Goal: Task Accomplishment & Management: Manage account settings

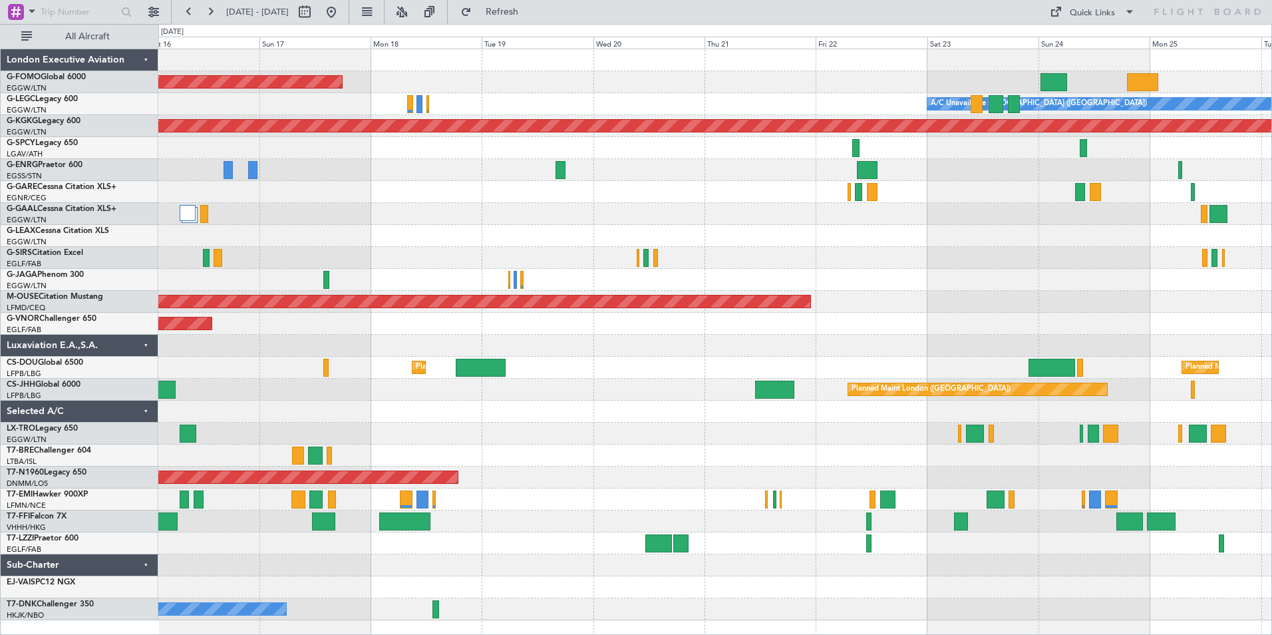
click at [31, 276] on div "Planned Maint Windsor Locks (Bradley Intl) A/C Unavailable London (Luton) No Cr…" at bounding box center [636, 329] width 1272 height 611
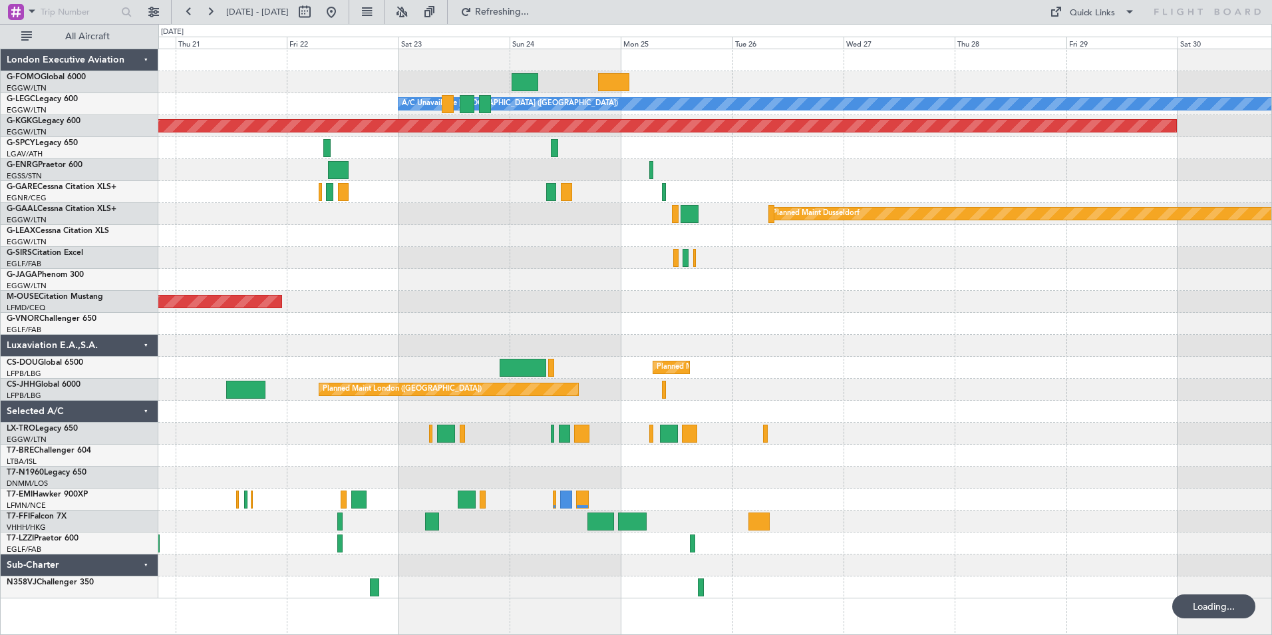
click at [282, 286] on div "A/C Unavailable London (Luton) AOG Maint Istanbul (Ataturk) Planned Maint Dusse…" at bounding box center [714, 323] width 1113 height 549
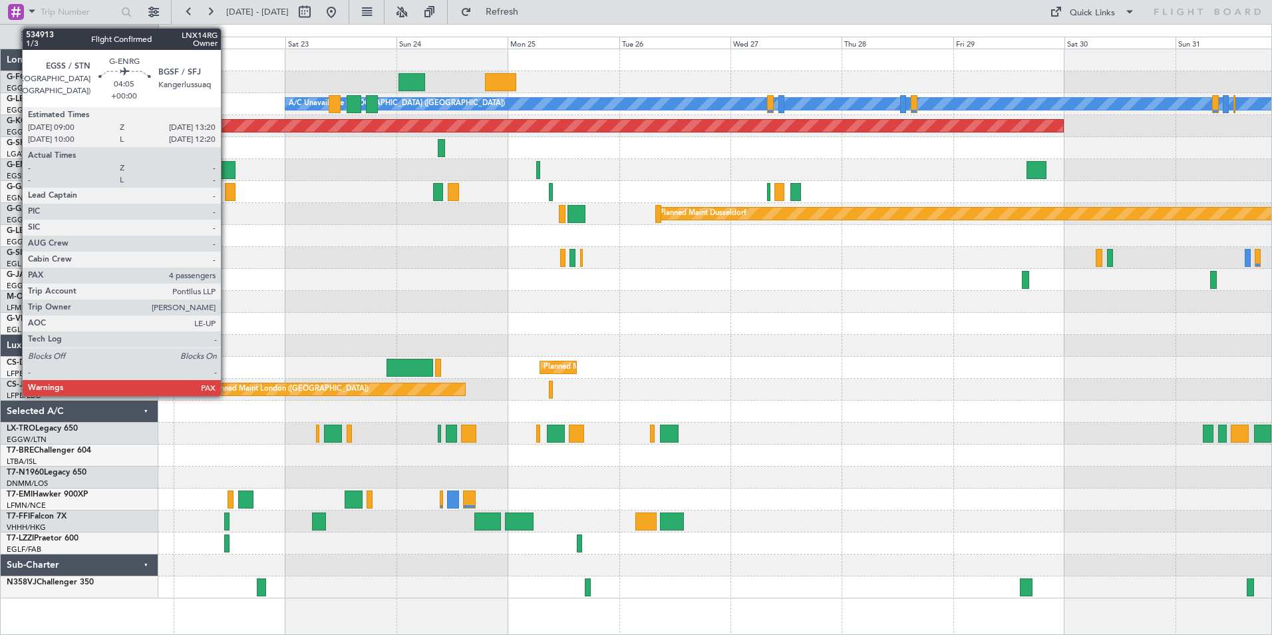
click at [227, 169] on div at bounding box center [225, 170] width 21 height 18
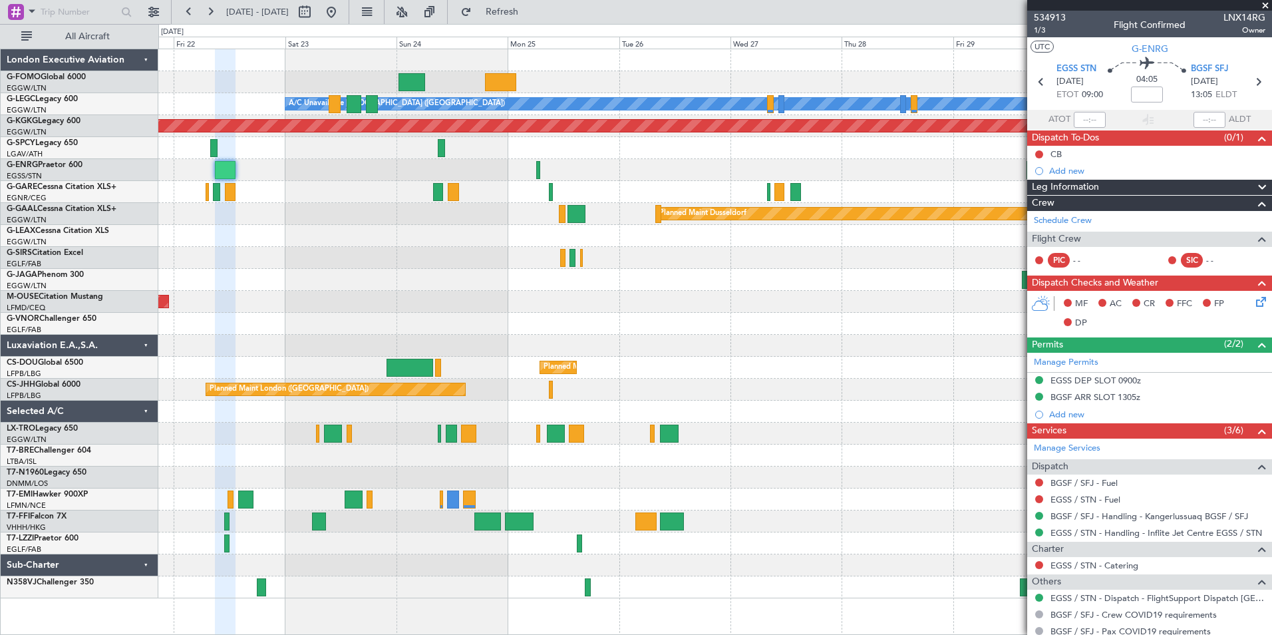
click at [593, 280] on div "A/C Unavailable London (Luton) AOG Maint Istanbul (Ataturk) Planned Maint Dusse…" at bounding box center [714, 323] width 1113 height 549
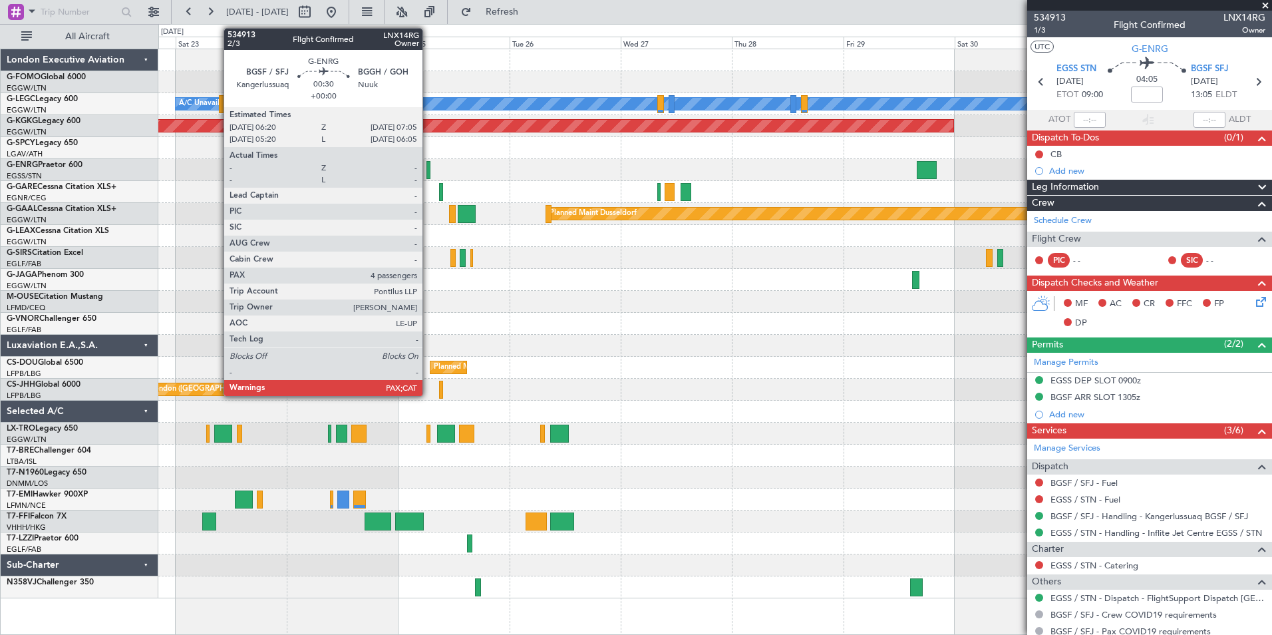
click at [428, 168] on div at bounding box center [428, 170] width 4 height 18
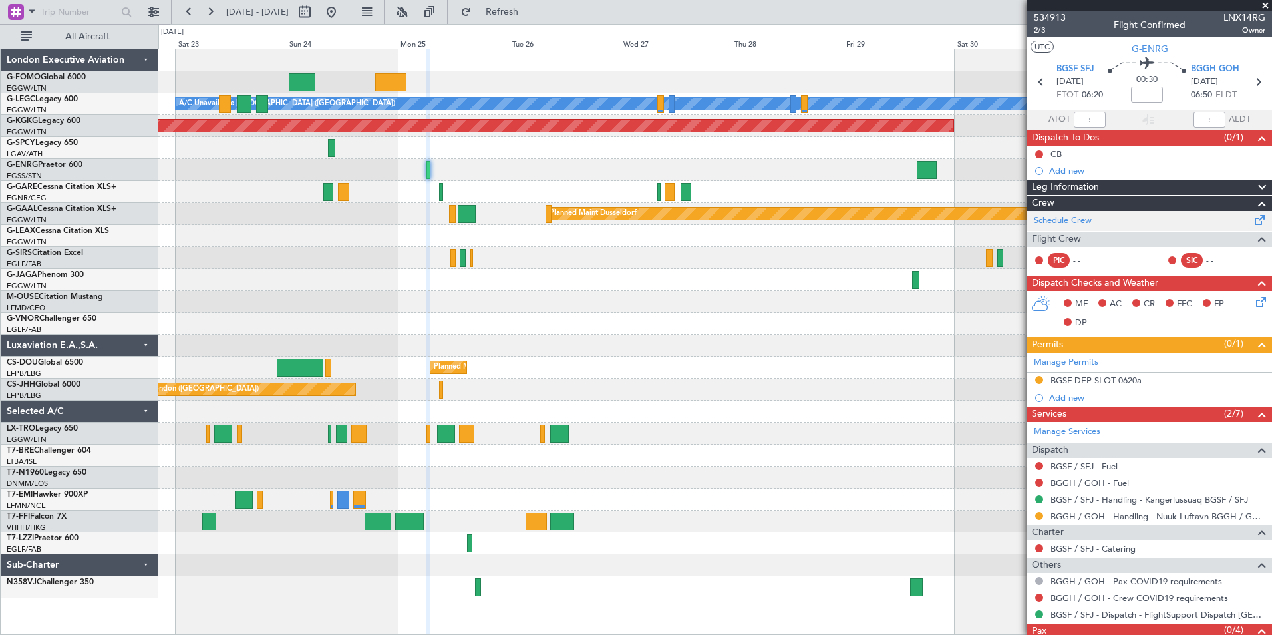
click at [1041, 218] on link "Schedule Crew" at bounding box center [1063, 220] width 58 height 13
click at [304, 79] on div at bounding box center [302, 82] width 27 height 18
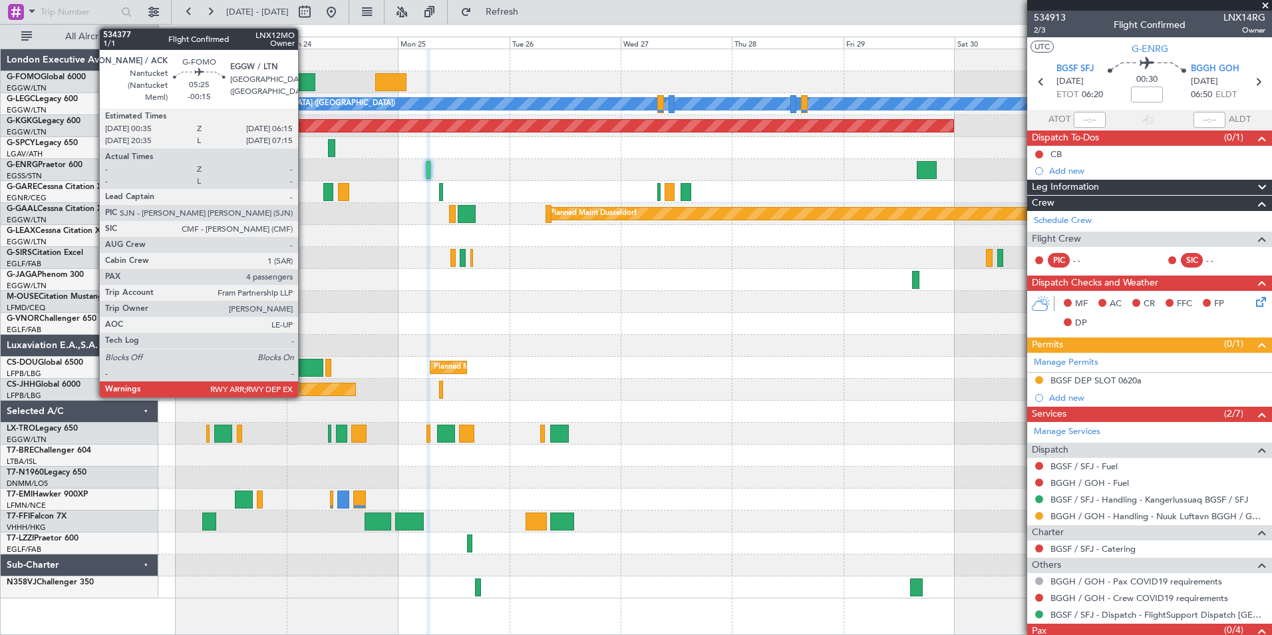
click at [303, 79] on div at bounding box center [302, 82] width 27 height 18
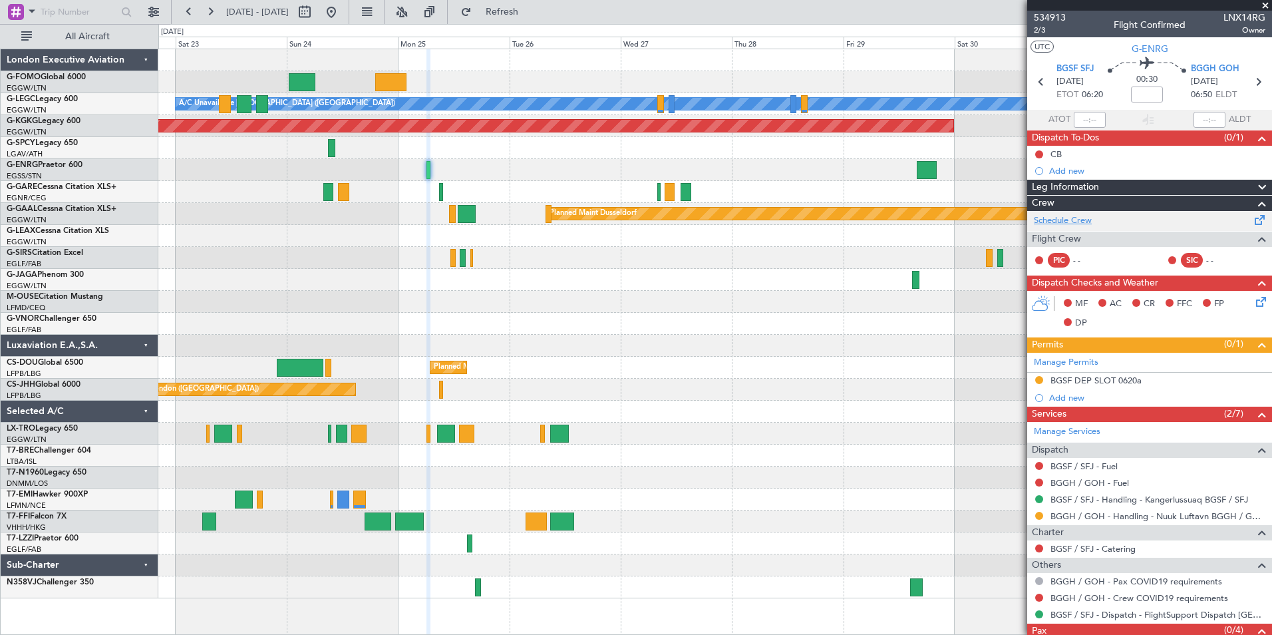
click at [1059, 219] on link "Schedule Crew" at bounding box center [1063, 220] width 58 height 13
click at [904, 219] on div "A/C Unavailable London (Luton) AOG Maint Istanbul (Ataturk) Planned Maint Dusse…" at bounding box center [714, 323] width 1113 height 549
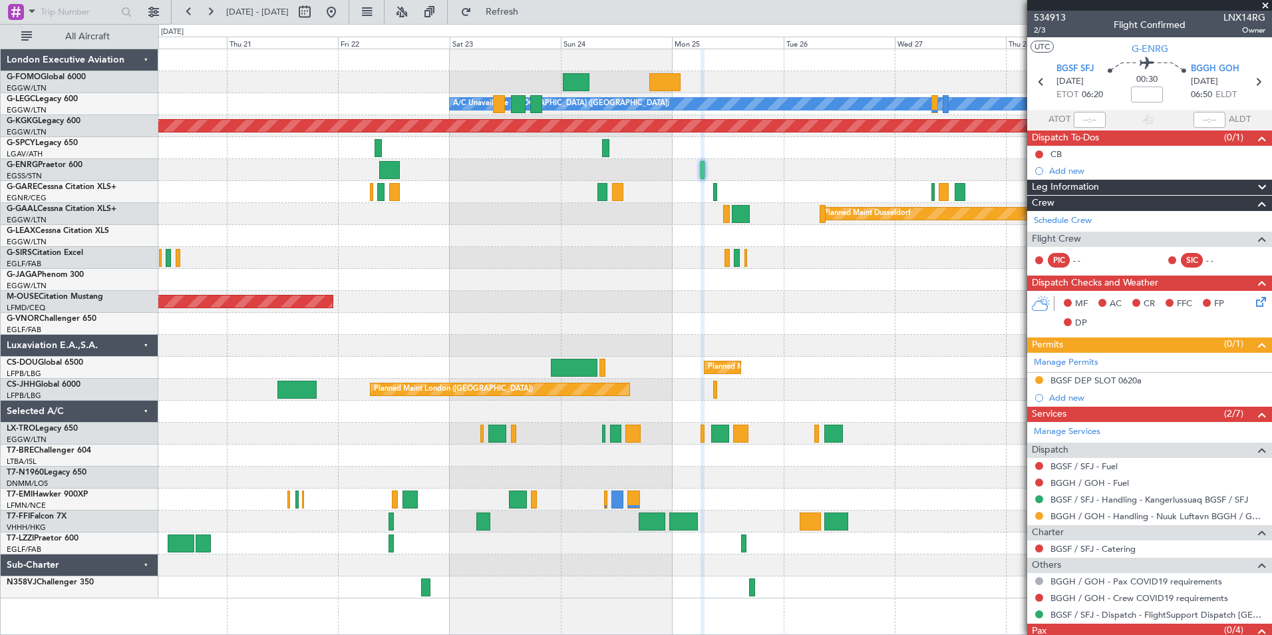
click at [463, 322] on div "A/C Unavailable London (Luton) AOG Maint Istanbul (Ataturk) No Crew Planned Mai…" at bounding box center [714, 323] width 1113 height 549
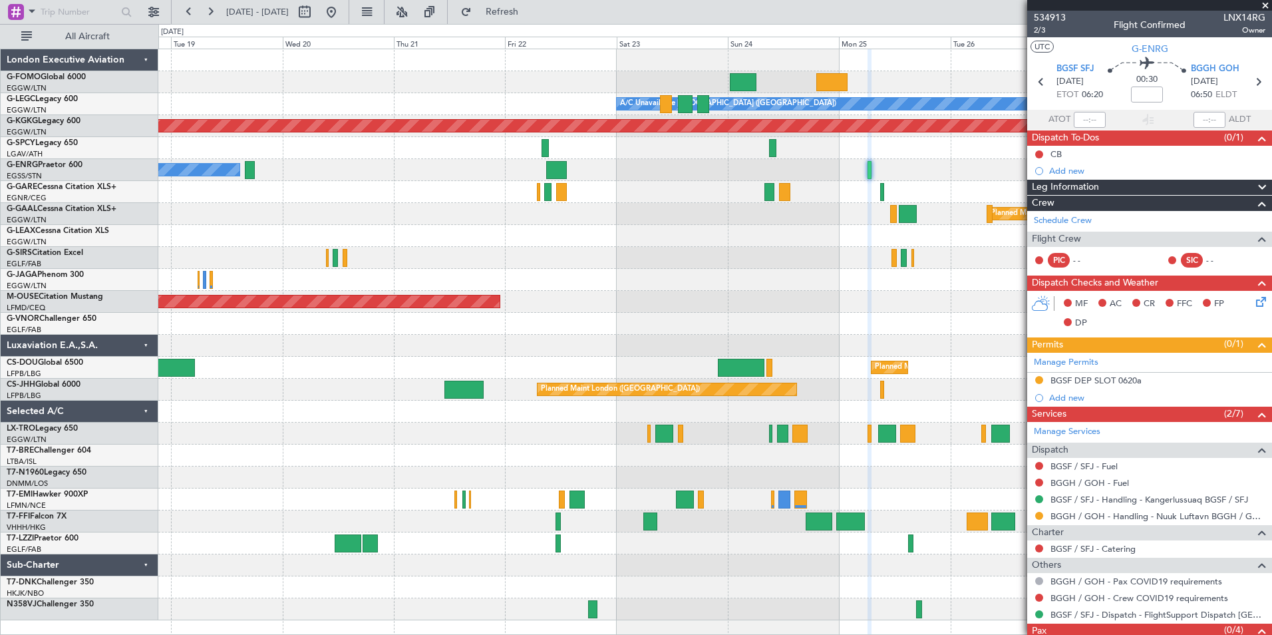
click at [501, 280] on div "Planned Maint Windsor Locks (Bradley Intl) A/C Unavailable London (Luton) AOG M…" at bounding box center [714, 334] width 1113 height 571
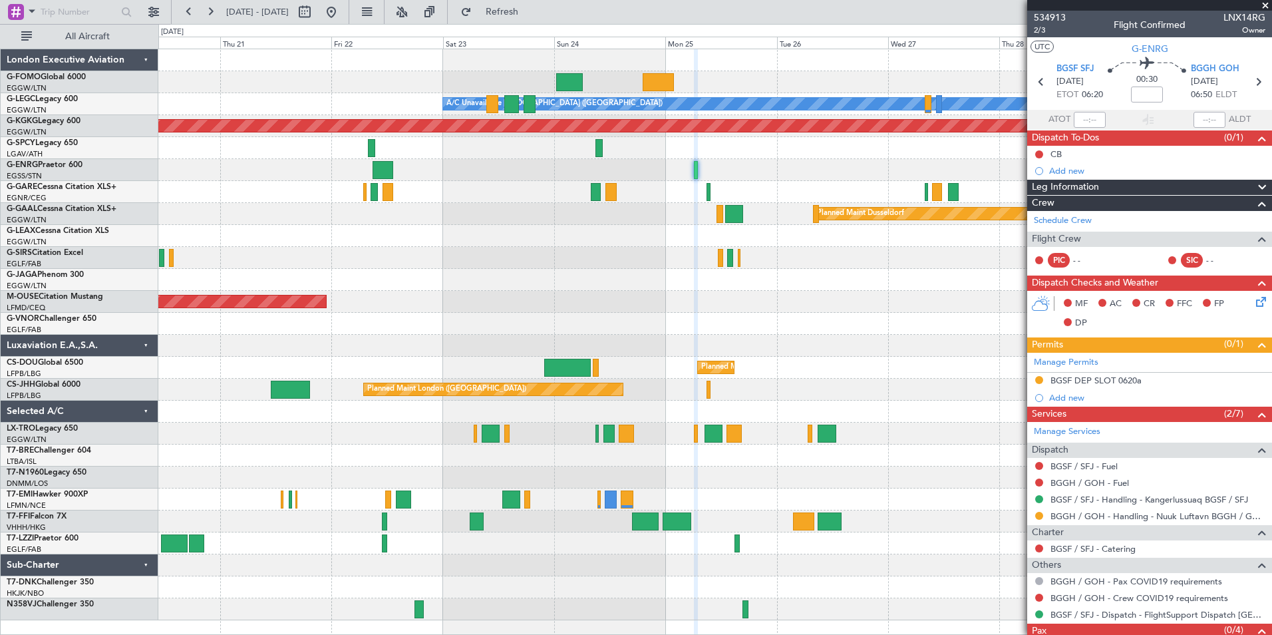
click at [327, 344] on div "A/C Unavailable London (Luton) AOG Maint Istanbul (Ataturk) No Crew Planned Mai…" at bounding box center [714, 334] width 1113 height 571
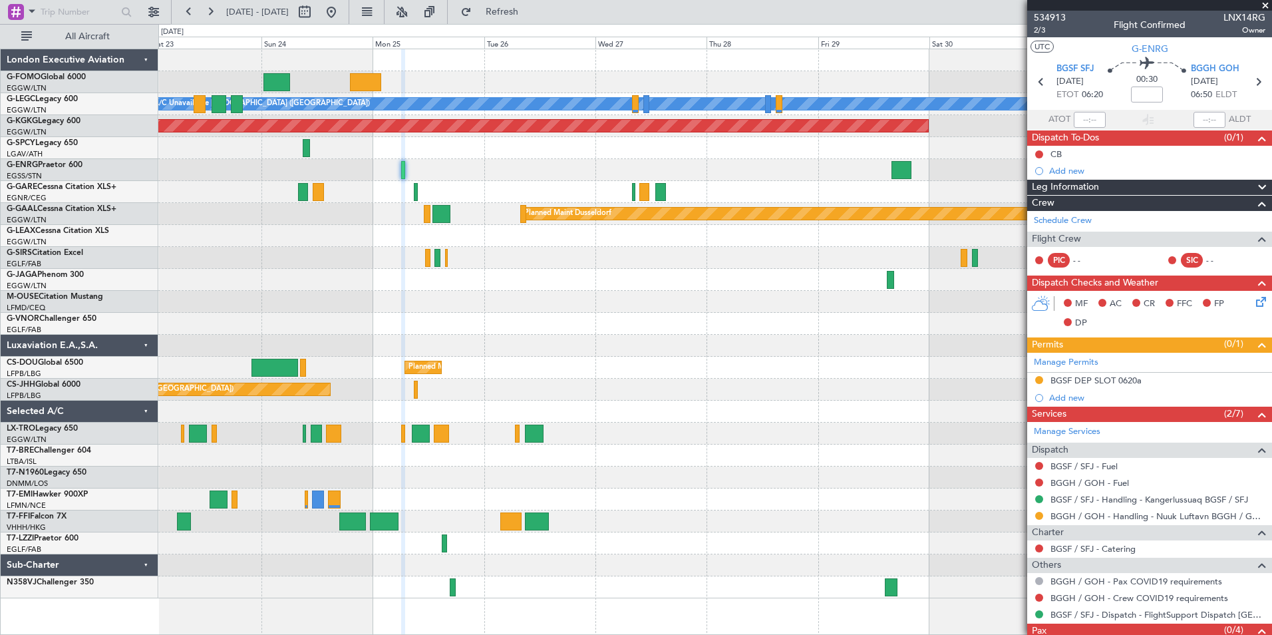
click at [880, 329] on div at bounding box center [714, 324] width 1113 height 22
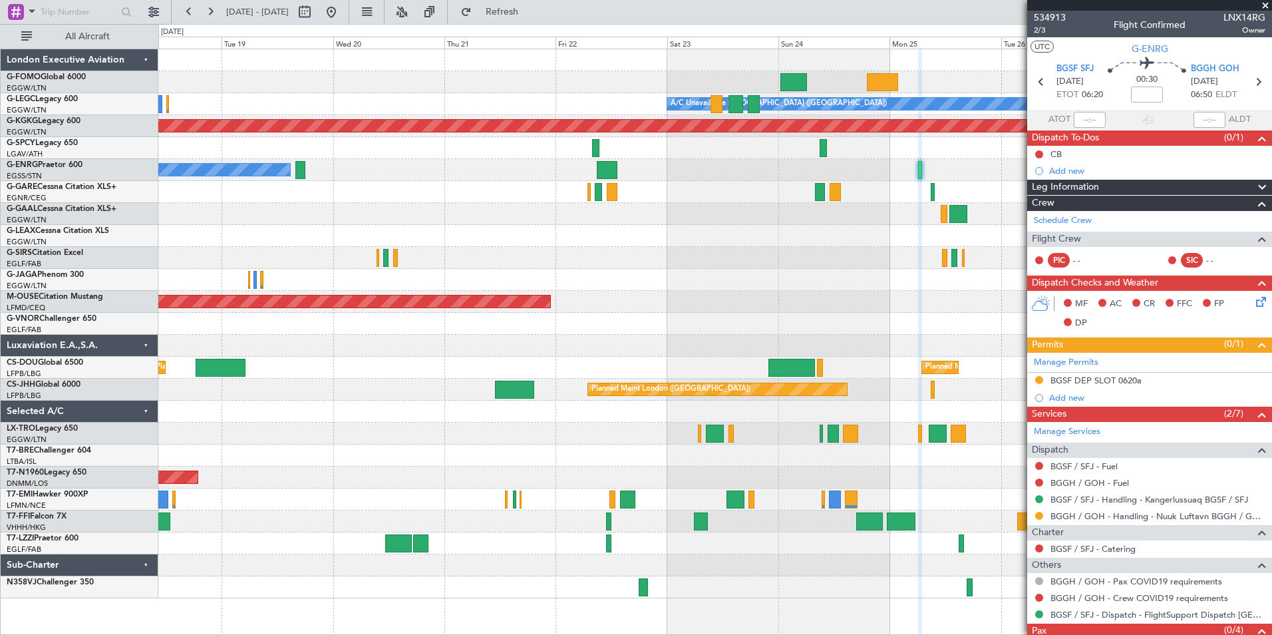
click at [595, 411] on div "Planned Maint Windsor Locks (Bradley Intl) A/C Unavailable London (Luton) AOG M…" at bounding box center [714, 323] width 1113 height 549
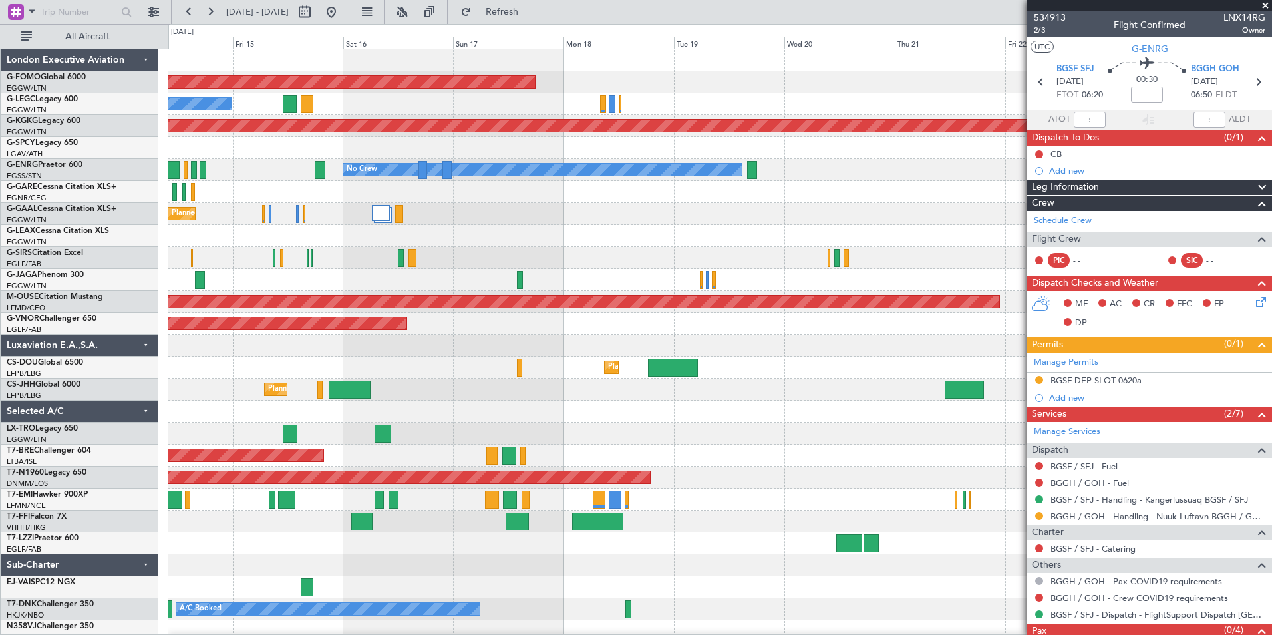
click at [638, 338] on div "Planned Maint Windsor Locks (Bradley Intl) A/C Unavailable London (Luton) No Cr…" at bounding box center [719, 345] width 1103 height 593
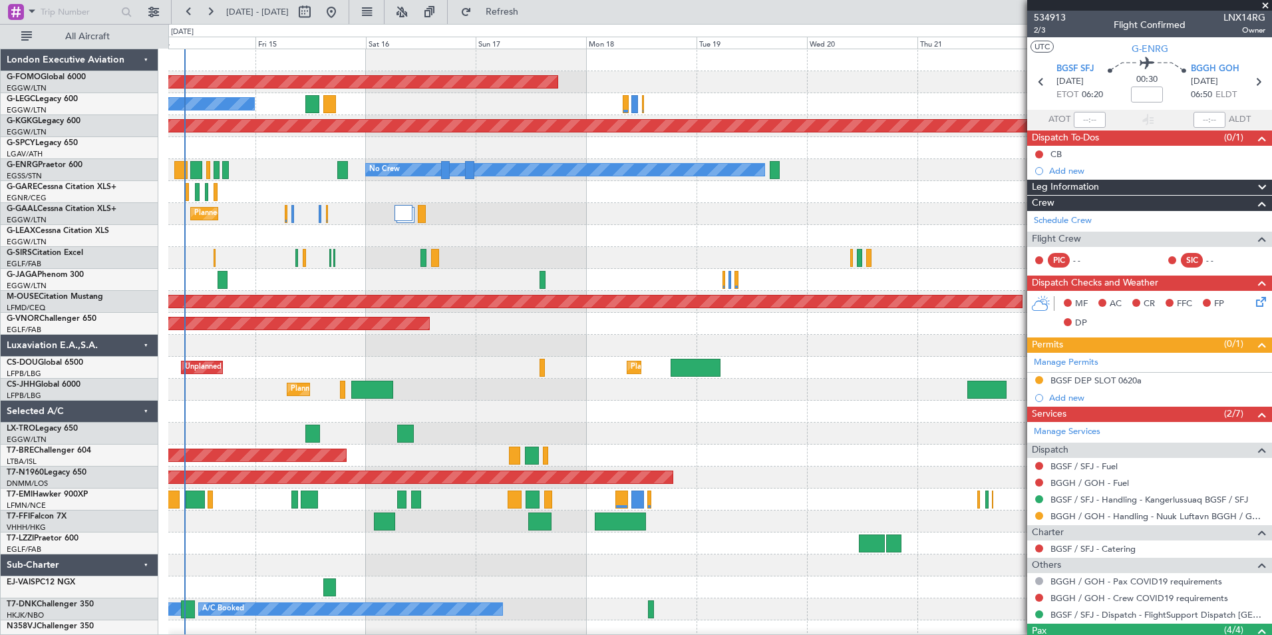
click at [503, 201] on div at bounding box center [719, 192] width 1103 height 22
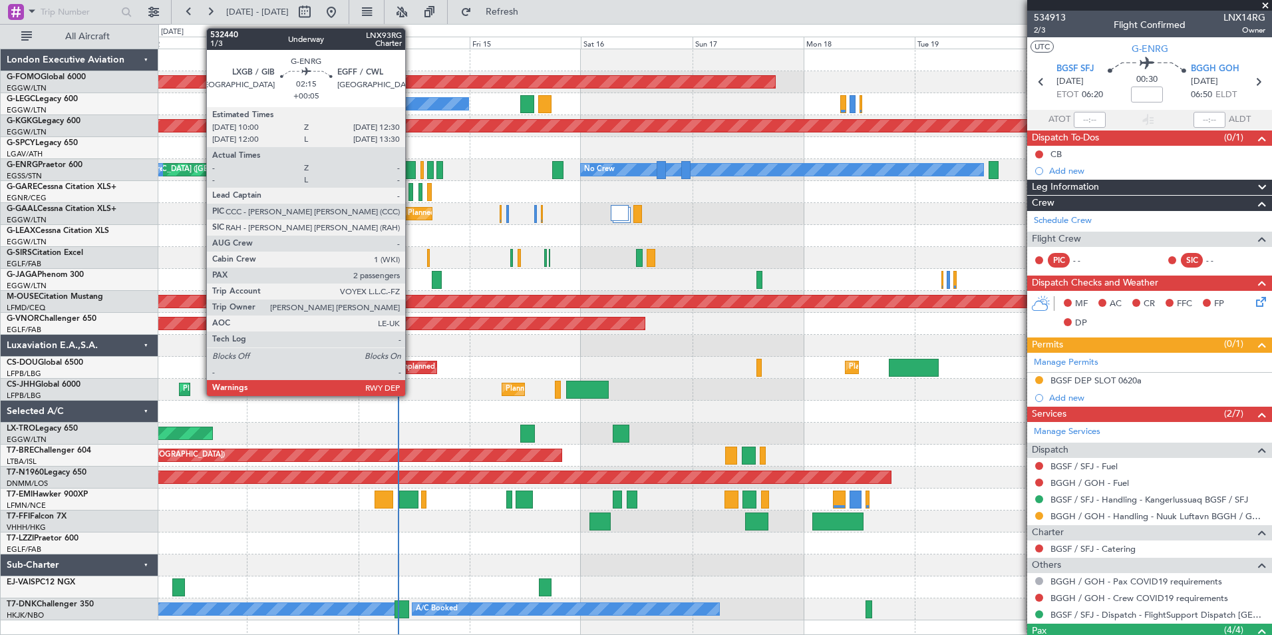
click at [411, 171] on div at bounding box center [410, 170] width 12 height 18
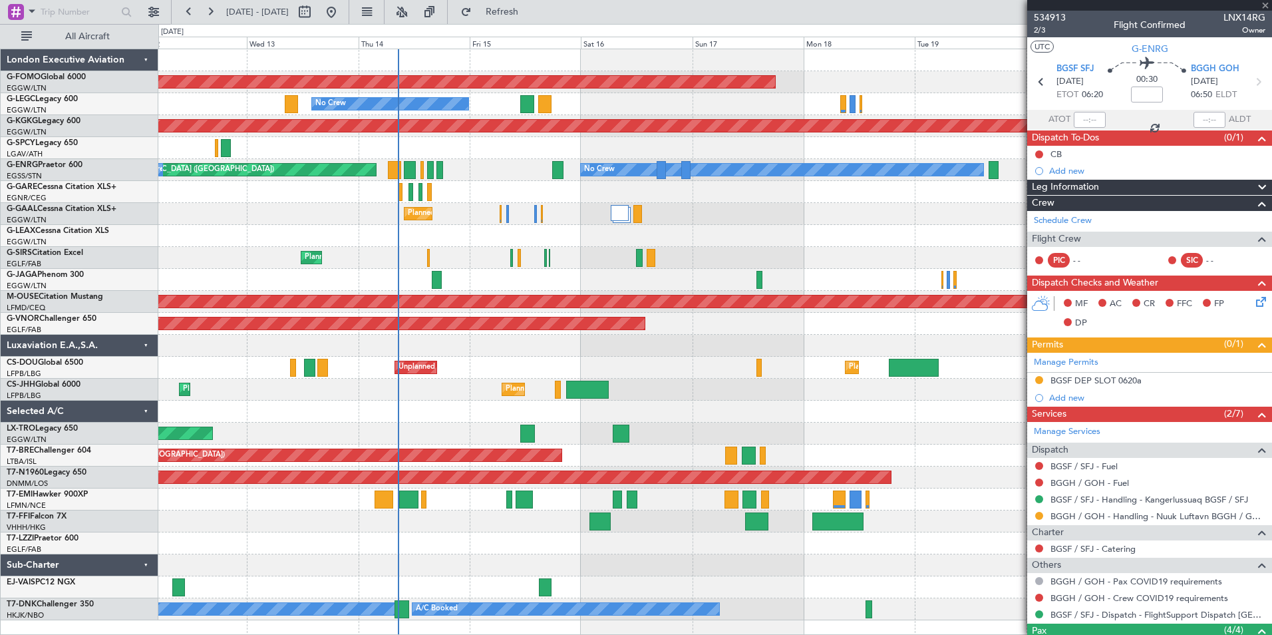
type input "+00:05"
type input "2"
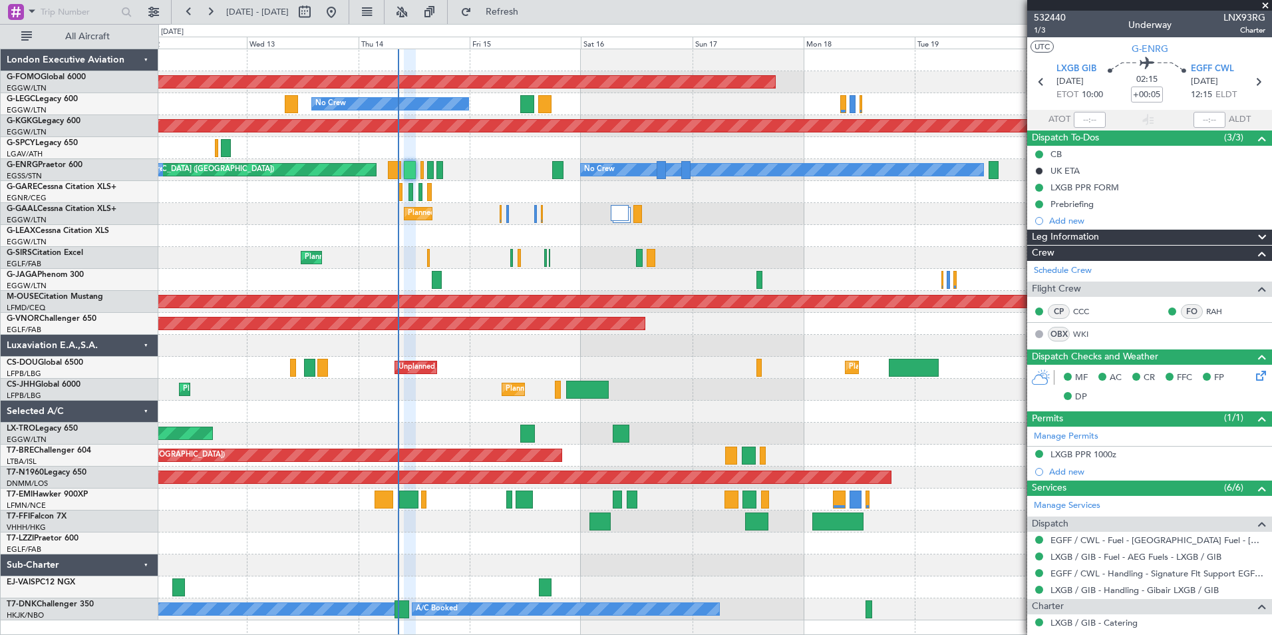
click at [630, 311] on div "Planned Maint Windsor Locks (Bradley Intl) No Crew A/C Unavailable London (Luto…" at bounding box center [714, 334] width 1113 height 571
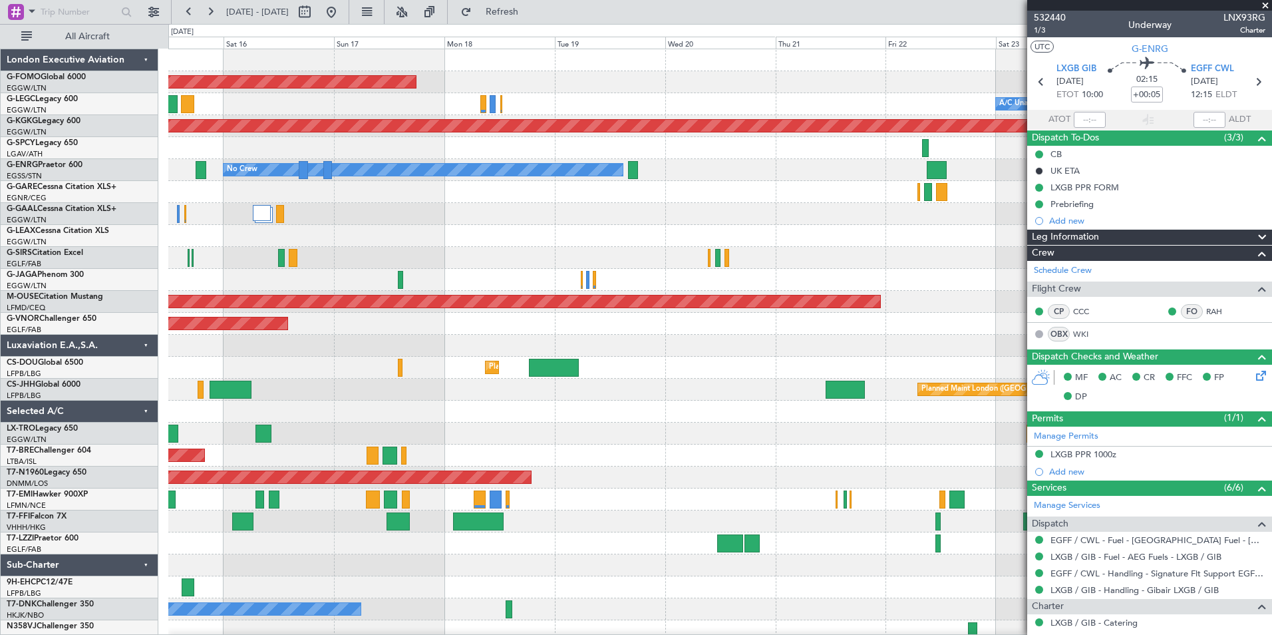
click at [385, 25] on mat-tooltip-component "Go to [DATE]" at bounding box center [378, 40] width 69 height 35
click at [385, 24] on mat-tooltip-component "Go to [DATE]" at bounding box center [378, 40] width 69 height 35
drag, startPoint x: 385, startPoint y: 24, endPoint x: 381, endPoint y: 11, distance: 13.3
click at [342, 11] on button at bounding box center [331, 11] width 21 height 21
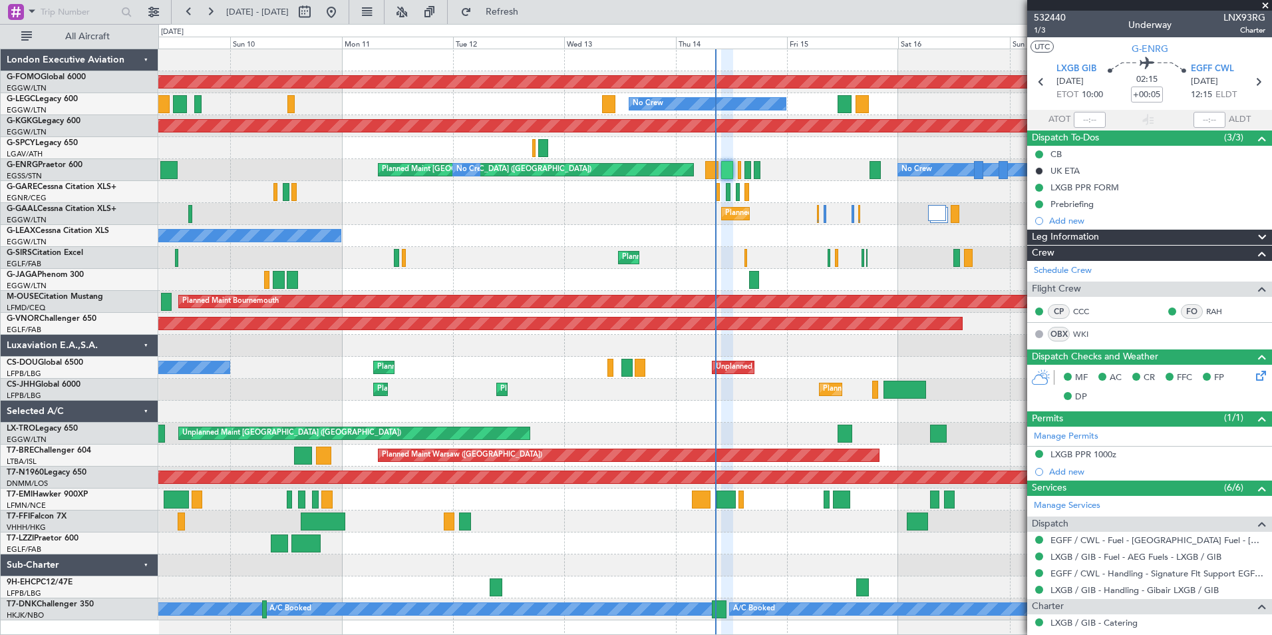
click at [572, 448] on div "Planned Maint Windsor Locks (Bradley Intl) No Crew AOG Maint Istanbul (Ataturk)…" at bounding box center [714, 334] width 1113 height 571
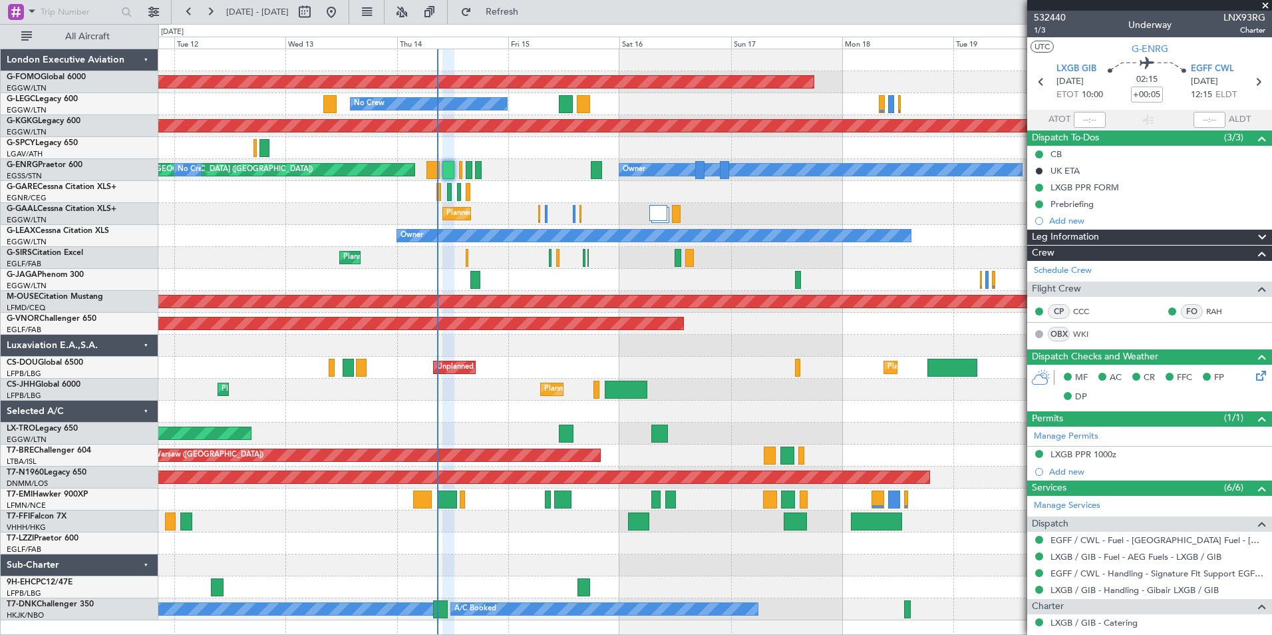
click at [593, 257] on div "Planned Maint Windsor Locks (Bradley Intl) No Crew A/C Unavailable London (Luto…" at bounding box center [714, 334] width 1113 height 571
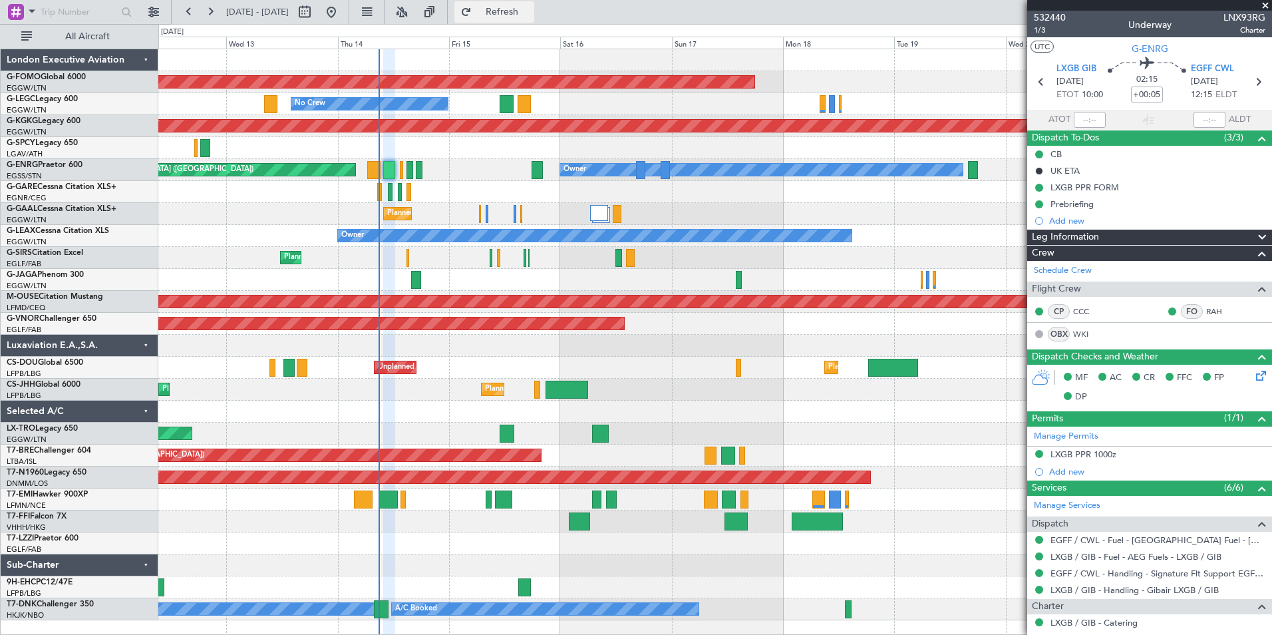
click at [530, 14] on span "Refresh" at bounding box center [502, 11] width 56 height 9
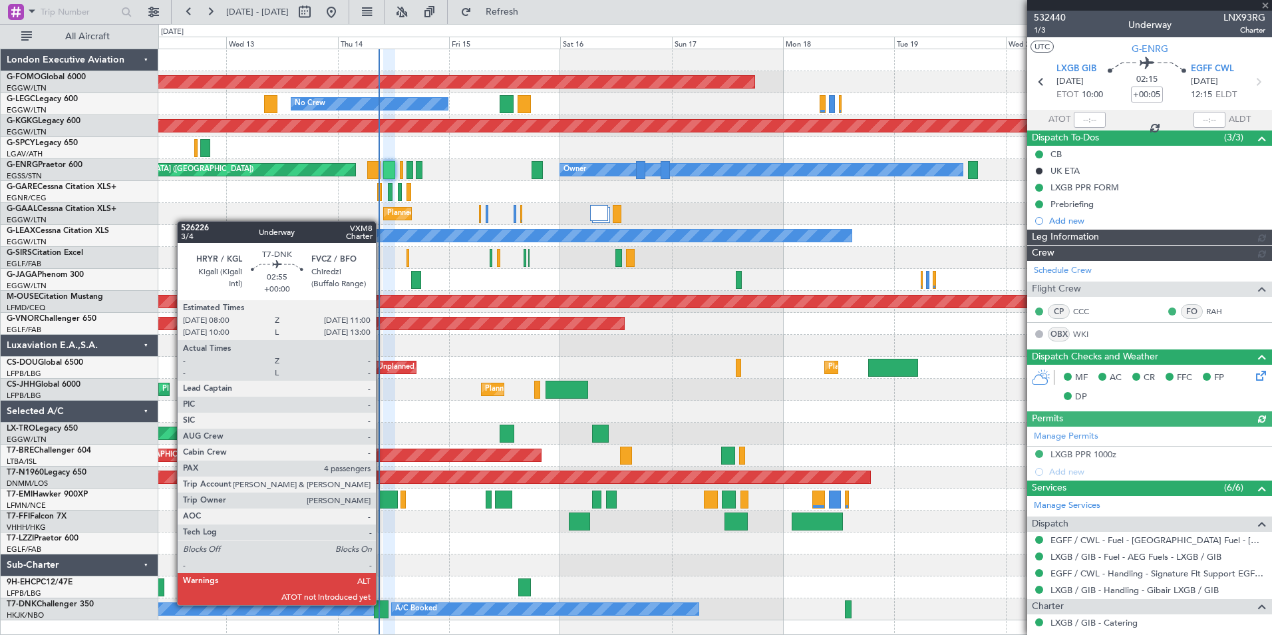
click at [382, 603] on div at bounding box center [381, 609] width 14 height 18
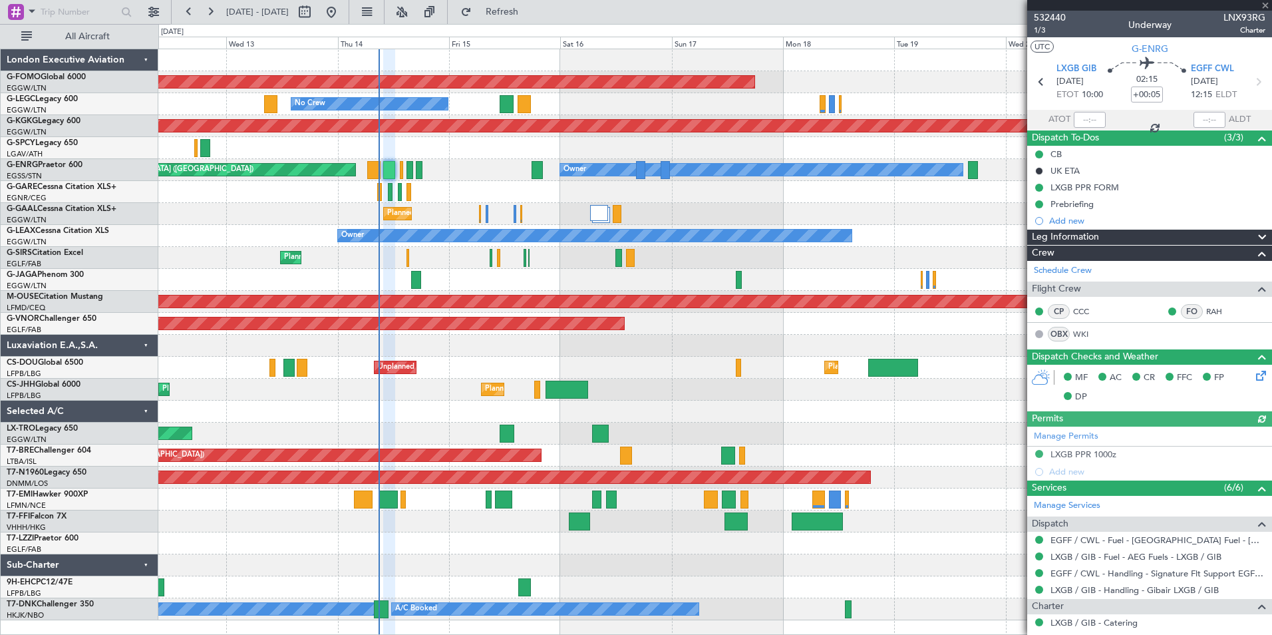
type input "4"
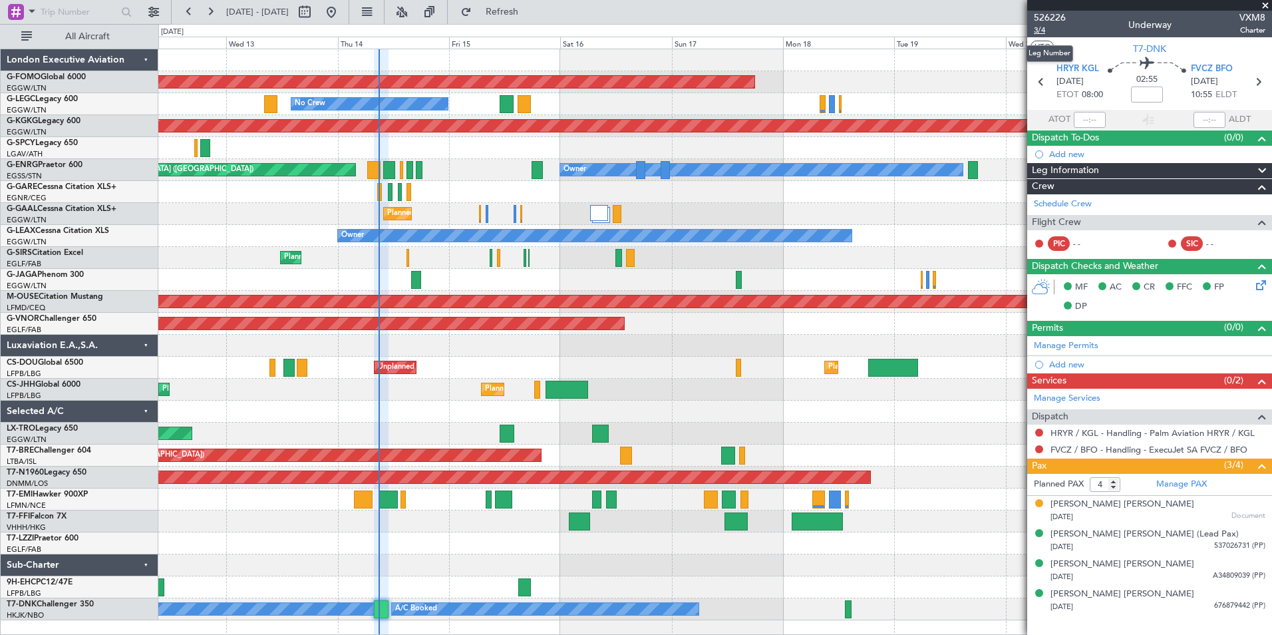
click at [1042, 29] on span "3/4" at bounding box center [1050, 30] width 32 height 11
drag, startPoint x: 548, startPoint y: 9, endPoint x: 536, endPoint y: 39, distance: 31.4
click at [530, 9] on span "Refresh" at bounding box center [502, 11] width 56 height 9
click at [534, 19] on button "Refresh" at bounding box center [494, 11] width 80 height 21
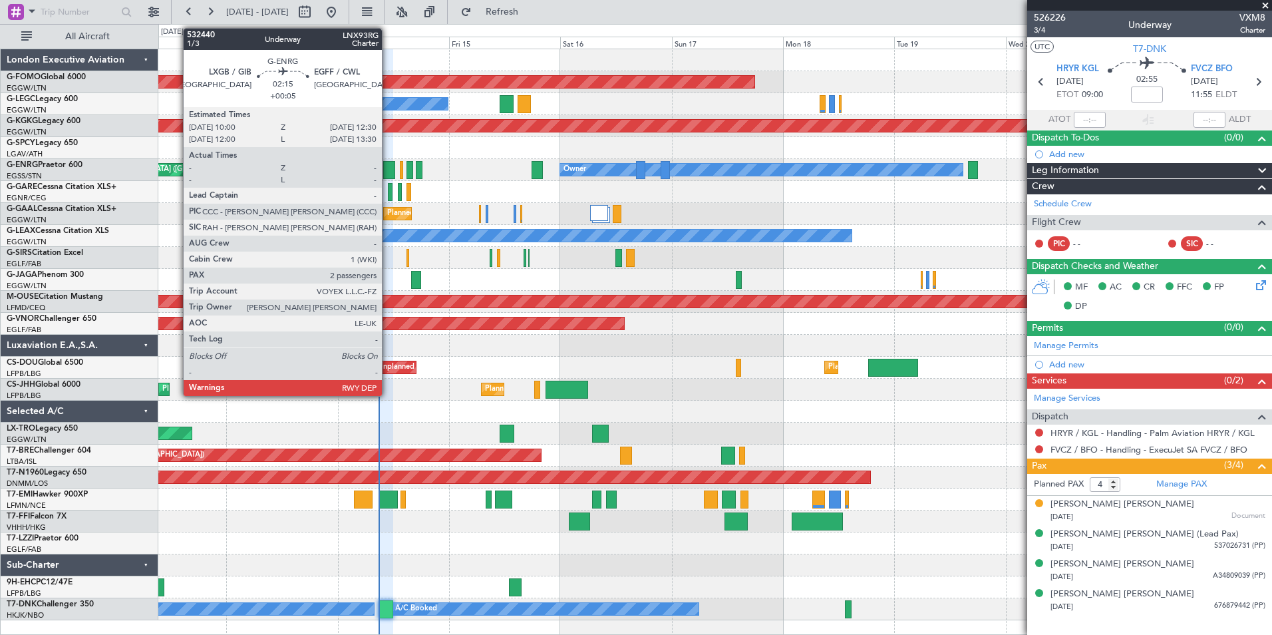
click at [388, 170] on div at bounding box center [389, 170] width 12 height 18
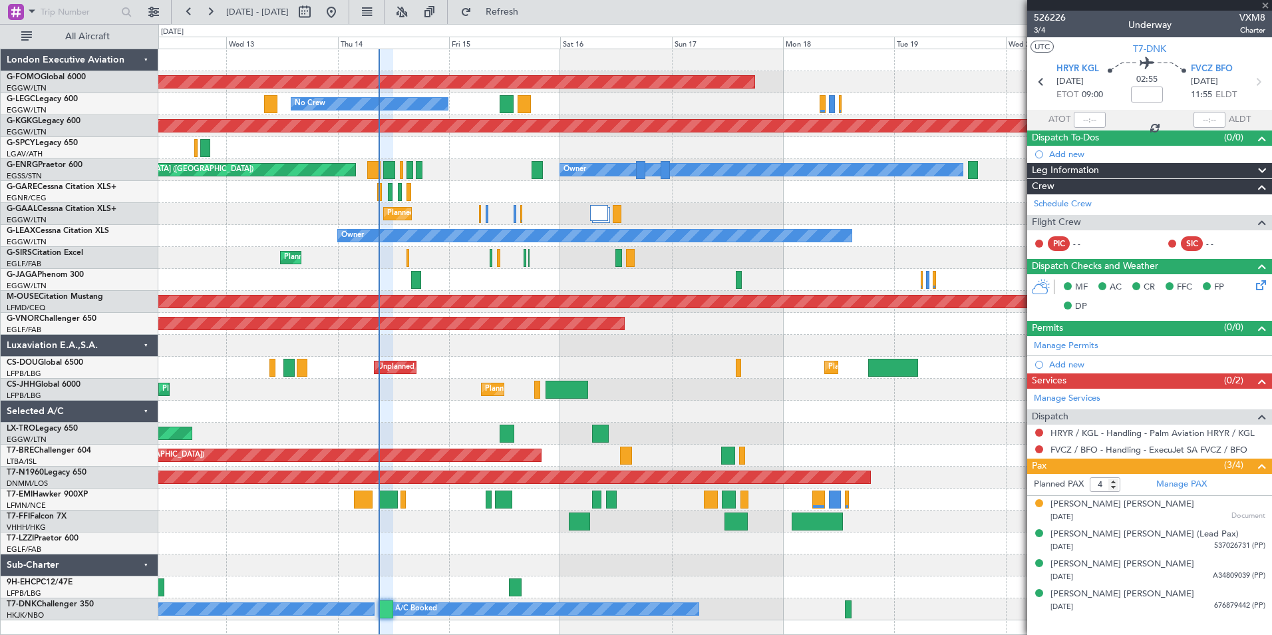
type input "+00:05"
type input "2"
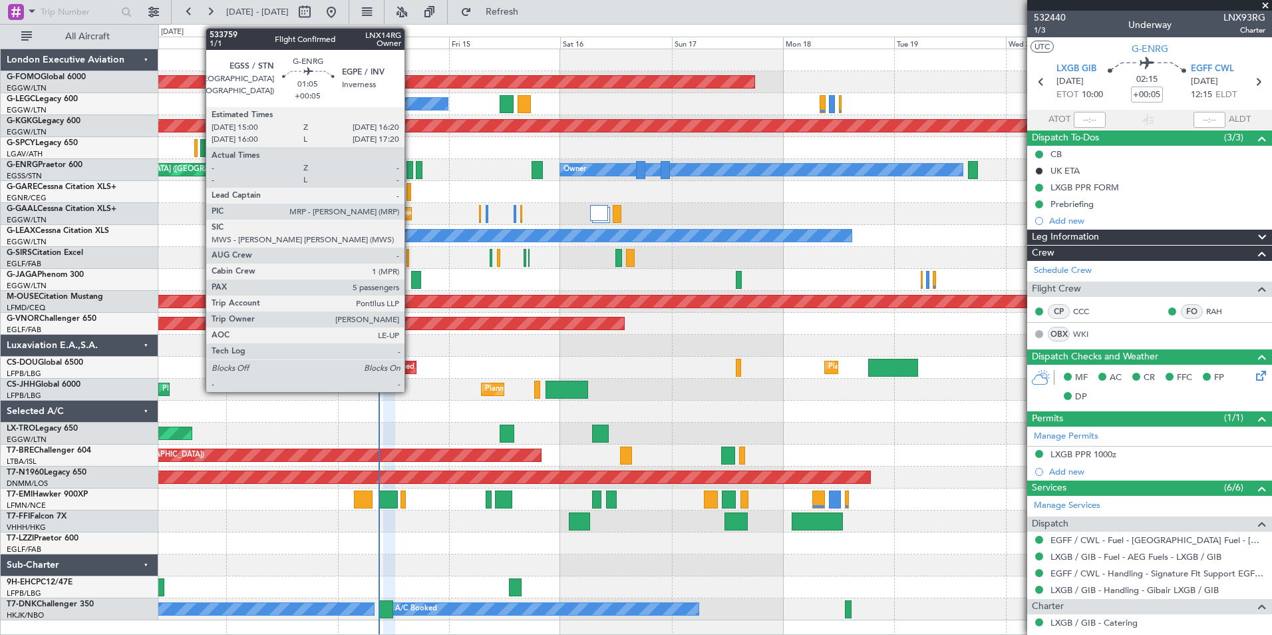
click at [415, 144] on div at bounding box center [714, 148] width 1113 height 22
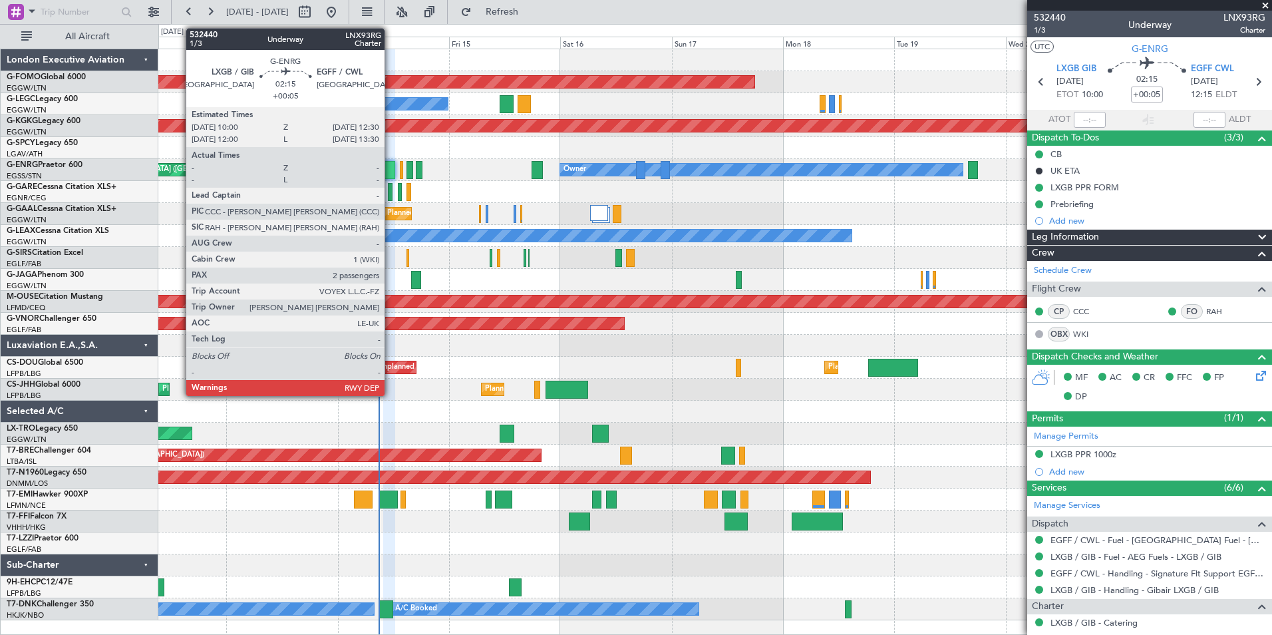
click at [456, 158] on div at bounding box center [714, 148] width 1113 height 22
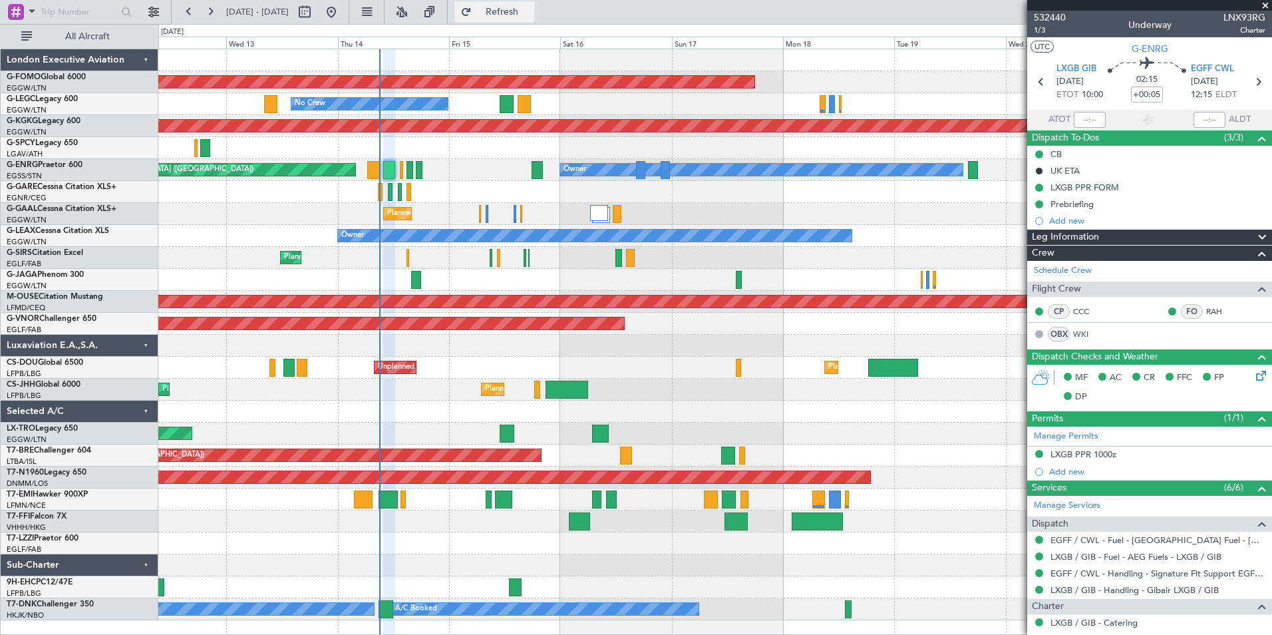
click at [530, 7] on span "Refresh" at bounding box center [502, 11] width 56 height 9
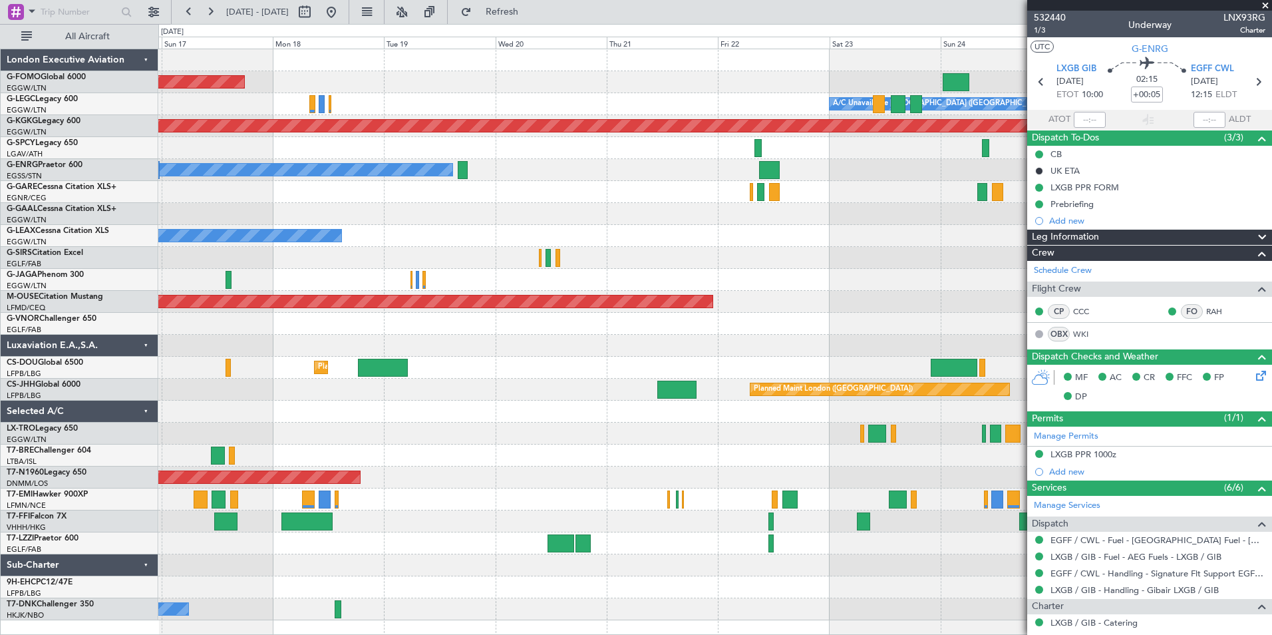
click at [275, 406] on div "Planned Maint Windsor Locks (Bradley Intl) A/C Unavailable London (Luton) No Cr…" at bounding box center [714, 334] width 1113 height 571
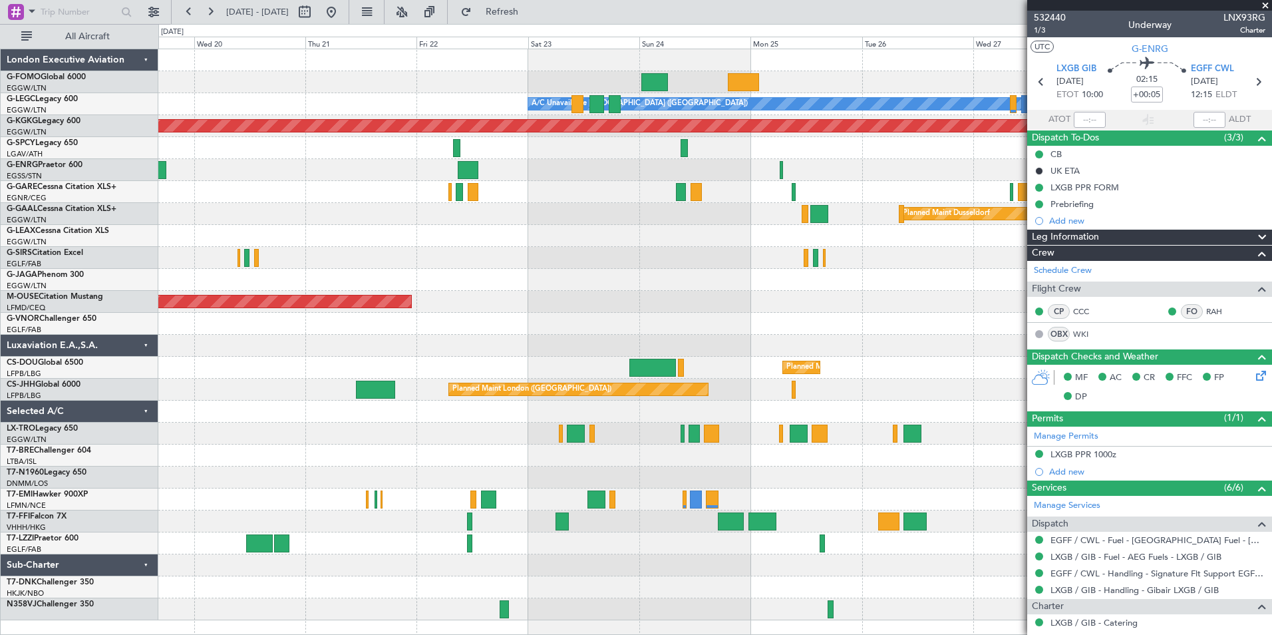
click at [536, 386] on div "Planned Maint Windsor Locks (Bradley Intl) A/C Unavailable London (Luton) AOG M…" at bounding box center [714, 334] width 1113 height 571
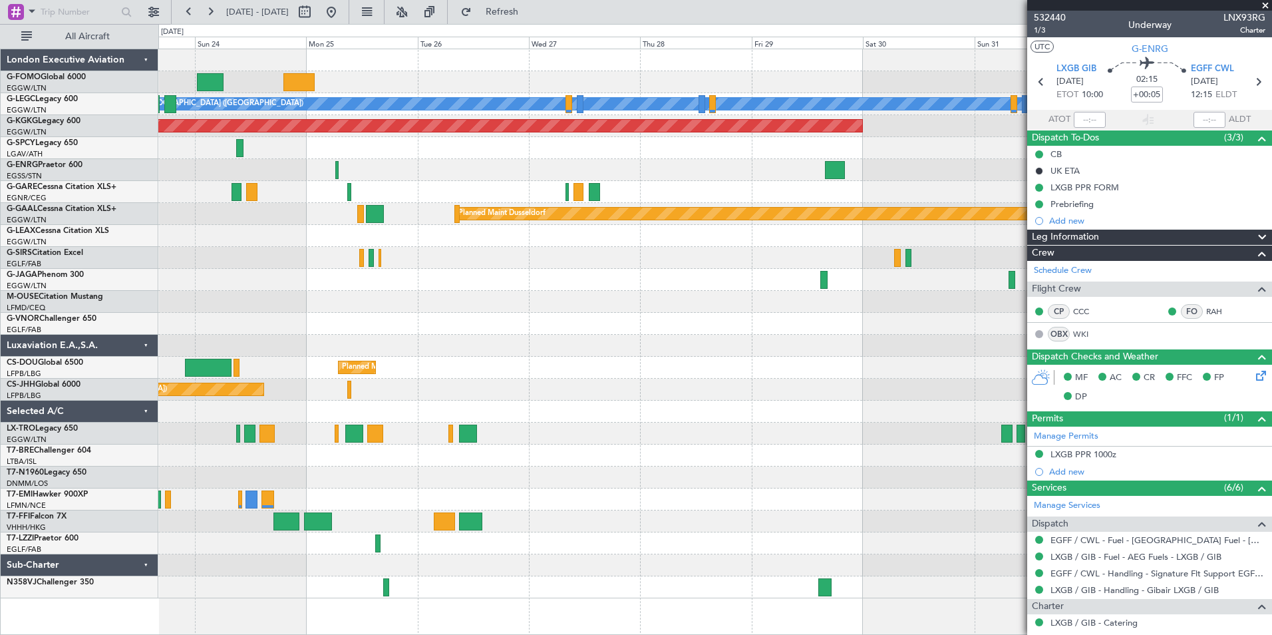
click at [423, 360] on div "A/C Unavailable London (Luton) AOG Maint Istanbul (Ataturk) Planned Maint Dusse…" at bounding box center [714, 323] width 1113 height 549
drag, startPoint x: 438, startPoint y: 14, endPoint x: 447, endPoint y: 34, distance: 22.0
click at [412, 14] on button at bounding box center [401, 11] width 21 height 21
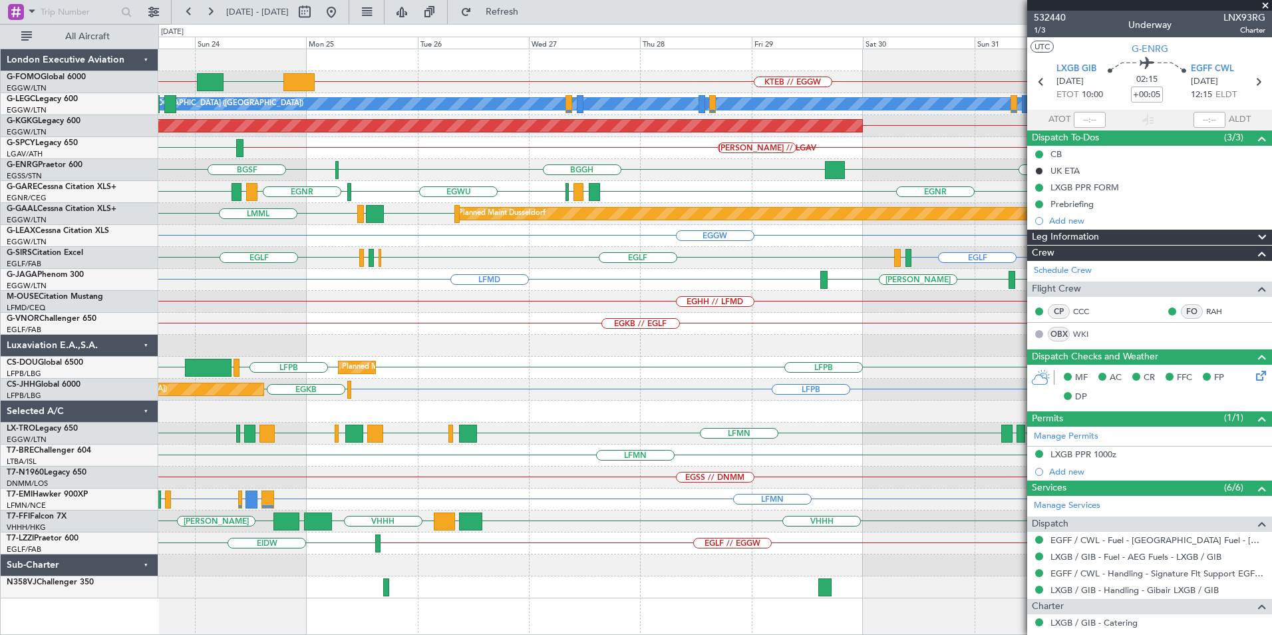
click at [671, 238] on div "KTEB // EGGW EGGW KBDL // KACK A/C Unavailable London (Luton) AOG Maint Istanbu…" at bounding box center [714, 323] width 1113 height 549
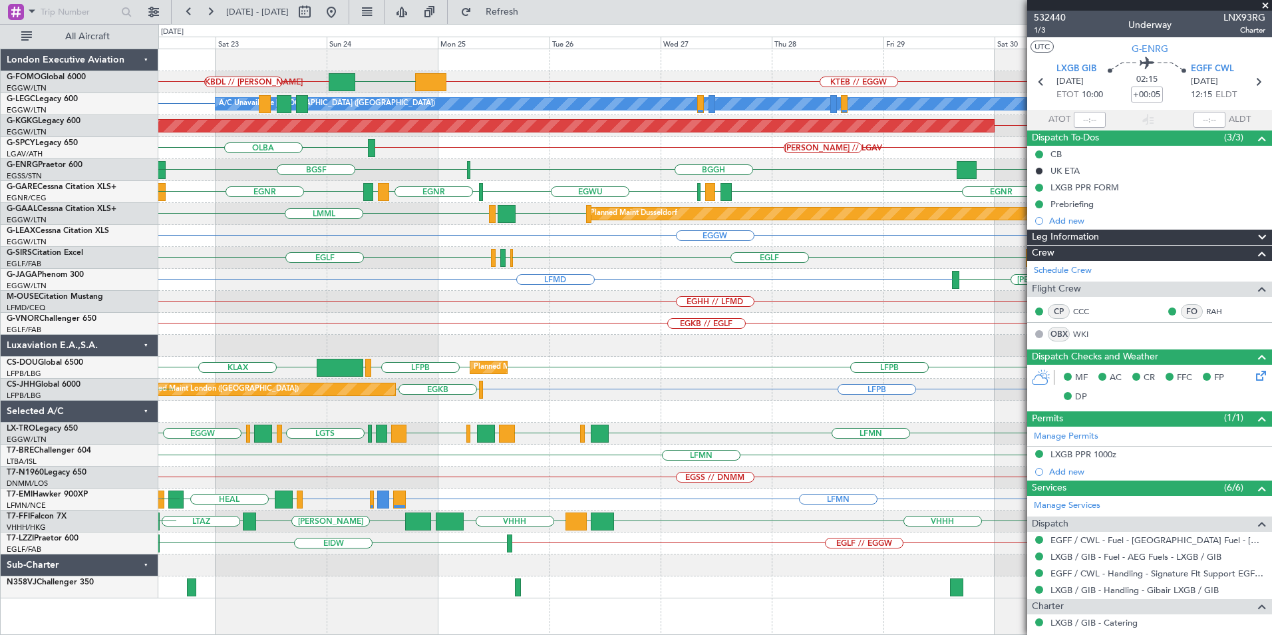
click at [433, 299] on div "EGHH // LFMD Planned Maint Bournemouth" at bounding box center [714, 302] width 1113 height 22
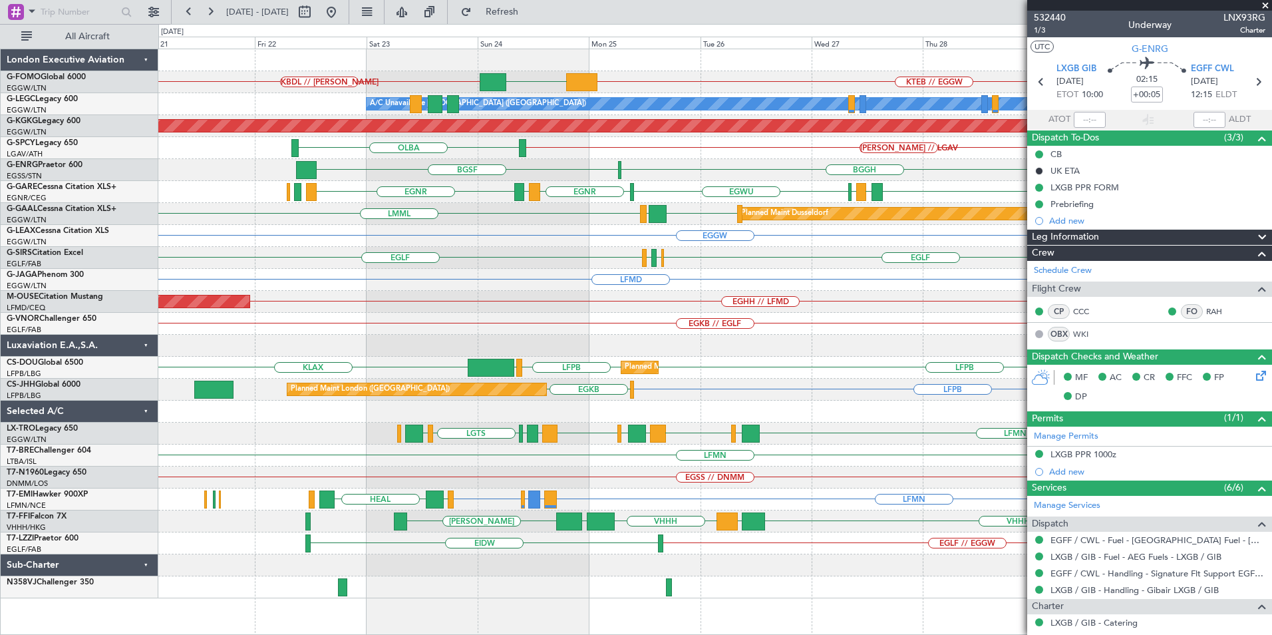
click at [557, 307] on div "KTEB // EGGW EGGW KBDL // KACK A/C Unavailable London (Luton) AOG Maint Istanbu…" at bounding box center [714, 323] width 1113 height 549
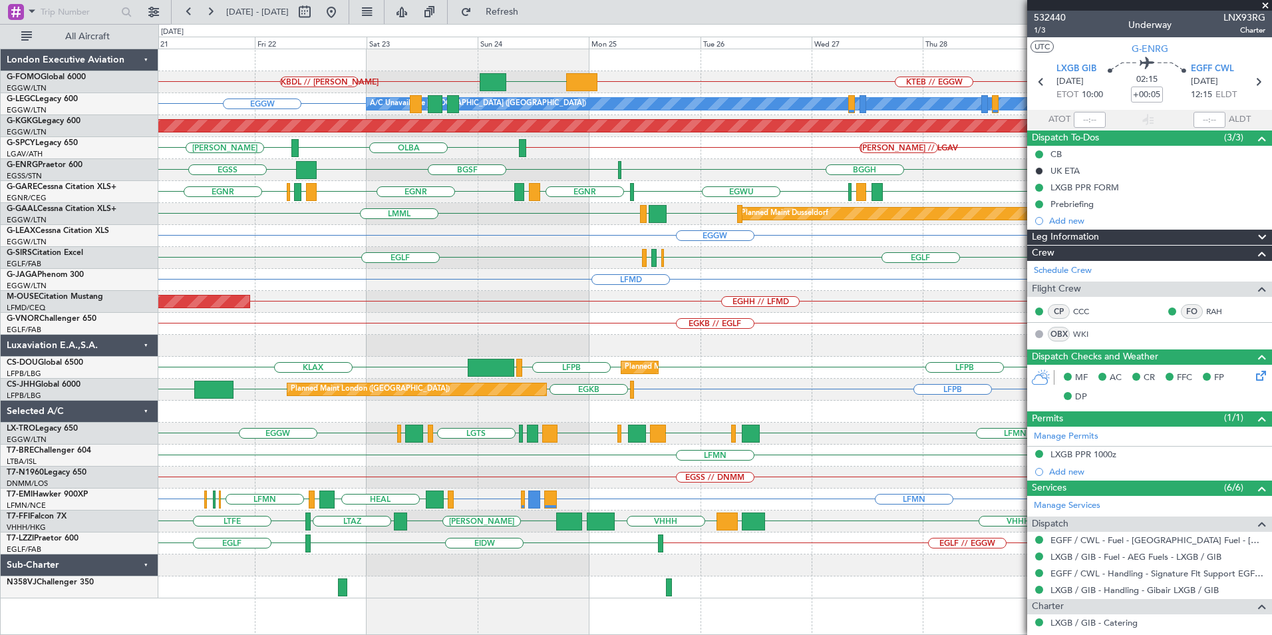
click at [541, 1] on fb-refresh-button "Refresh" at bounding box center [494, 12] width 93 height 24
click at [534, 19] on button "Refresh" at bounding box center [494, 11] width 80 height 21
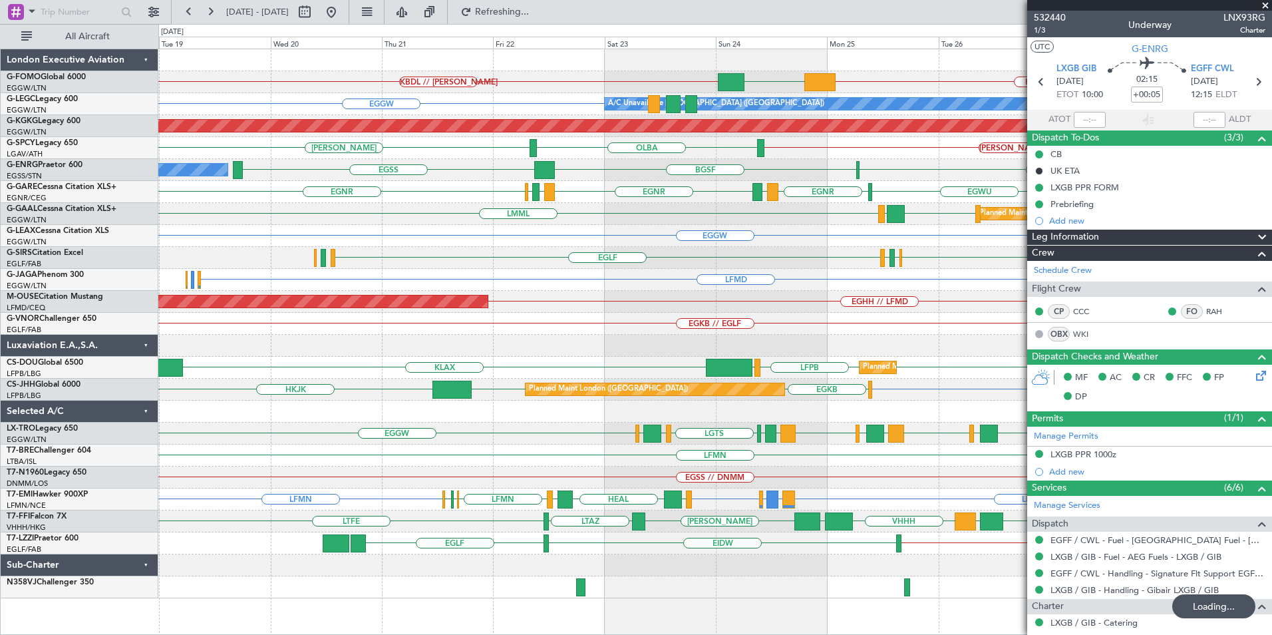
click at [608, 247] on div "KTEB // EGGW EGGW KBDL // KACK Planned Maint Windsor Locks (Bradley Intl) A/C U…" at bounding box center [714, 323] width 1113 height 549
click at [721, 234] on div "KTEB // EGGW EGGW KBDL // KACK Planned Maint Windsor Locks (Bradley Intl) A/C U…" at bounding box center [714, 323] width 1113 height 549
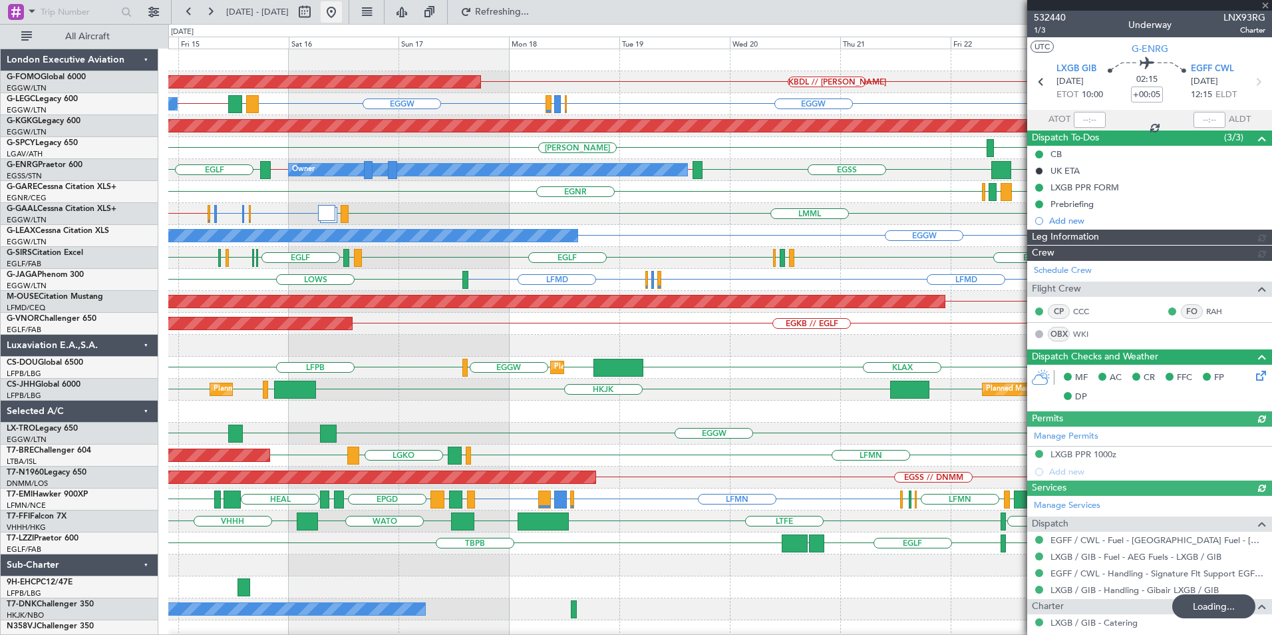
click at [342, 10] on button at bounding box center [331, 11] width 21 height 21
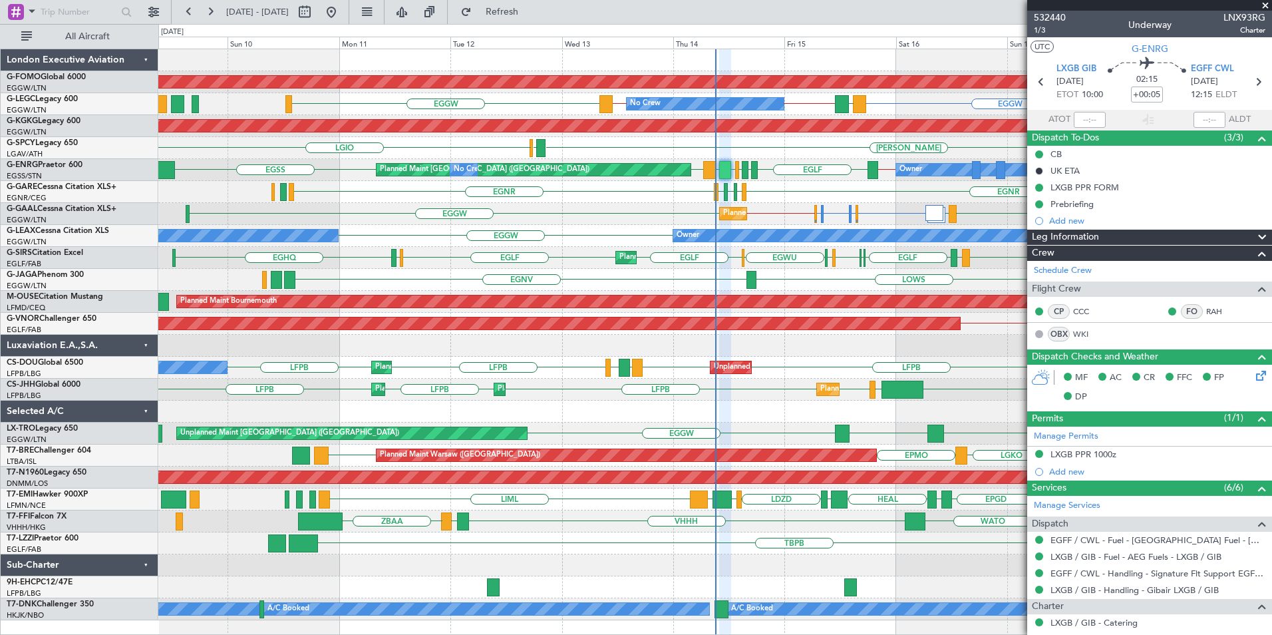
click at [565, 289] on div "KBDL // KACK Planned Maint Windsor Locks (Bradley Intl) EGGW EGGW EGLF or EGGW …" at bounding box center [714, 334] width 1113 height 571
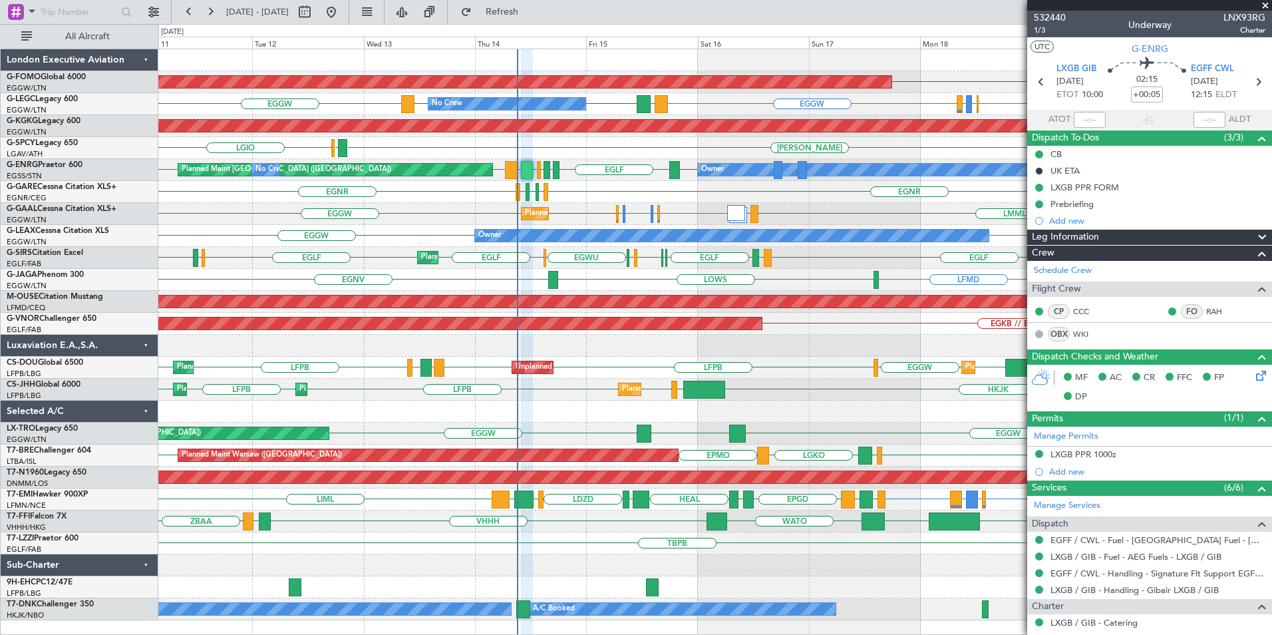
click at [567, 212] on div "Planned Maint Windsor Locks (Bradley Intl) KBDL // KACK No Crew EGGW EGGW EGLF …" at bounding box center [714, 334] width 1113 height 571
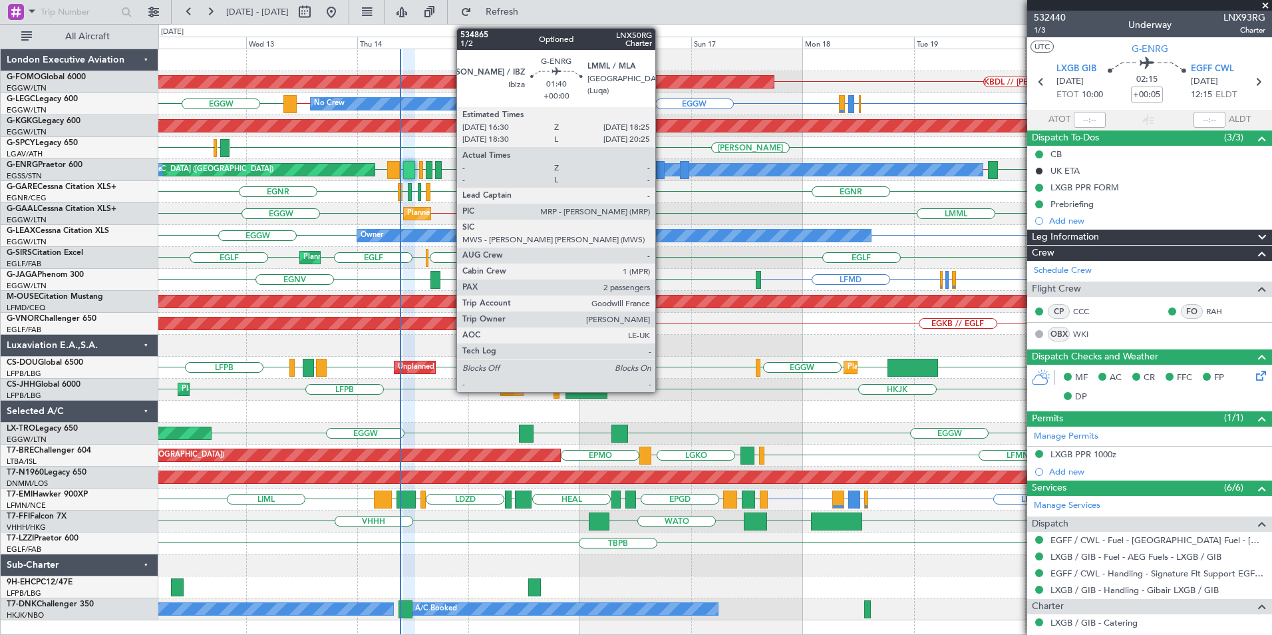
click at [661, 174] on div at bounding box center [660, 170] width 9 height 18
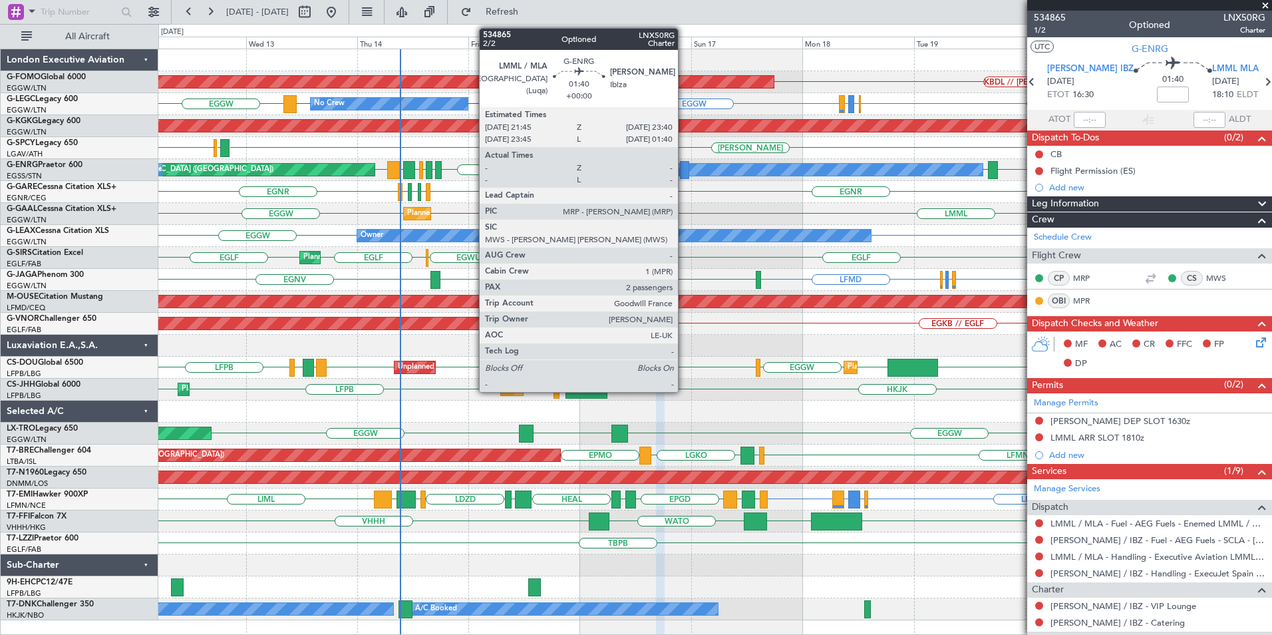
click at [684, 170] on div at bounding box center [684, 170] width 9 height 18
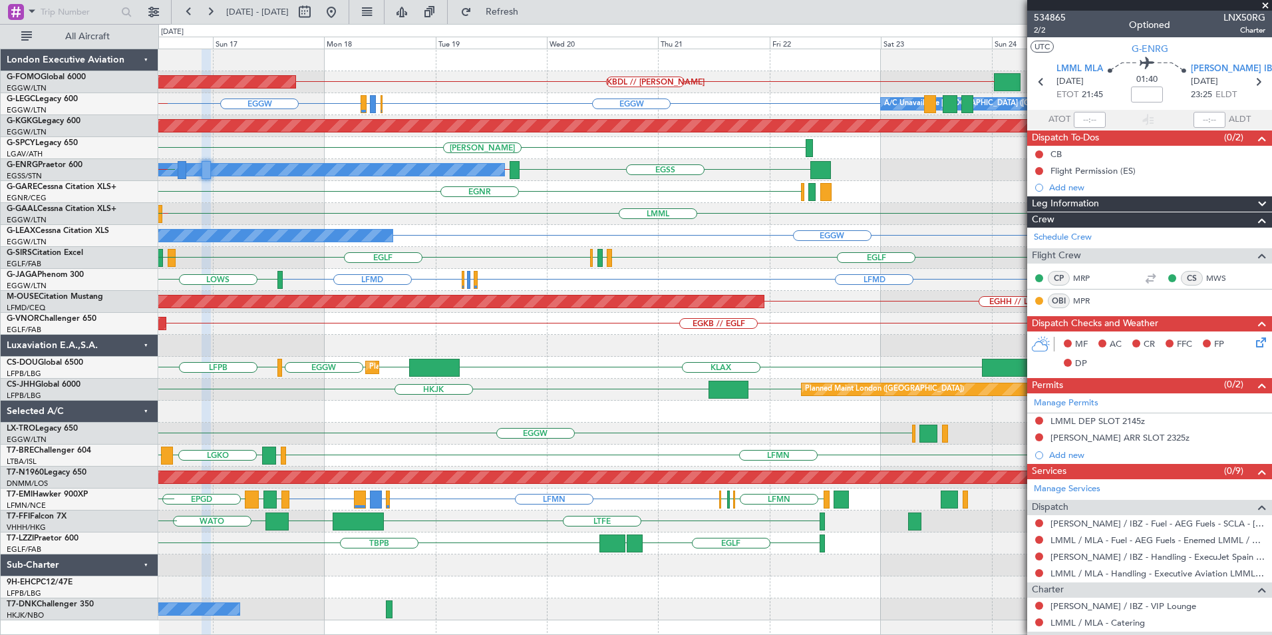
click at [182, 348] on div "KBDL // KACK Planned Maint Windsor Locks (Bradley Intl) EGGW EGLF or EGGW EGPE …" at bounding box center [714, 334] width 1113 height 571
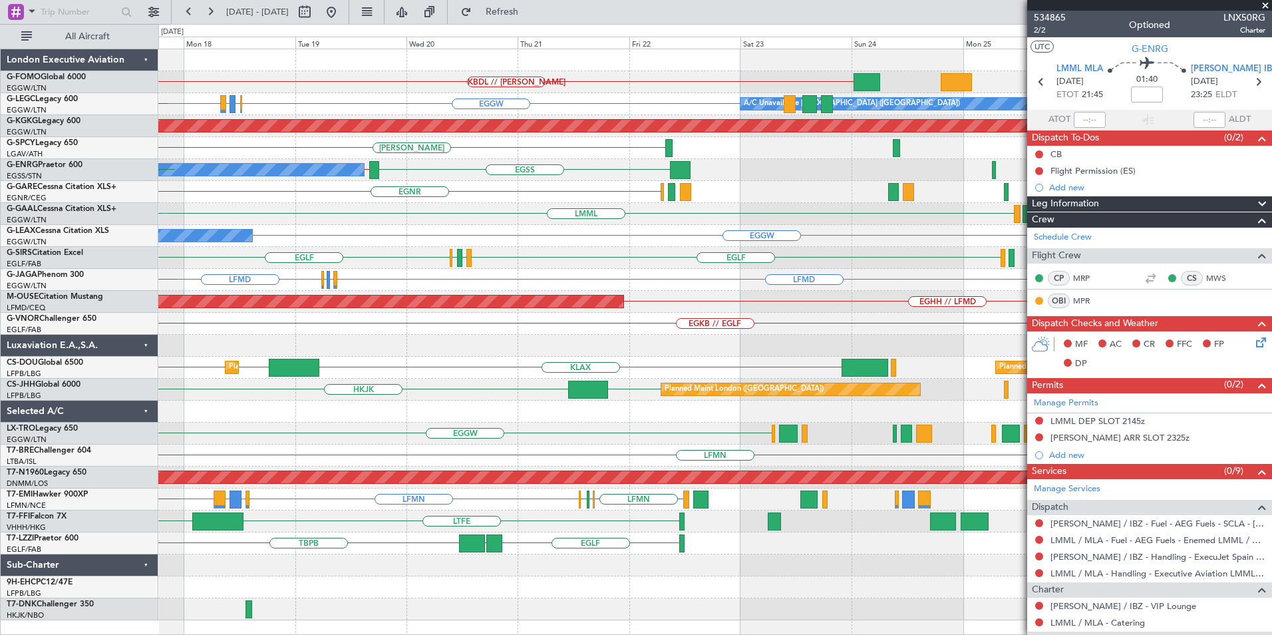
click at [386, 281] on div "KBDL // KACK Planned Maint Windsor Locks (Bradley Intl) EGGW EGLF or EGGW EGPE …" at bounding box center [714, 334] width 1113 height 571
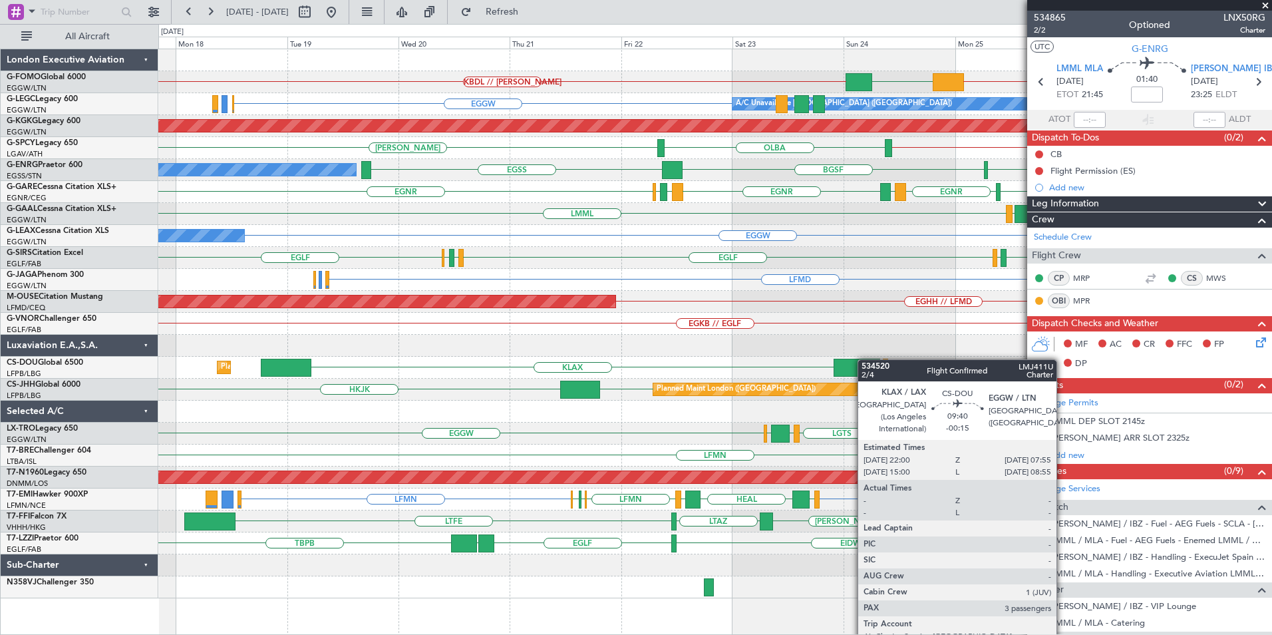
click at [898, 361] on div "KTEB // EGGW EGGW KBDL // KACK Planned Maint Windsor Locks (Bradley Intl) A/C U…" at bounding box center [714, 323] width 1113 height 549
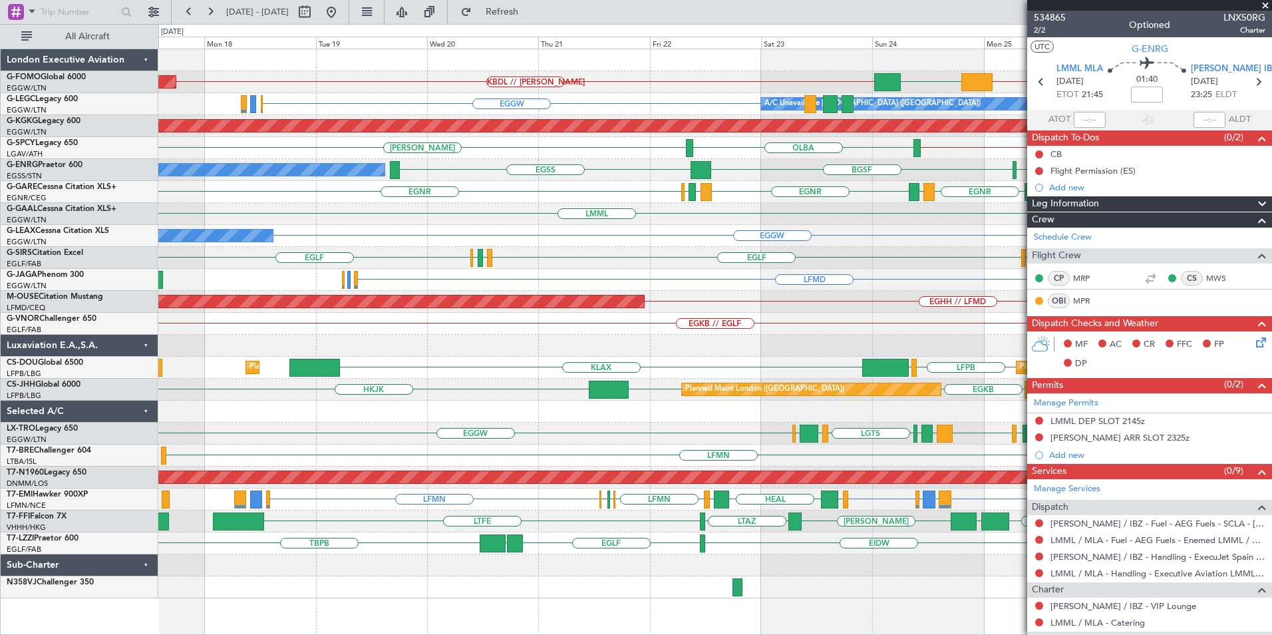
click at [1023, 331] on div "KTEB // EGGW EGGW KBDL // KACK Planned Maint Windsor Locks (Bradley Intl) A/C U…" at bounding box center [714, 323] width 1113 height 549
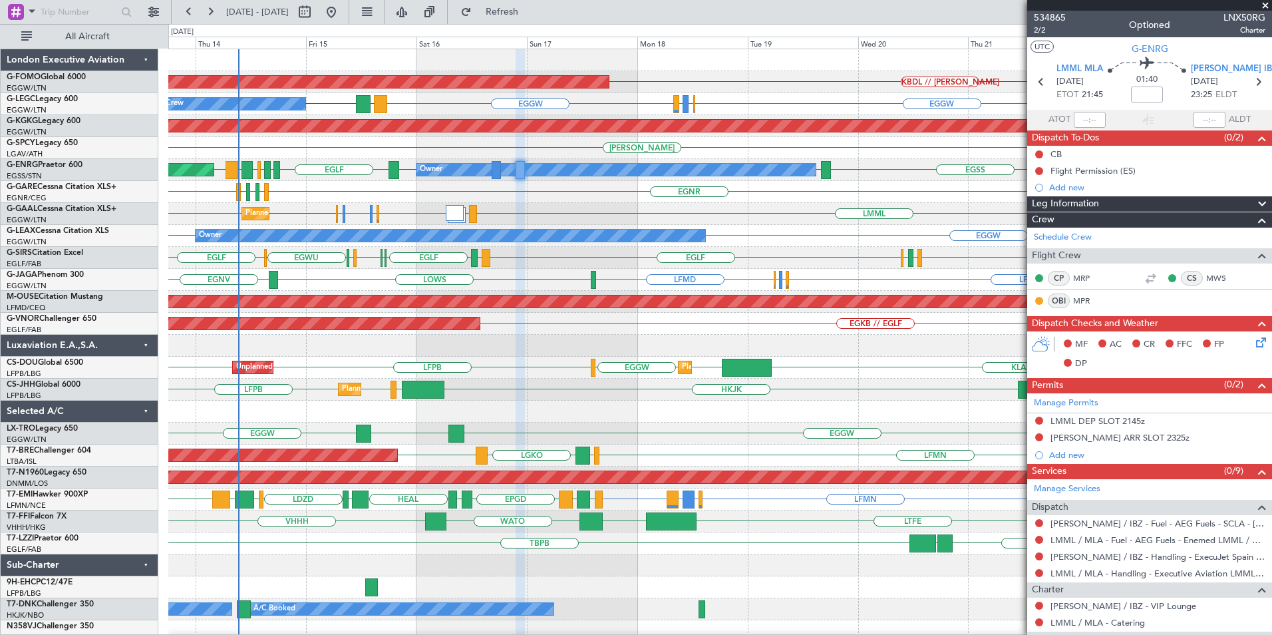
click at [736, 214] on div "Planned Maint Windsor Locks (Bradley Intl) KBDL // KACK A/C Unavailable London …" at bounding box center [719, 345] width 1103 height 593
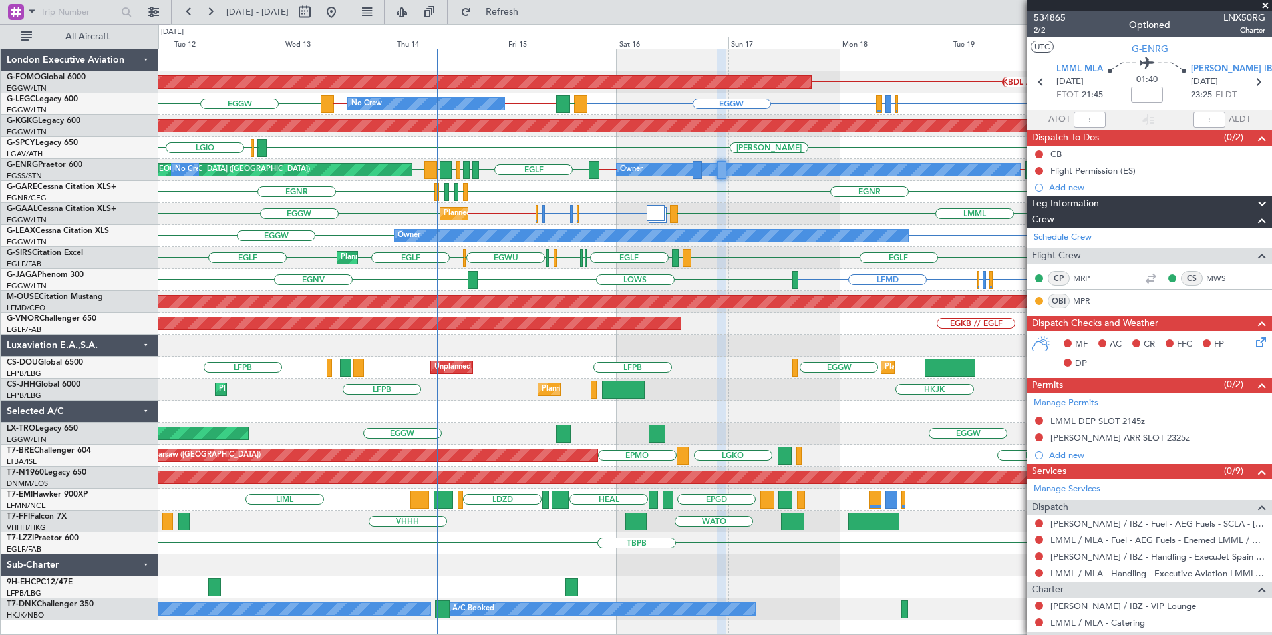
drag, startPoint x: 1263, startPoint y: 6, endPoint x: 1240, endPoint y: 23, distance: 28.1
click at [1263, 6] on span at bounding box center [1265, 6] width 13 height 12
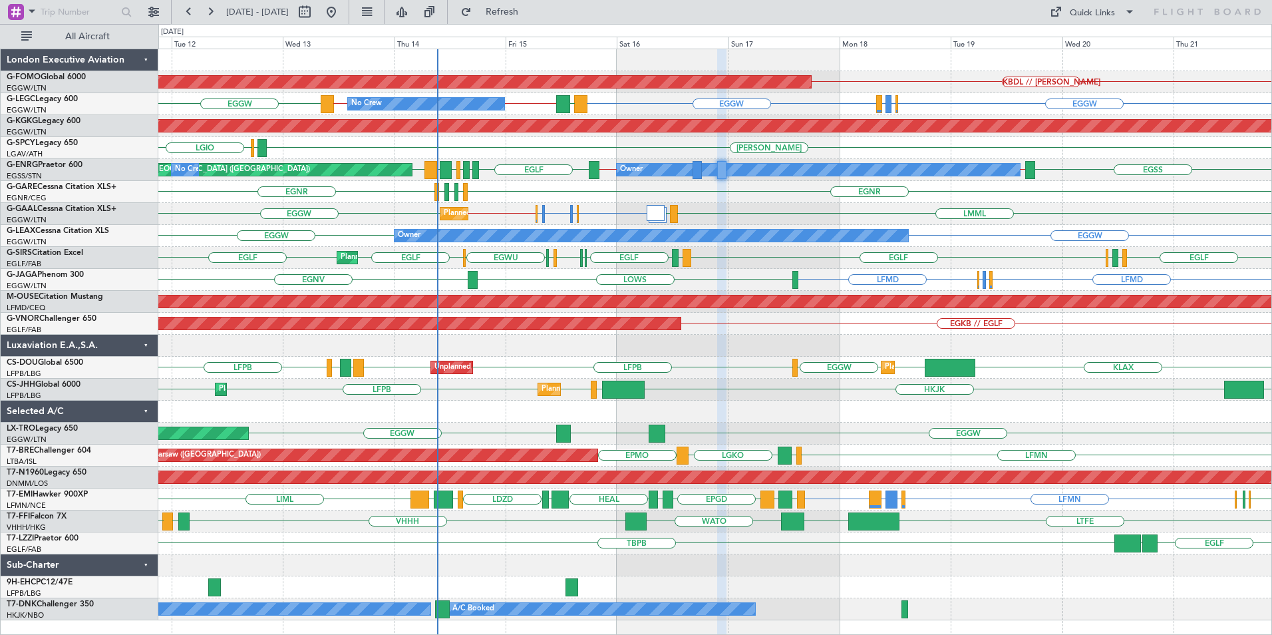
type input "0"
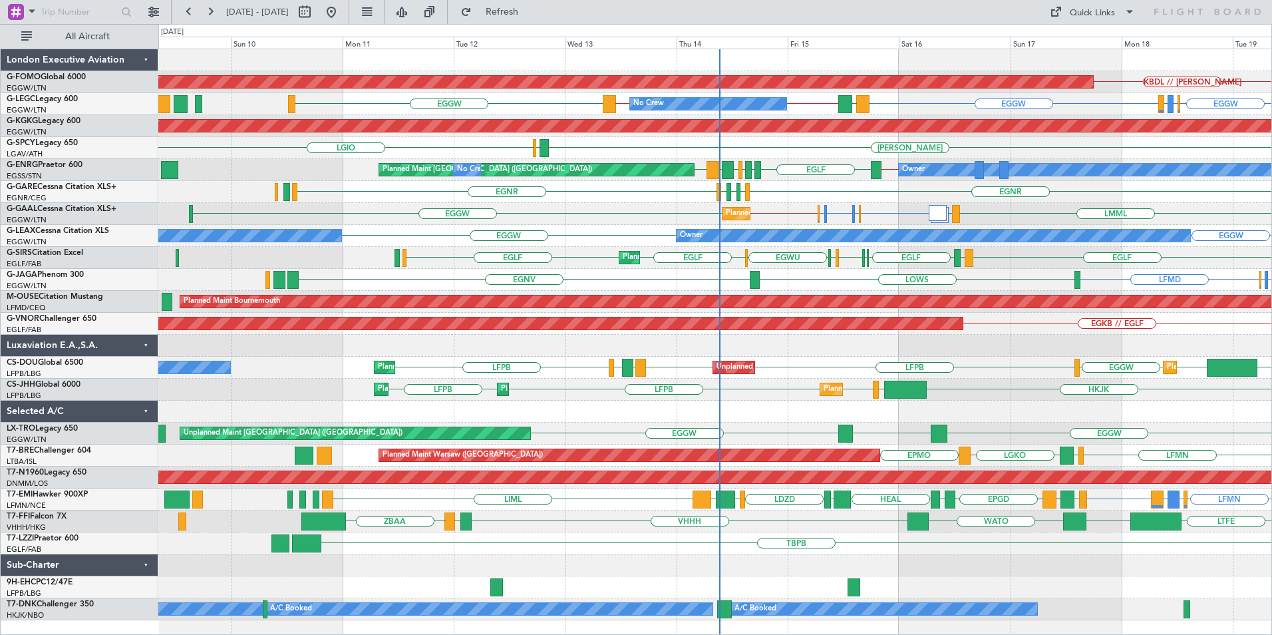
click at [548, 564] on div "KBDL // KACK Planned Maint Windsor Locks (Bradley Intl) EGGW EGLF or EGGW EGPE …" at bounding box center [714, 334] width 1113 height 571
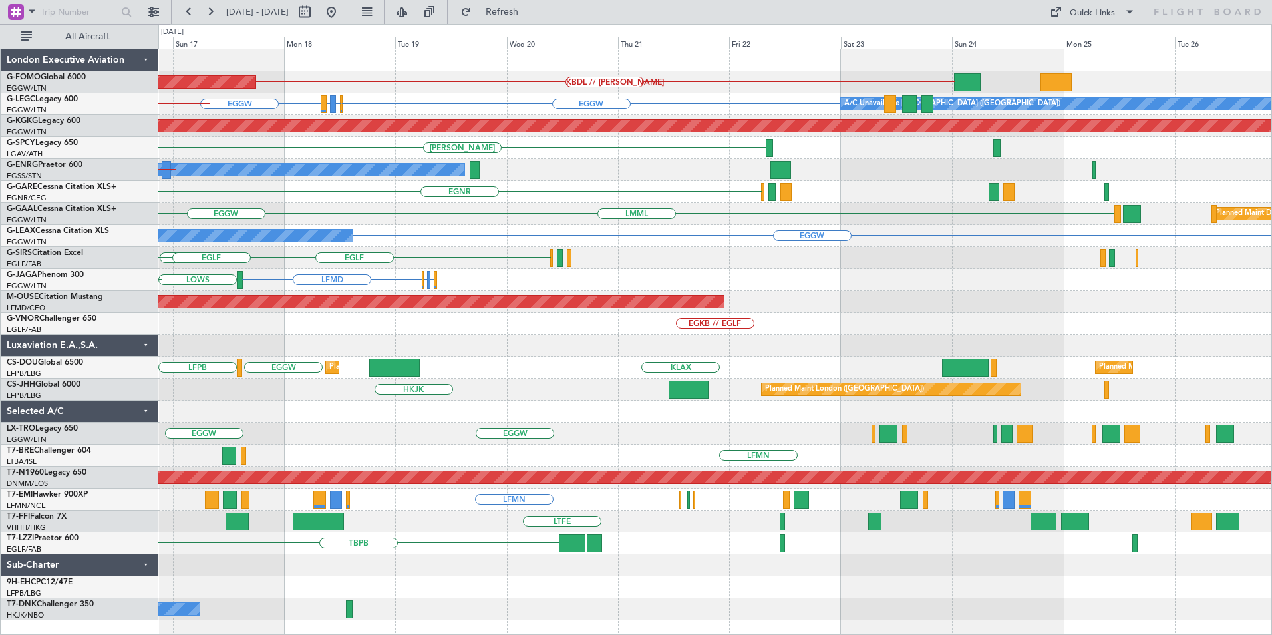
click at [147, 445] on div "Planned Maint Windsor Locks (Bradley Intl) KBDL // KACK EGGW EGLF or EGGW EGPE …" at bounding box center [636, 329] width 1272 height 611
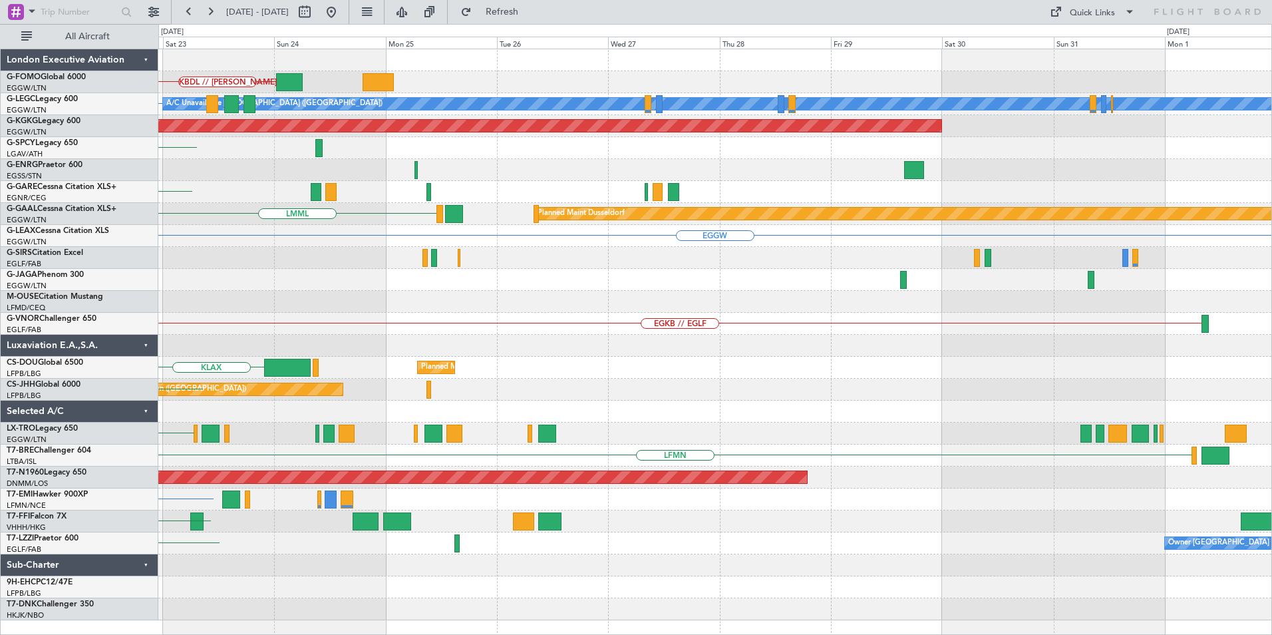
click at [185, 349] on div "KBDL // KACK EGGW A/C Unavailable London (Luton) AOG Maint Istanbul (Ataturk) H…" at bounding box center [714, 334] width 1113 height 571
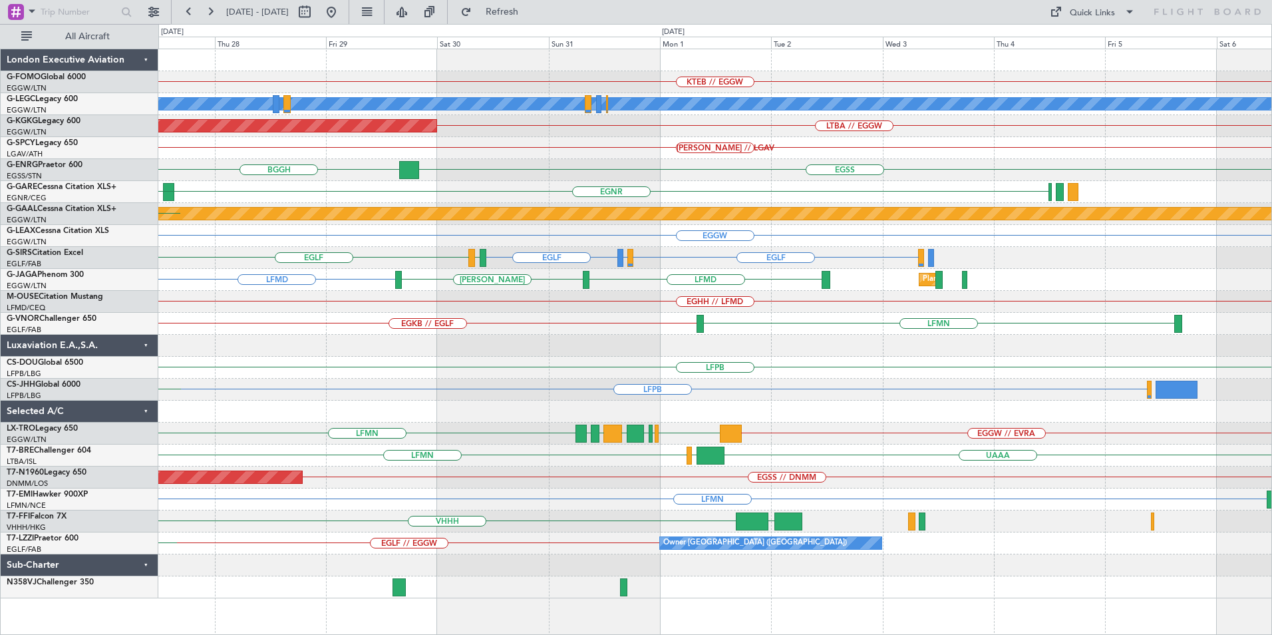
click at [476, 353] on div "KTEB // EGGW A/C Unavailable London (Luton) LTBA // EGGW AOG Maint Istanbul (At…" at bounding box center [714, 323] width 1113 height 549
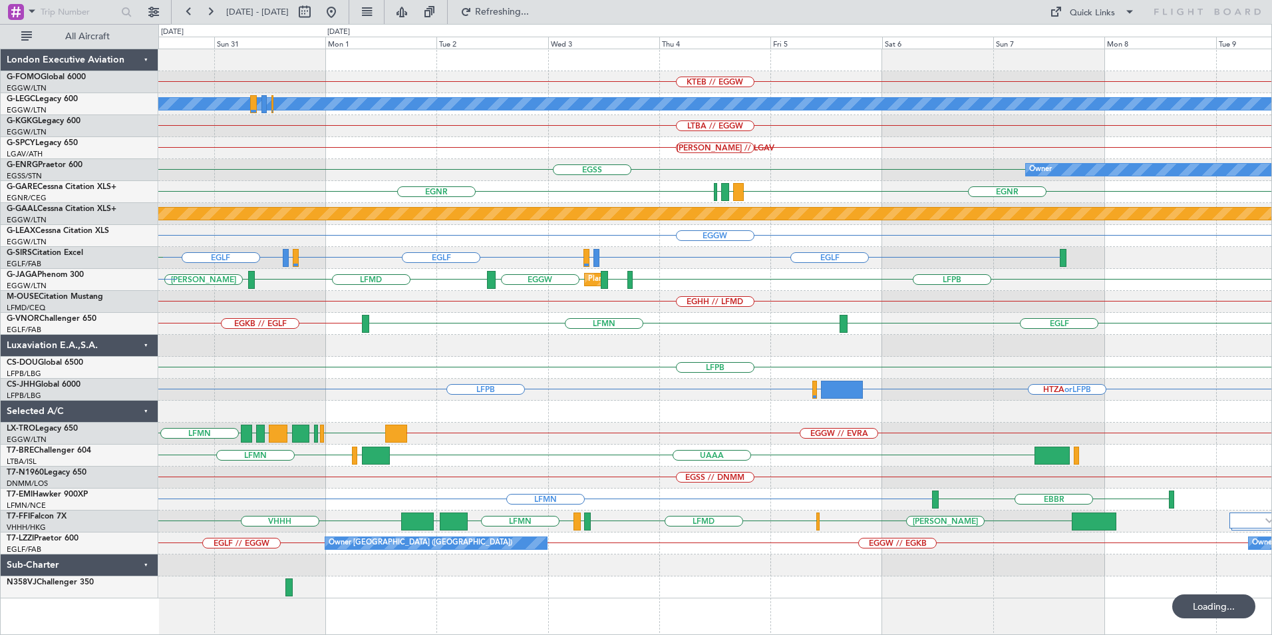
click at [541, 398] on div "KTEB // EGGW A/C Unavailable London (Luton) LTBA // EGGW AOG Maint Istanbul (At…" at bounding box center [714, 323] width 1113 height 549
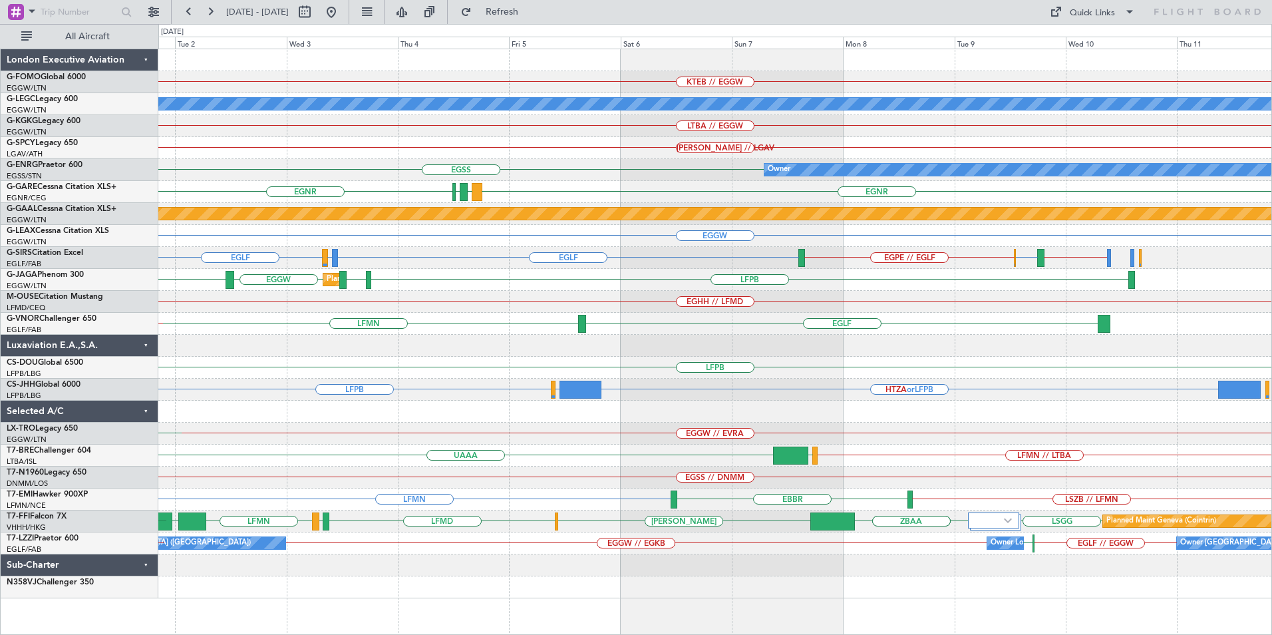
click at [667, 412] on div at bounding box center [714, 411] width 1113 height 22
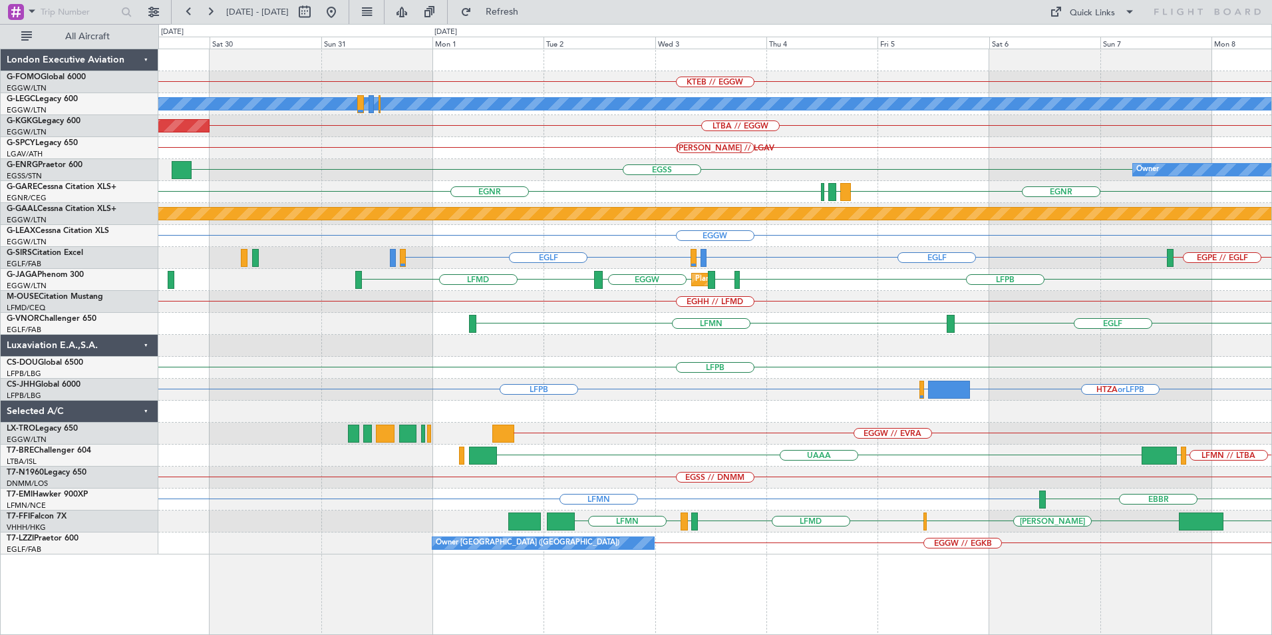
click at [704, 486] on div "KTEB // EGGW A/C Unavailable London (Luton) LTBA // EGGW AOG Maint Istanbul (At…" at bounding box center [714, 301] width 1113 height 505
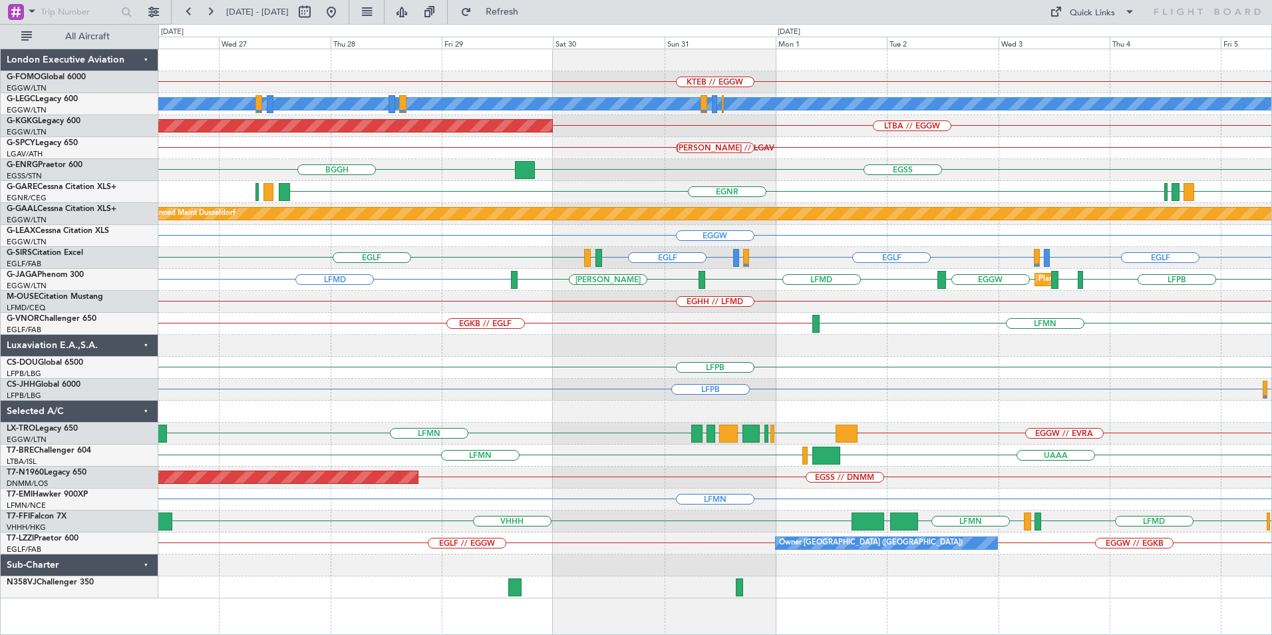
click at [718, 598] on div "KTEB // EGGW A/C Unavailable London (Luton) LTBA // EGGW AOG Maint Istanbul (At…" at bounding box center [715, 342] width 1114 height 586
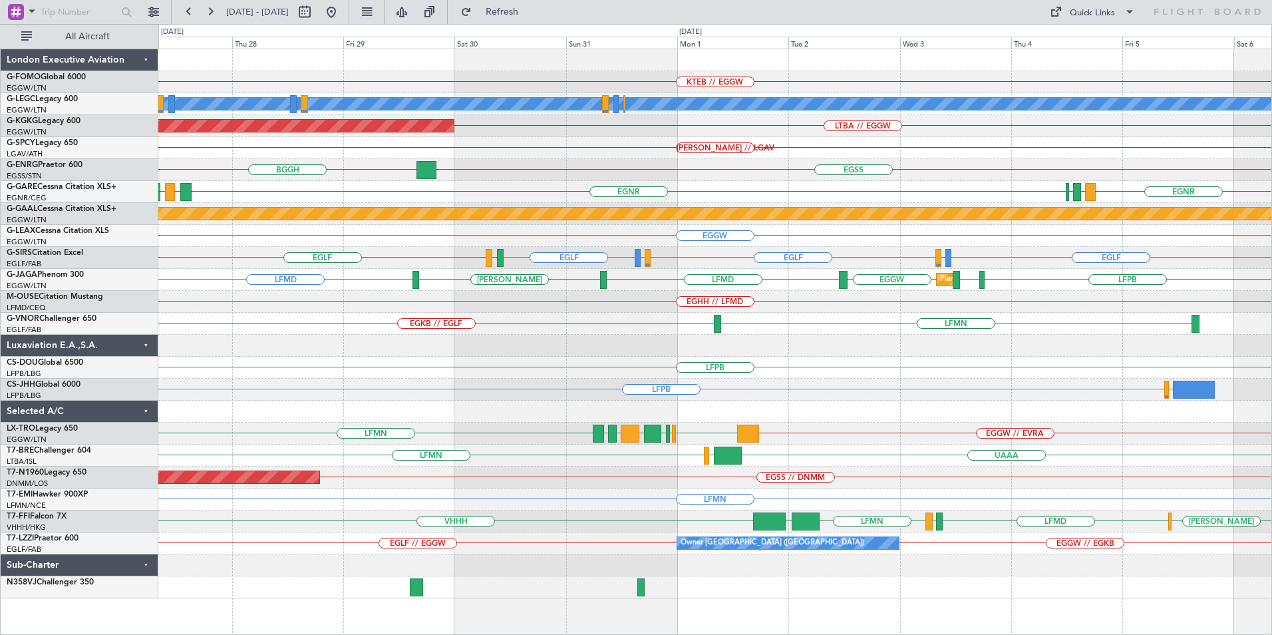
click at [560, 545] on div "KTEB // EGGW A/C Unavailable London (Luton) AOG Maint Istanbul (Ataturk) LTBA /…" at bounding box center [714, 323] width 1113 height 549
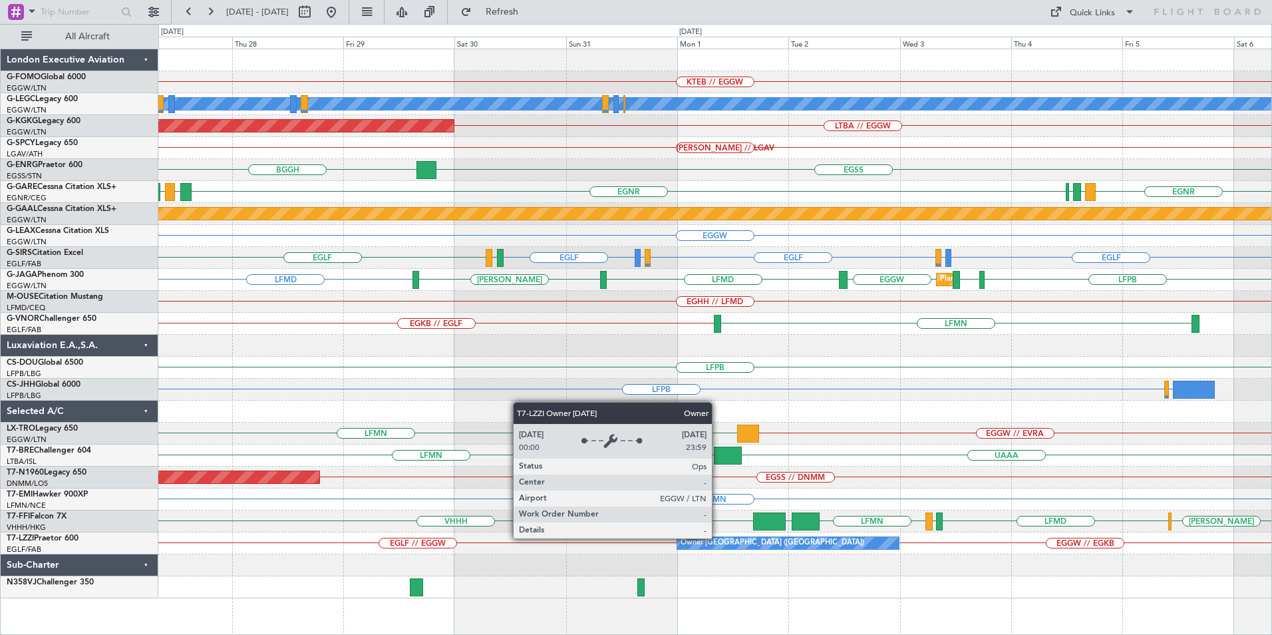
click at [718, 538] on div "Owner London (Luton)" at bounding box center [773, 543] width 184 height 20
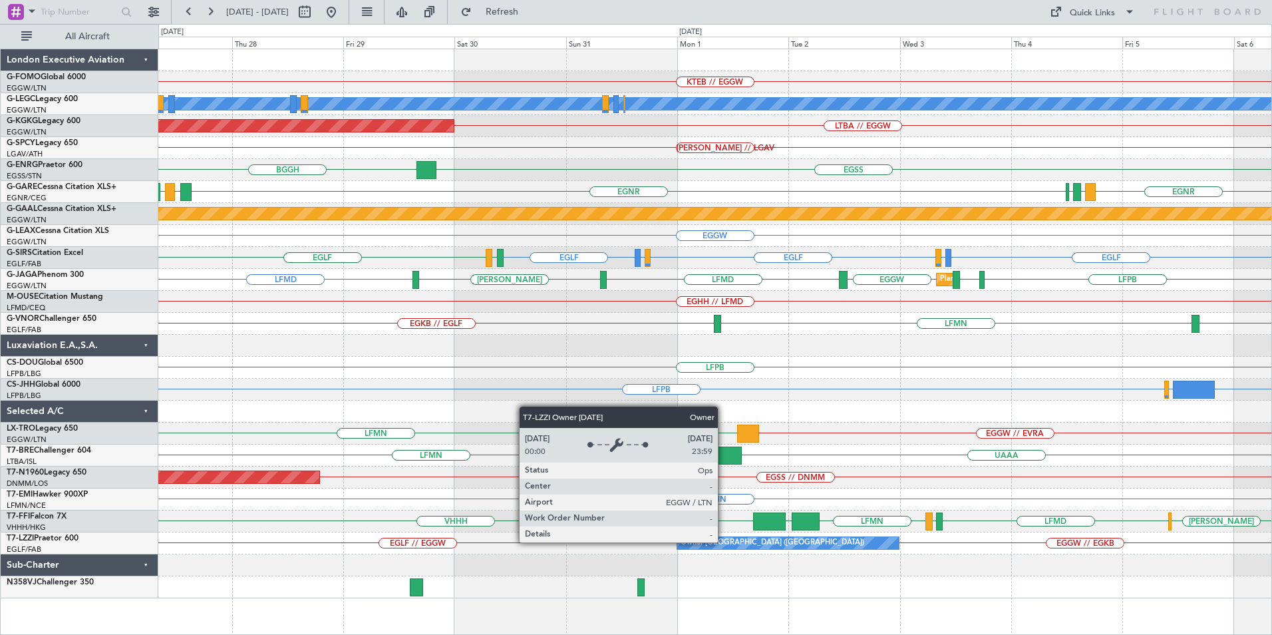
click at [724, 542] on div "Owner London (Luton)" at bounding box center [773, 543] width 184 height 20
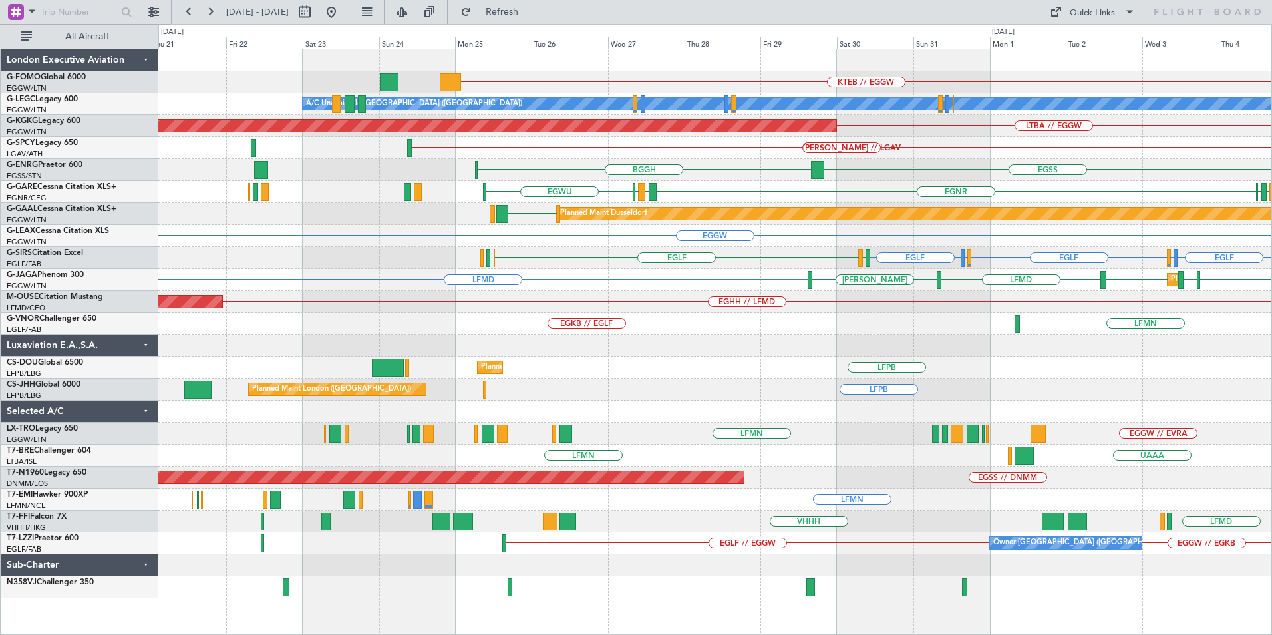
click at [847, 410] on div "KTEB // EGGW Planned Maint Windsor Locks (Bradley Intl) A/C Unavailable London …" at bounding box center [714, 323] width 1113 height 549
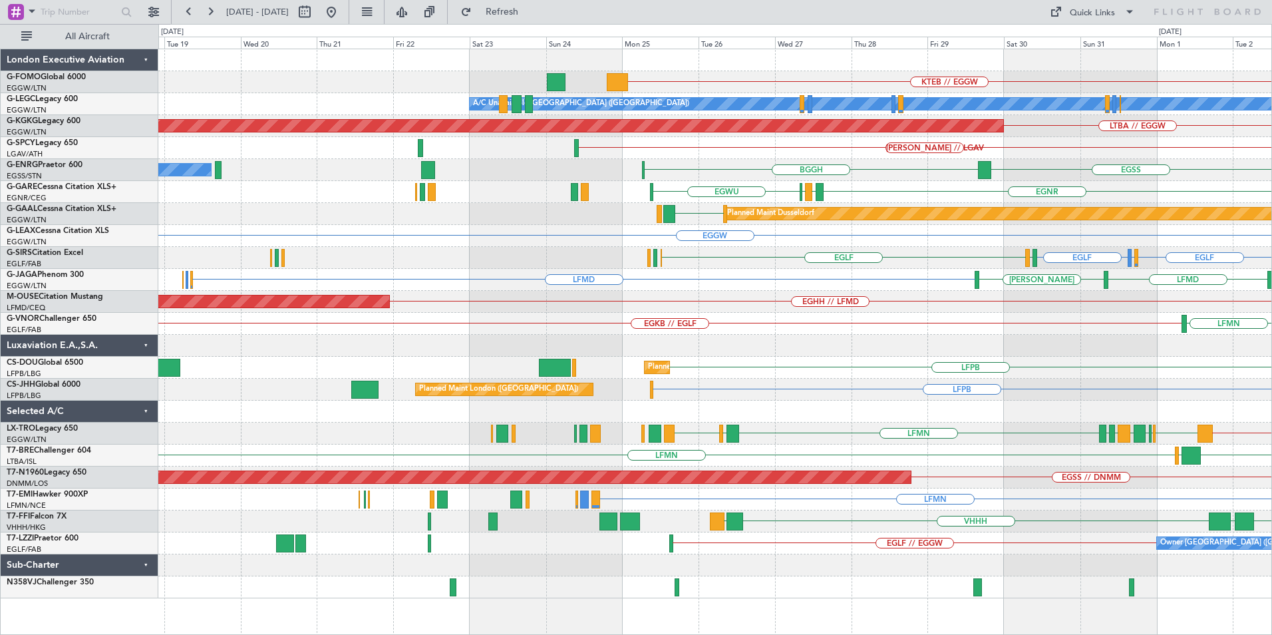
click at [640, 353] on div "KTEB // EGGW Planned Maint Windsor Locks (Bradley Intl) A/C Unavailable London …" at bounding box center [714, 323] width 1113 height 549
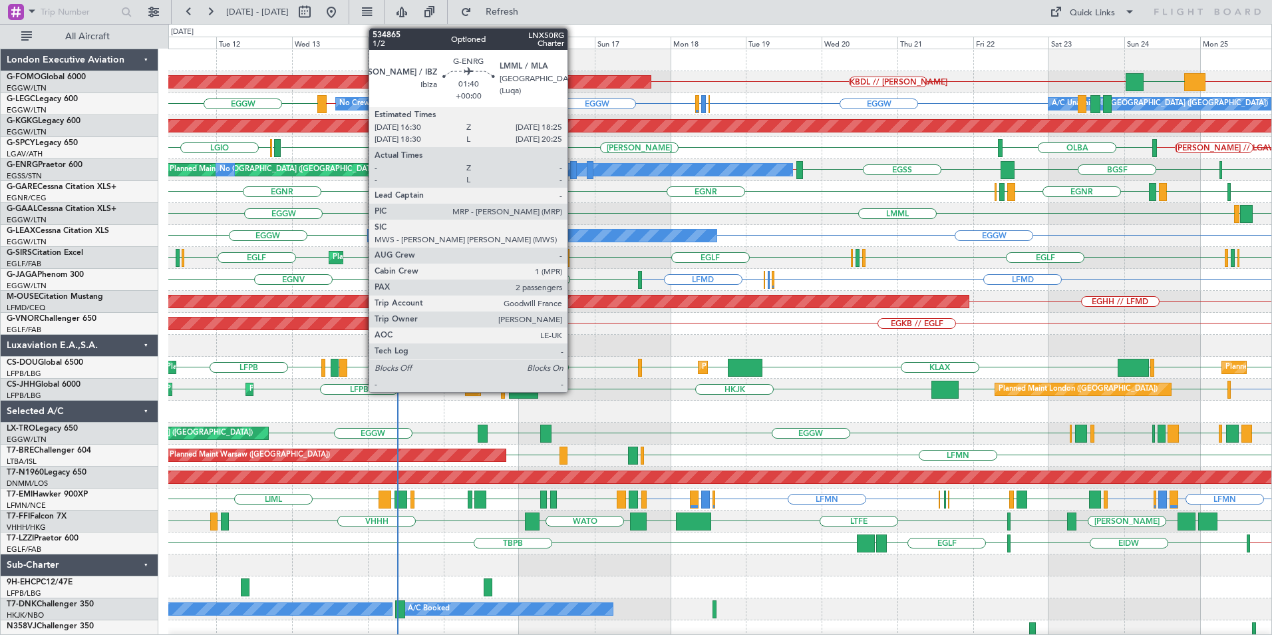
click at [573, 166] on div at bounding box center [573, 170] width 7 height 18
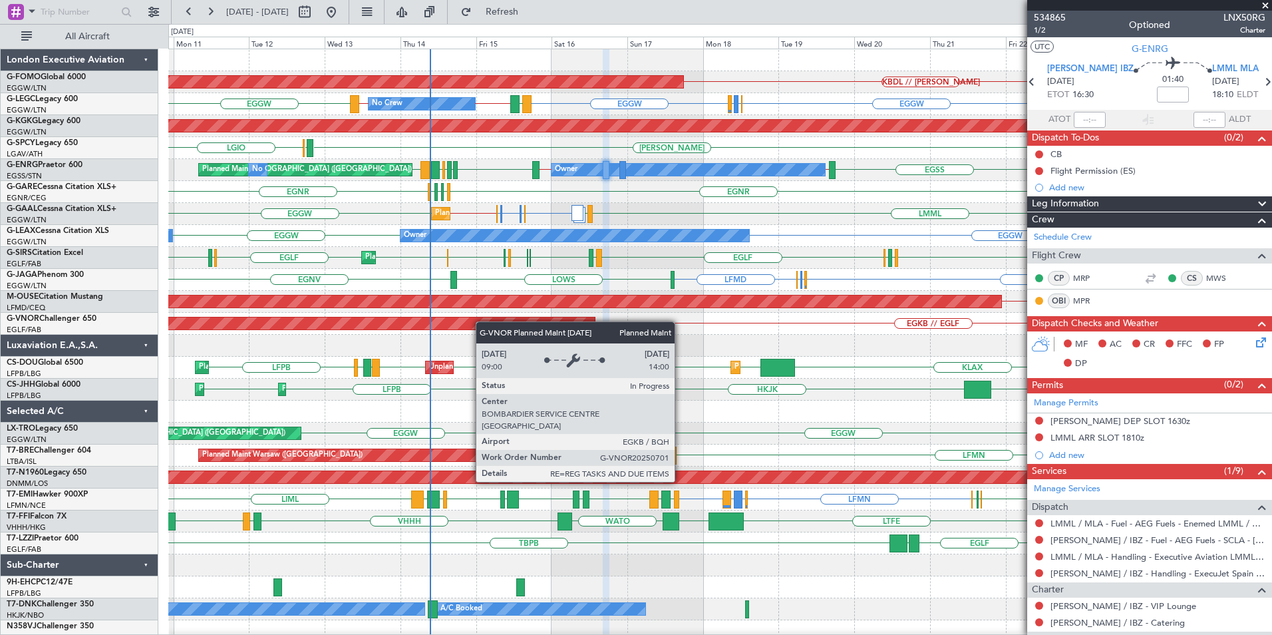
click at [483, 322] on div "KBDL // KACK KTEB // EGGW EGGW Planned Maint Windsor Locks (Bradley Intl) EGGW …" at bounding box center [719, 345] width 1103 height 593
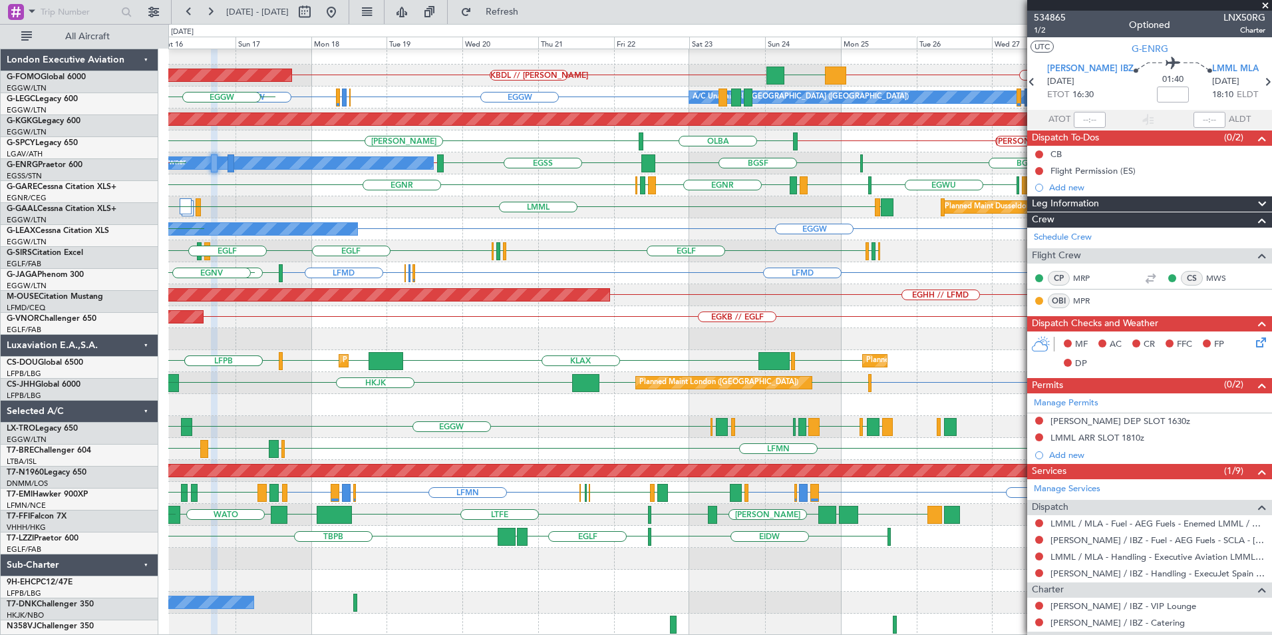
scroll to position [7, 0]
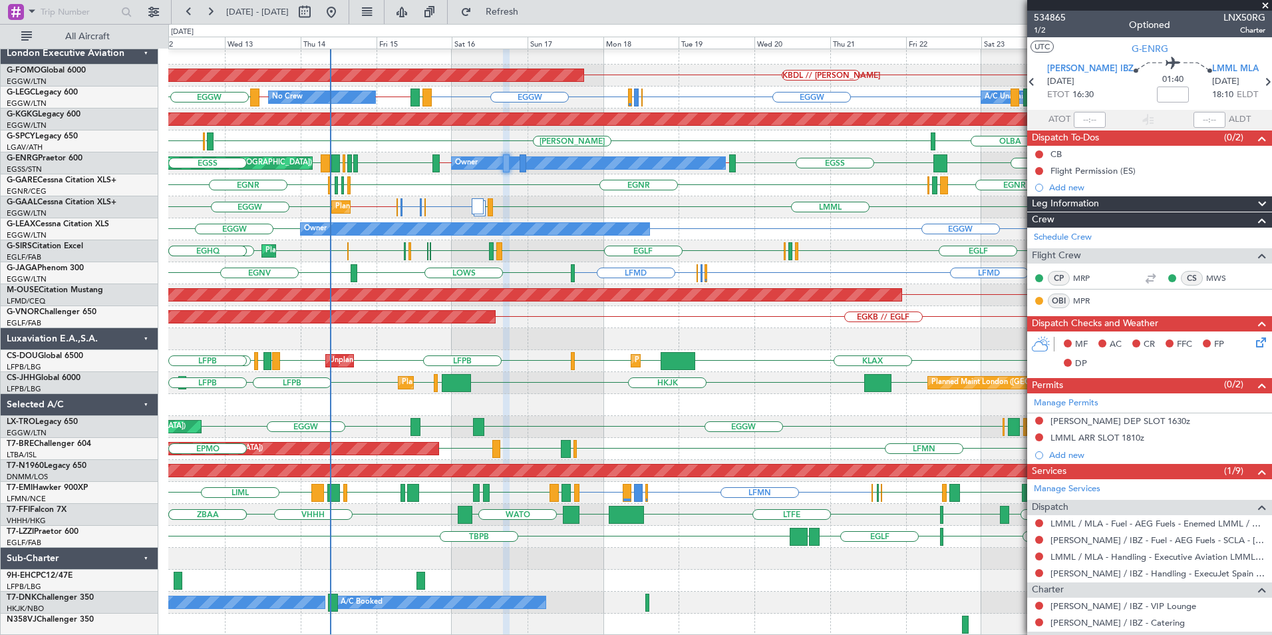
click at [689, 327] on div "KBDL // KACK KTEB // EGGW EGGW Planned Maint Windsor Locks (Bradley Intl) EGGW …" at bounding box center [719, 339] width 1103 height 593
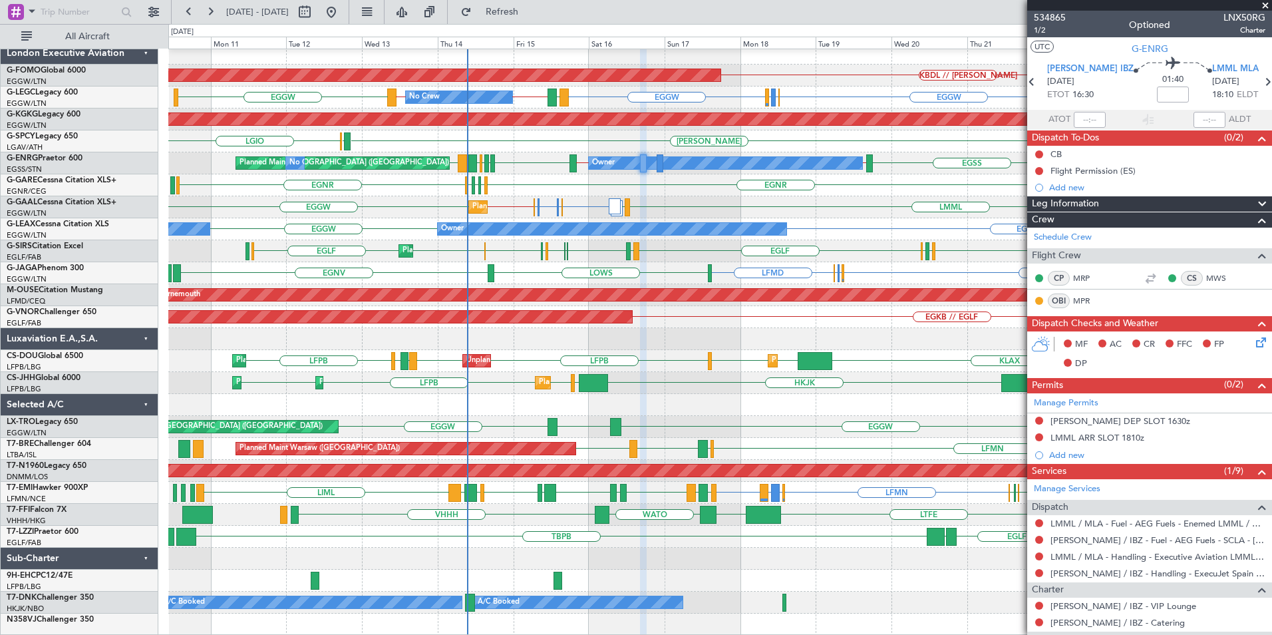
click at [587, 236] on div "Planned Maint Windsor Locks (Bradley Intl) KBDL // KACK EGGW KTEB // EGGW A/C U…" at bounding box center [719, 339] width 1103 height 593
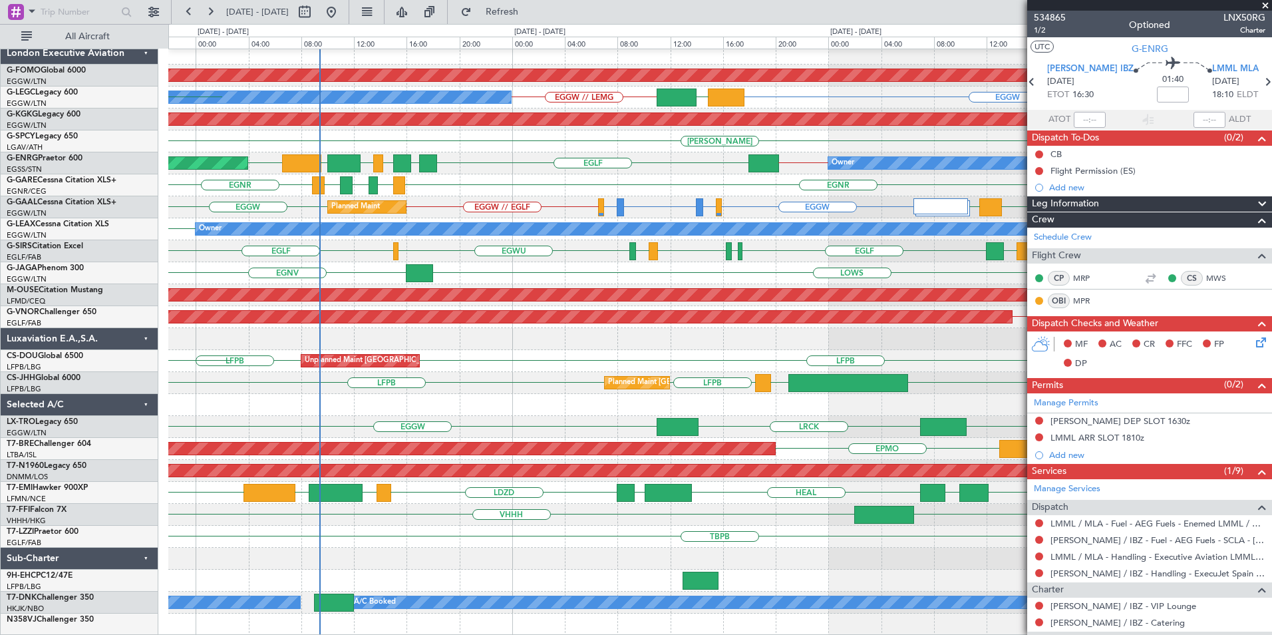
click at [466, 187] on div "EGNR EGLF EGNR EGPE EGNR" at bounding box center [719, 185] width 1103 height 22
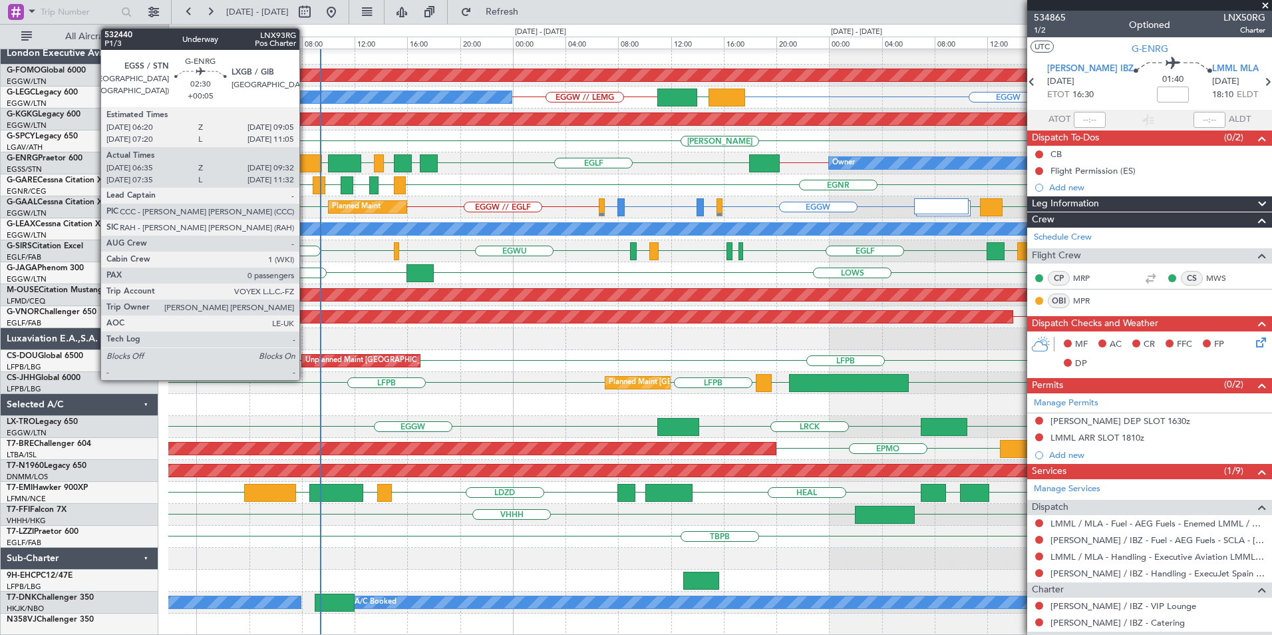
scroll to position [0, 0]
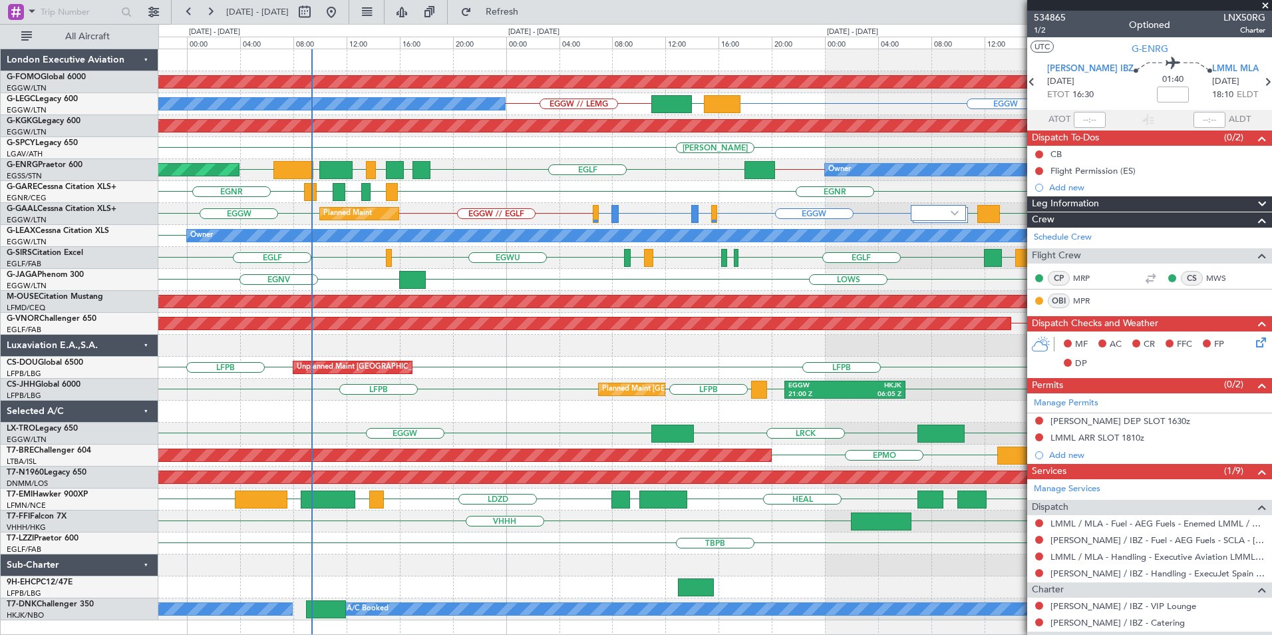
click at [673, 220] on div "Planned Maint Windsor Locks (Bradley Intl) No Crew EGGW LDDU EGGW // LEMG AOG M…" at bounding box center [714, 334] width 1113 height 571
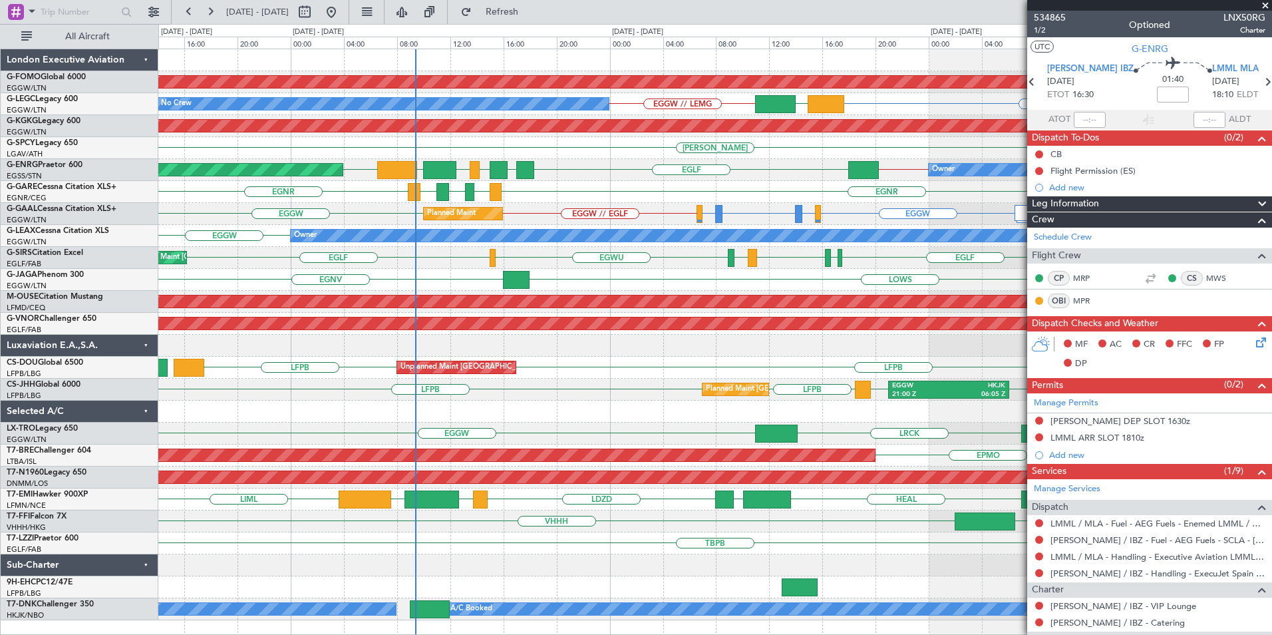
click at [680, 183] on div "Planned Maint Windsor Locks (Bradley Intl) No Crew EGGW LDDU EGGW // LEMG AOG M…" at bounding box center [714, 334] width 1113 height 571
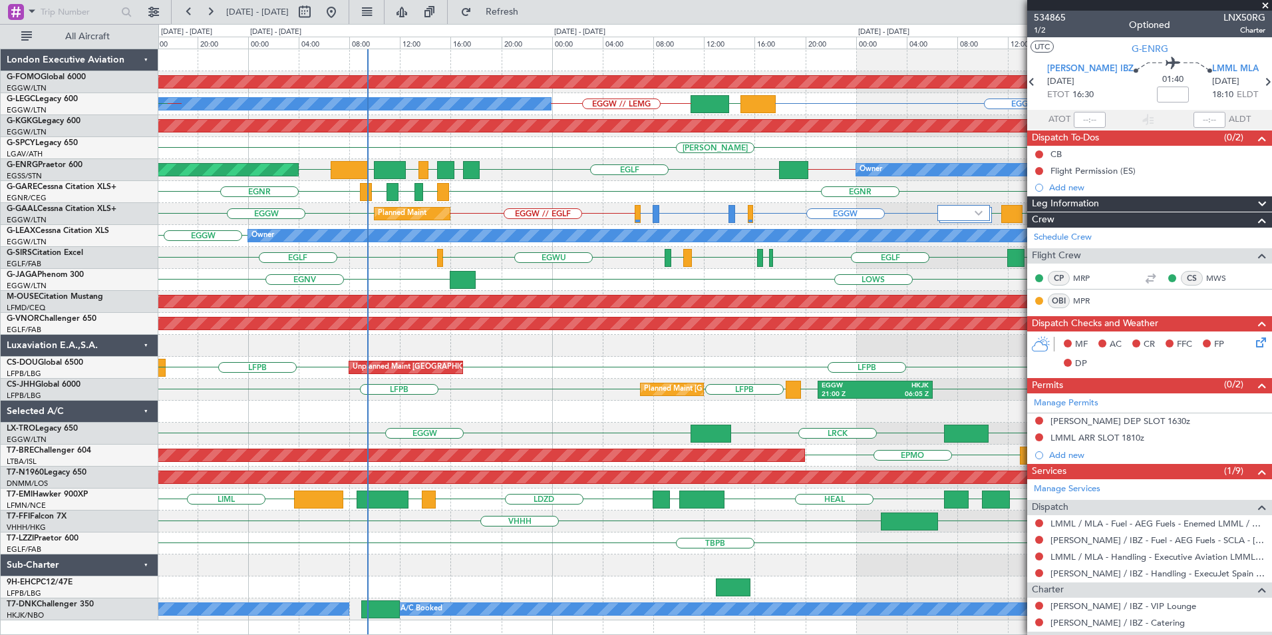
click at [351, 285] on div "Planned Maint Windsor Locks (Bradley Intl) No Crew EGGW LDDU EGGW // LEMG LEMG …" at bounding box center [714, 334] width 1113 height 571
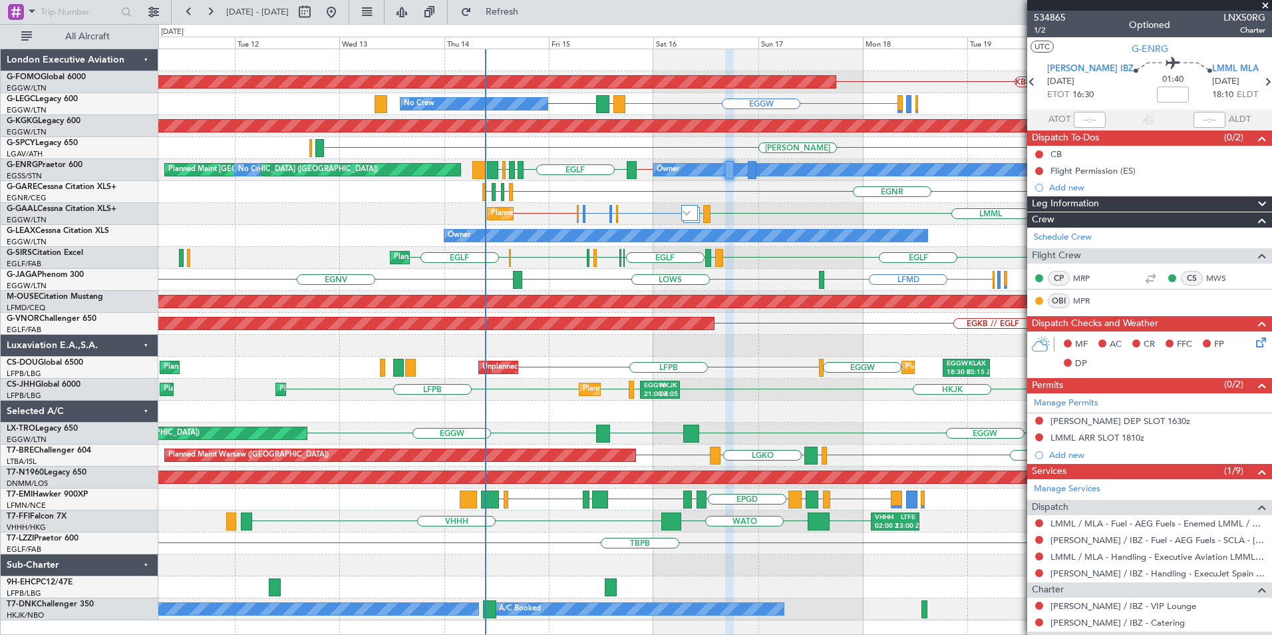
click at [588, 329] on div "Planned Maint Windsor Locks (Bradley Intl) KBDL // KACK No Crew EGGW LDDU EGGW …" at bounding box center [714, 334] width 1113 height 571
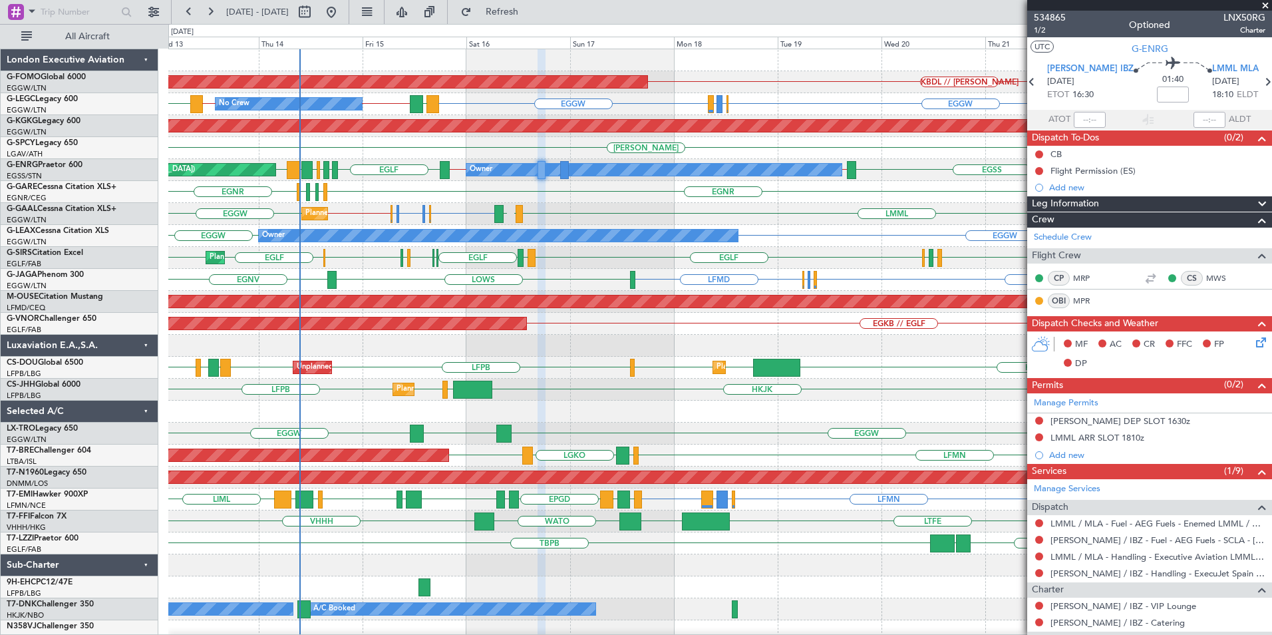
click at [1264, 9] on span at bounding box center [1265, 6] width 13 height 12
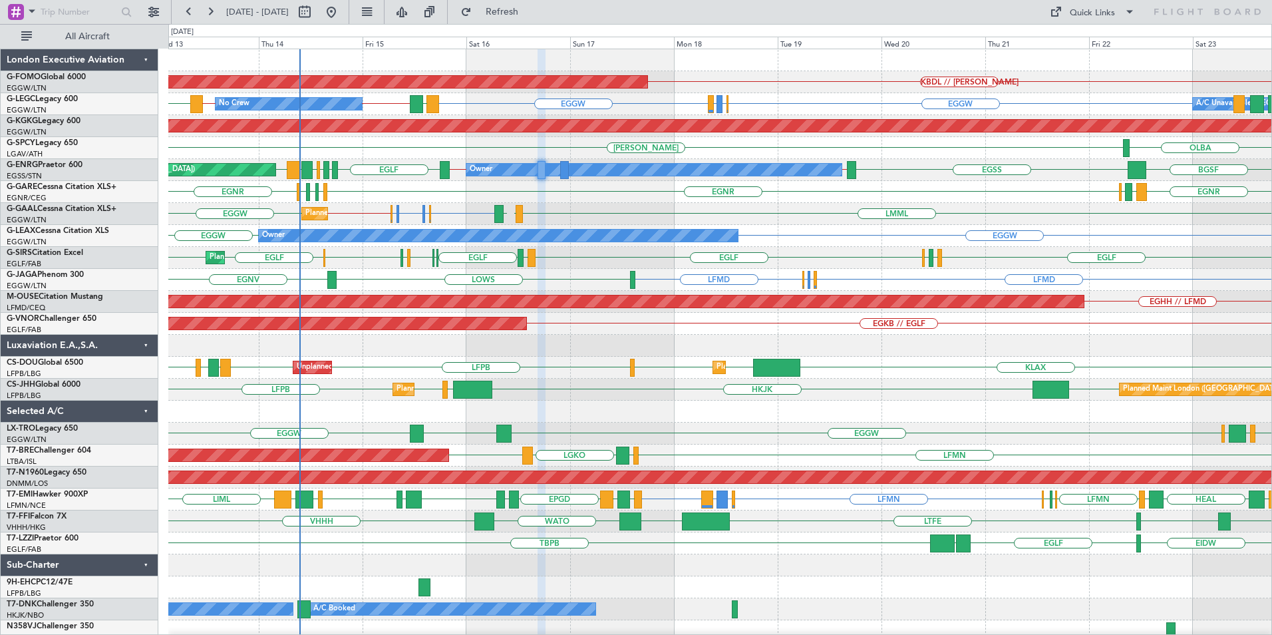
type input "0"
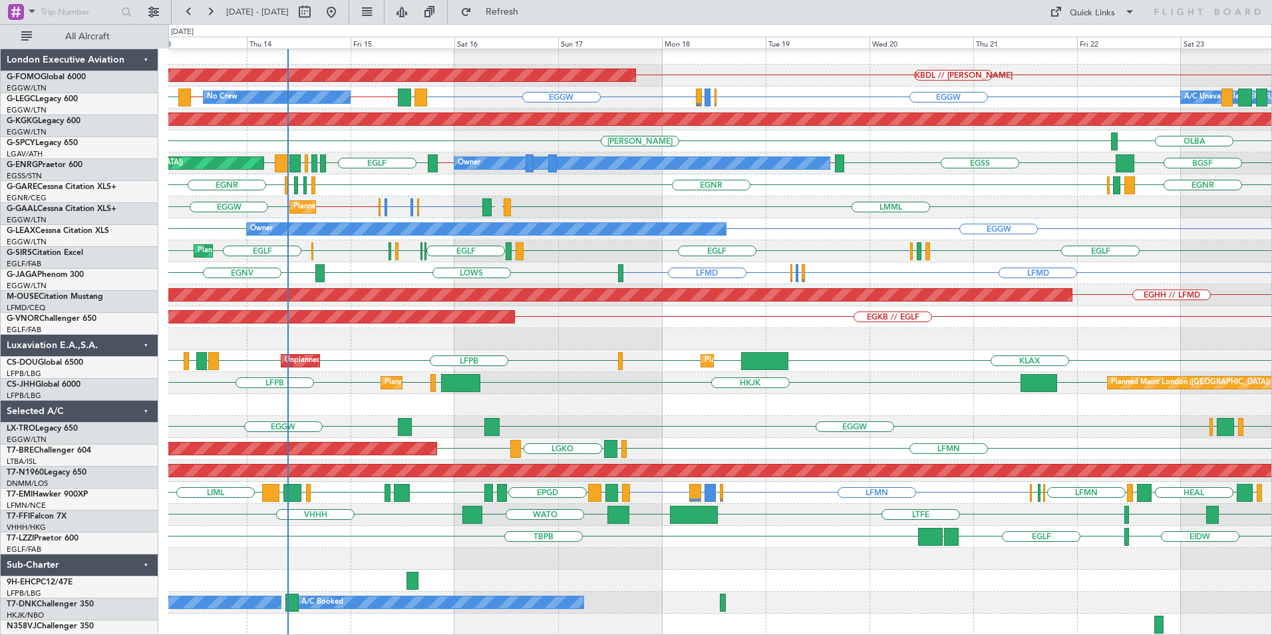
scroll to position [7, 0]
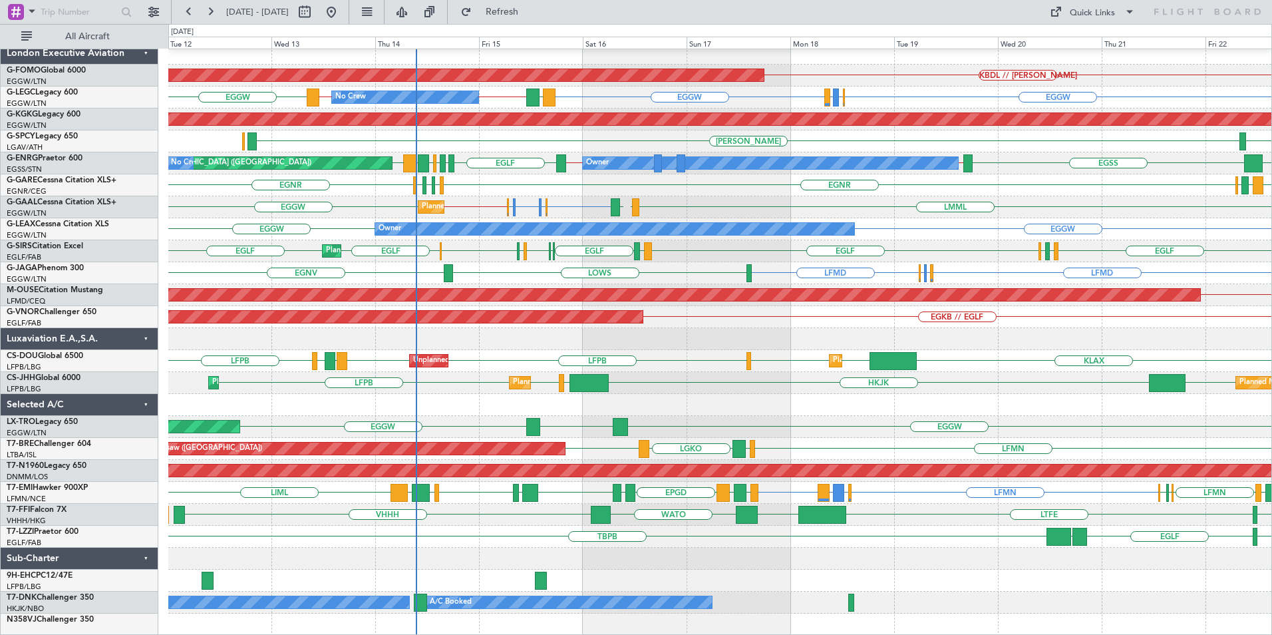
click at [941, 267] on div "KBDL // KACK Planned Maint Windsor Locks (Bradley Intl) EGGW EGGW EGLF or EGGW …" at bounding box center [719, 339] width 1103 height 593
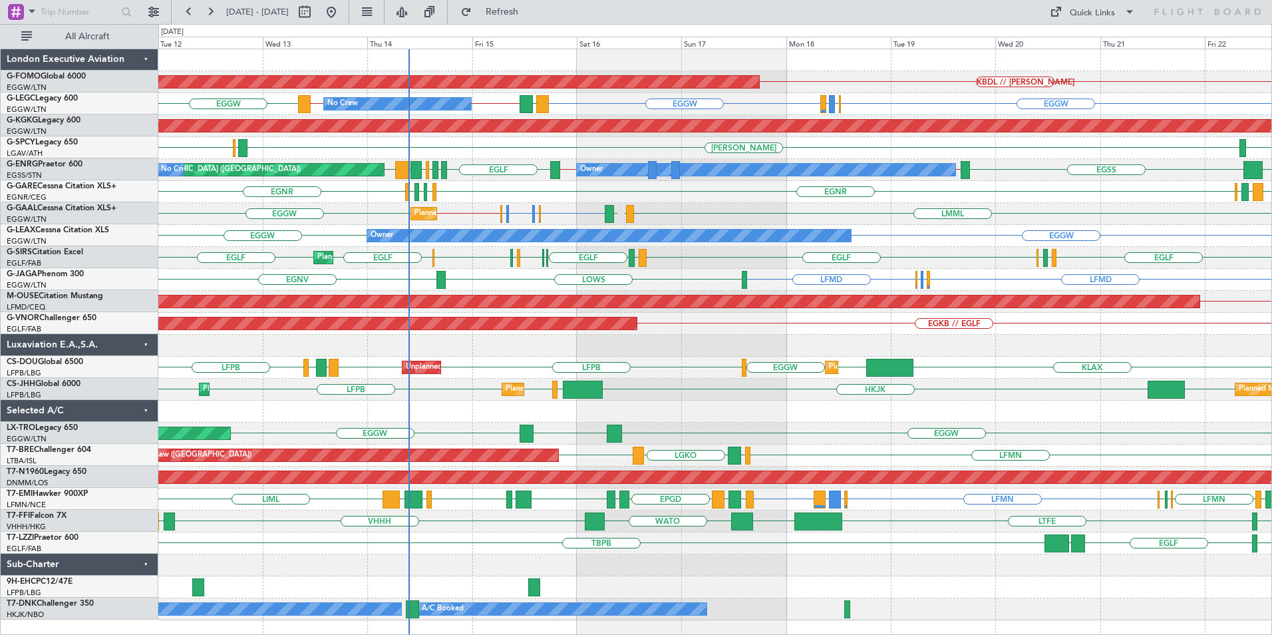
scroll to position [0, 0]
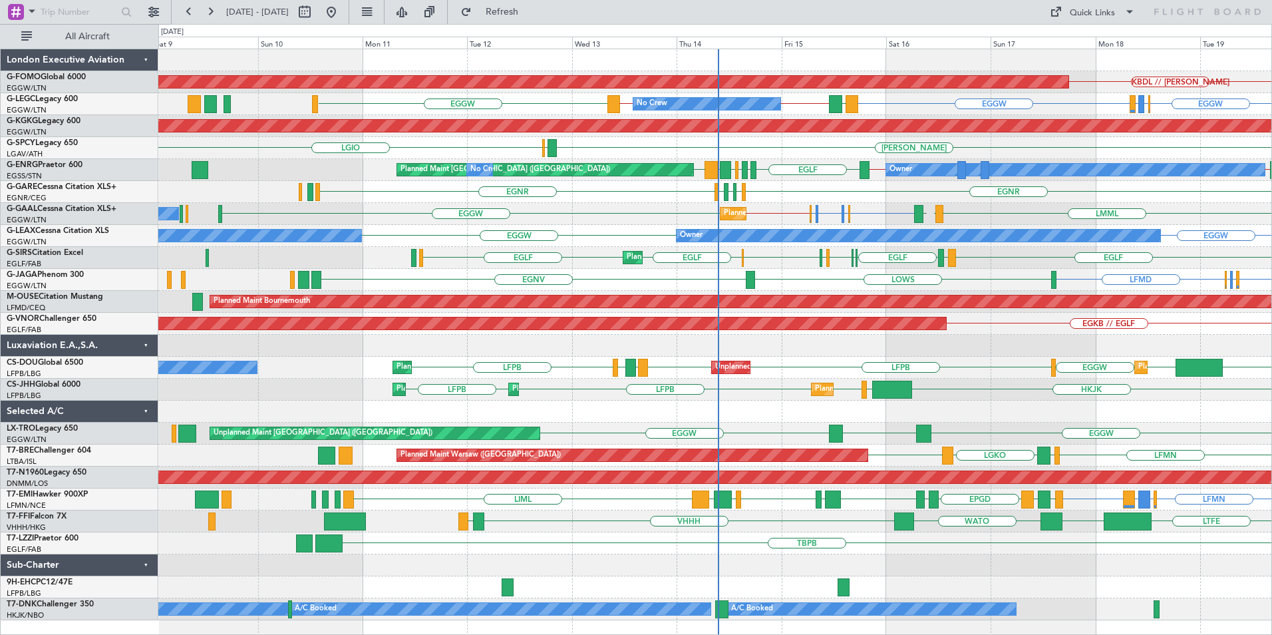
click at [818, 396] on div "Planned Maint Windsor Locks (Bradley Intl) KBDL // KACK No Crew EGGW EGGW EGLF …" at bounding box center [714, 334] width 1113 height 571
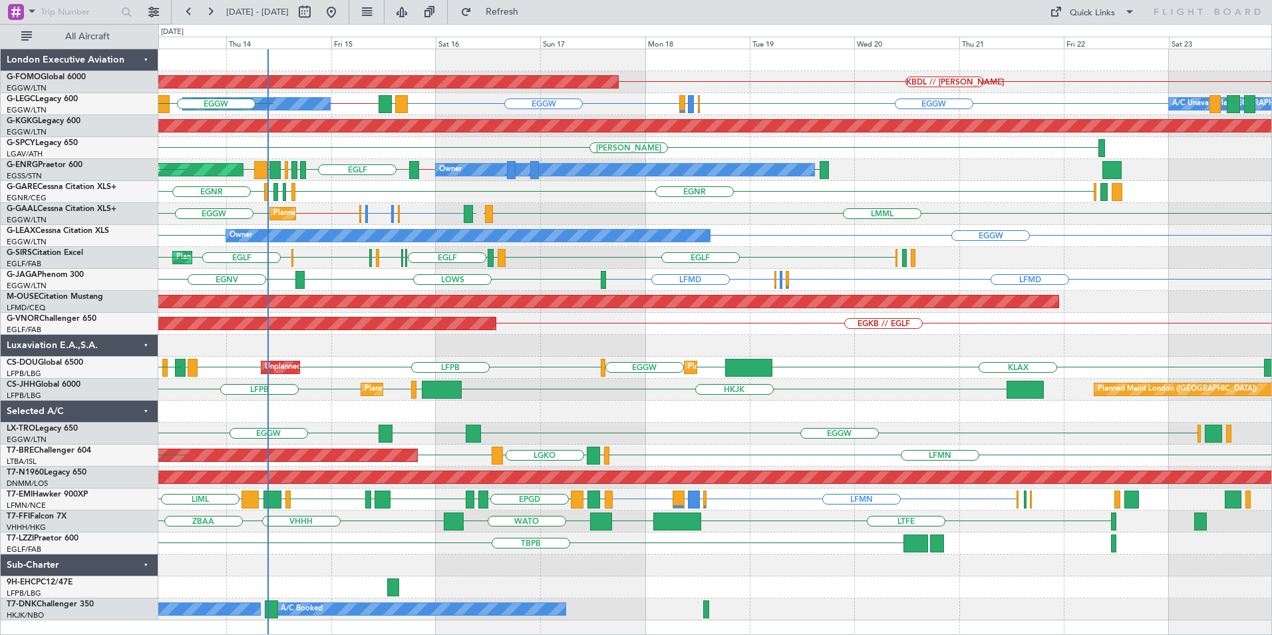
click at [194, 303] on div "Planned Maint Windsor Locks (Bradley Intl) KBDL // KACK No Crew EGGW EGGW EGLF …" at bounding box center [714, 334] width 1113 height 571
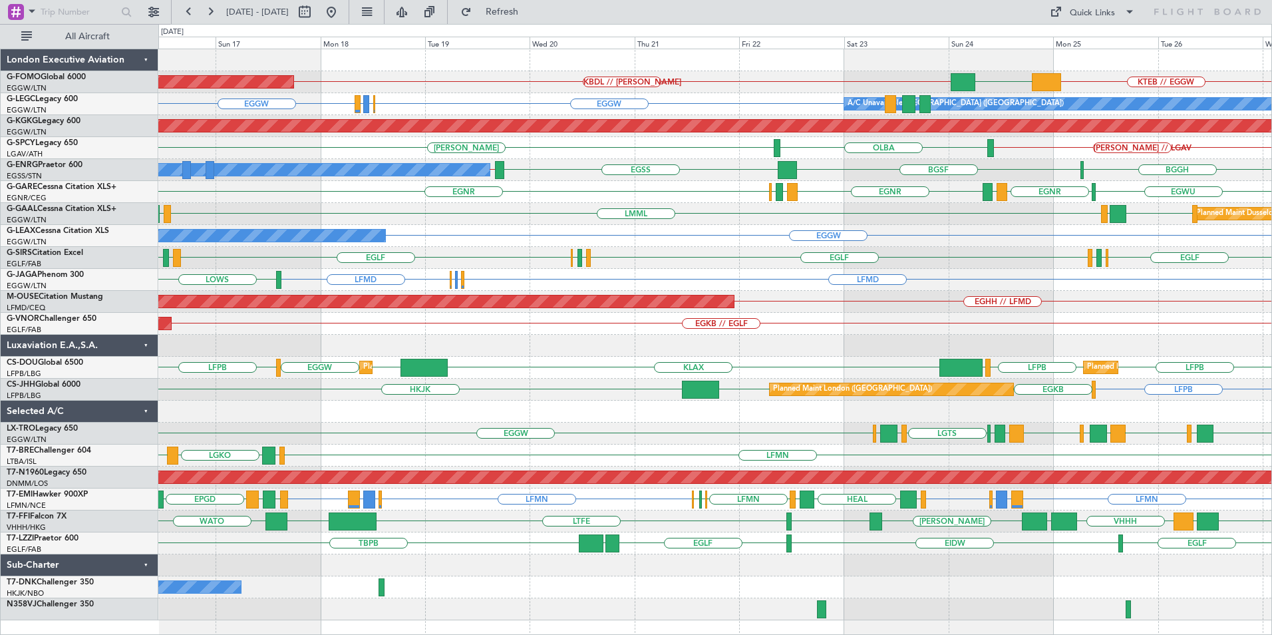
click at [810, 212] on div "KTEB // EGGW KBDL // KACK EGGW Planned Maint Windsor Locks (Bradley Intl) EGGW …" at bounding box center [714, 334] width 1113 height 571
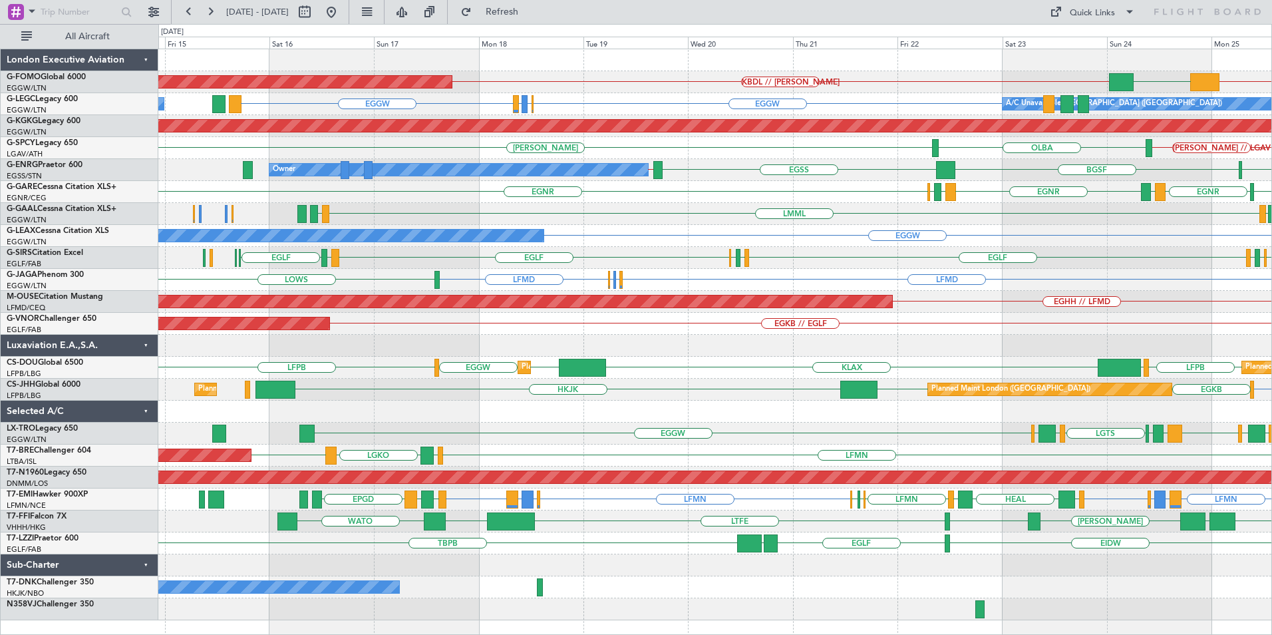
click at [906, 241] on div "EGGW Owner" at bounding box center [714, 236] width 1113 height 22
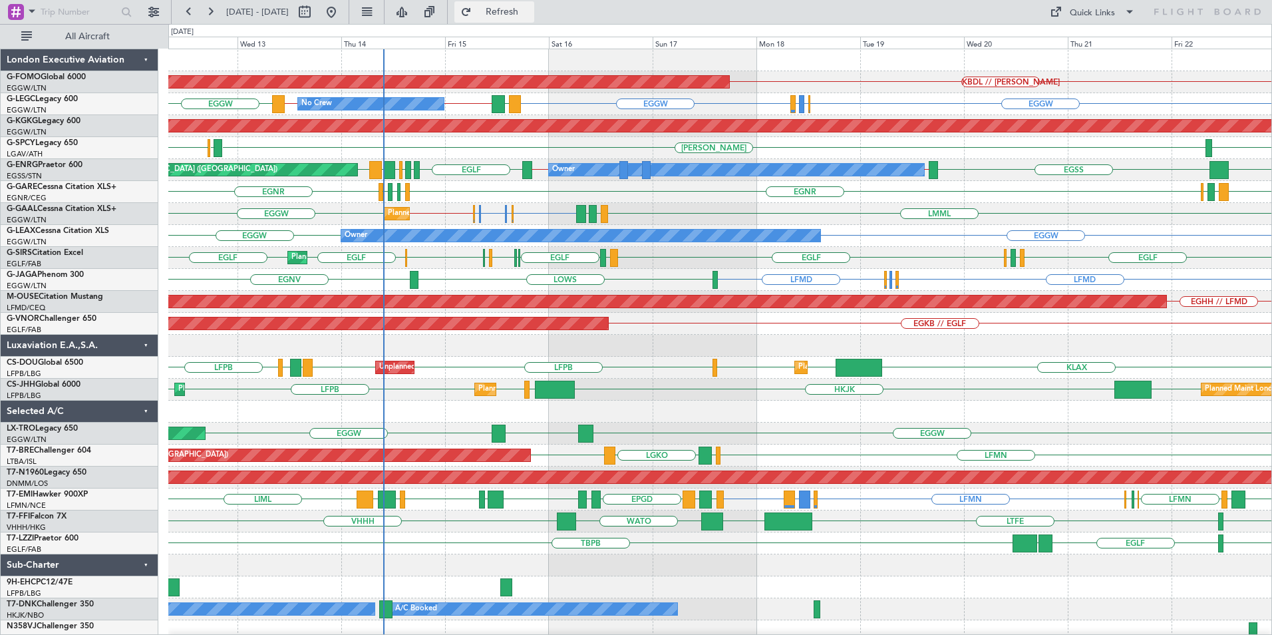
click at [534, 19] on button "Refresh" at bounding box center [494, 11] width 80 height 21
click at [530, 16] on span "Refresh" at bounding box center [502, 11] width 56 height 9
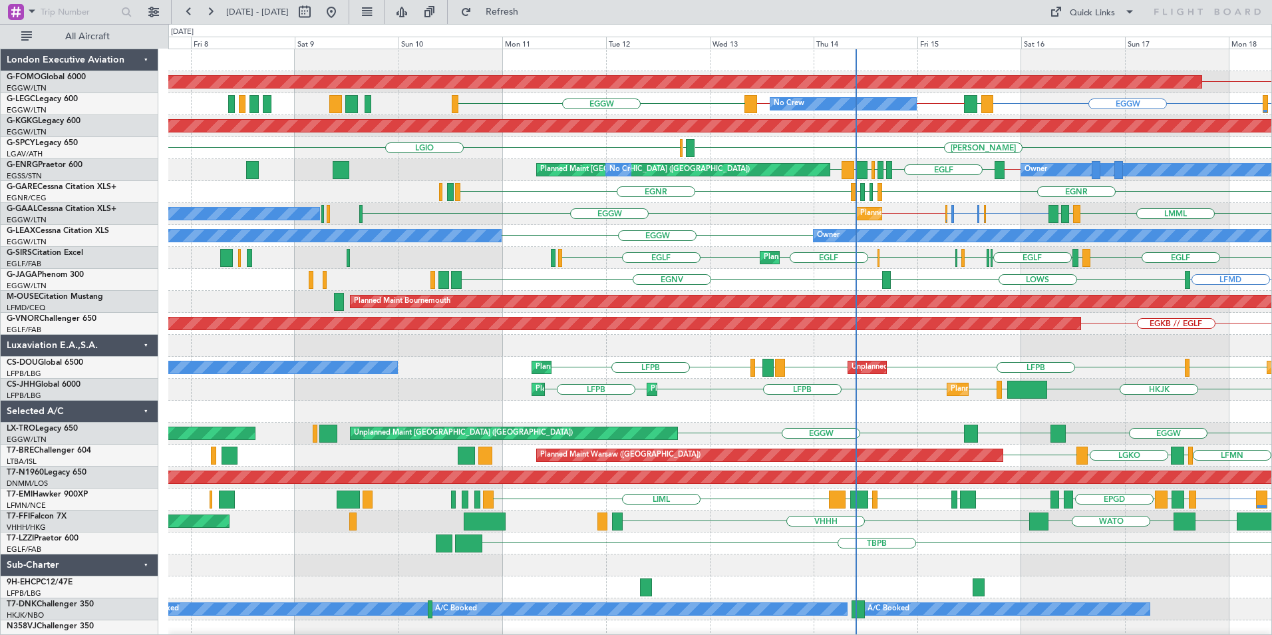
click at [967, 255] on div "KBDL // KACK Planned Maint Windsor Locks (Bradley Intl) EGPE or EGGW EGGW LDDU …" at bounding box center [719, 345] width 1103 height 593
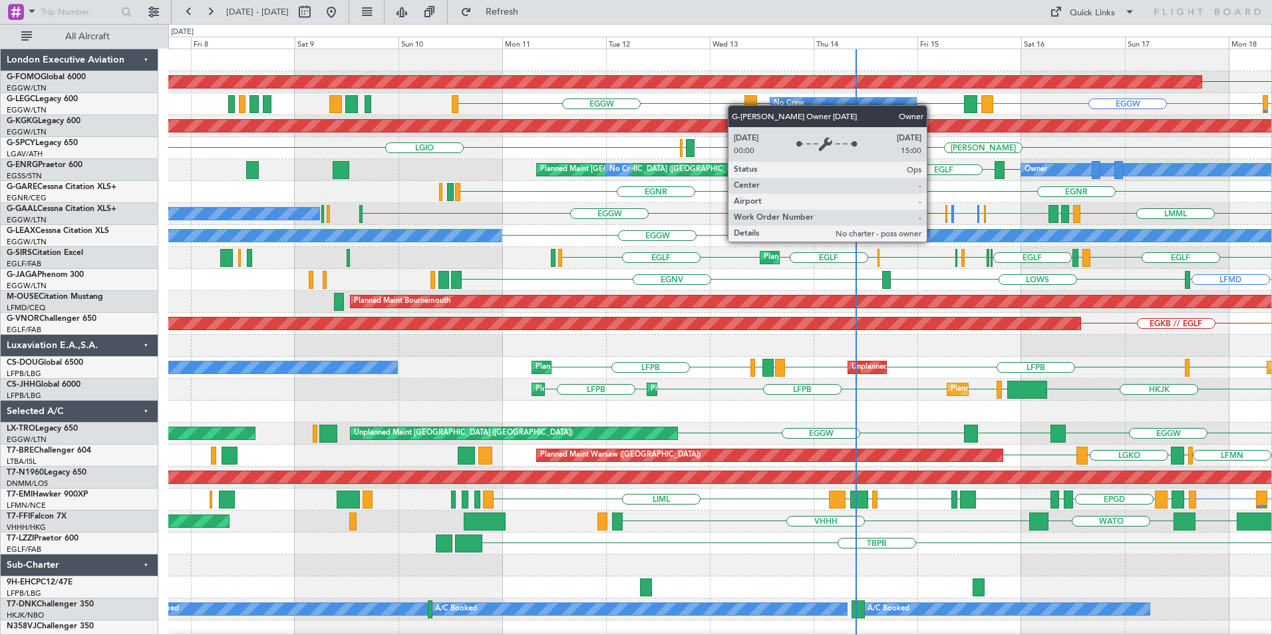
click at [668, 326] on div "KBDL // KACK Planned Maint Windsor Locks (Bradley Intl) EGPE or EGGW EGGW LDDU …" at bounding box center [719, 345] width 1103 height 593
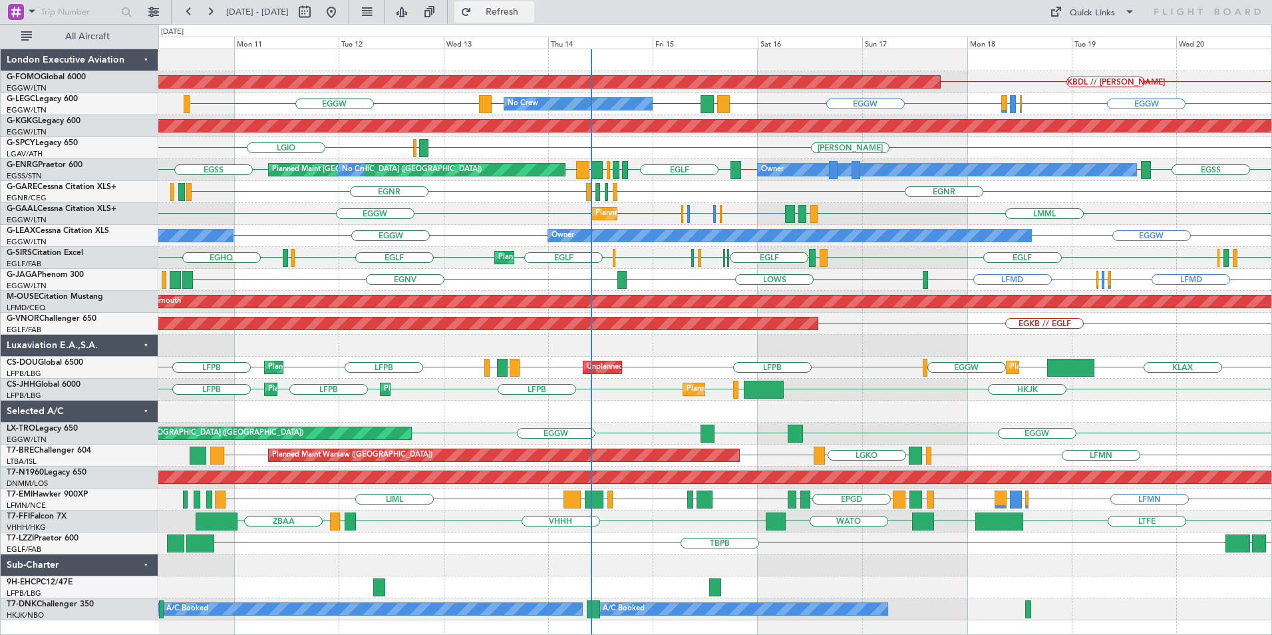
click at [530, 15] on span "Refresh" at bounding box center [502, 11] width 56 height 9
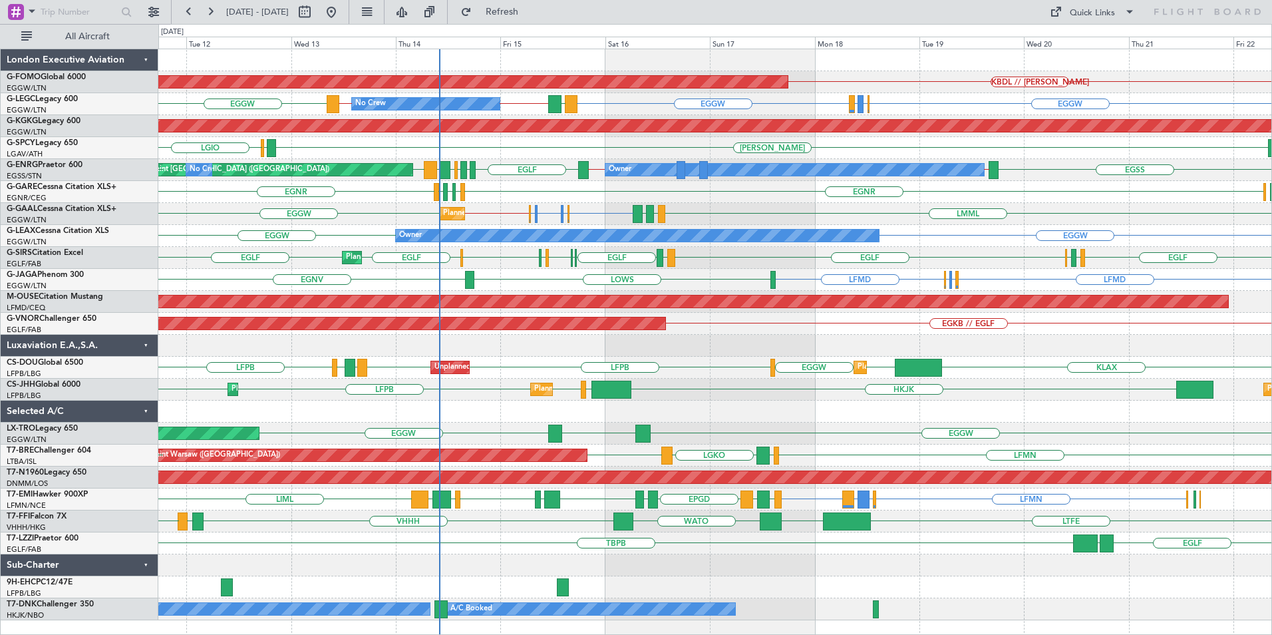
click at [494, 227] on div "KBDL // KACK Planned Maint Windsor Locks (Bradley Intl) EGGW EGLF or EGGW EGPE …" at bounding box center [714, 334] width 1113 height 571
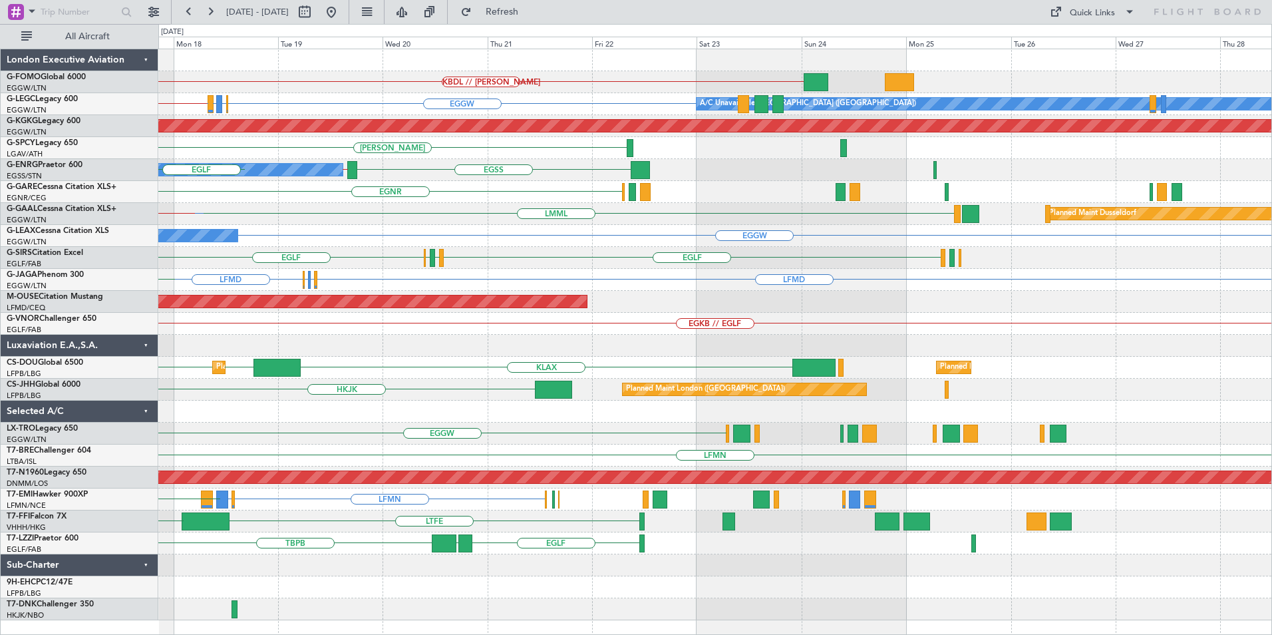
click at [377, 313] on div "KBDL // KACK Planned Maint Windsor Locks (Bradley Intl) EGGW EGLF or EGGW EGPE …" at bounding box center [714, 334] width 1113 height 571
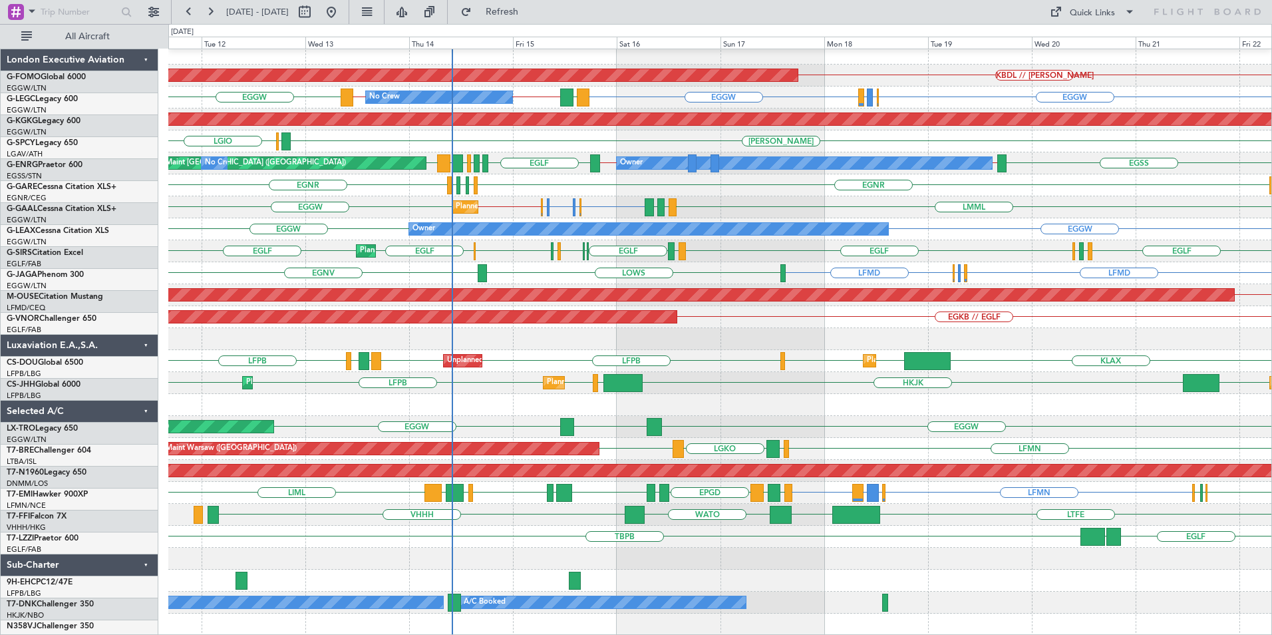
scroll to position [7, 0]
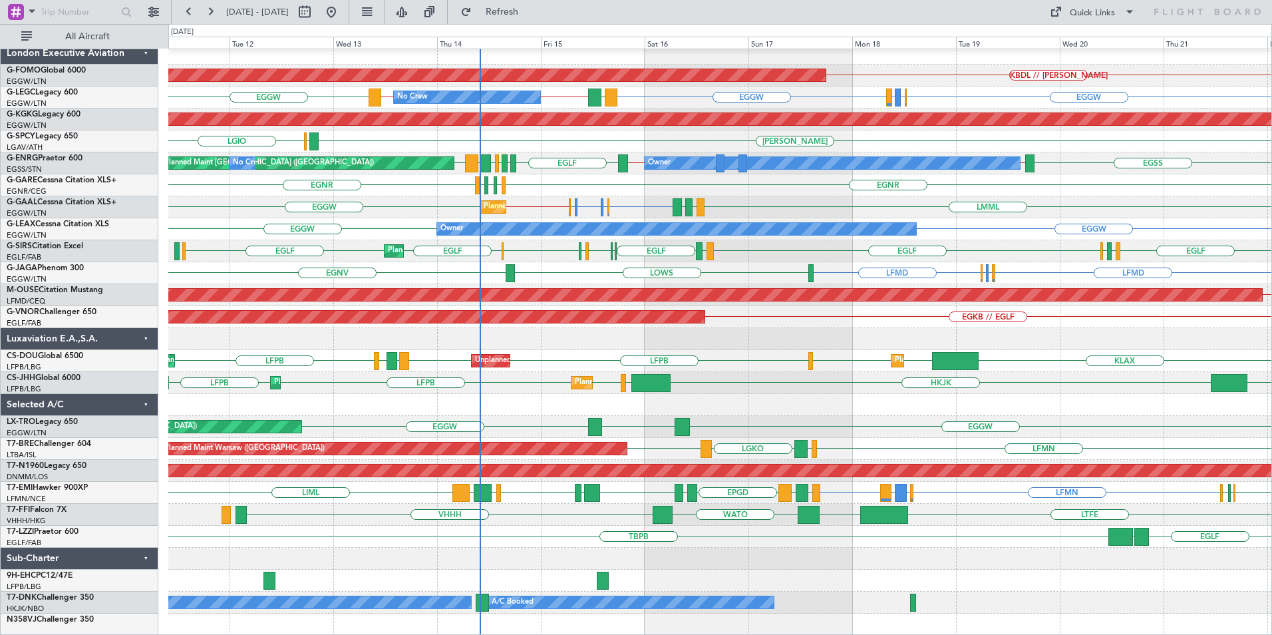
click at [652, 192] on div "Planned Maint Windsor Locks (Bradley Intl) KBDL // KACK No Crew EGGW EGLF or EG…" at bounding box center [719, 339] width 1103 height 593
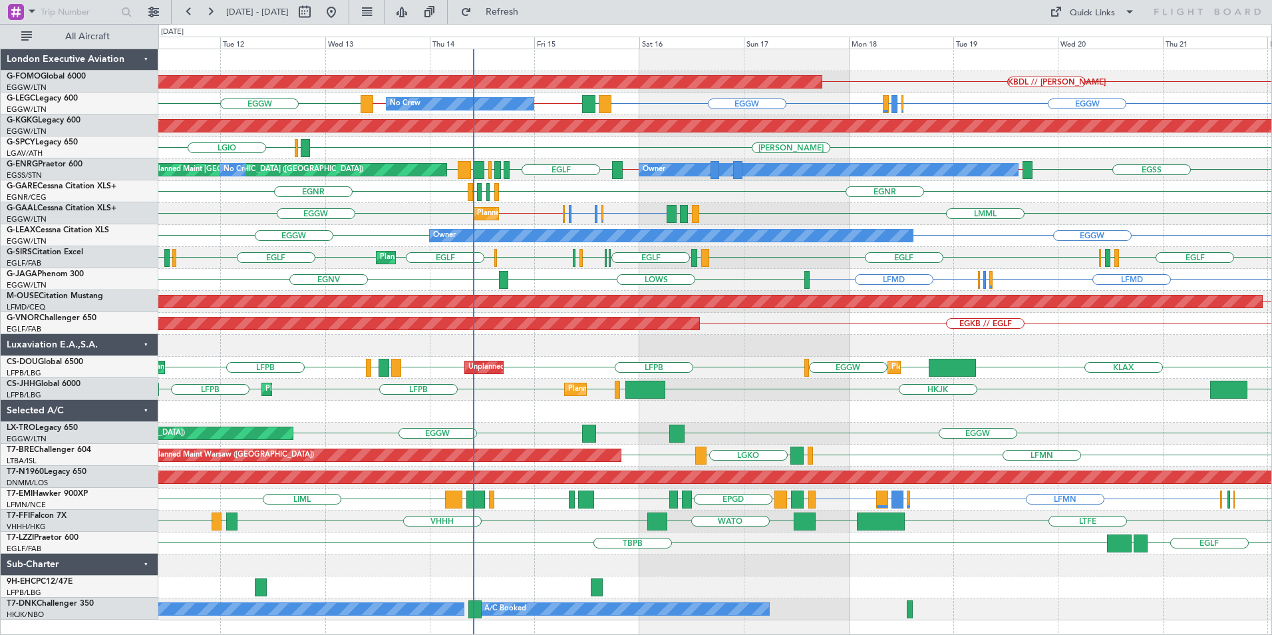
scroll to position [0, 0]
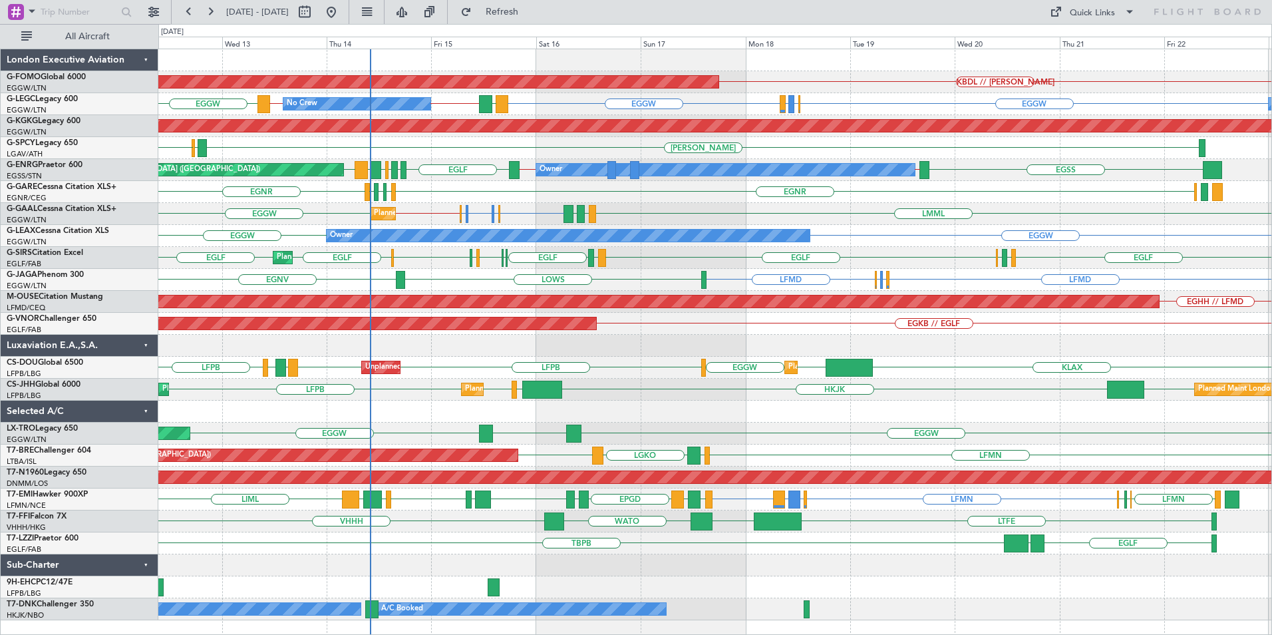
click at [478, 309] on div "Planned Maint Windsor Locks (Bradley Intl) KBDL // KACK No Crew EGGW EGLF or EG…" at bounding box center [714, 334] width 1113 height 571
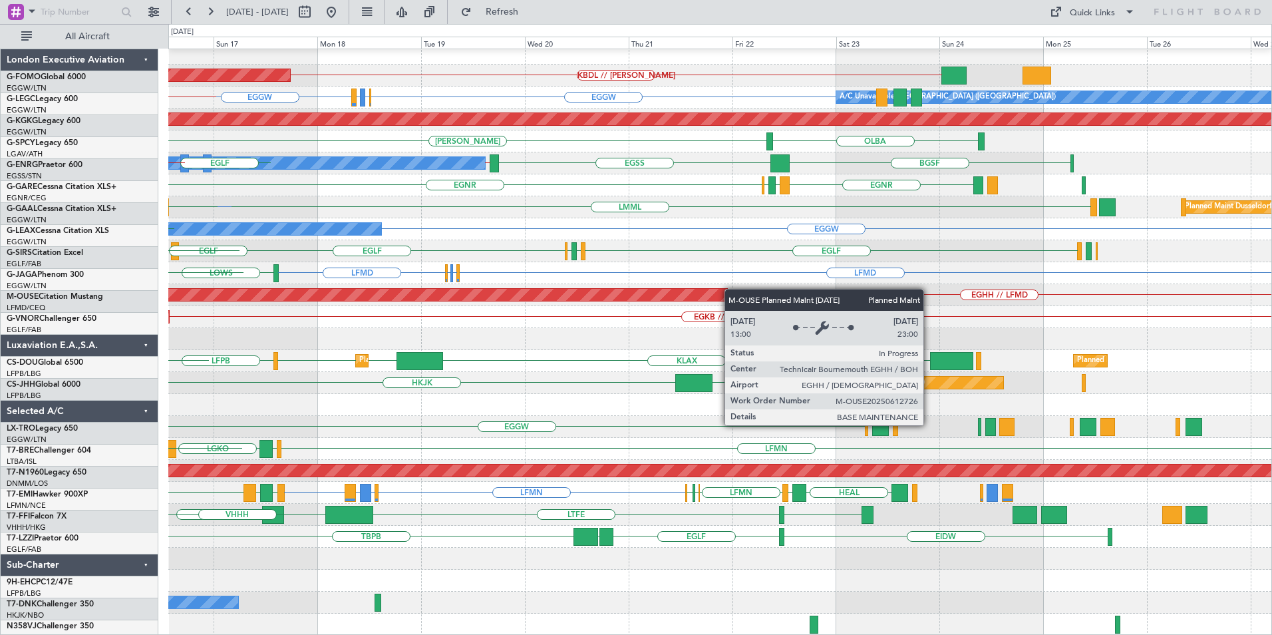
scroll to position [7, 0]
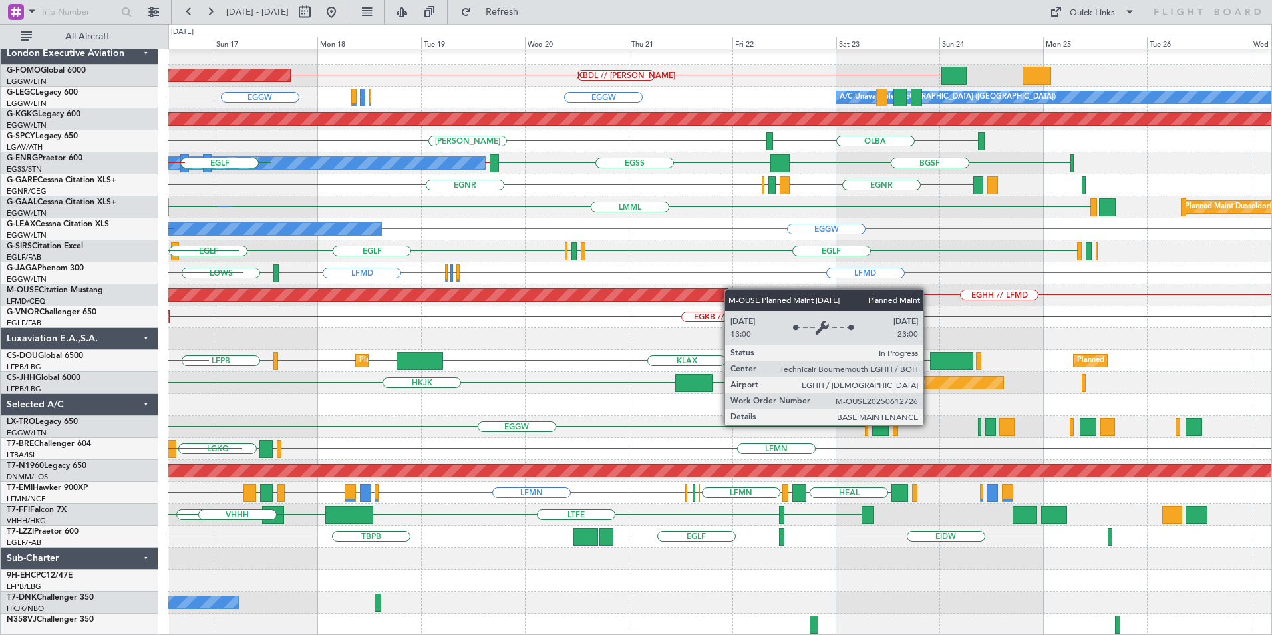
click at [586, 249] on div "Planned Maint Windsor Locks (Bradley Intl) KBDL // KACK A/C Unavailable London …" at bounding box center [719, 339] width 1103 height 593
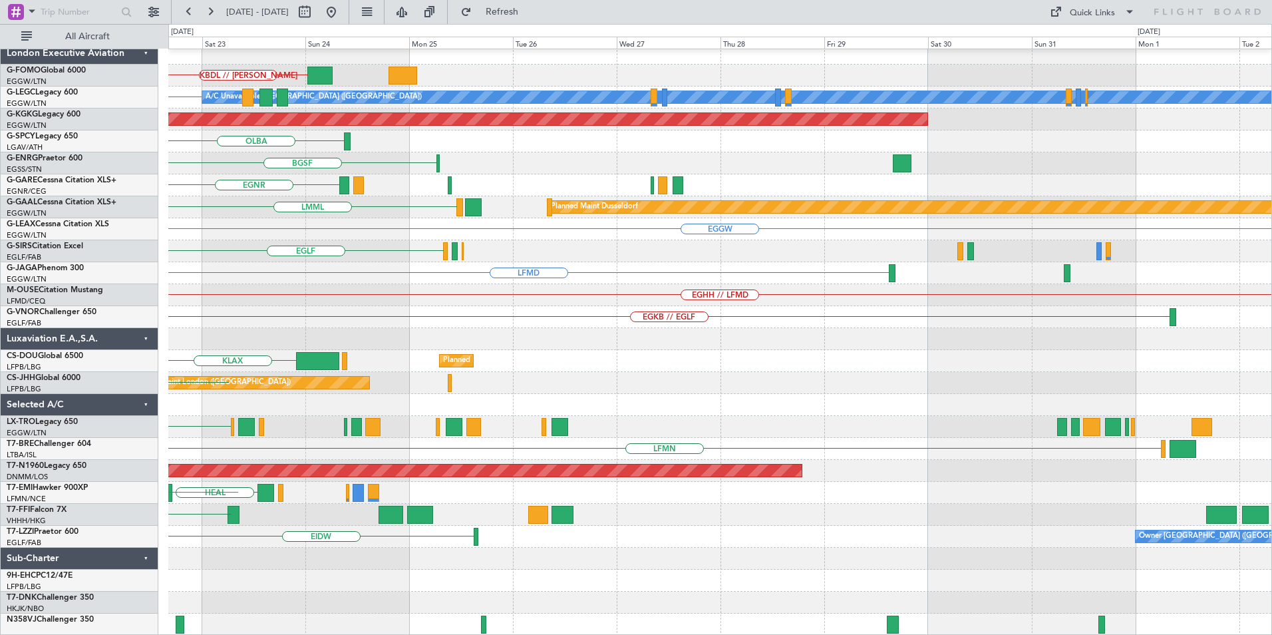
click at [385, 225] on div "KBDL // KACK A/C Unavailable London (Luton) EGGW AOG Maint Istanbul (Ataturk) O…" at bounding box center [719, 339] width 1103 height 593
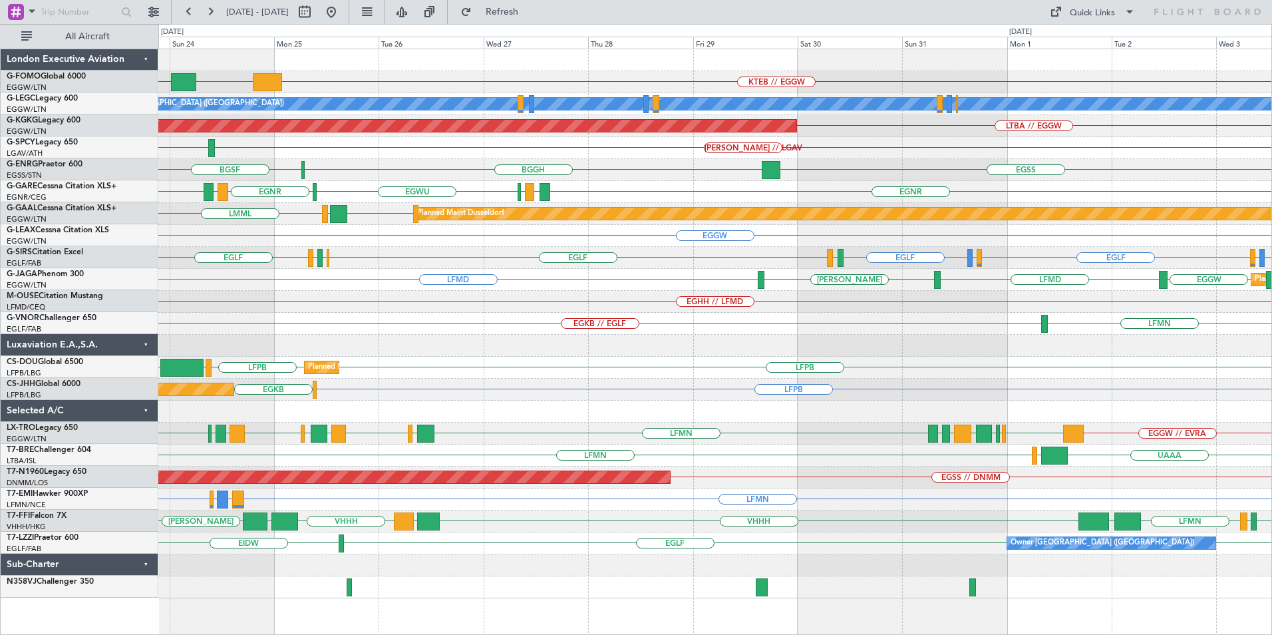
scroll to position [0, 0]
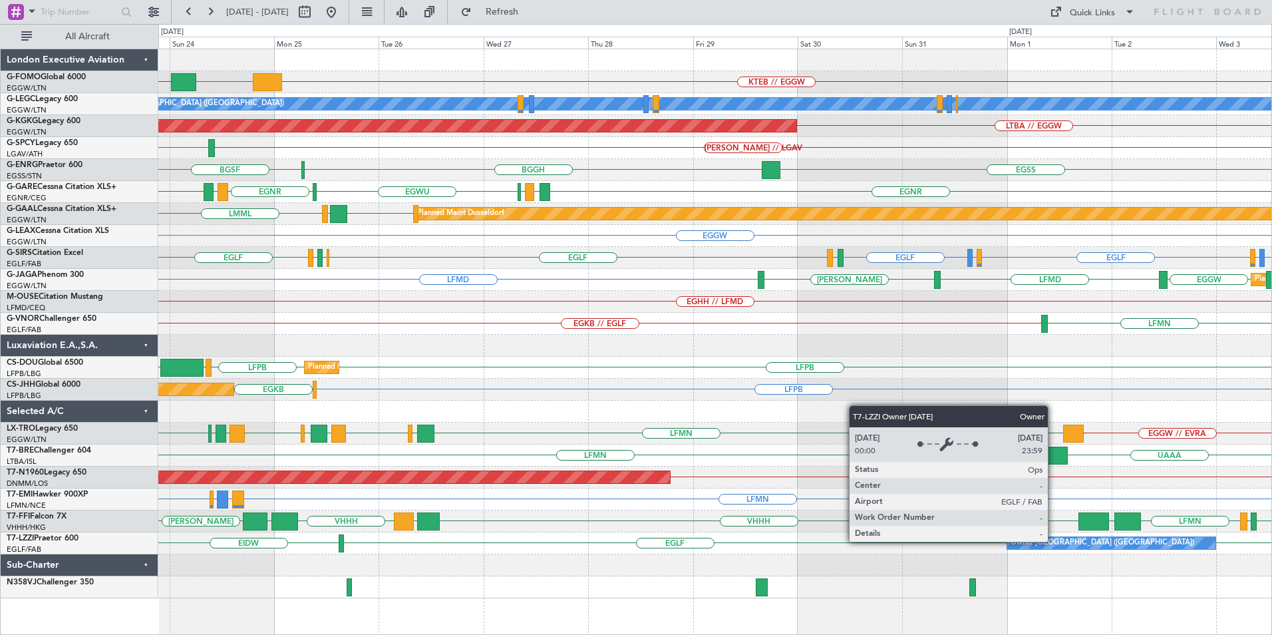
click at [1054, 541] on div "Owner London (Farnborough)" at bounding box center [1103, 543] width 184 height 20
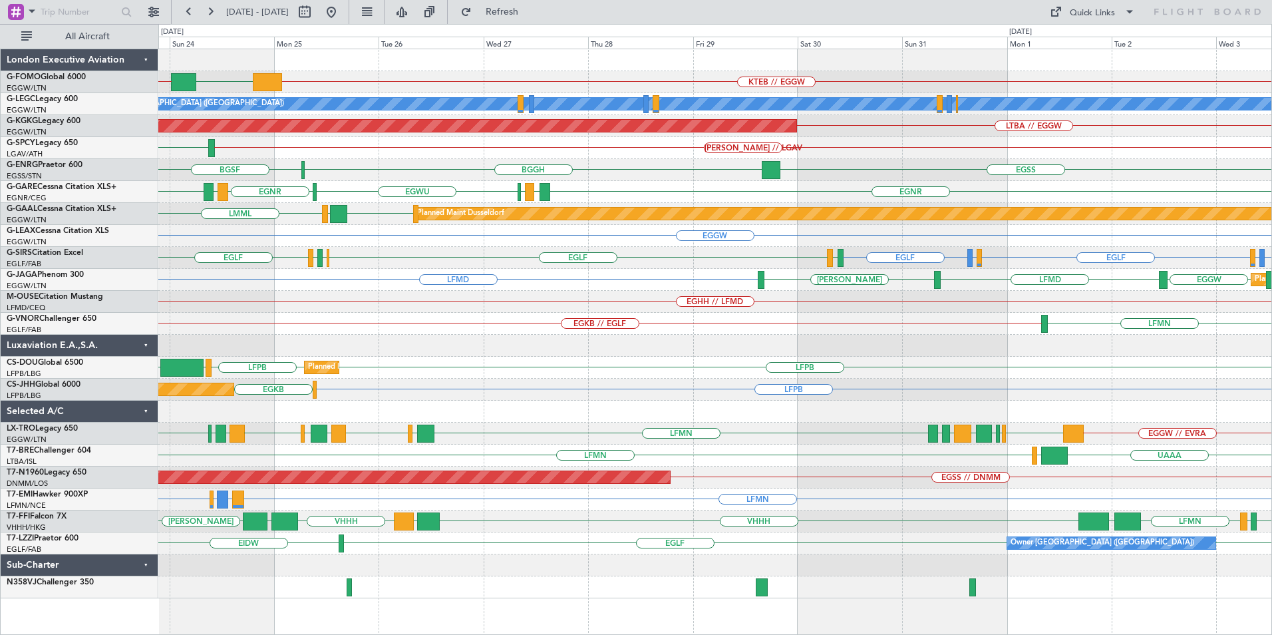
drag, startPoint x: 514, startPoint y: 5, endPoint x: 581, endPoint y: 80, distance: 101.3
click at [515, 7] on button "Refresh" at bounding box center [494, 11] width 80 height 21
click at [691, 510] on div "KTEB // EGGW EGGW KBDL // KACK A/C Unavailable London (Luton) LTBA // EGGW AOG …" at bounding box center [714, 323] width 1113 height 549
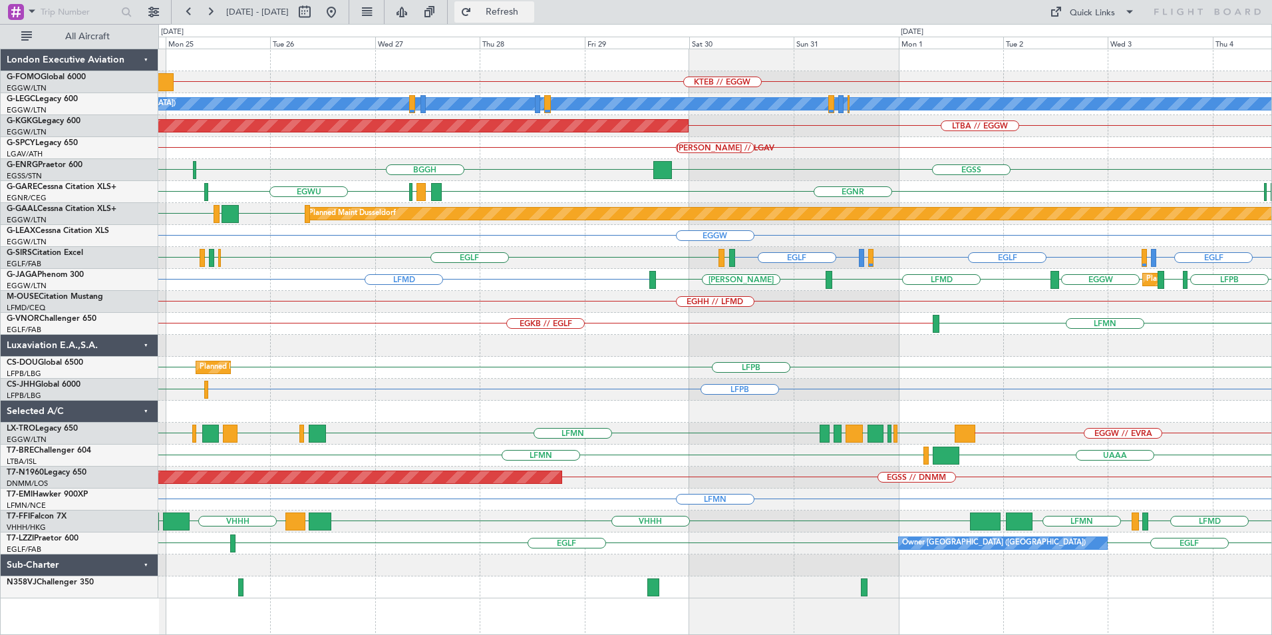
click at [534, 19] on button "Refresh" at bounding box center [494, 11] width 80 height 21
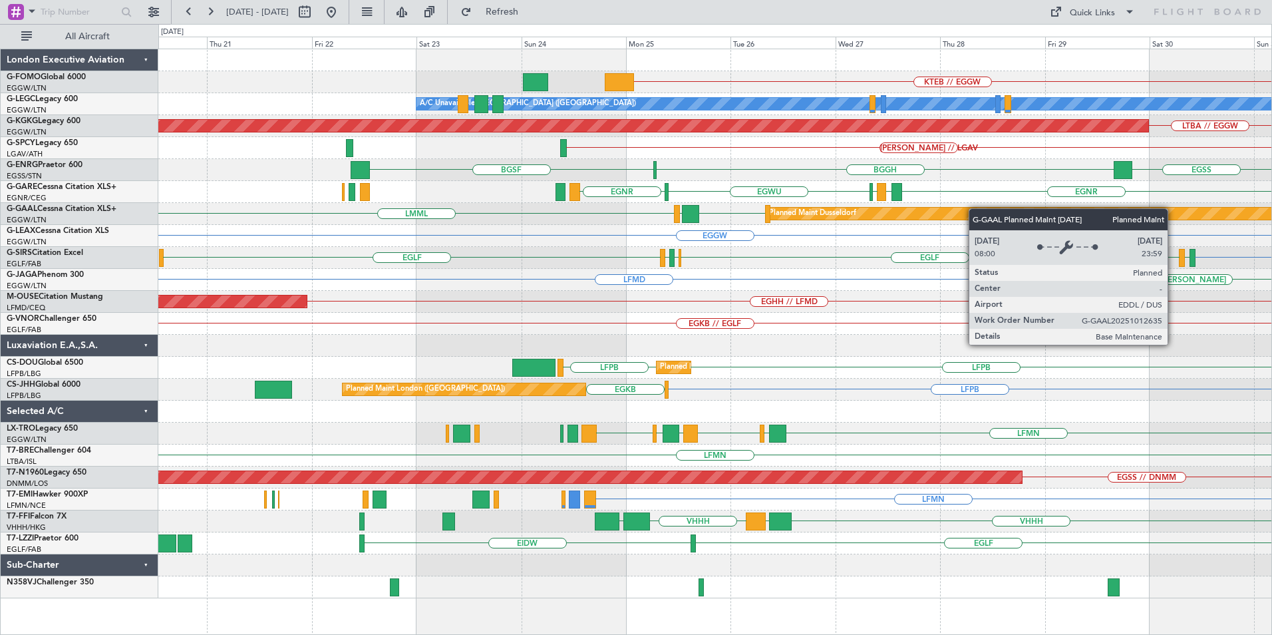
click at [985, 209] on div "KTEB // EGGW A/C Unavailable London (Luton) LTBA // EGGW AOG Maint Istanbul (At…" at bounding box center [714, 323] width 1113 height 549
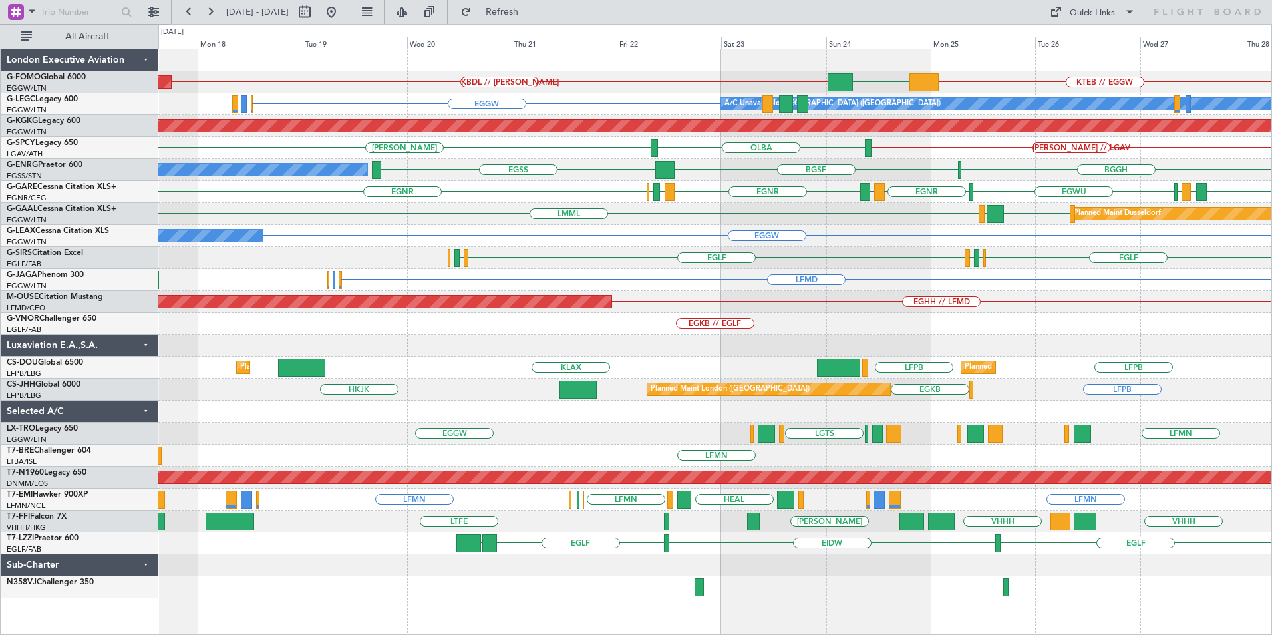
click at [782, 335] on div "KTEB // EGGW KBDL // KACK EGGW Planned Maint Windsor Locks (Bradley Intl) A/C U…" at bounding box center [714, 323] width 1113 height 549
click at [659, 379] on div "KTEB // EGGW KBDL // KACK EGGW Planned Maint Windsor Locks (Bradley Intl) A/C U…" at bounding box center [714, 323] width 1113 height 549
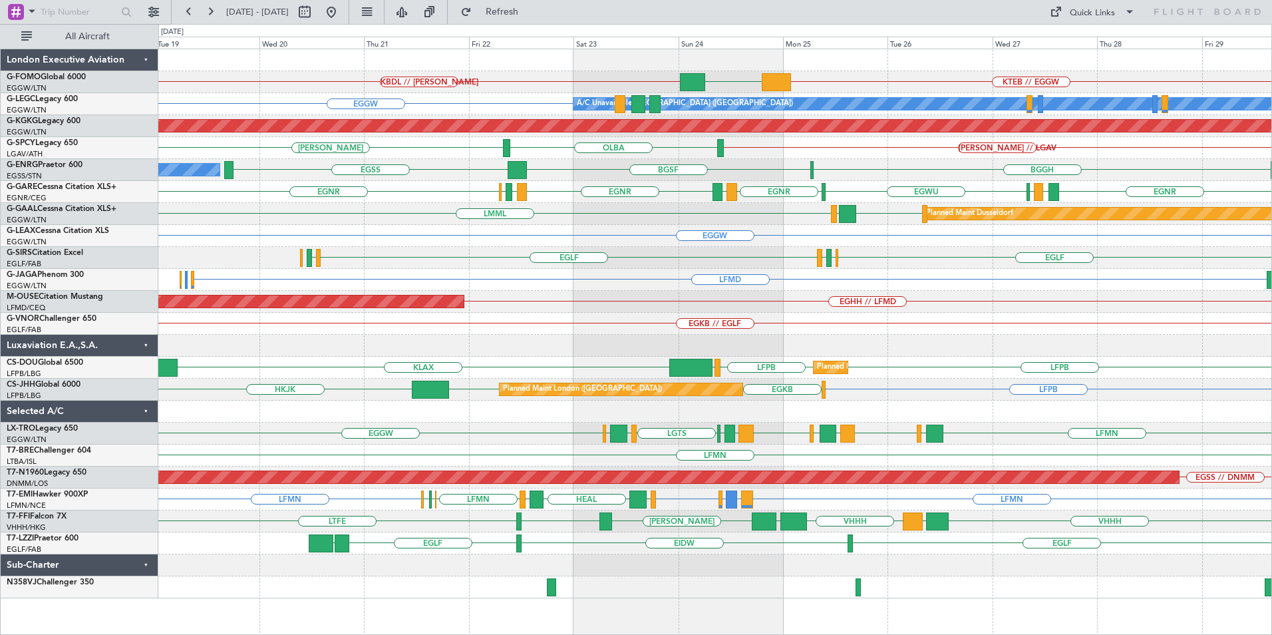
click at [593, 339] on div "KTEB // EGGW KBDL // KACK EGGW Planned Maint Windsor Locks (Bradley Intl) A/C U…" at bounding box center [714, 323] width 1113 height 549
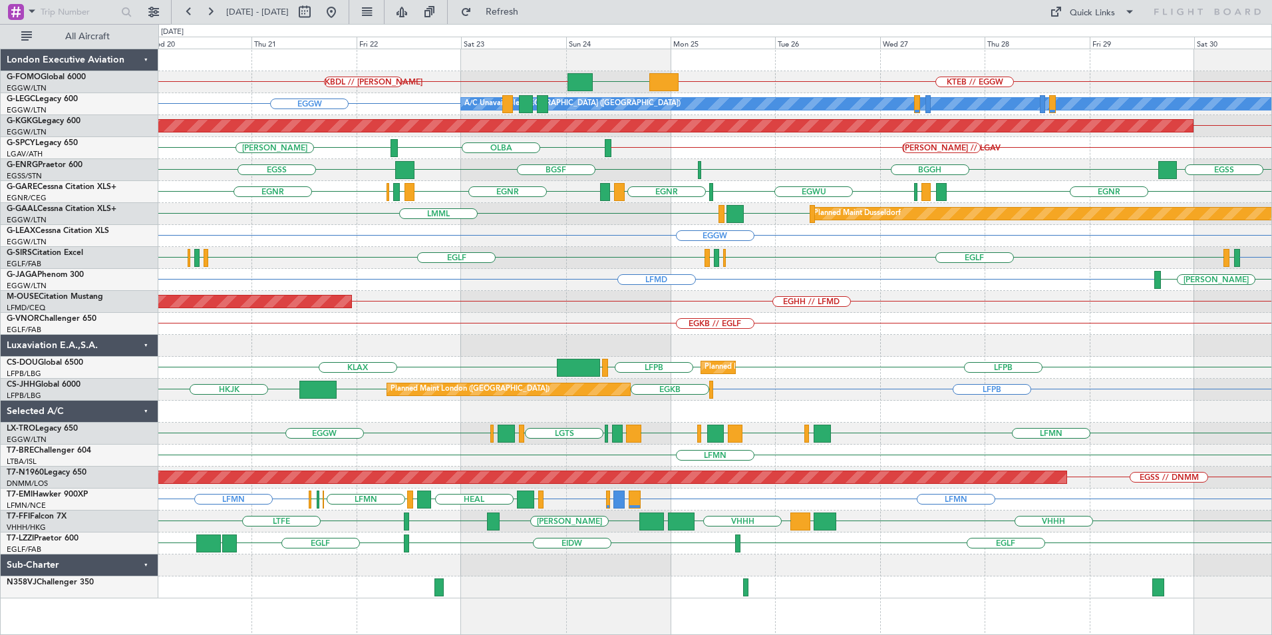
click at [828, 309] on div "Planned Maint Bournemouth EGHH // LFMD" at bounding box center [714, 302] width 1113 height 22
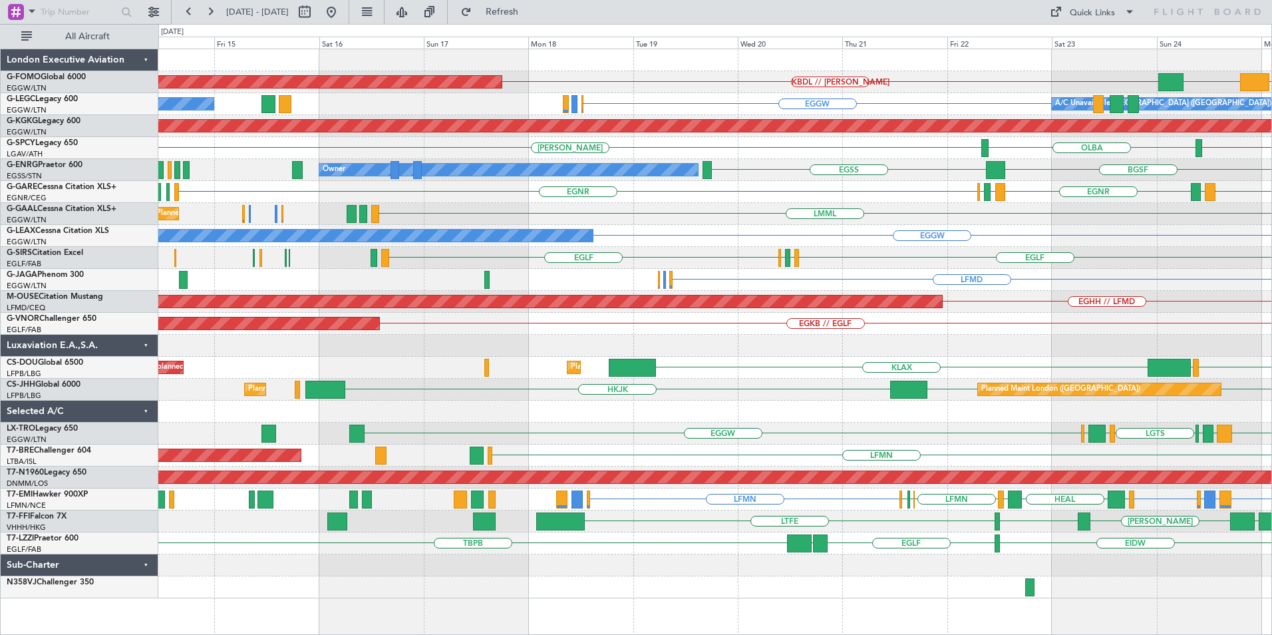
click at [1074, 338] on div "KTEB // EGGW KBDL // KACK EGGW Planned Maint Windsor Locks (Bradley Intl) A/C U…" at bounding box center [714, 323] width 1113 height 549
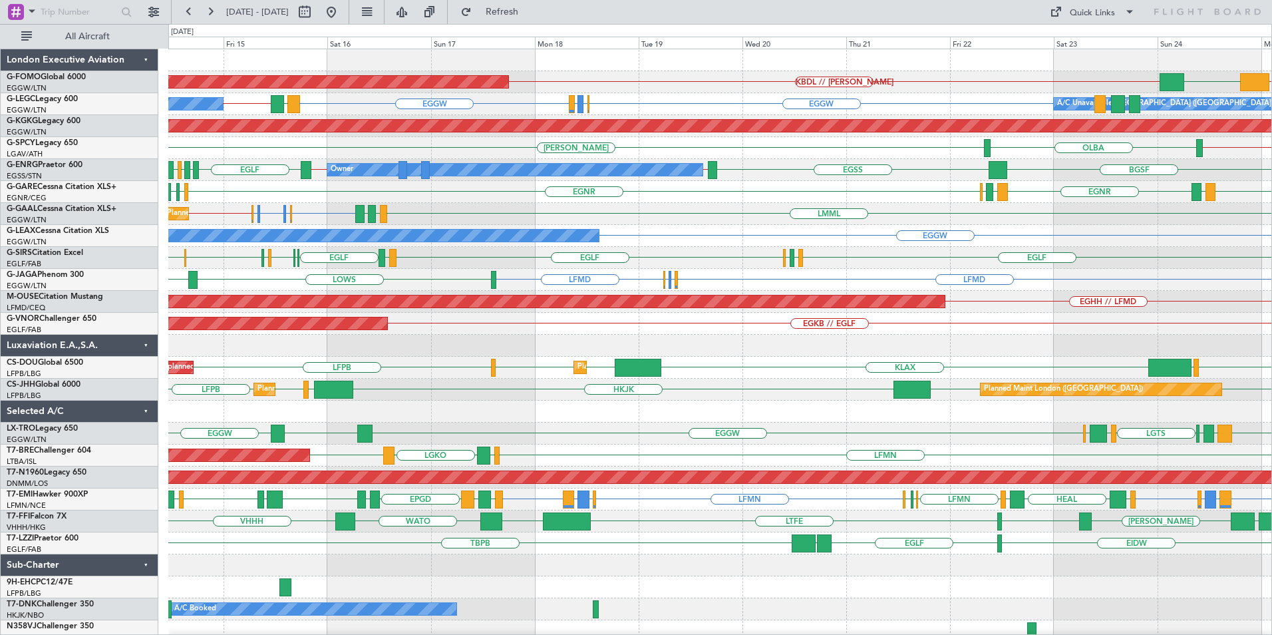
click at [759, 285] on div "KBDL // KACK KTEB // EGGW EGGW Planned Maint Windsor Locks (Bradley Intl) EGGW …" at bounding box center [719, 345] width 1103 height 593
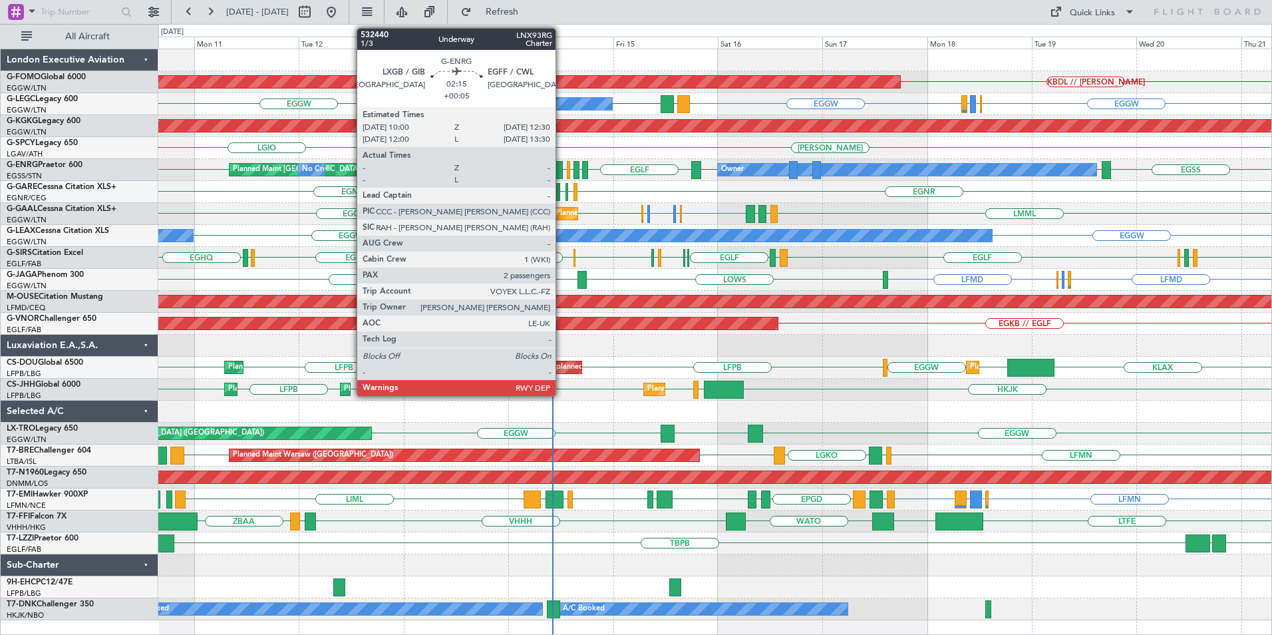
click at [561, 170] on div at bounding box center [557, 170] width 11 height 18
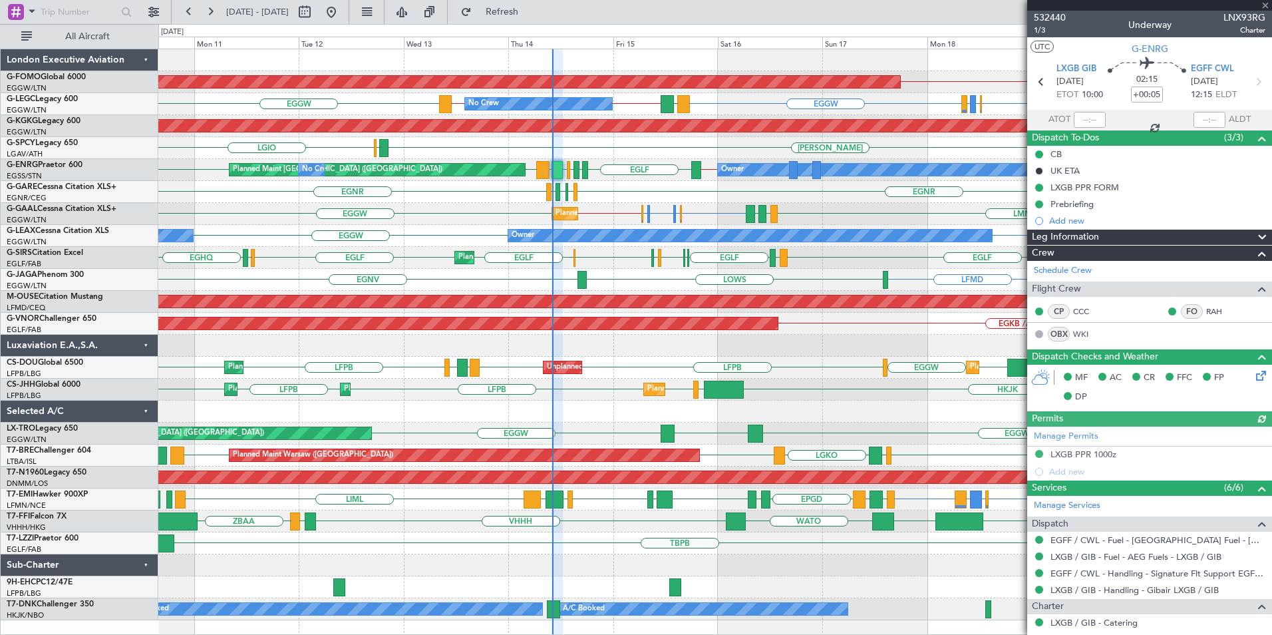
scroll to position [192, 0]
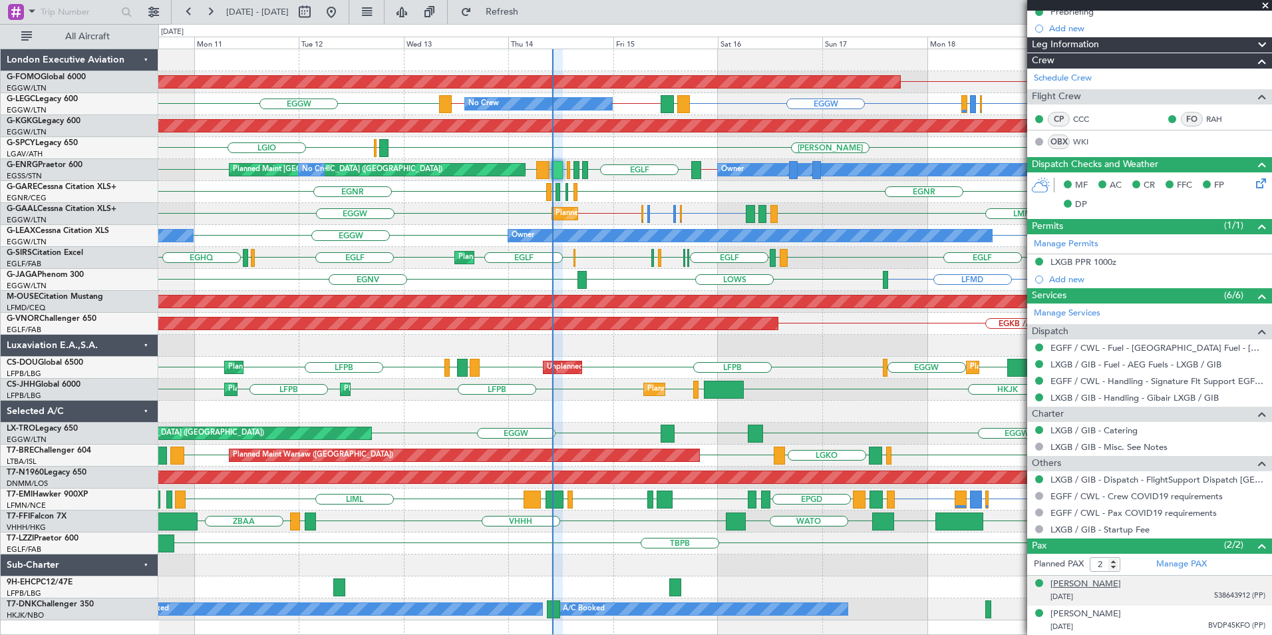
click at [1089, 583] on div "Lisa Lazarus" at bounding box center [1085, 583] width 71 height 13
click at [530, 16] on span "Refresh" at bounding box center [502, 11] width 56 height 9
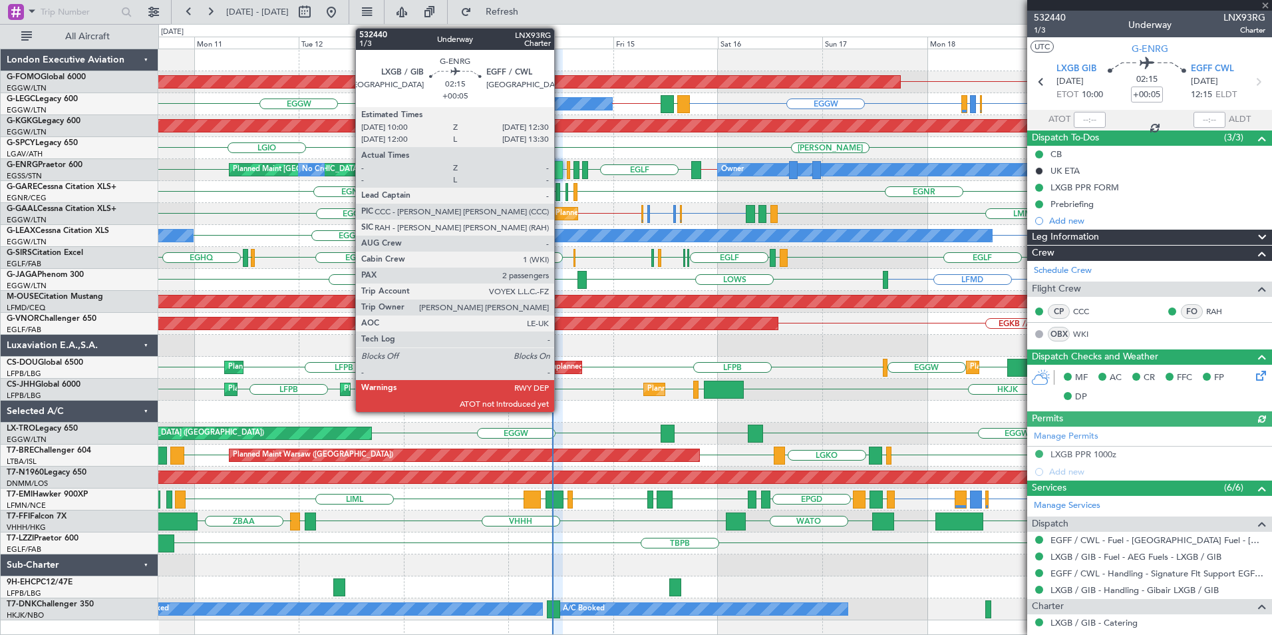
scroll to position [192, 0]
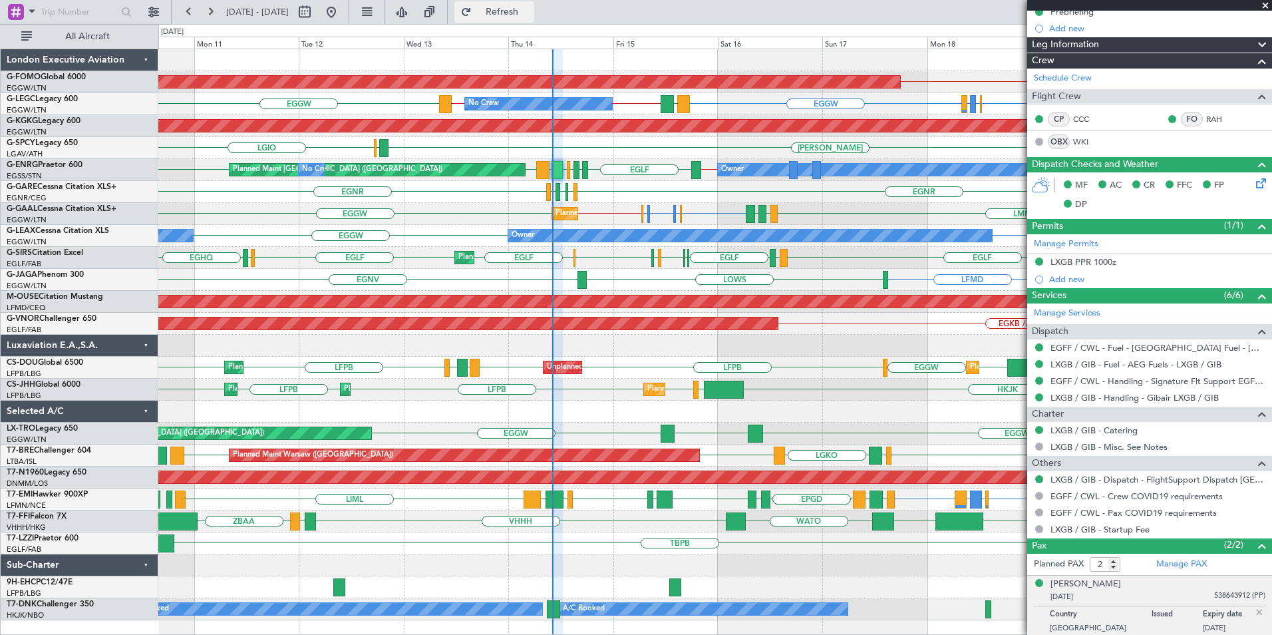
click at [530, 10] on span "Refresh" at bounding box center [502, 11] width 56 height 9
drag, startPoint x: 1267, startPoint y: 5, endPoint x: 1227, endPoint y: 24, distance: 44.0
click at [1271, 6] on span at bounding box center [1265, 6] width 13 height 12
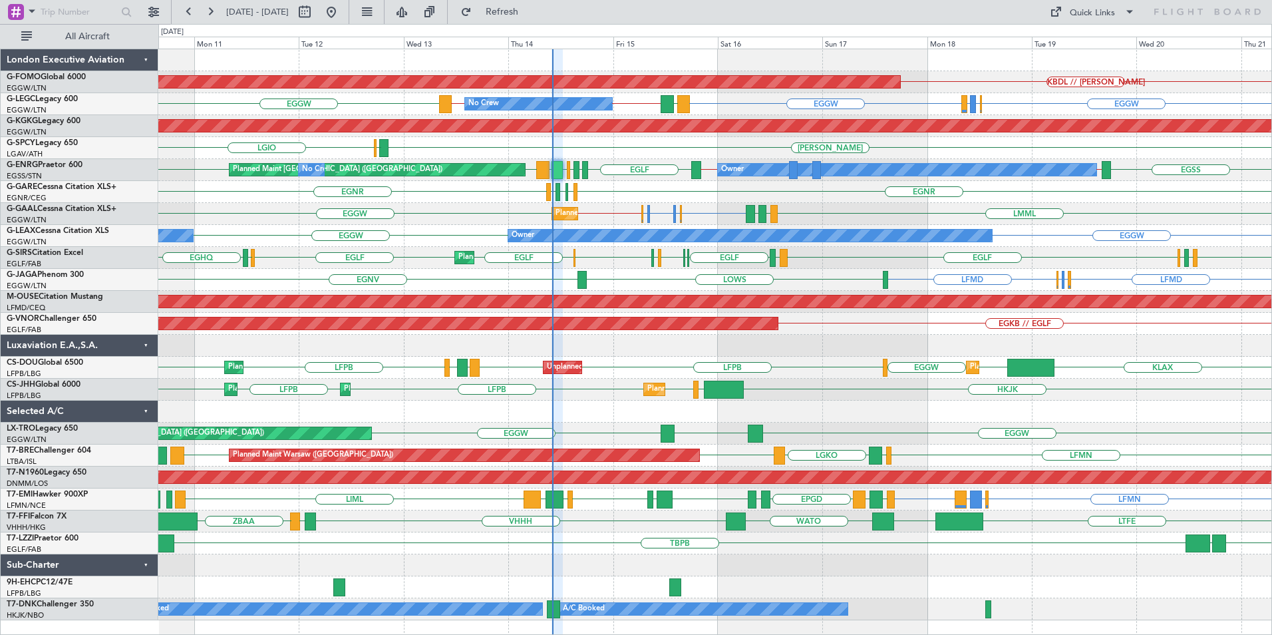
type input "0"
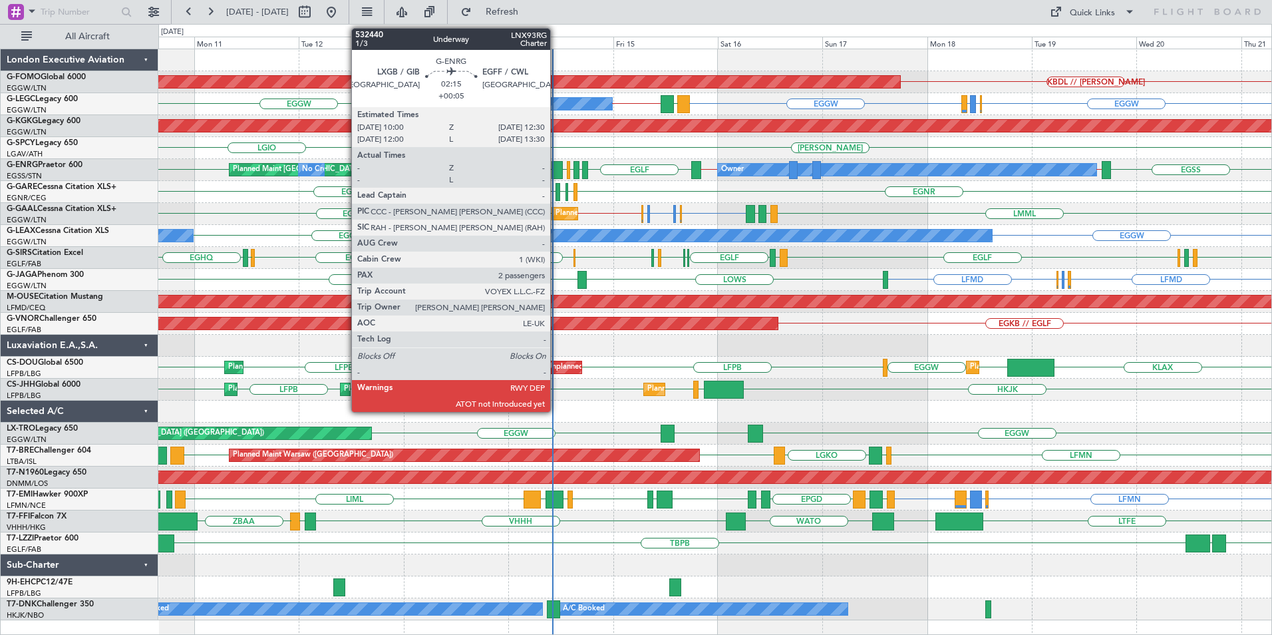
click at [556, 168] on div at bounding box center [557, 170] width 11 height 18
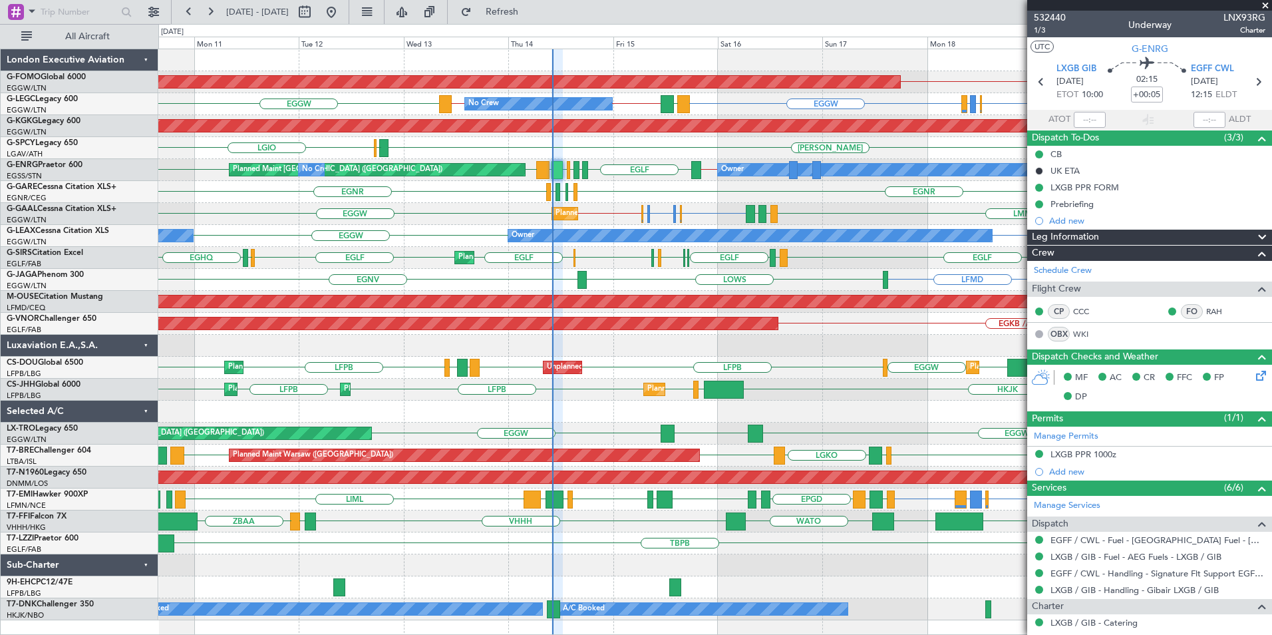
click at [1265, 5] on span at bounding box center [1265, 6] width 13 height 12
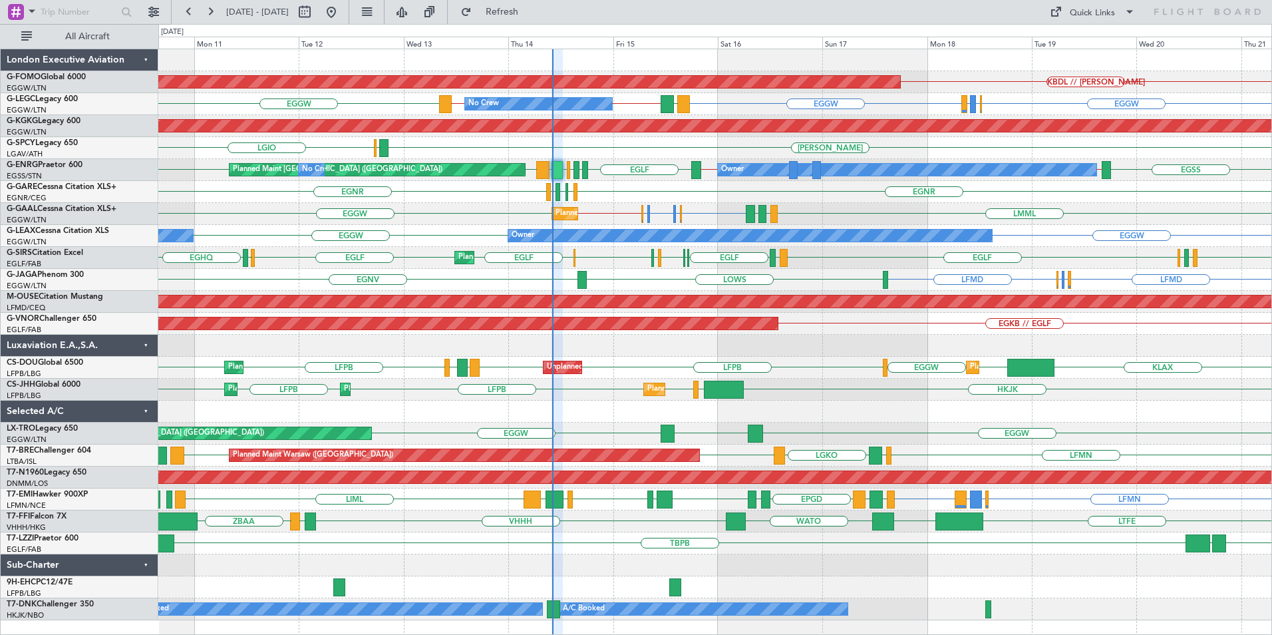
type input "0"
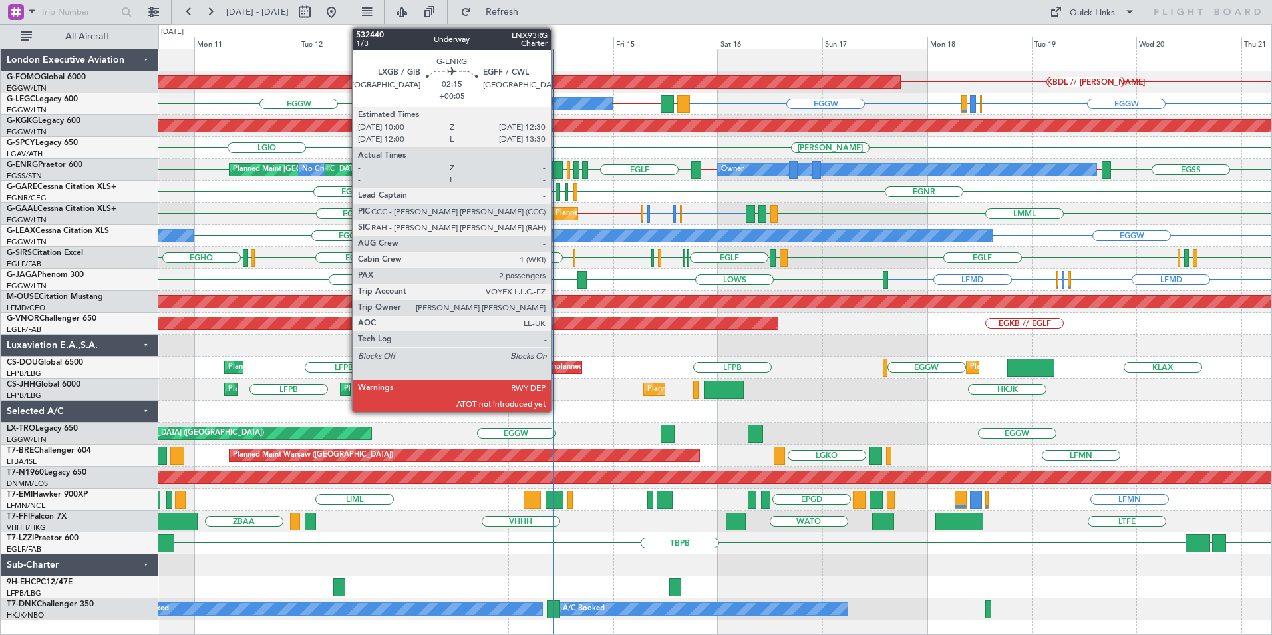
click at [557, 171] on div at bounding box center [557, 170] width 11 height 18
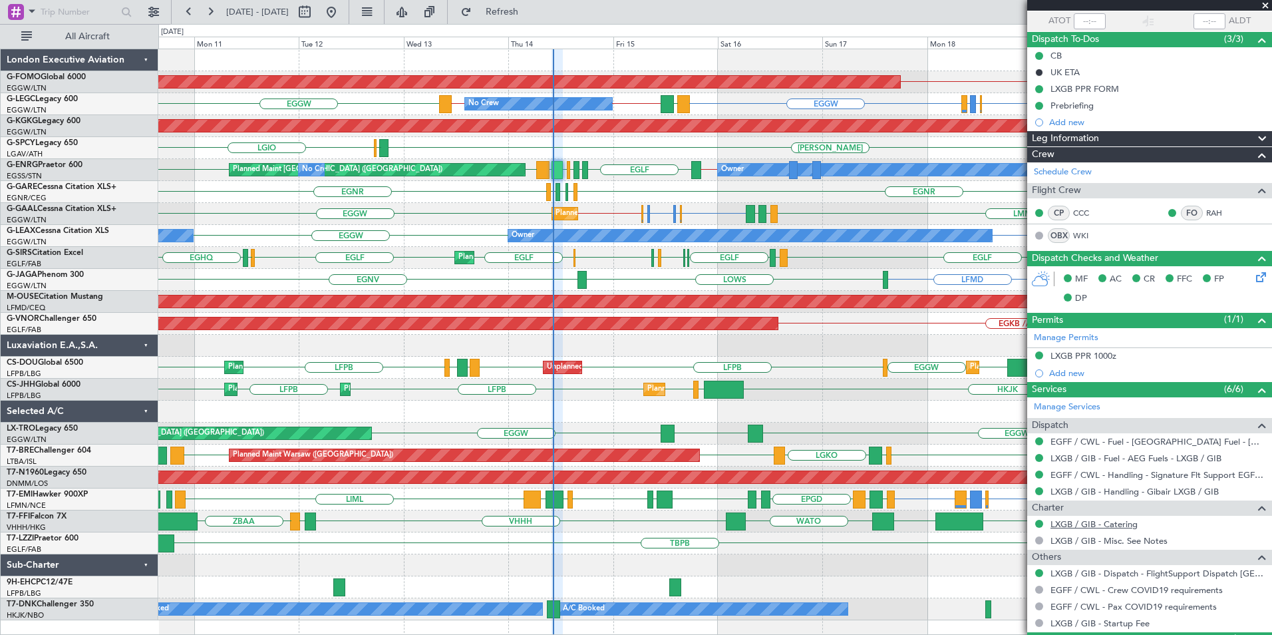
scroll to position [192, 0]
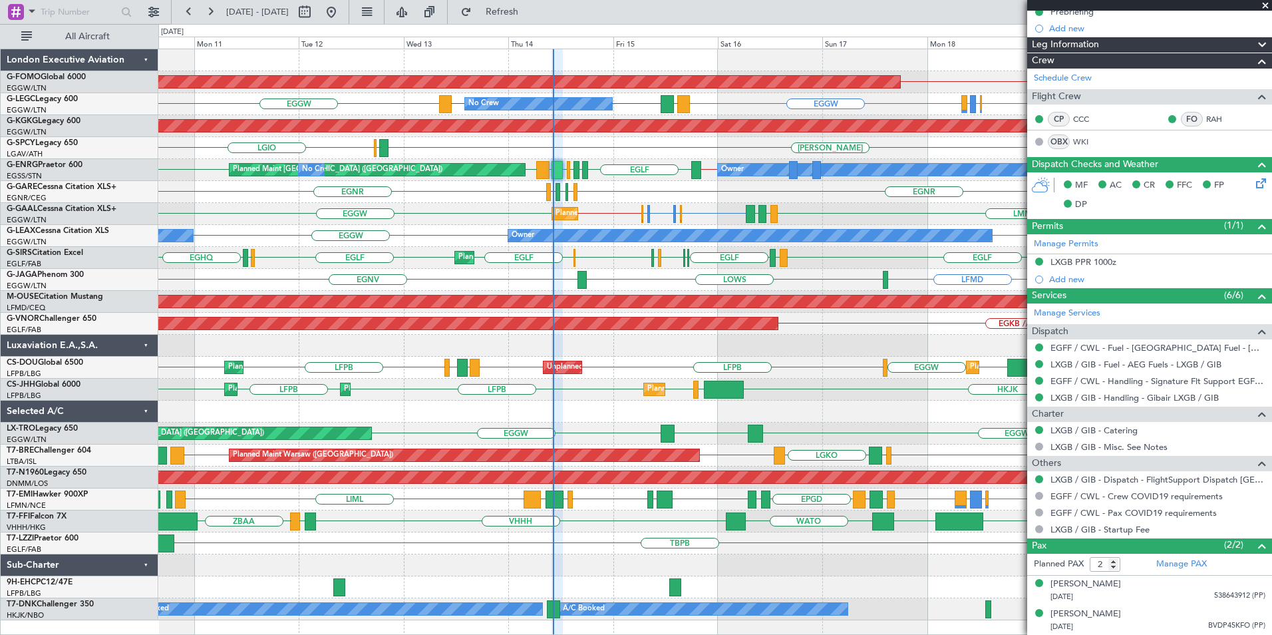
click at [1264, 5] on span at bounding box center [1265, 6] width 13 height 12
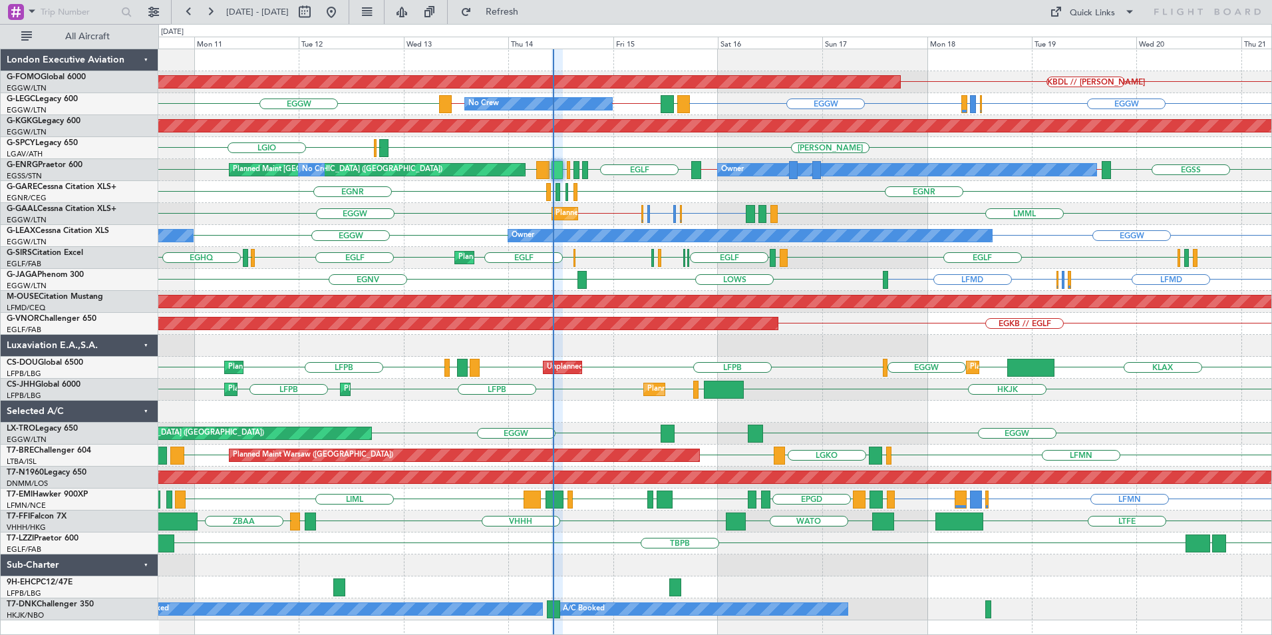
type input "0"
click at [582, 229] on div "KBDL // KACK Planned Maint Windsor Locks (Bradley Intl) EGGW EGLF or EGGW EGPE …" at bounding box center [714, 334] width 1113 height 571
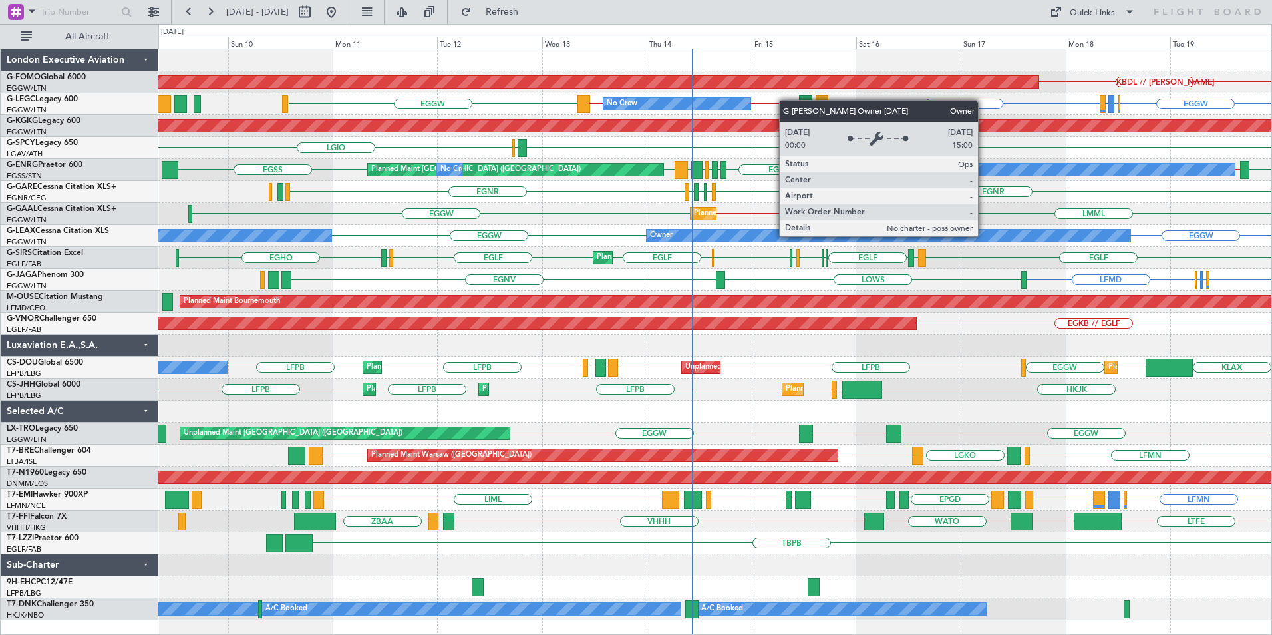
click at [730, 351] on div "KBDL // KACK Planned Maint Windsor Locks (Bradley Intl) EGGW EGLF or EGGW EGPE …" at bounding box center [714, 334] width 1113 height 571
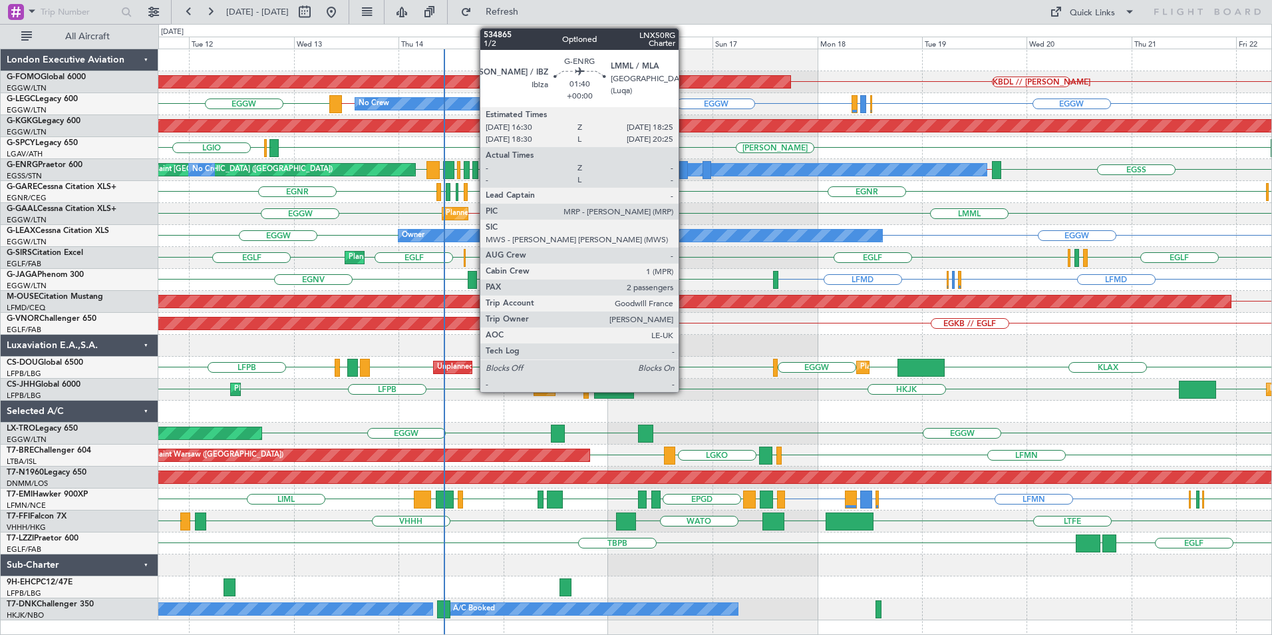
click at [685, 172] on div at bounding box center [683, 170] width 9 height 18
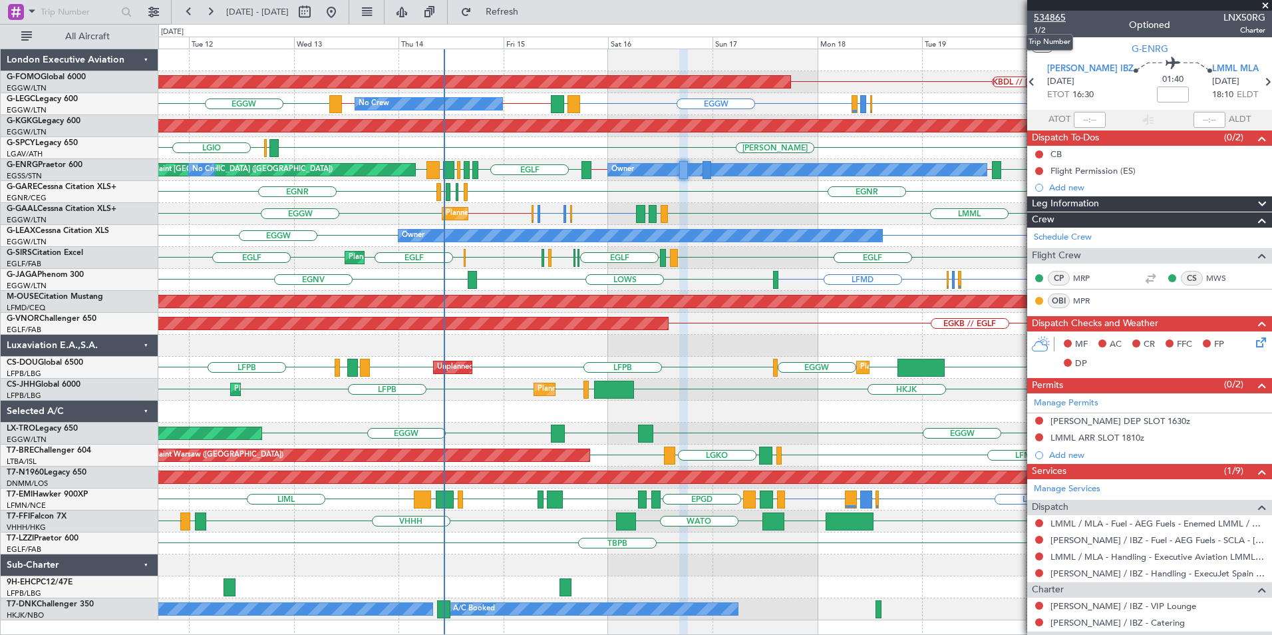
click at [1048, 14] on span "534865" at bounding box center [1050, 18] width 32 height 14
click at [530, 8] on span "Refresh" at bounding box center [502, 11] width 56 height 9
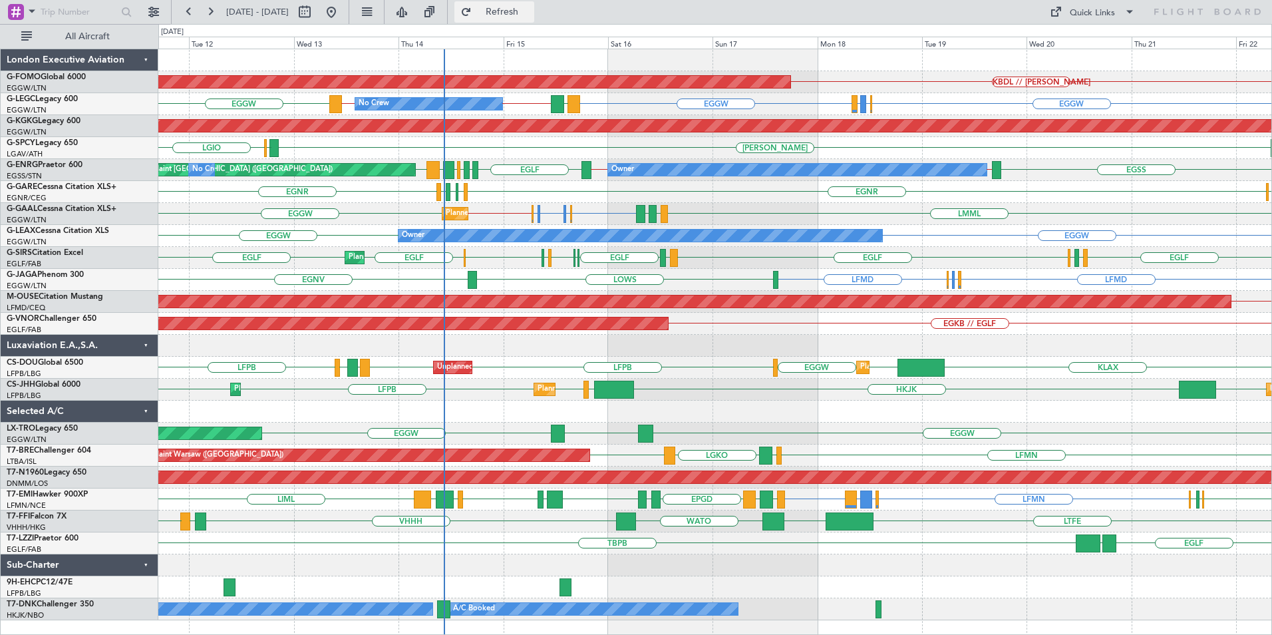
click at [526, 17] on button "Refresh" at bounding box center [494, 11] width 80 height 21
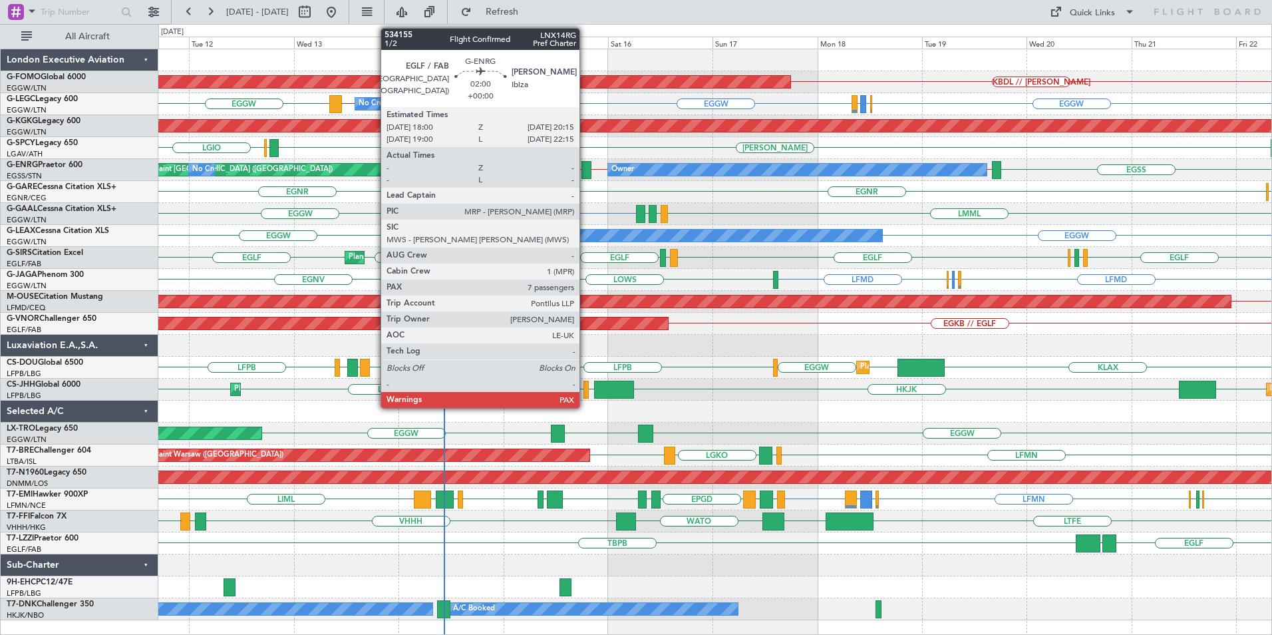
click at [585, 166] on div at bounding box center [586, 170] width 10 height 18
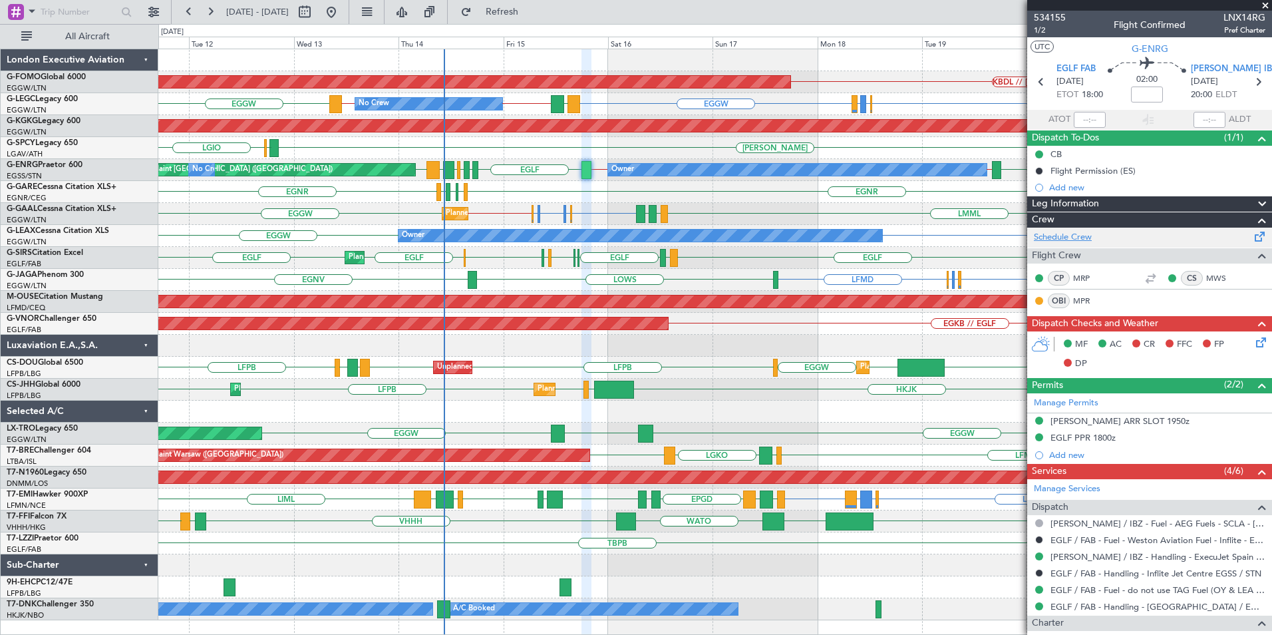
click at [1078, 239] on link "Schedule Crew" at bounding box center [1063, 237] width 58 height 13
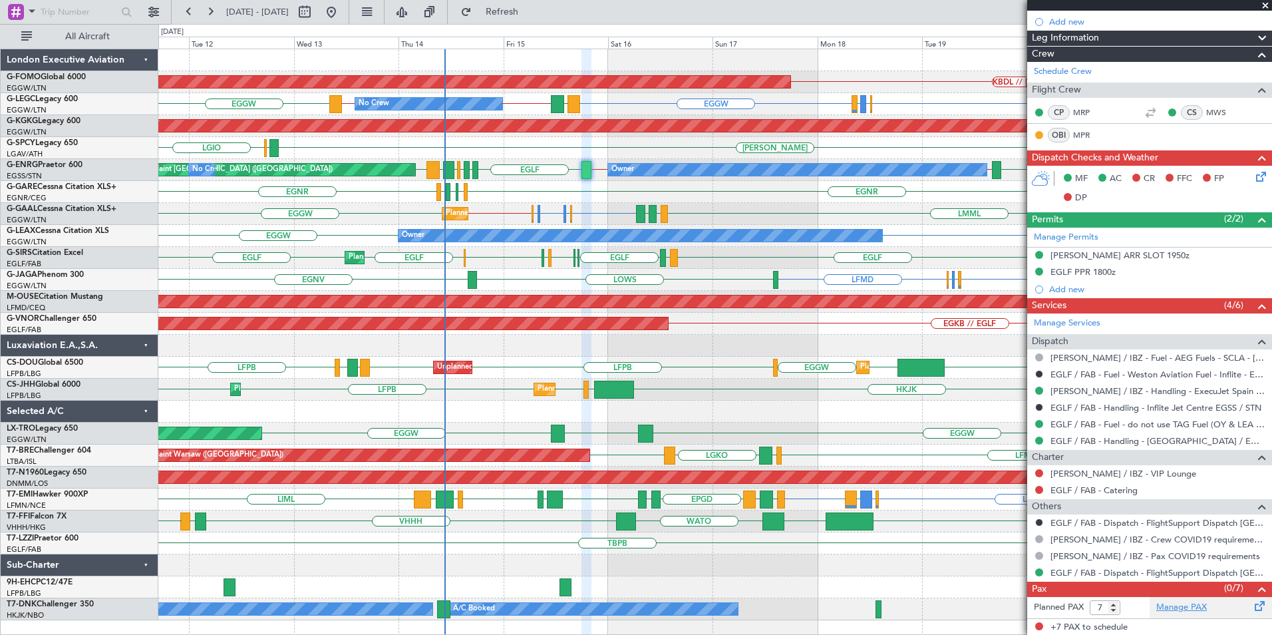
click at [1178, 604] on link "Manage PAX" at bounding box center [1181, 607] width 51 height 13
click at [519, 9] on button "Refresh" at bounding box center [494, 11] width 80 height 21
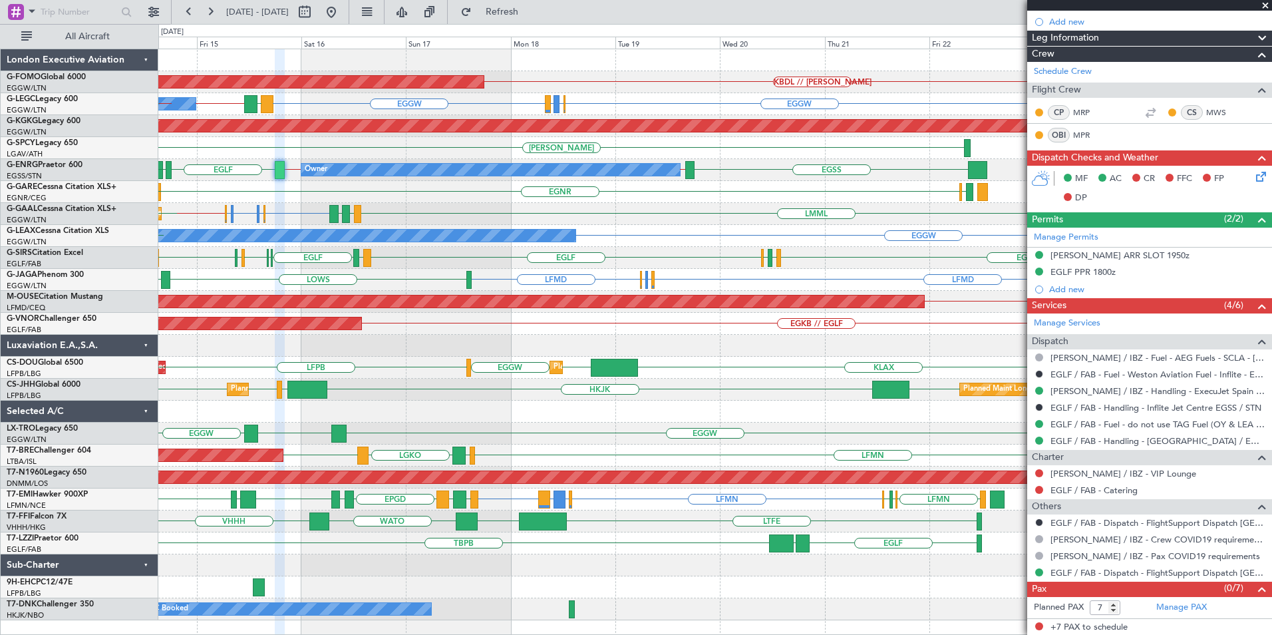
click at [0, 236] on html "11 Aug 2025 - 22 Aug 2025 Refresh Quick Links All Aircraft KBDL // KACK Planned…" at bounding box center [636, 317] width 1272 height 635
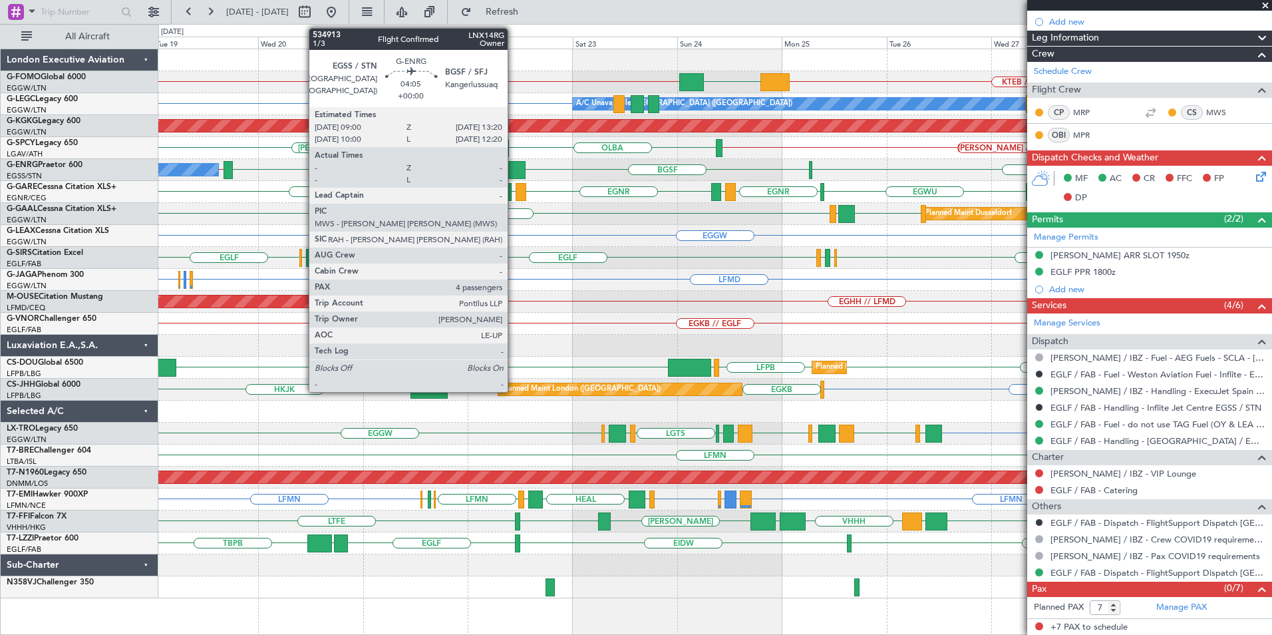
click at [514, 172] on div at bounding box center [515, 170] width 19 height 18
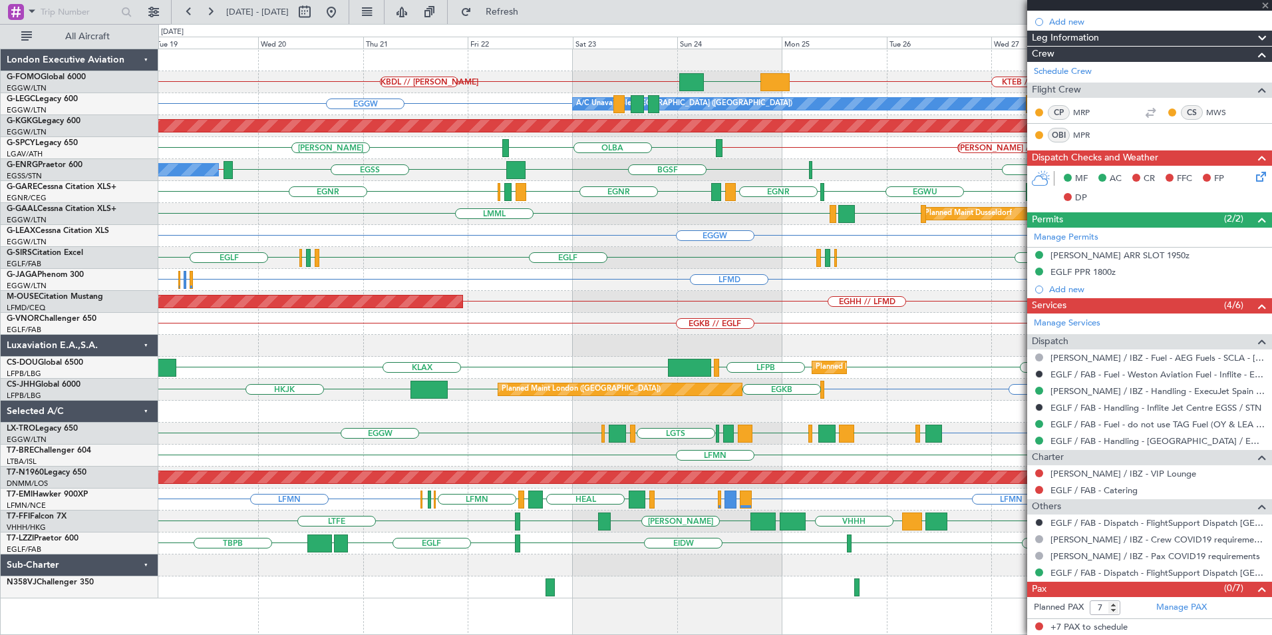
type input "4"
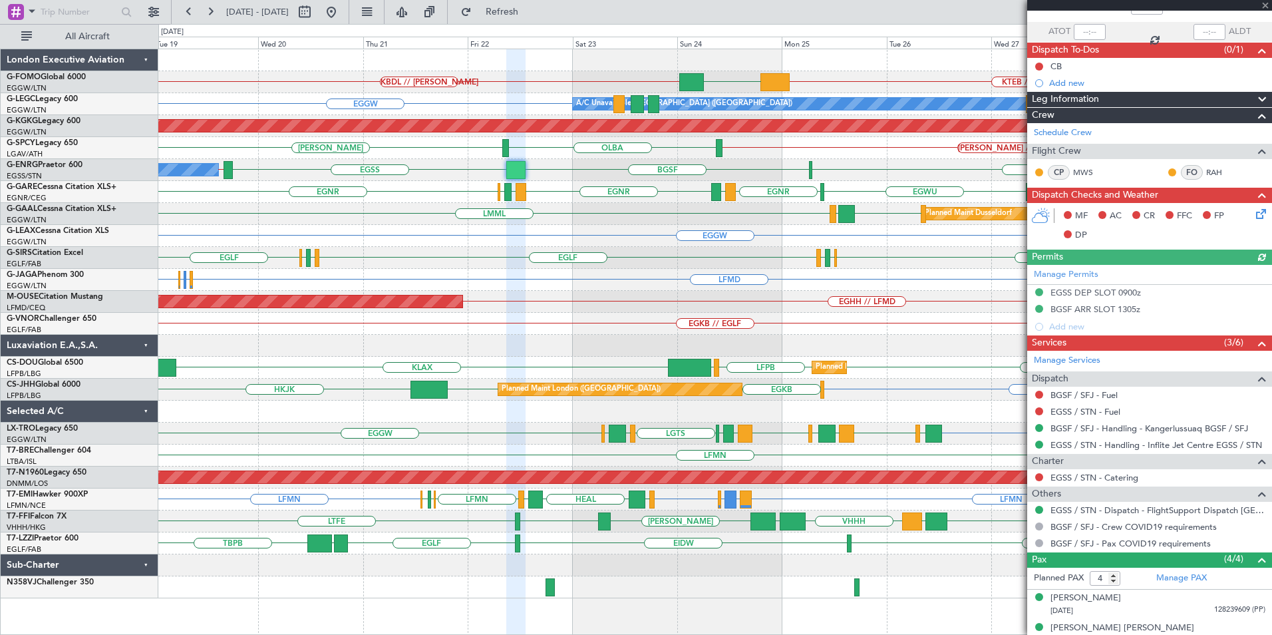
scroll to position [162, 0]
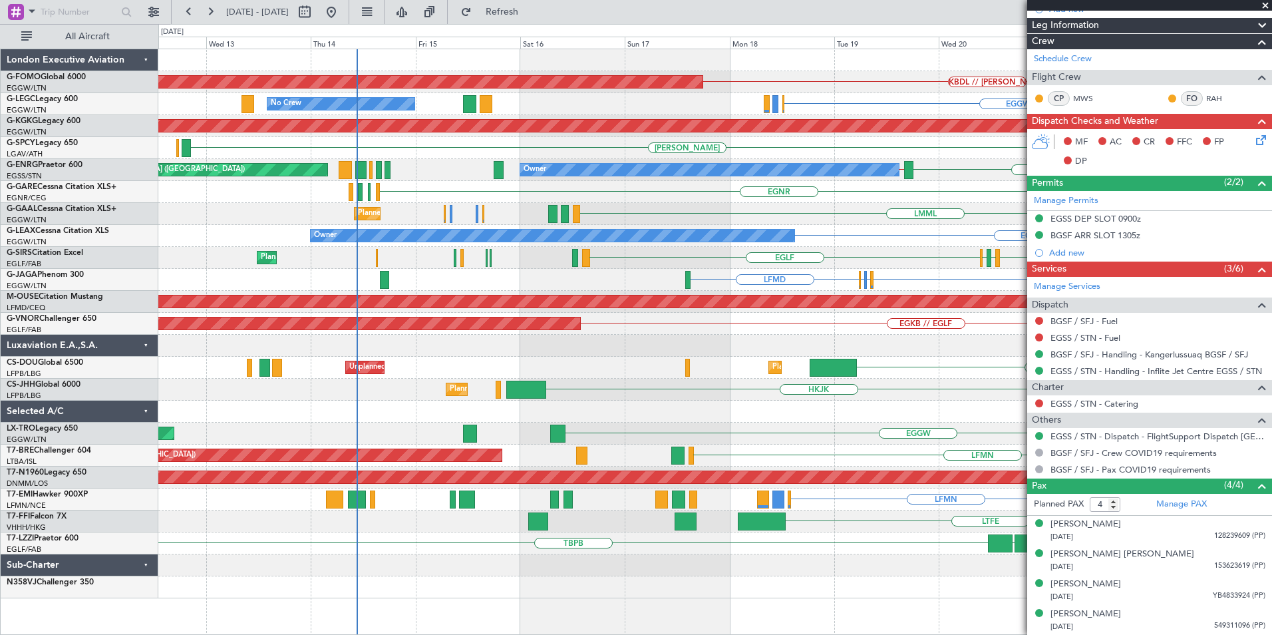
click at [1024, 275] on div "KBDL // KACK Planned Maint Windsor Locks (Bradley Intl) EGGW KTEB // EGGW EGGW …" at bounding box center [714, 323] width 1113 height 549
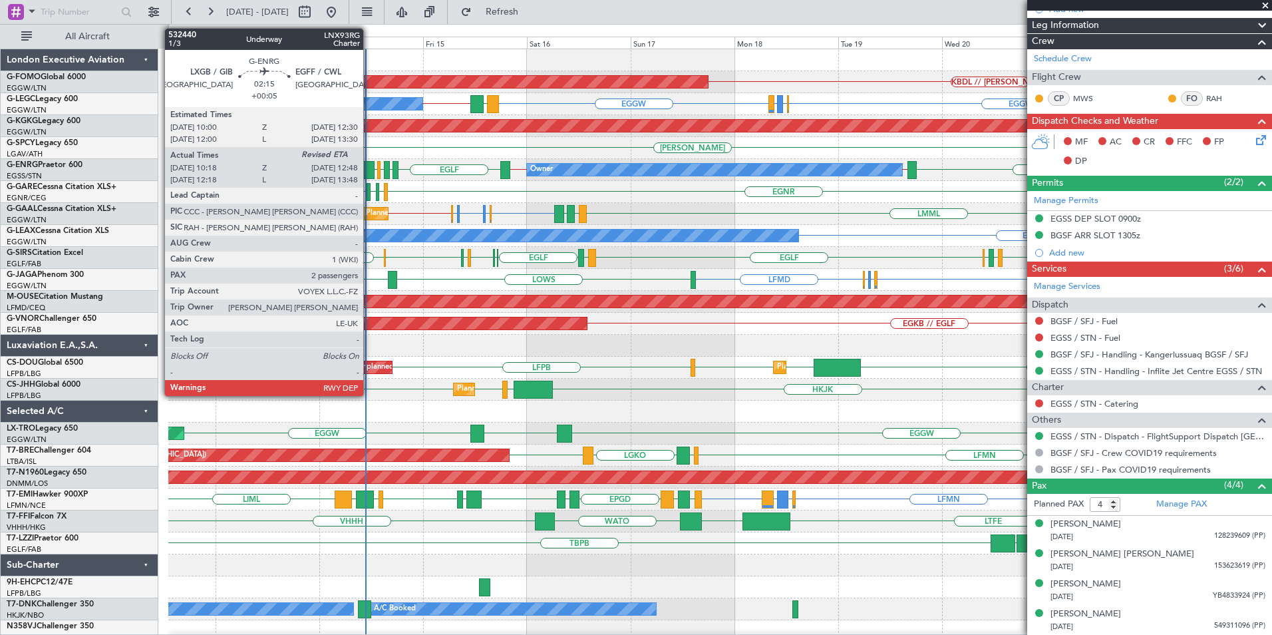
click at [369, 176] on div at bounding box center [368, 170] width 11 height 18
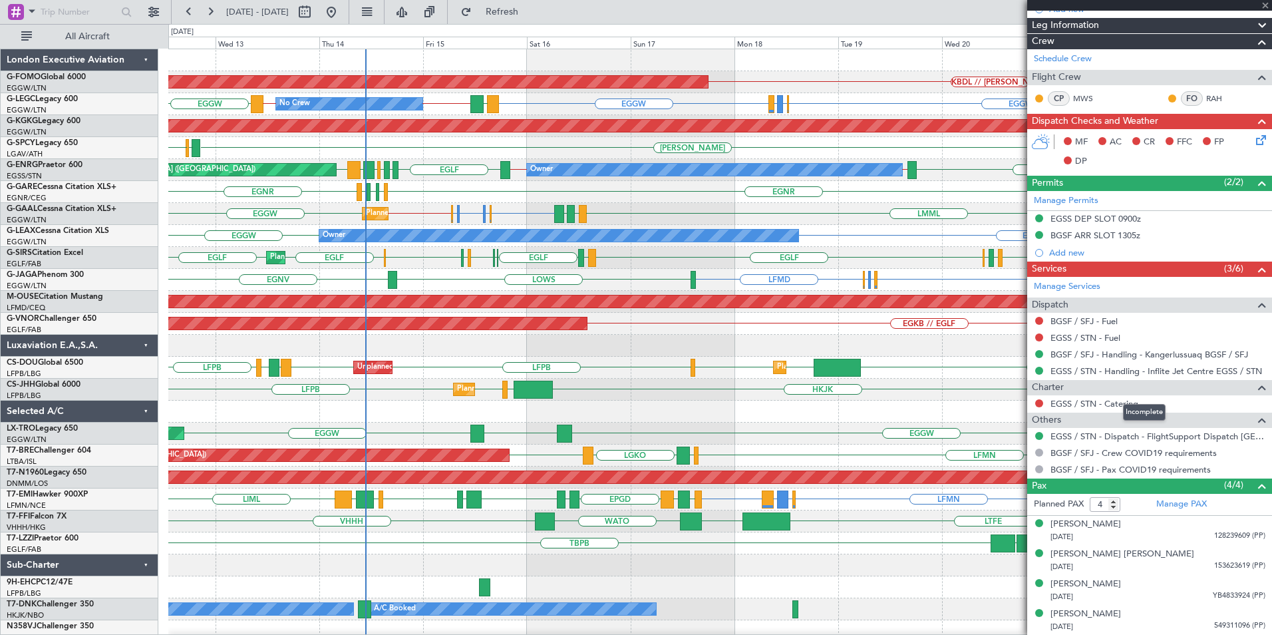
type input "+00:05"
type input "10:18"
type input "2"
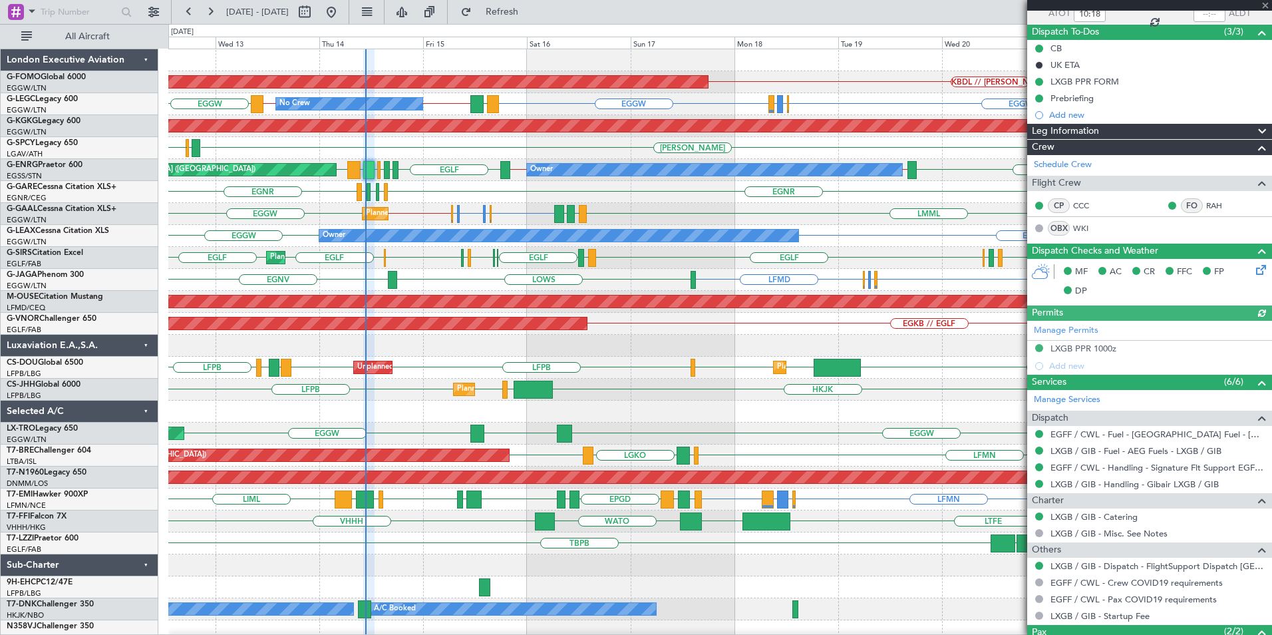
scroll to position [168, 0]
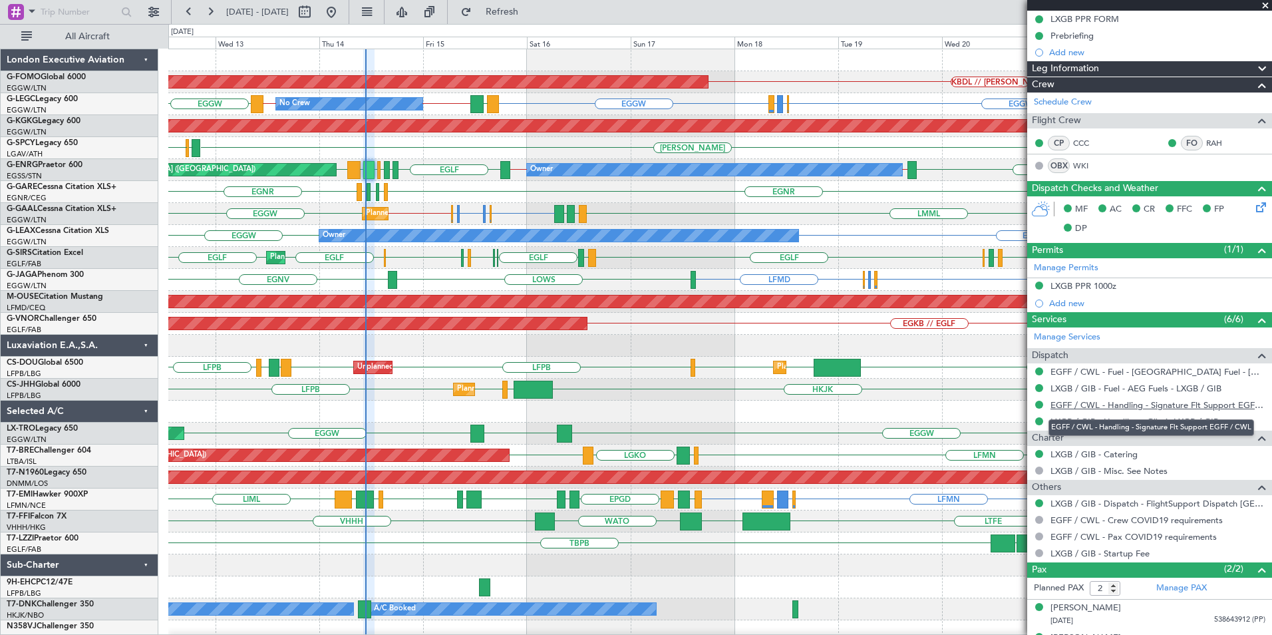
click at [1100, 402] on link "EGFF / CWL - Handling - Signature Flt Support EGFF / CWL" at bounding box center [1157, 404] width 215 height 11
click at [528, 10] on span "Refresh" at bounding box center [502, 11] width 56 height 9
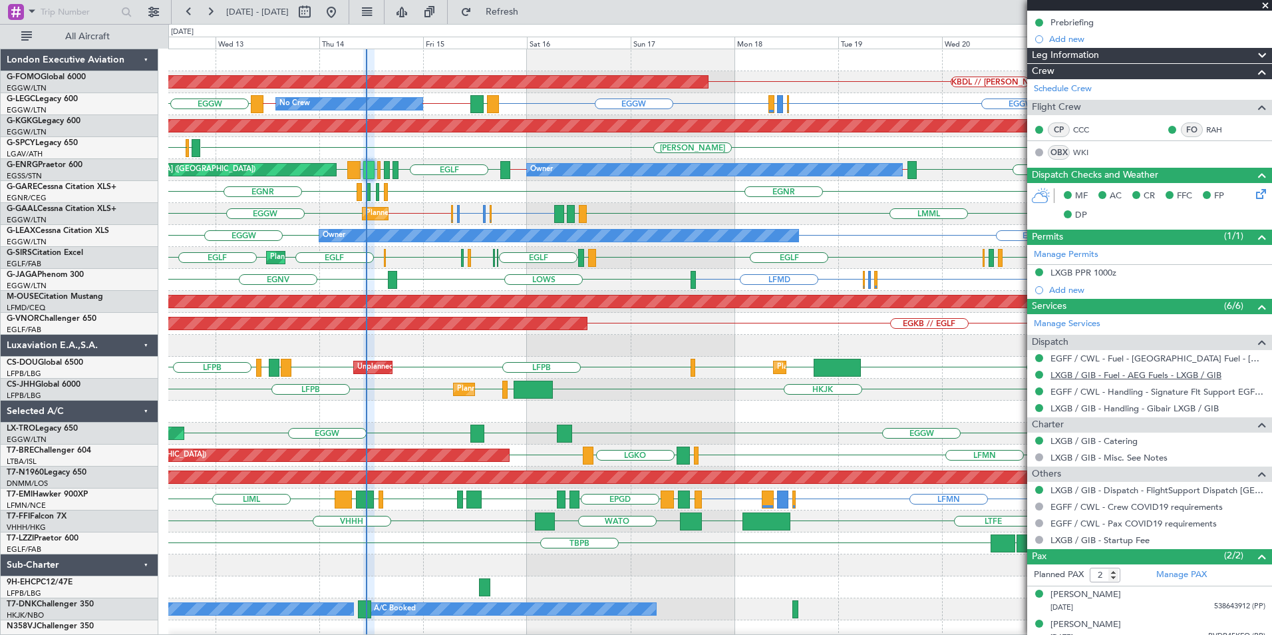
scroll to position [192, 0]
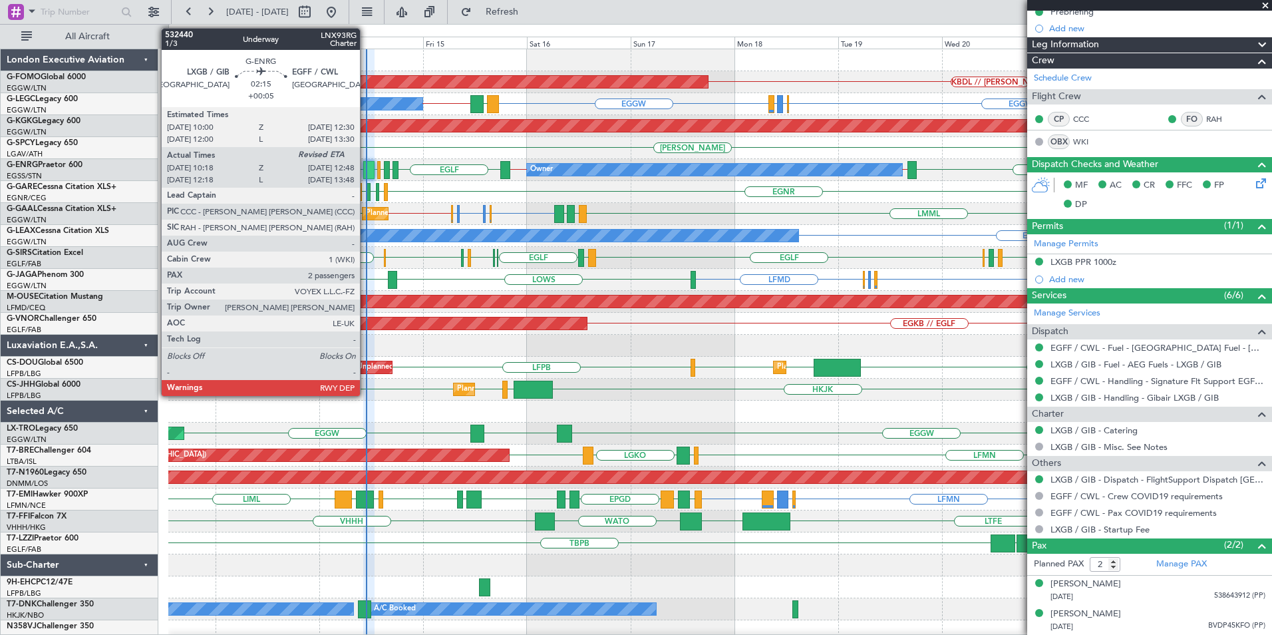
click at [366, 170] on div at bounding box center [368, 170] width 11 height 18
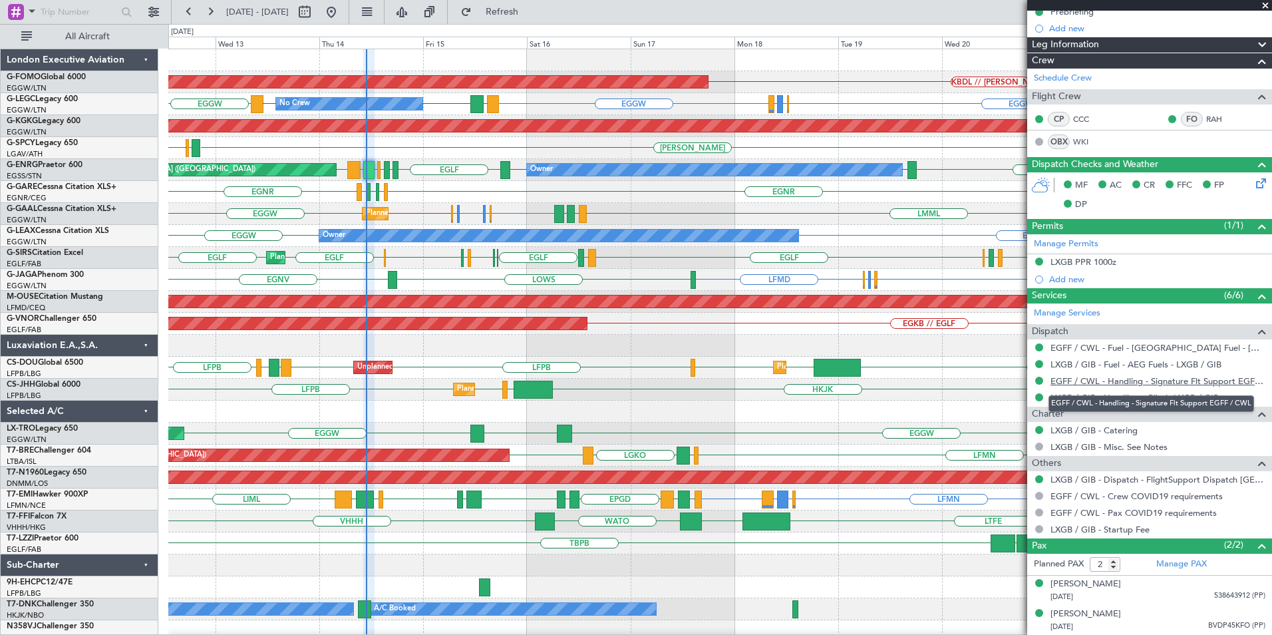
click at [1108, 384] on link "EGFF / CWL - Handling - Signature Flt Support EGFF / CWL" at bounding box center [1157, 380] width 215 height 11
drag, startPoint x: 528, startPoint y: 4, endPoint x: 536, endPoint y: 16, distance: 14.8
click at [532, 5] on button "Refresh" at bounding box center [494, 11] width 80 height 21
click at [530, 15] on span "Refresh" at bounding box center [502, 11] width 56 height 9
click at [162, 332] on div "KBDL // KACK Planned Maint Windsor Locks (Bradley Intl) EGGW EGLF or EGGW EGPE …" at bounding box center [636, 329] width 1272 height 611
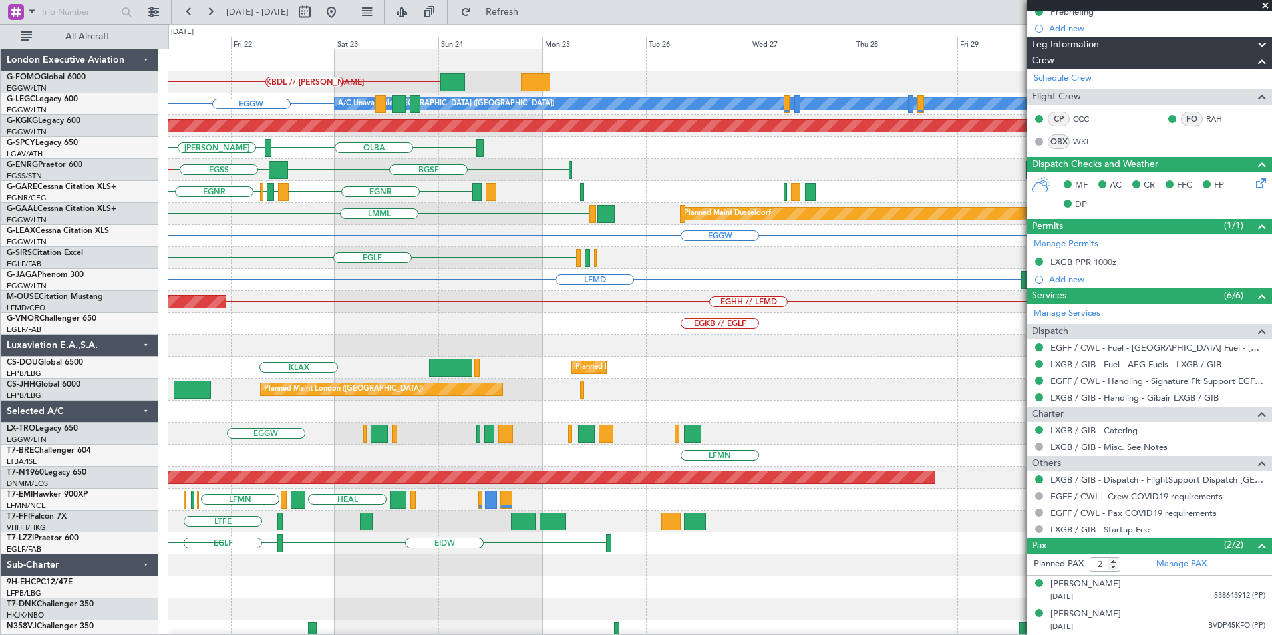
click at [400, 315] on div "KBDL // KACK EGGW A/C Unavailable London (Luton) AOG Maint Istanbul (Ataturk) H…" at bounding box center [719, 345] width 1103 height 593
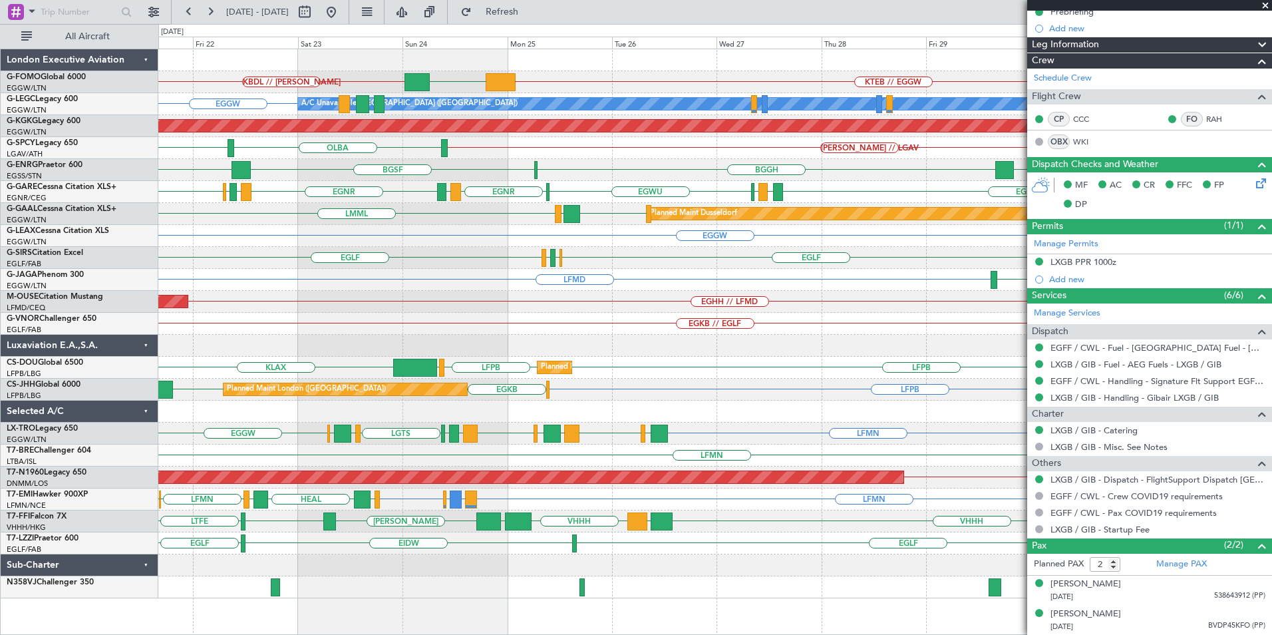
click at [541, 163] on div "EGSS EGSS BGGH BGSF Owner" at bounding box center [714, 170] width 1113 height 22
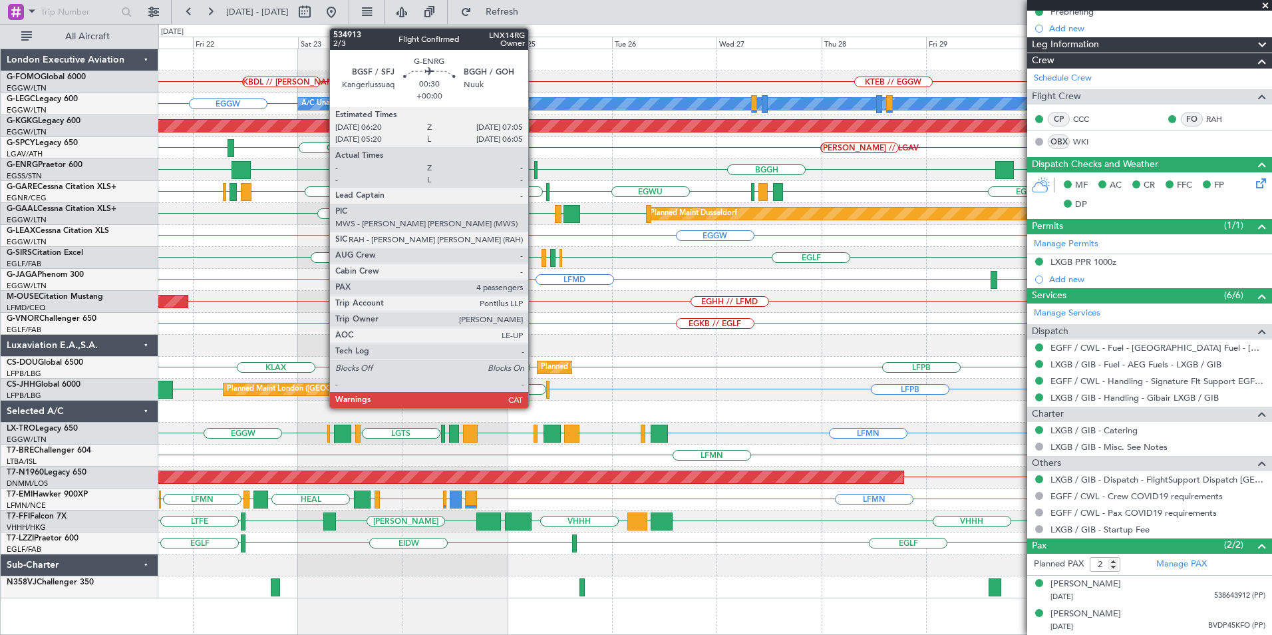
click at [534, 170] on div at bounding box center [535, 170] width 3 height 18
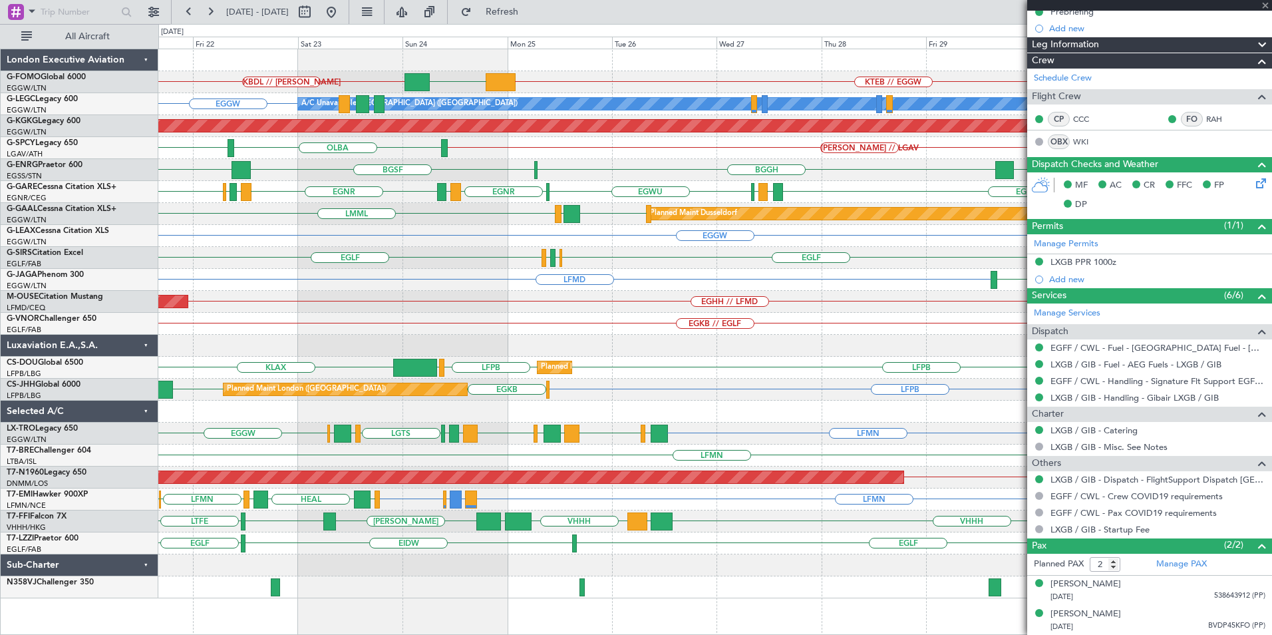
type input "4"
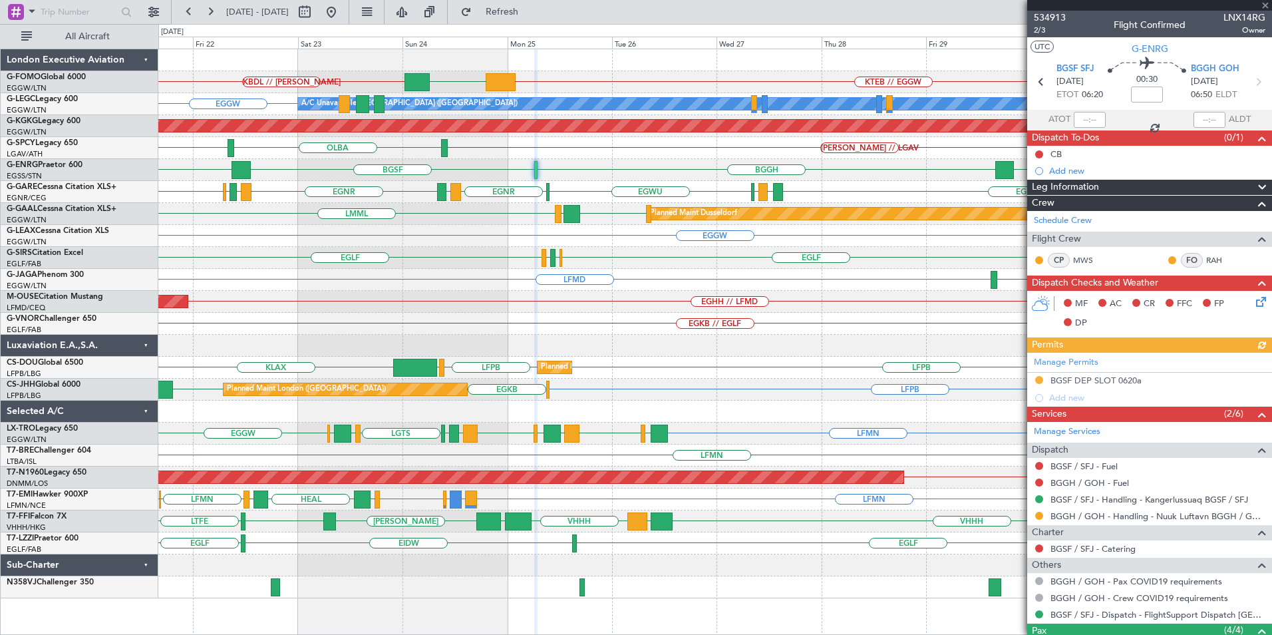
click at [577, 387] on div "KBDL // KACK KTEB // EGGW EGGW EGGW A/C Unavailable London (Luton) LTBA // EGGW…" at bounding box center [714, 323] width 1113 height 549
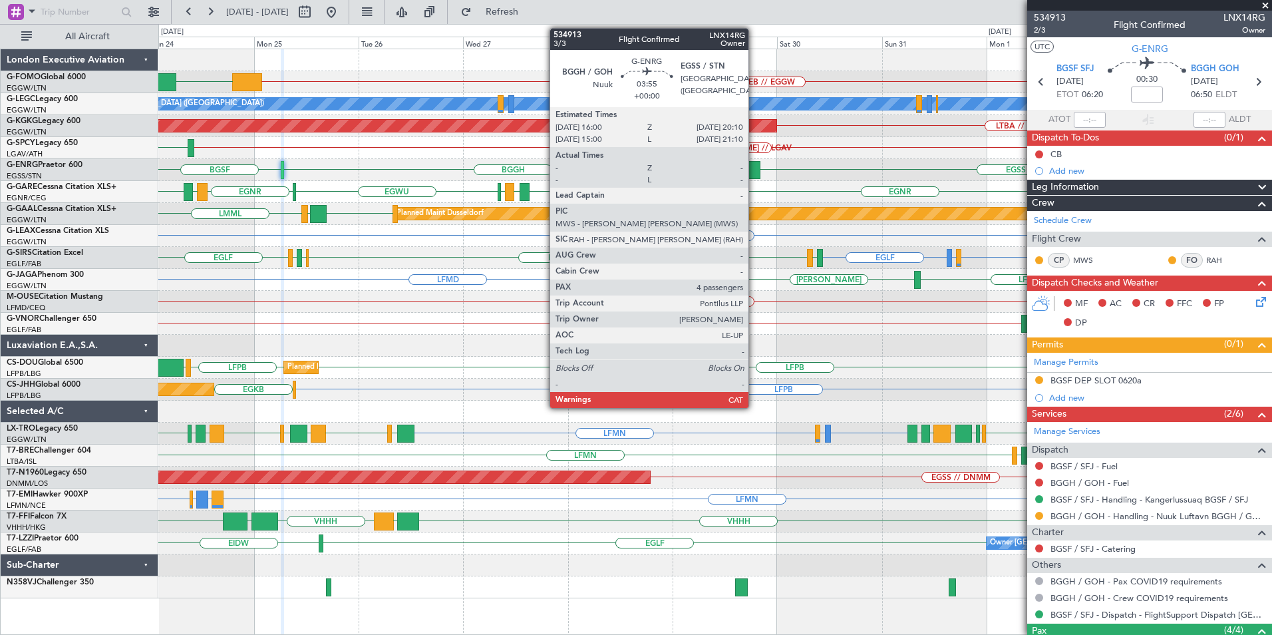
click at [754, 170] on div at bounding box center [751, 170] width 19 height 18
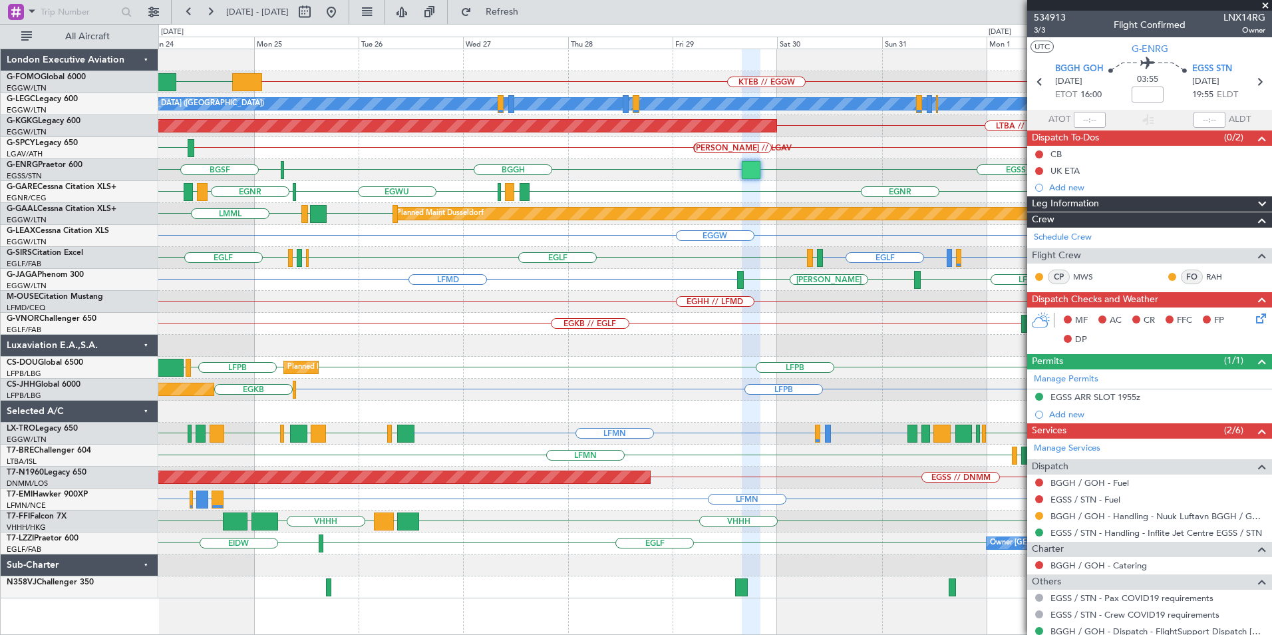
click at [793, 351] on div "KTEB // EGGW EGGW A/C Unavailable London (Luton) LTBA // EGGW AOG Maint Istanbu…" at bounding box center [714, 323] width 1113 height 549
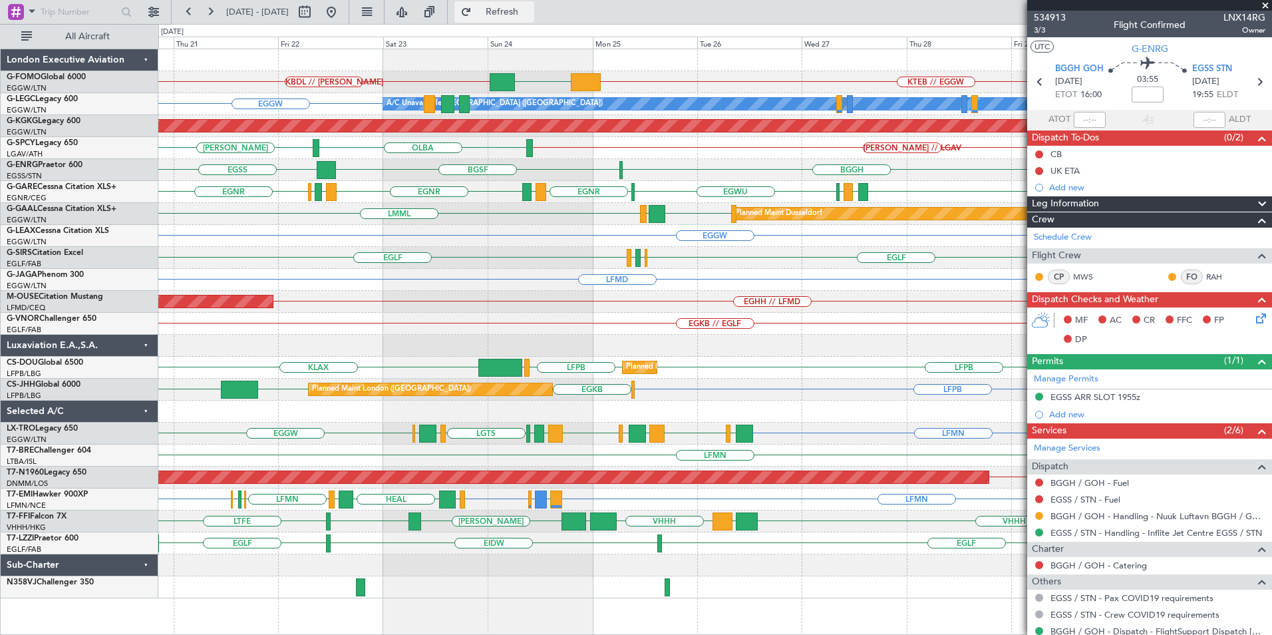
click at [529, 18] on button "Refresh" at bounding box center [494, 11] width 80 height 21
click at [842, 432] on div "KTEB // EGGW KBDL // KACK EGGW A/C Unavailable London (Luton) EGGW AOG Maint Is…" at bounding box center [714, 323] width 1113 height 549
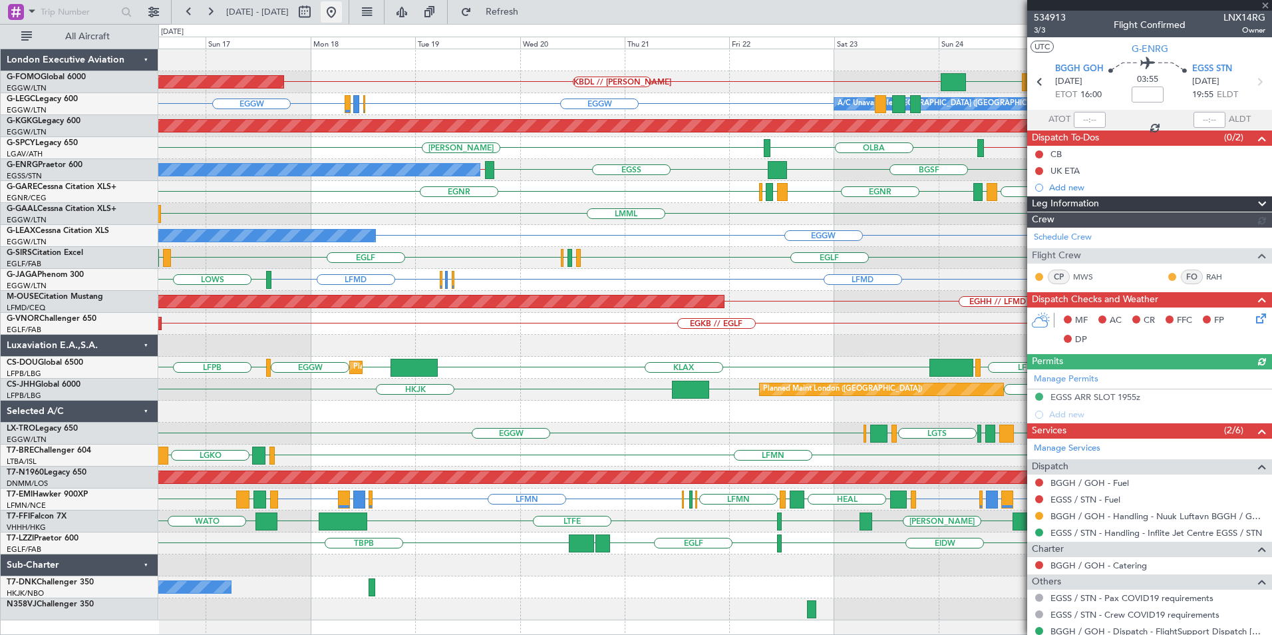
click at [342, 17] on button at bounding box center [331, 11] width 21 height 21
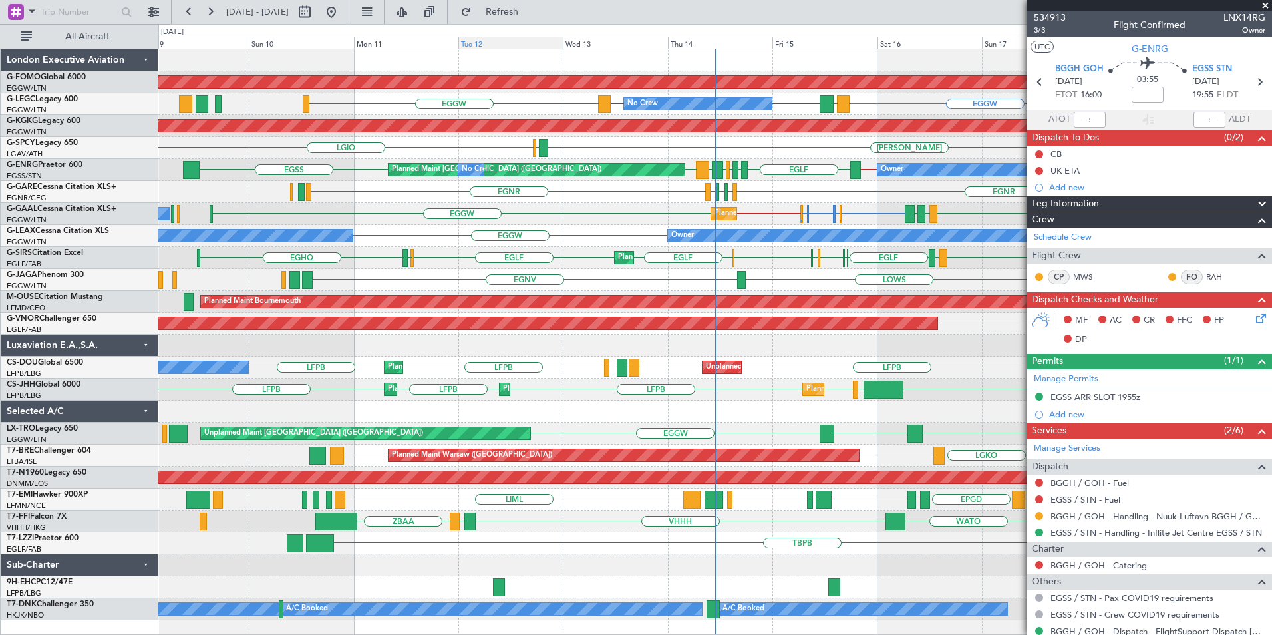
drag, startPoint x: 532, startPoint y: 14, endPoint x: 556, endPoint y: 47, distance: 41.4
click at [530, 14] on span "Refresh" at bounding box center [502, 11] width 56 height 9
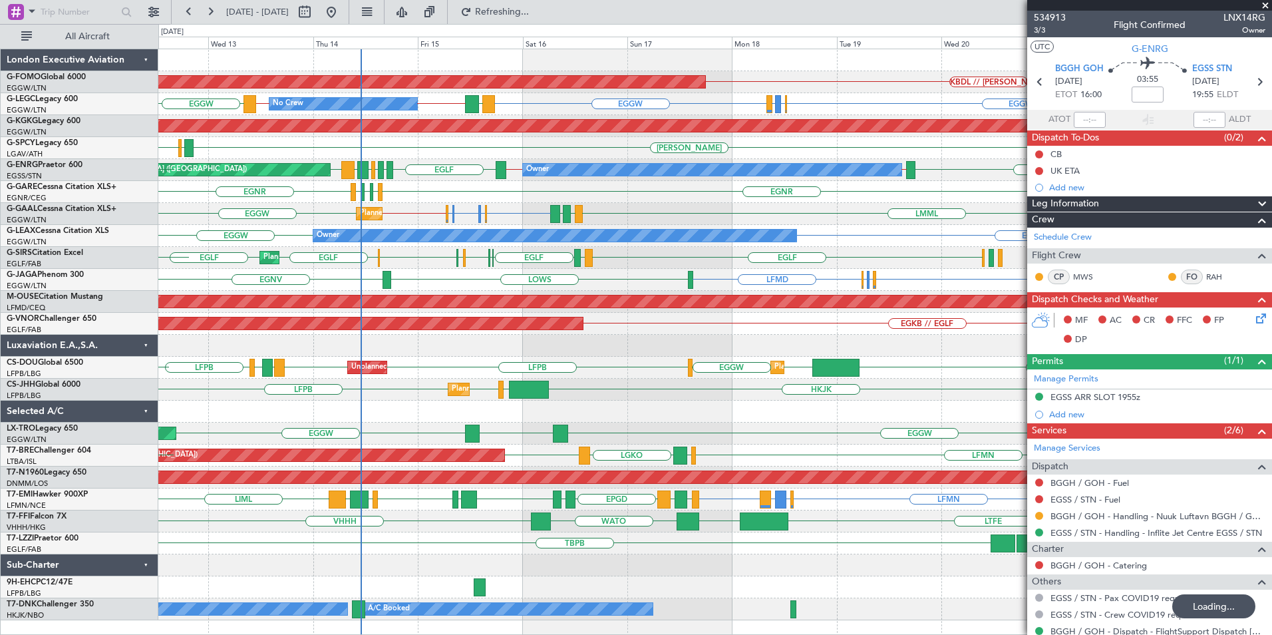
click at [346, 268] on div "Planned Maint Windsor Locks (Bradley Intl) KBDL // KACK EGGW EGGW EGLF or EGGW …" at bounding box center [714, 334] width 1113 height 571
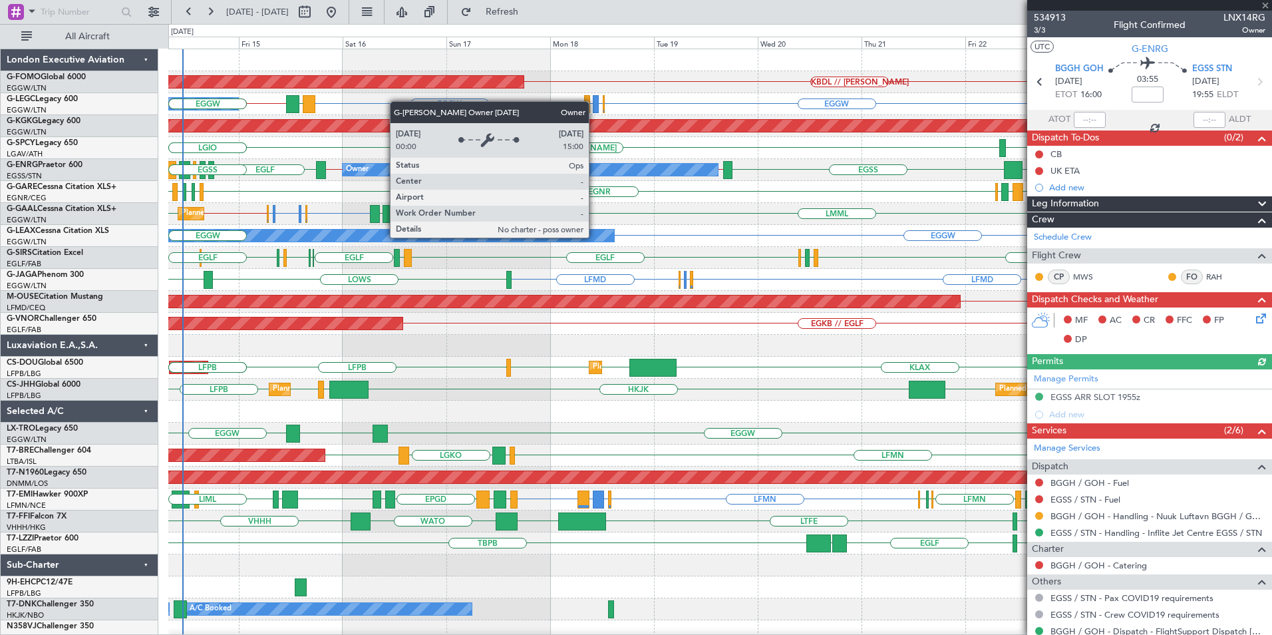
click at [297, 227] on div "Planned Maint Windsor Locks (Bradley Intl) KBDL // KACK A/C Unavailable London …" at bounding box center [719, 345] width 1103 height 593
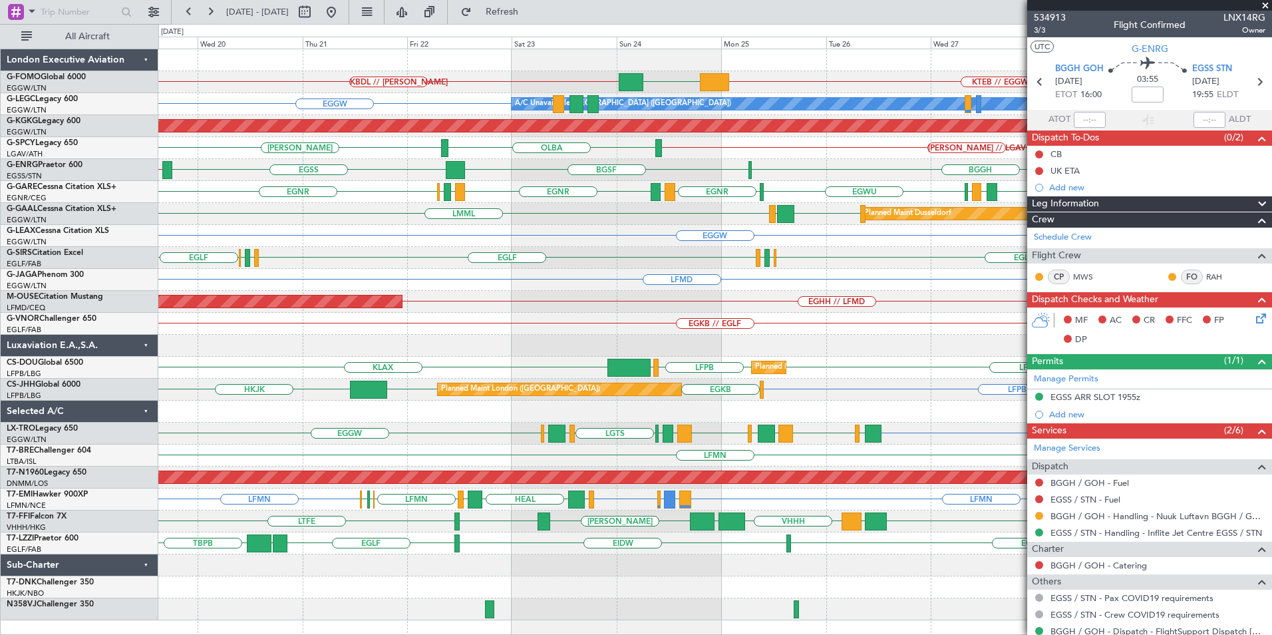
click at [522, 205] on div "KTEB // EGGW EGGW KBDL // KACK Planned Maint Windsor Locks (Bradley Intl) A/C U…" at bounding box center [714, 334] width 1113 height 571
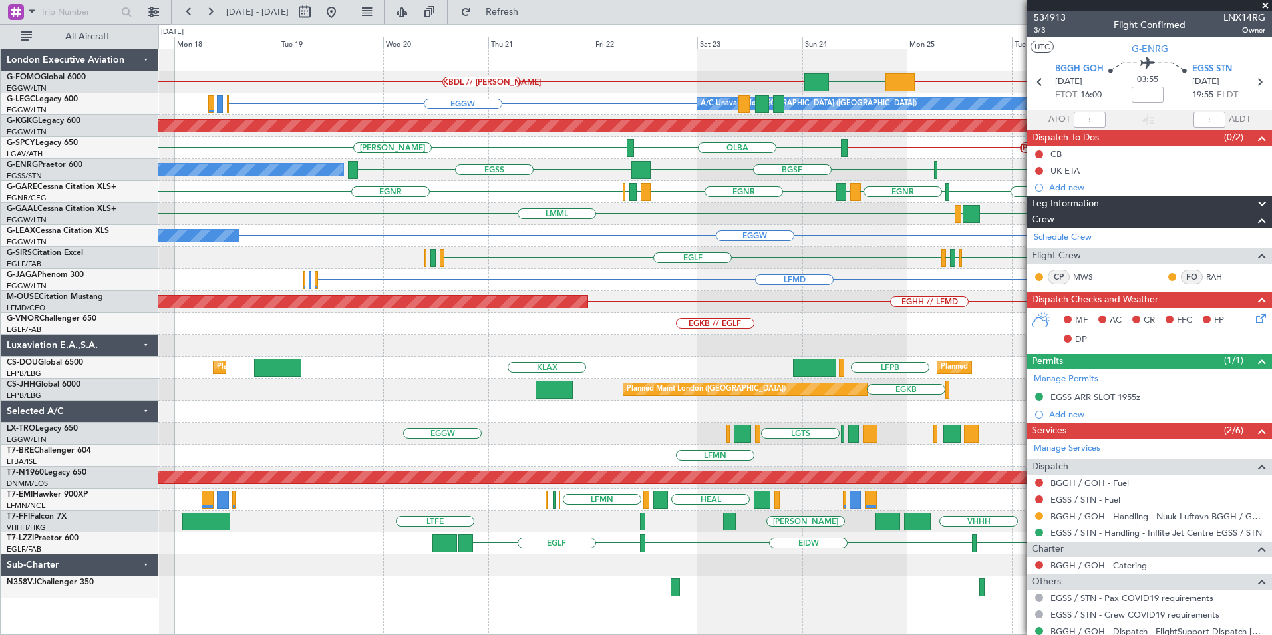
click at [691, 253] on div "KTEB // EGGW EGGW KBDL // KACK Planned Maint Windsor Locks (Bradley Intl) A/C U…" at bounding box center [714, 323] width 1113 height 549
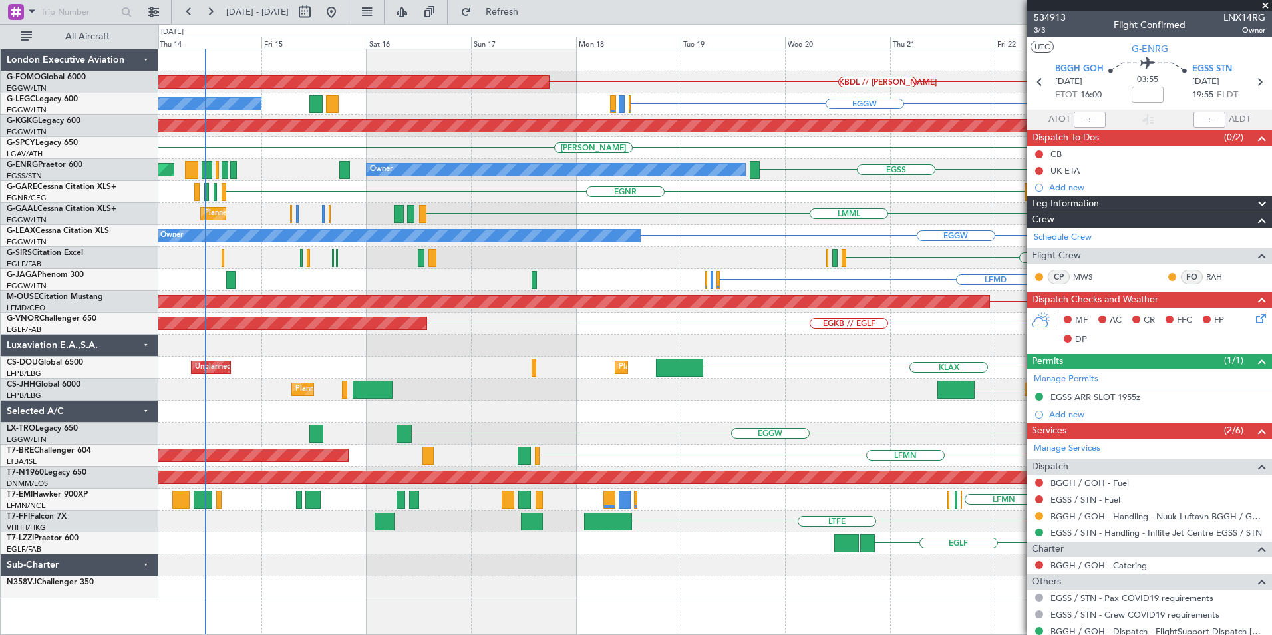
click at [693, 210] on div "LMML Planned Maint LGKL EGGW Planned Maint Dusseldorf" at bounding box center [714, 214] width 1113 height 22
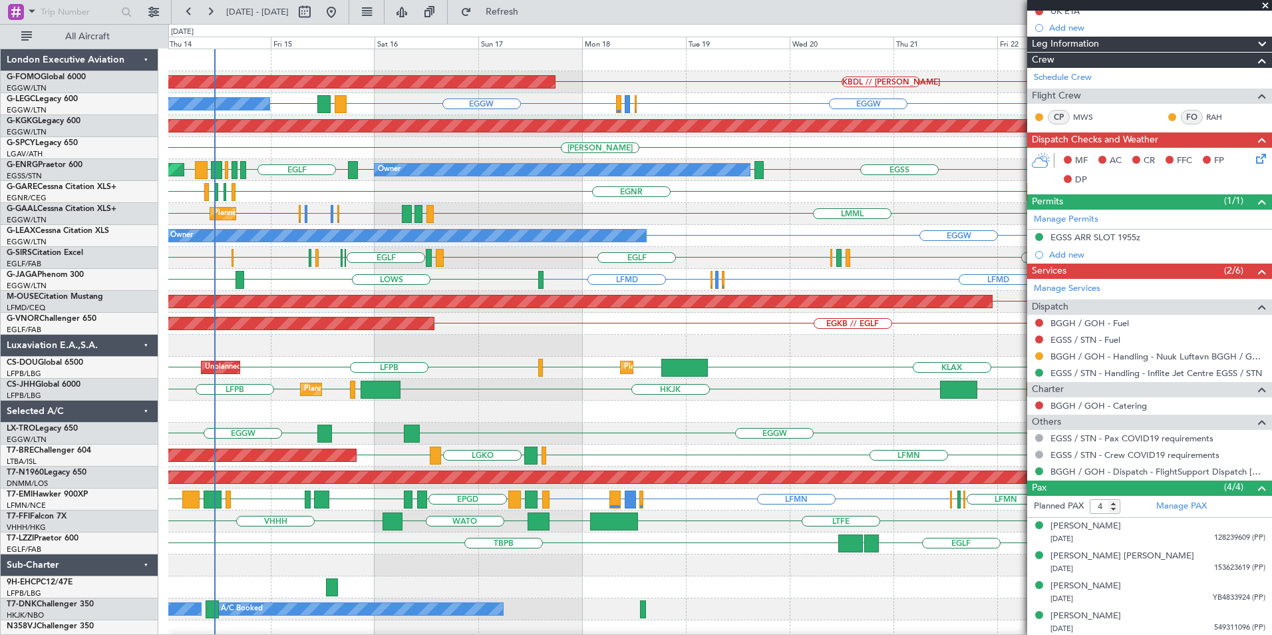
scroll to position [162, 0]
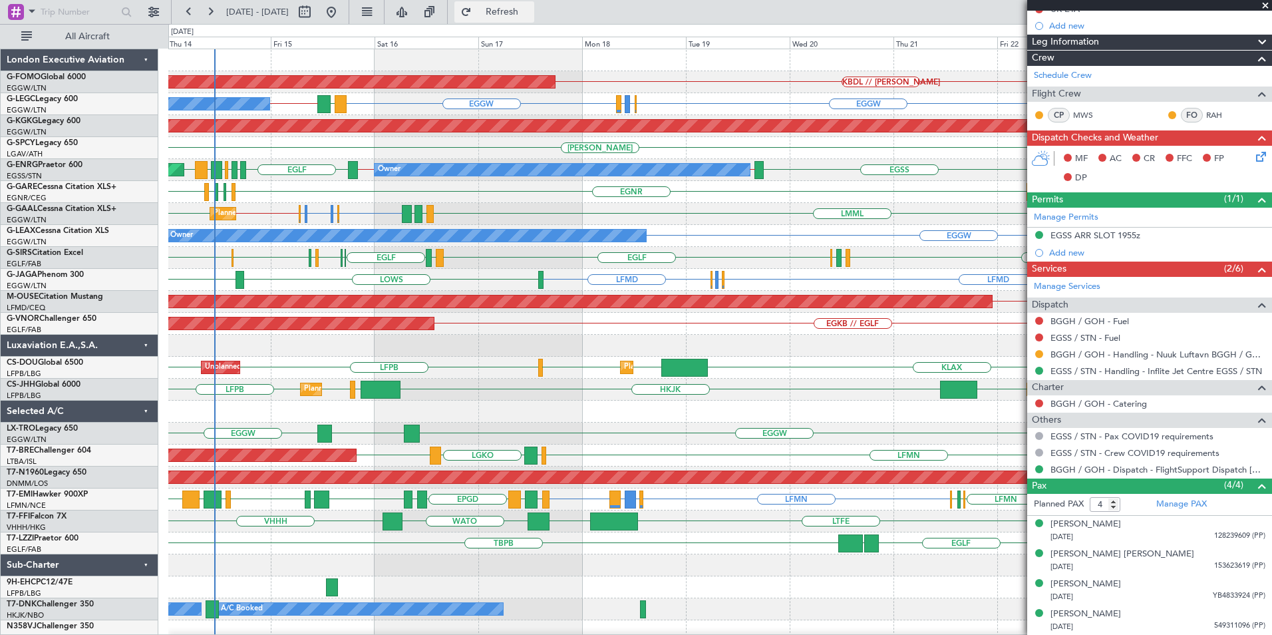
click at [513, 20] on button "Refresh" at bounding box center [494, 11] width 80 height 21
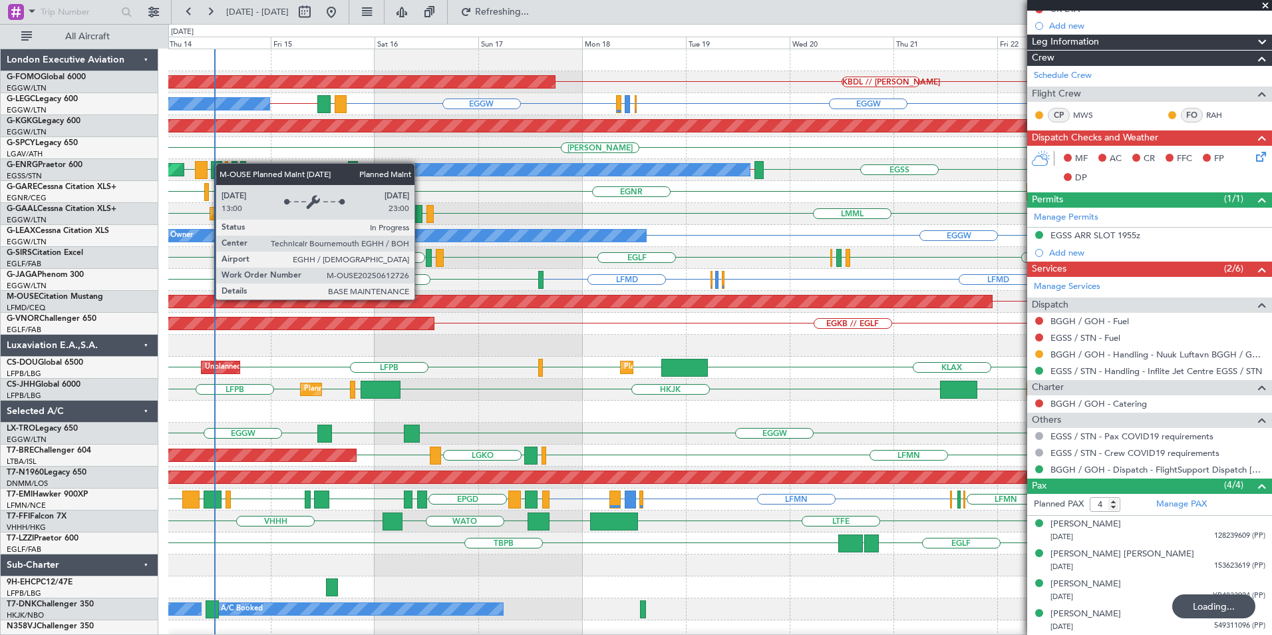
click at [528, 347] on div "Planned Maint Windsor Locks (Bradley Intl) EGGW KBDL // KACK A/C Unavailable Lo…" at bounding box center [719, 345] width 1103 height 593
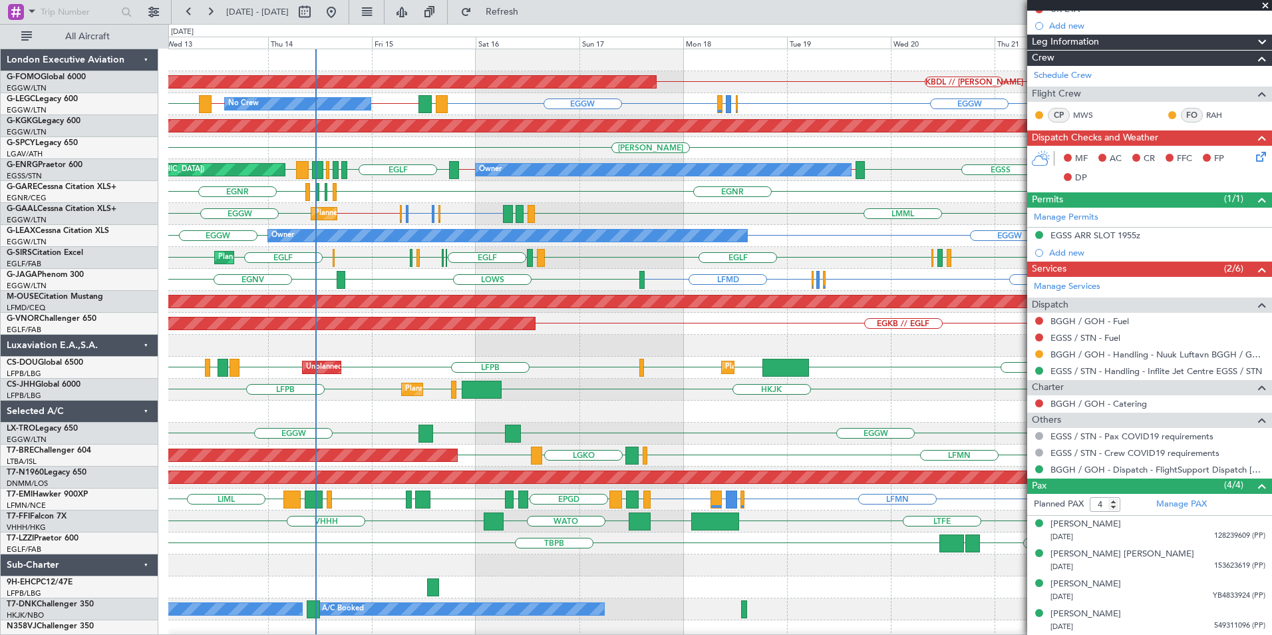
click at [651, 336] on div "KBDL // KACK Planned Maint Windsor Locks (Bradley Intl) EGGW EGLF or EGGW EGPE …" at bounding box center [719, 345] width 1103 height 593
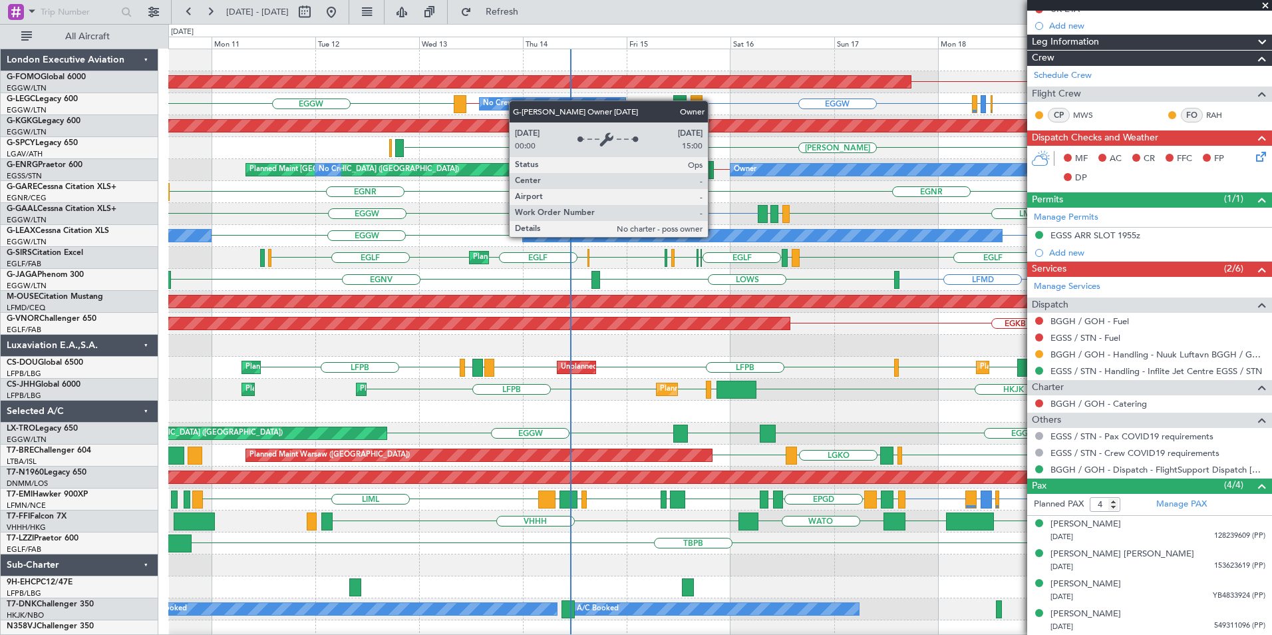
click at [475, 369] on div "KBDL // KACK Planned Maint Windsor Locks (Bradley Intl) EGGW EGLF or EGGW EGPE …" at bounding box center [719, 345] width 1103 height 593
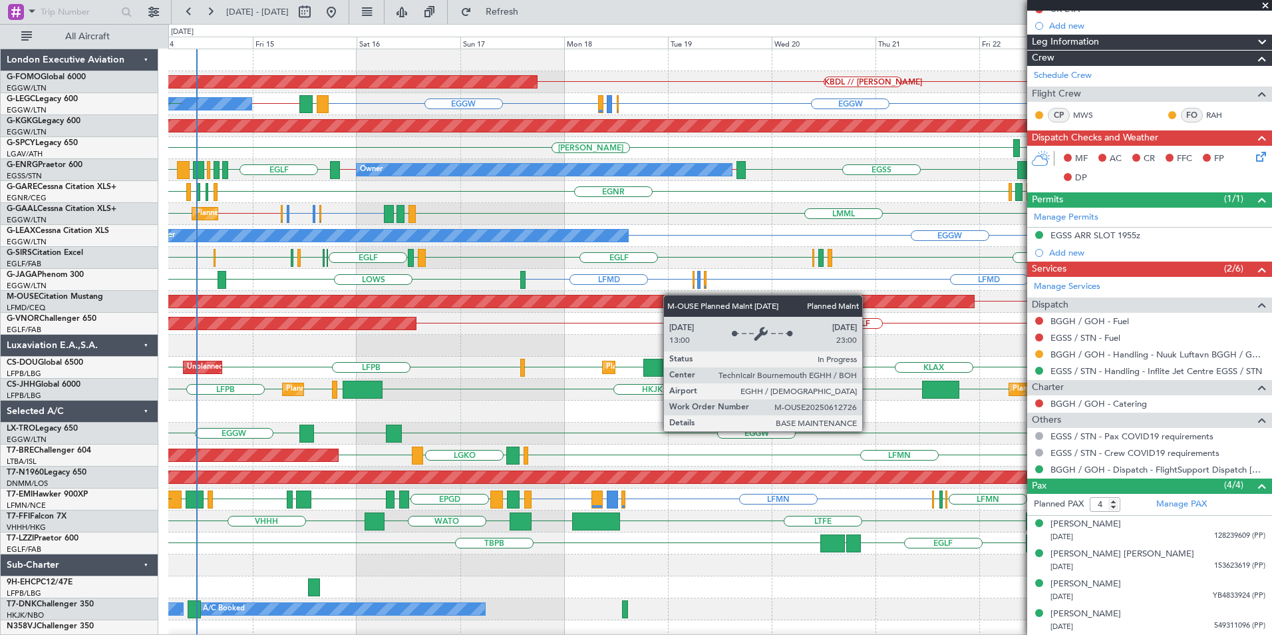
click at [663, 299] on div "Planned Maint Windsor Locks (Bradley Intl) KBDL // KACK No Crew A/C Unavailable…" at bounding box center [719, 345] width 1103 height 593
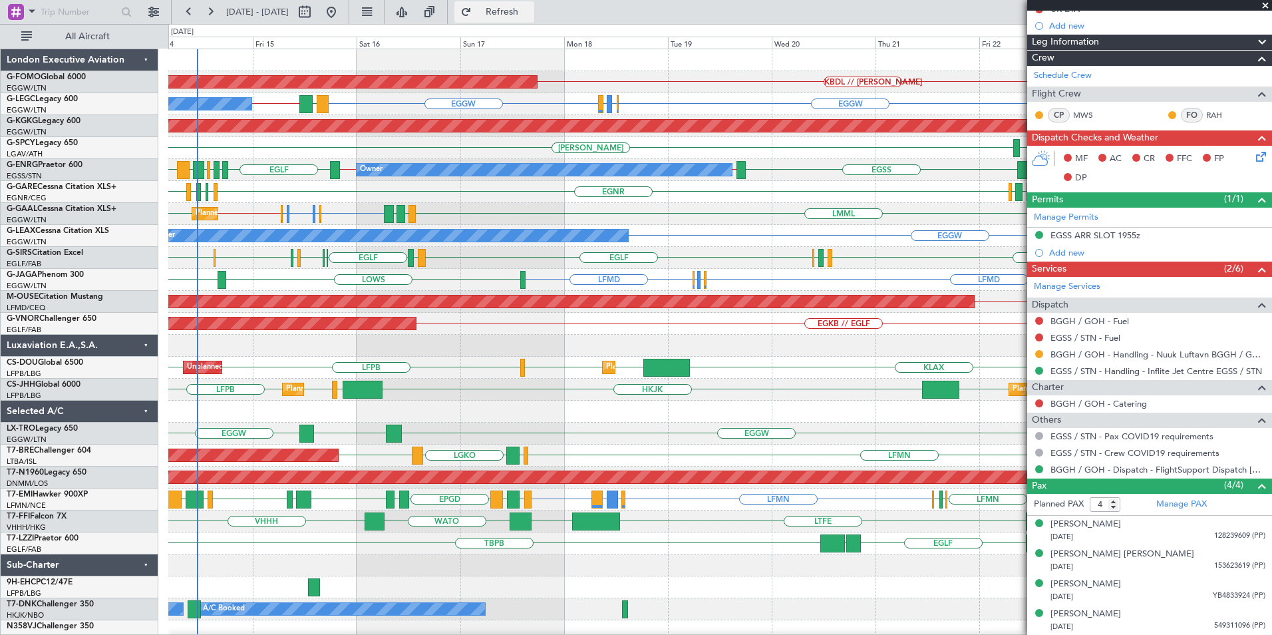
click at [530, 7] on span "Refresh" at bounding box center [502, 11] width 56 height 9
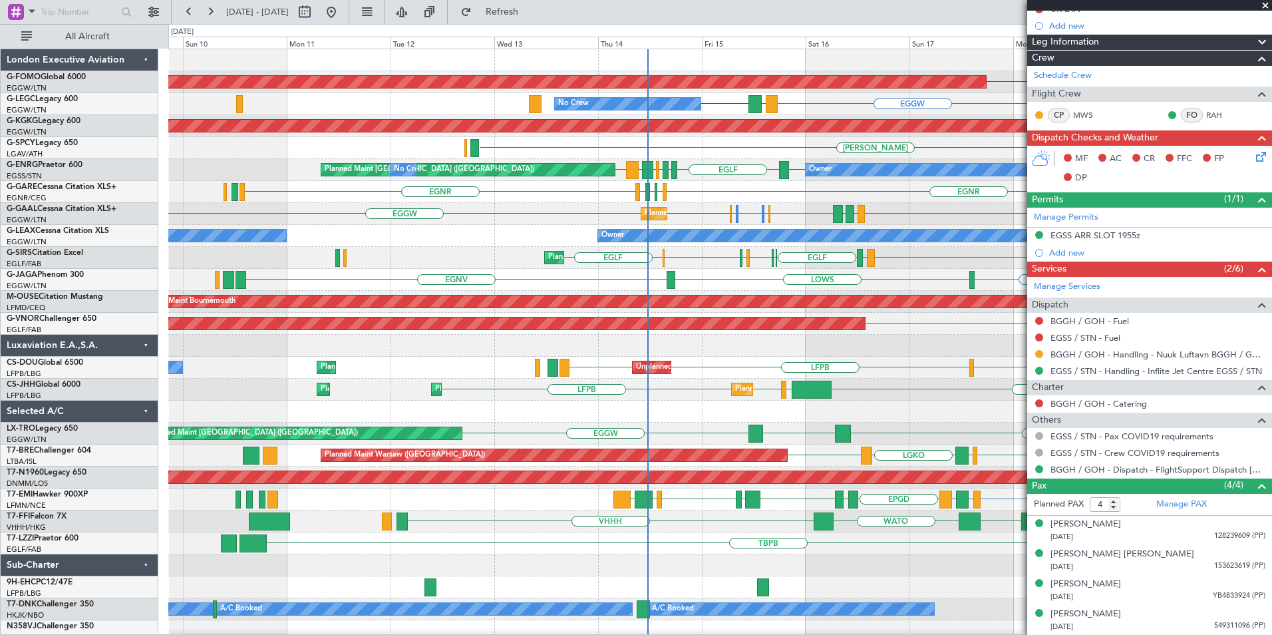
click at [927, 281] on div "KBDL // KACK Planned Maint Windsor Locks (Bradley Intl) EGGW EGLF or EGGW EGPE …" at bounding box center [719, 345] width 1103 height 593
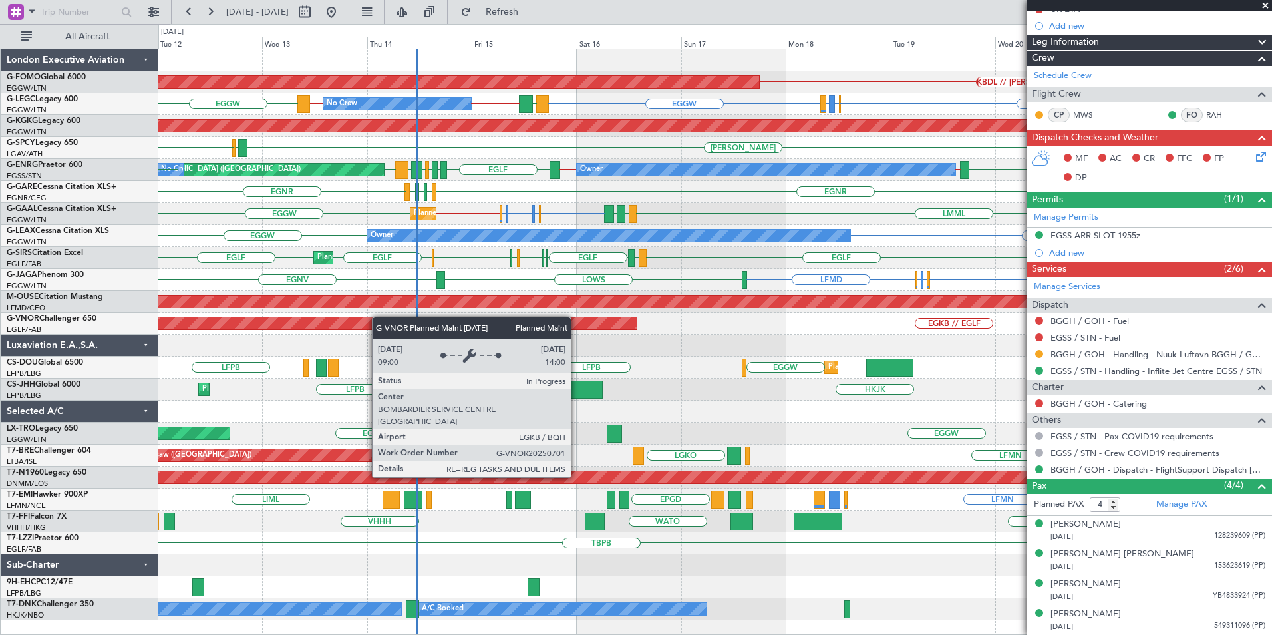
click at [357, 322] on div "Planned Maint Windsor Locks (Bradley Intl) KBDL // KACK No Crew EGGW EGLF or EG…" at bounding box center [714, 334] width 1113 height 571
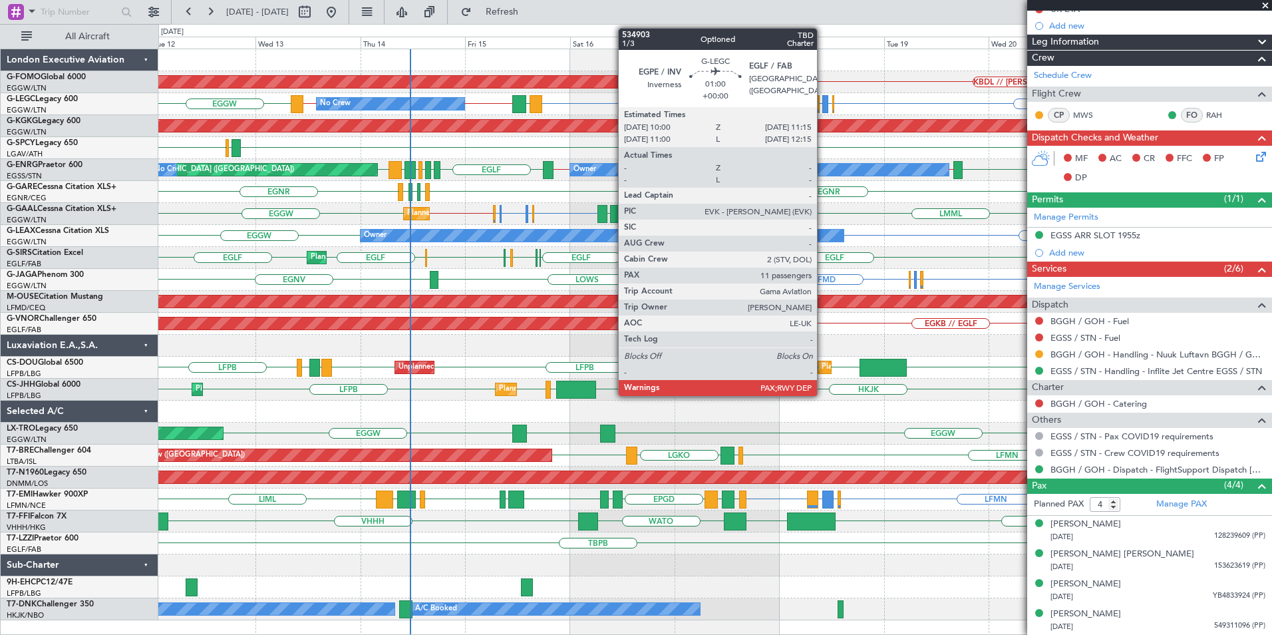
click at [823, 106] on div at bounding box center [825, 104] width 6 height 18
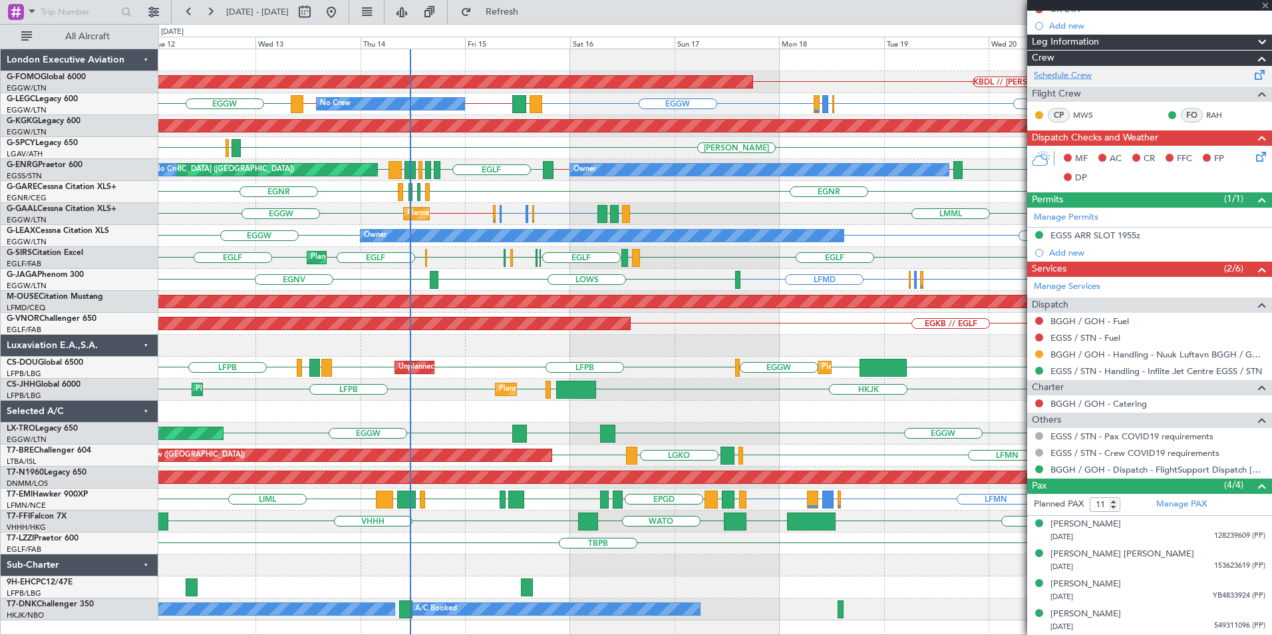
scroll to position [0, 0]
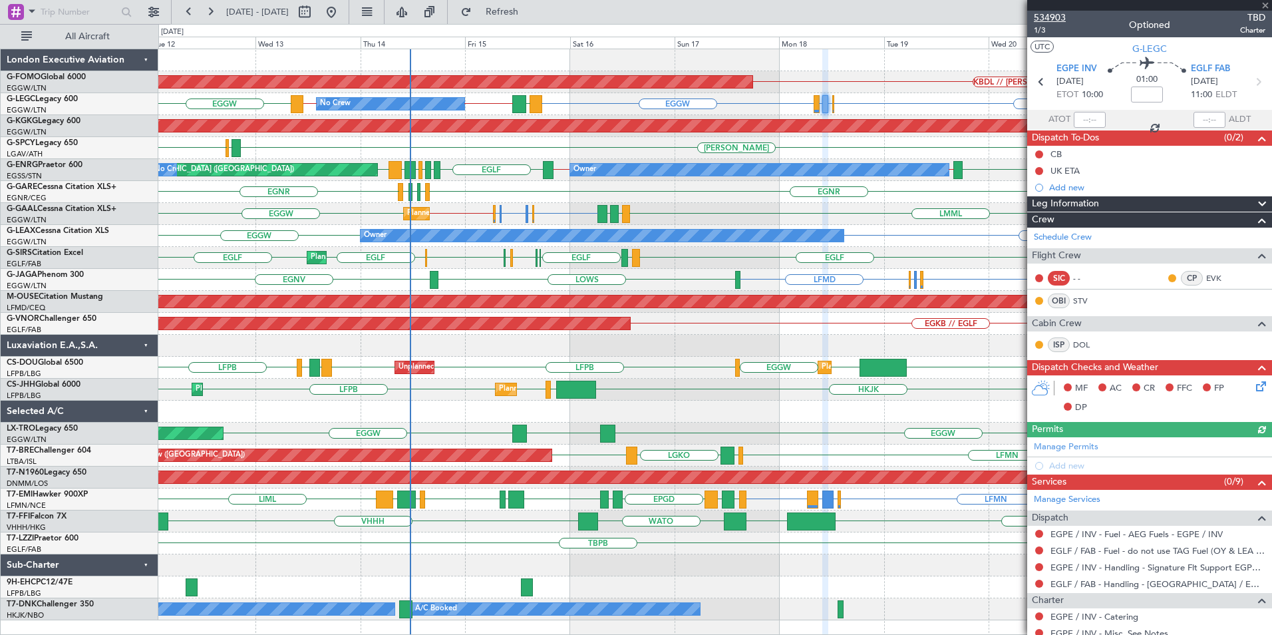
click at [1055, 13] on span "534903" at bounding box center [1050, 18] width 32 height 14
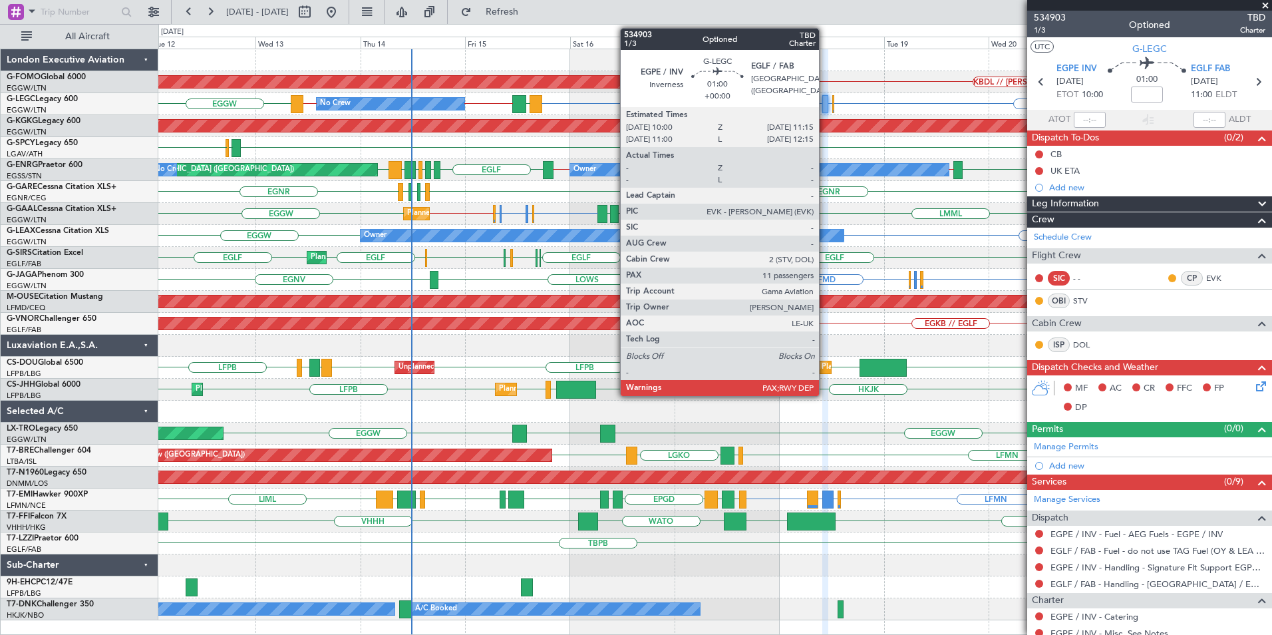
click at [825, 110] on div at bounding box center [825, 104] width 6 height 18
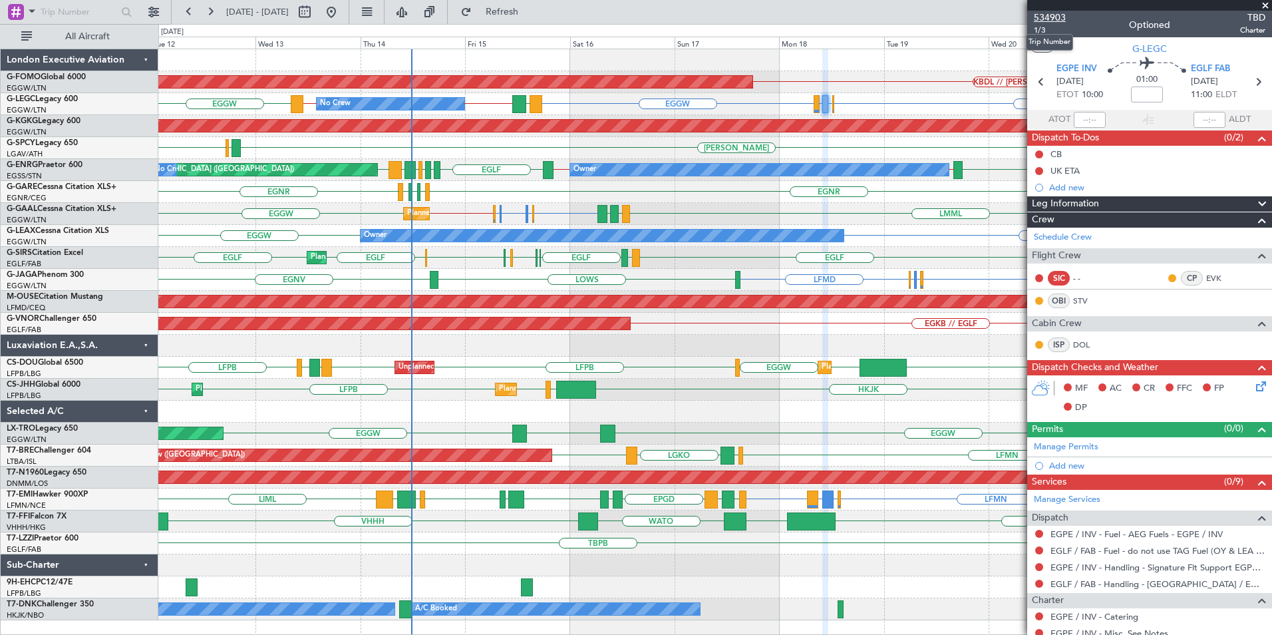
click at [1040, 19] on span "534903" at bounding box center [1050, 18] width 32 height 14
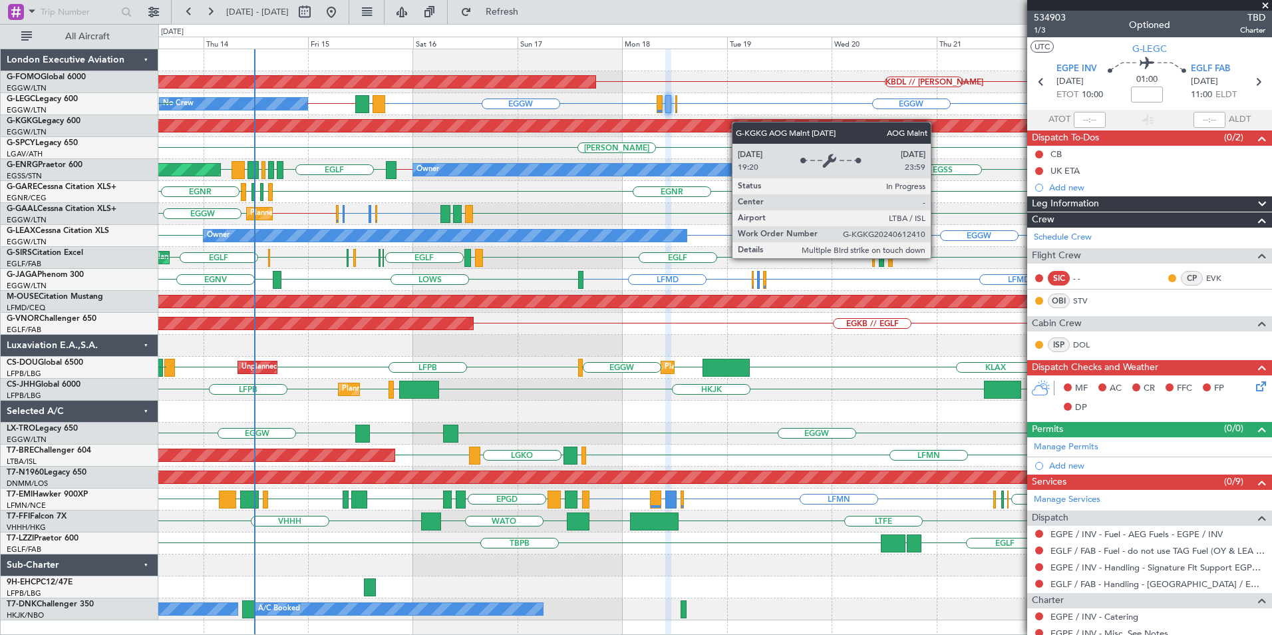
click at [699, 124] on div "KBDL // KACK Planned Maint Windsor Locks (Bradley Intl) EGGW EGGW EGLF or EGGW …" at bounding box center [714, 334] width 1113 height 571
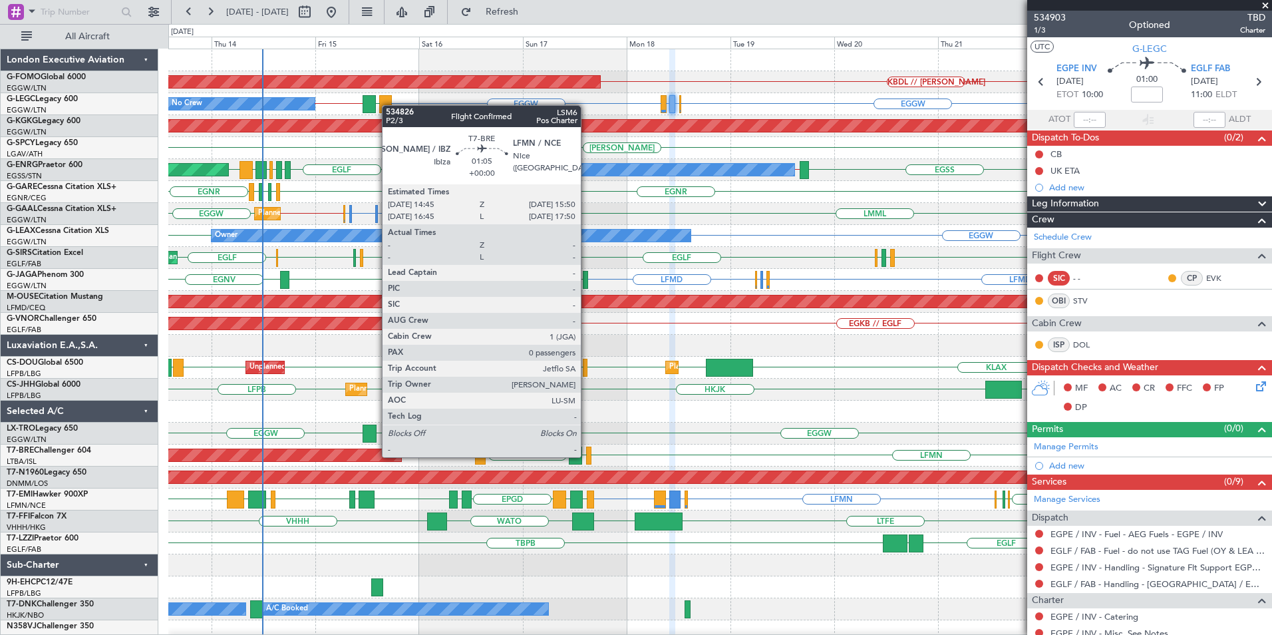
click at [587, 456] on div at bounding box center [588, 455] width 5 height 18
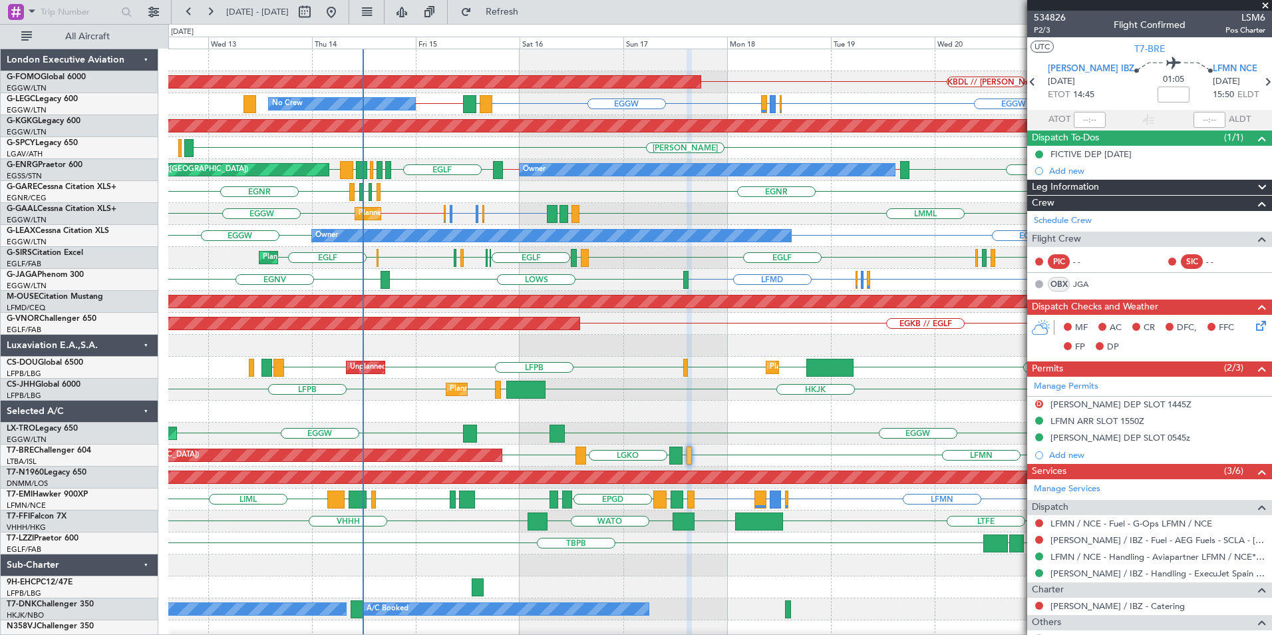
click at [654, 433] on div "EGGW LRCK EGGW Unplanned Maint London (Luton) LGIR EGFF LGTS" at bounding box center [719, 433] width 1103 height 22
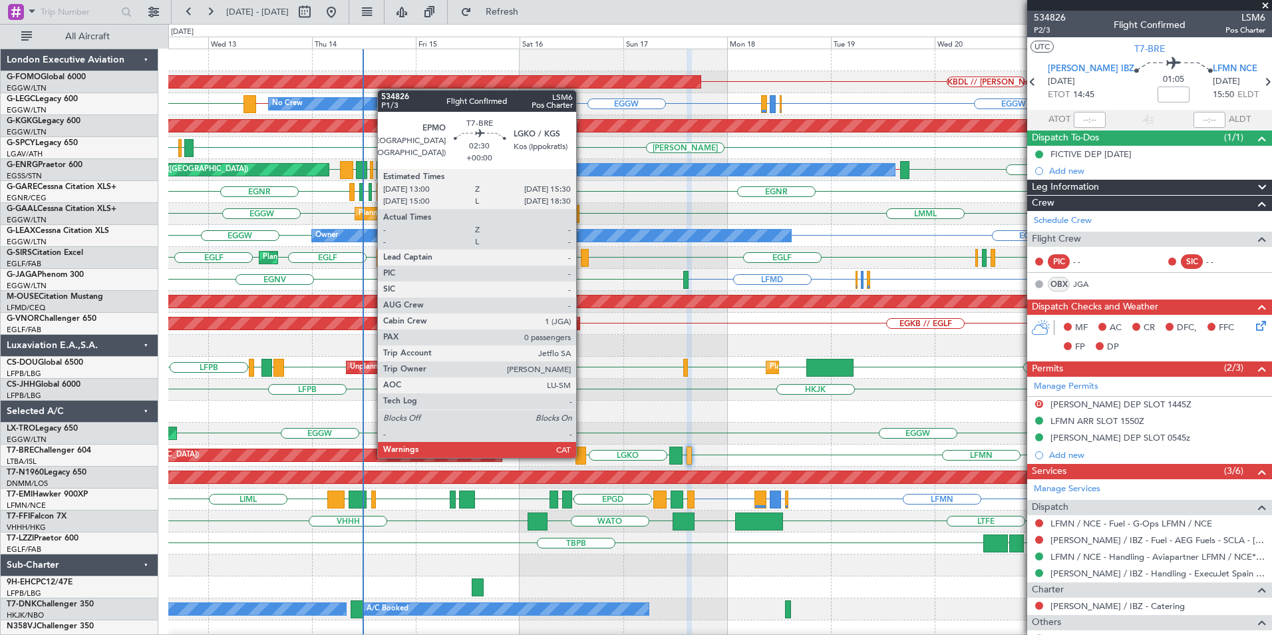
click at [582, 456] on div at bounding box center [580, 455] width 11 height 18
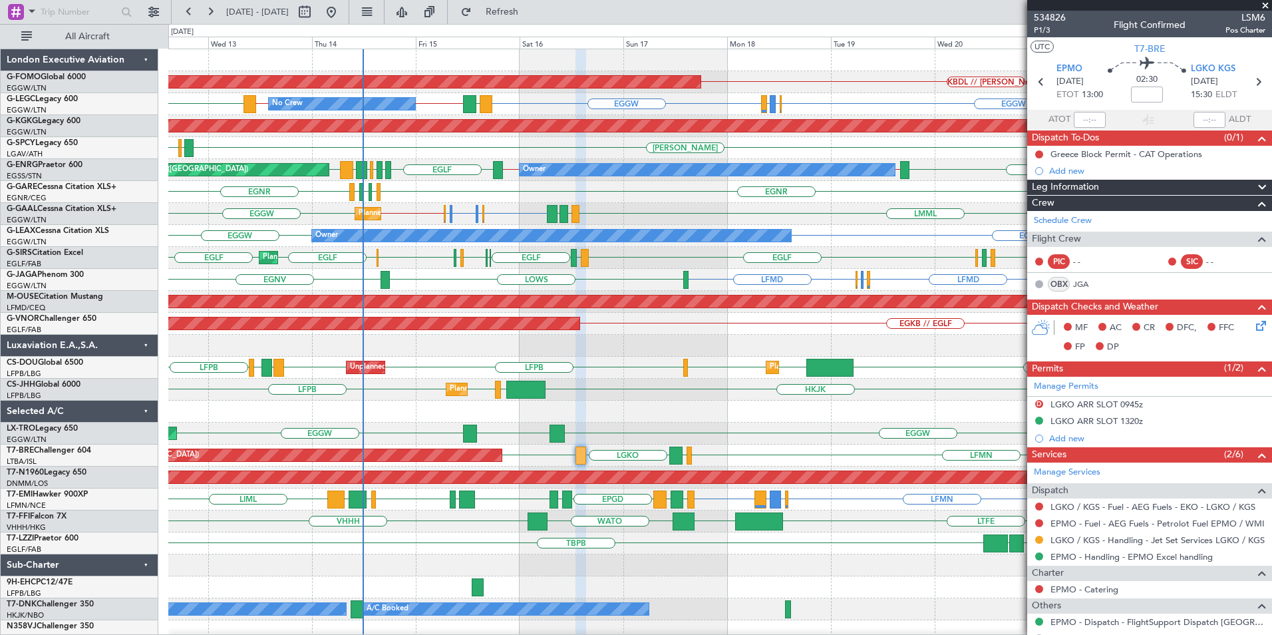
click at [667, 452] on div "LFMN LEIB LGKO EPMO Planned Maint Warsaw (Modlin)" at bounding box center [719, 455] width 1103 height 22
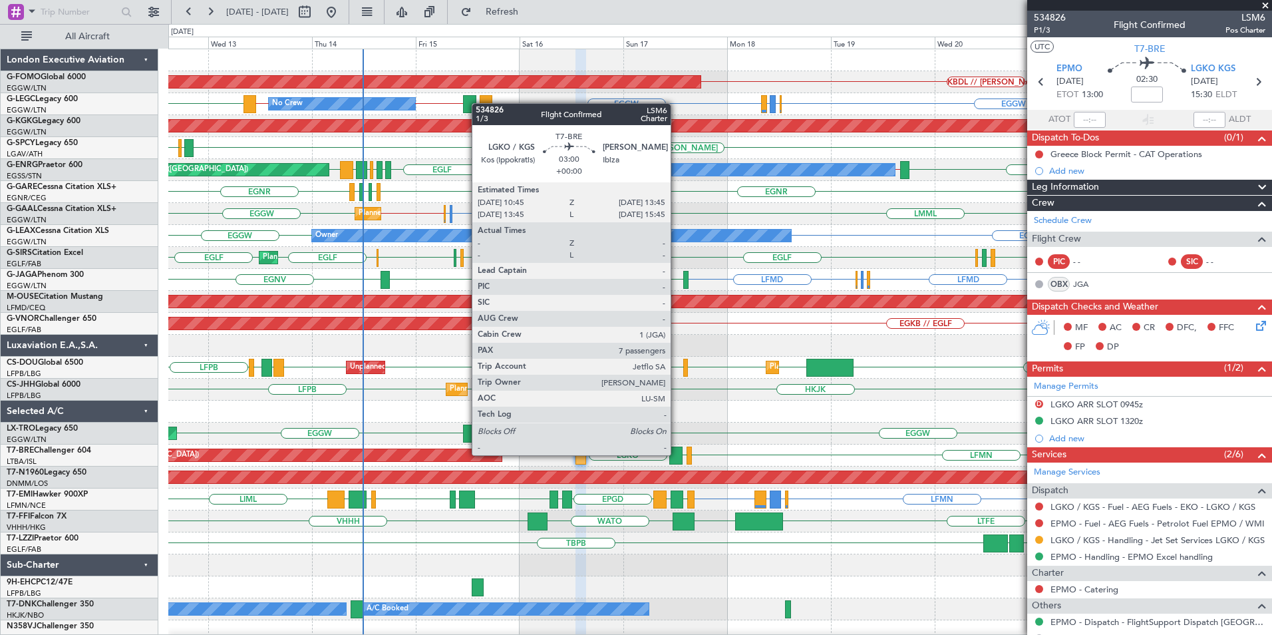
click at [677, 454] on div at bounding box center [675, 455] width 13 height 18
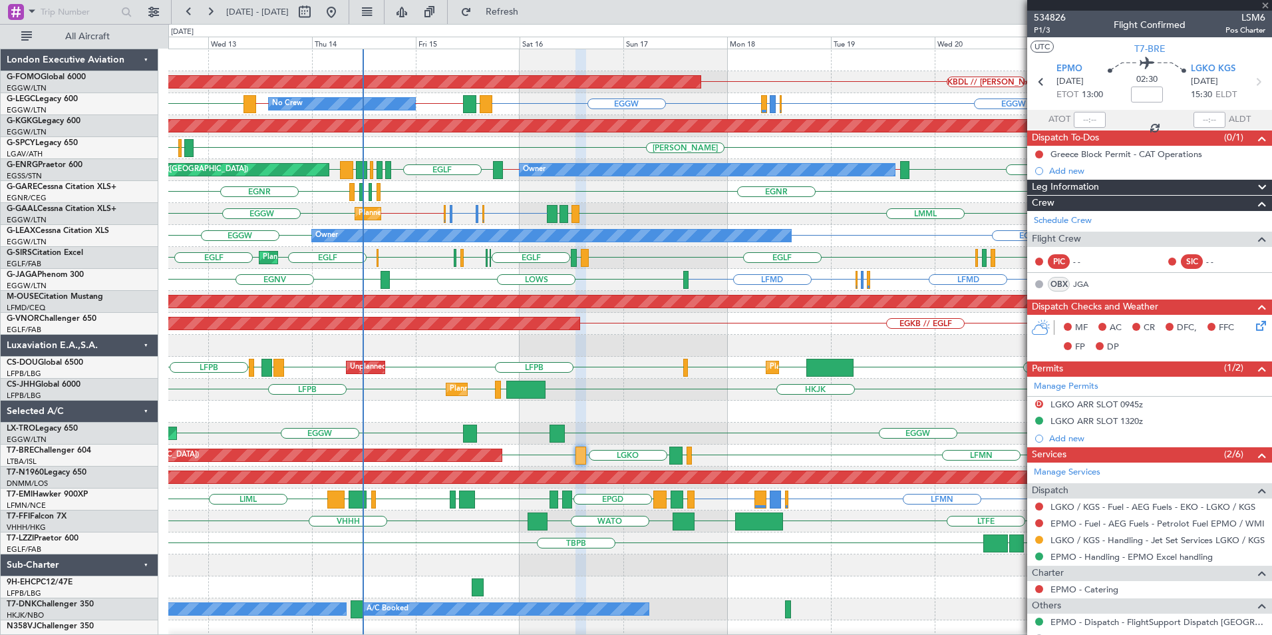
type input "7"
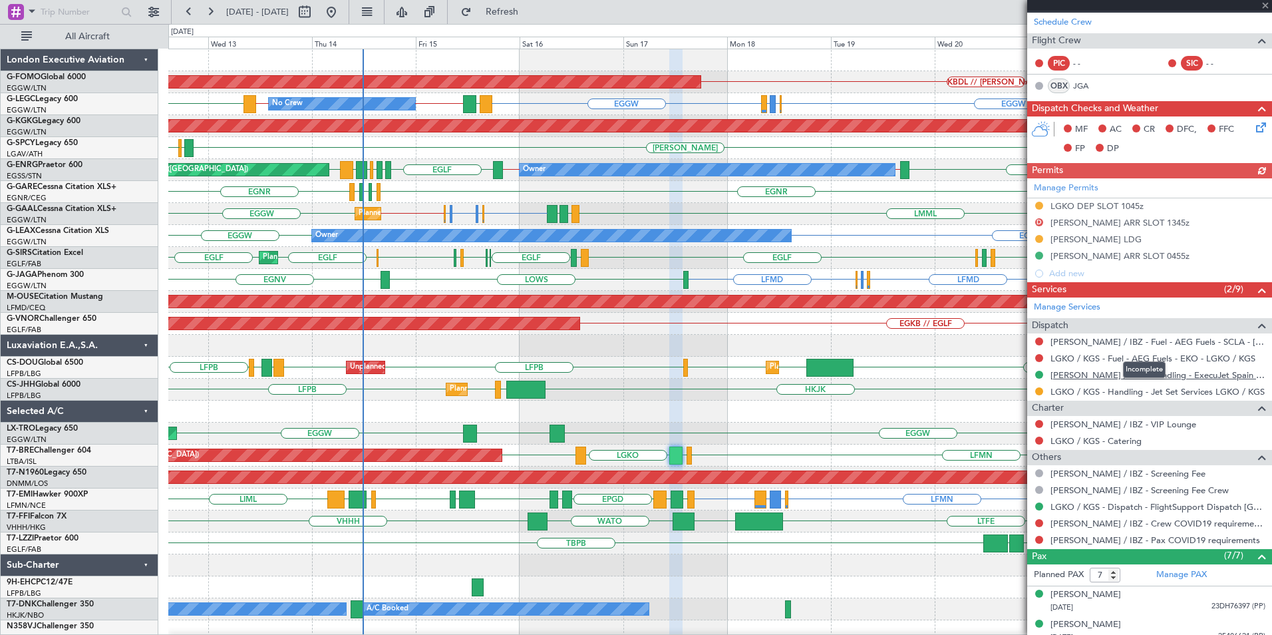
scroll to position [200, 0]
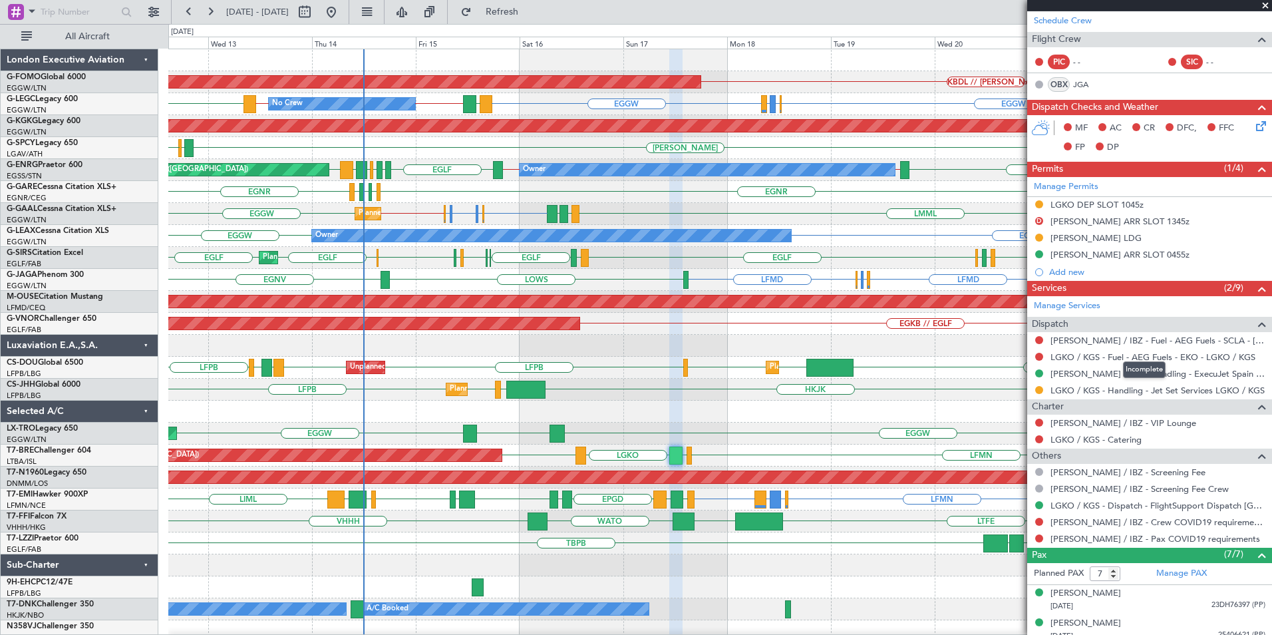
click at [684, 456] on div "LFMN LEIB LGKO EPMO Planned Maint Warsaw (Modlin)" at bounding box center [719, 455] width 1103 height 22
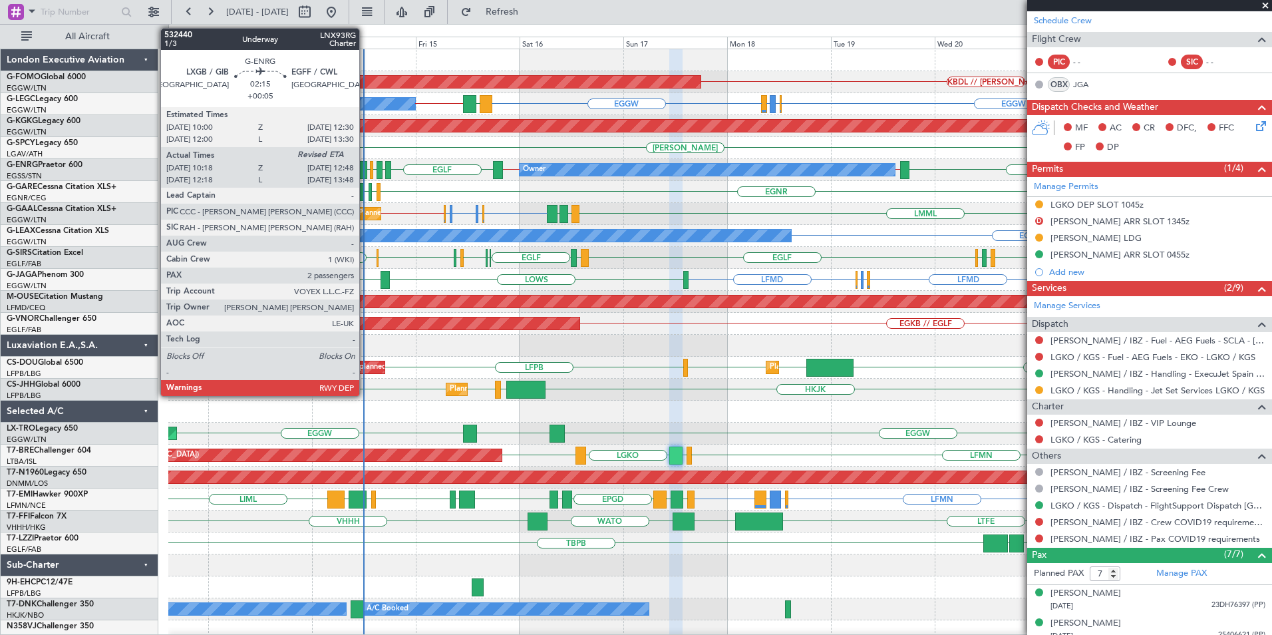
click at [365, 166] on div at bounding box center [361, 170] width 11 height 18
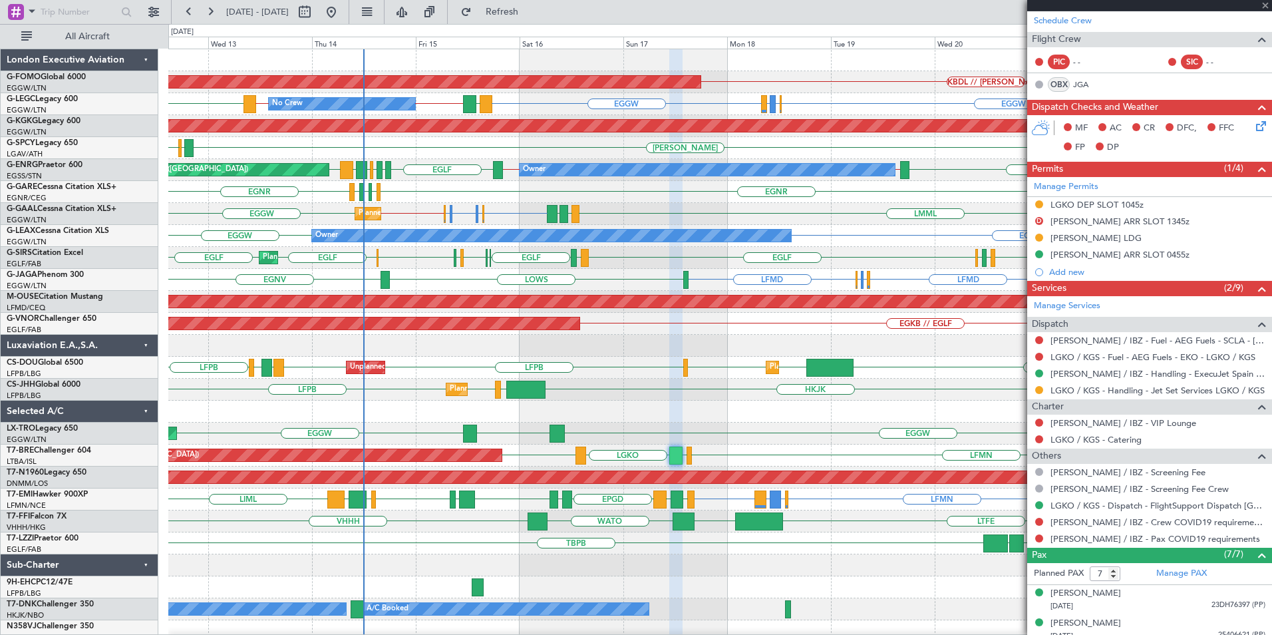
type input "+00:05"
type input "10:18"
type input "2"
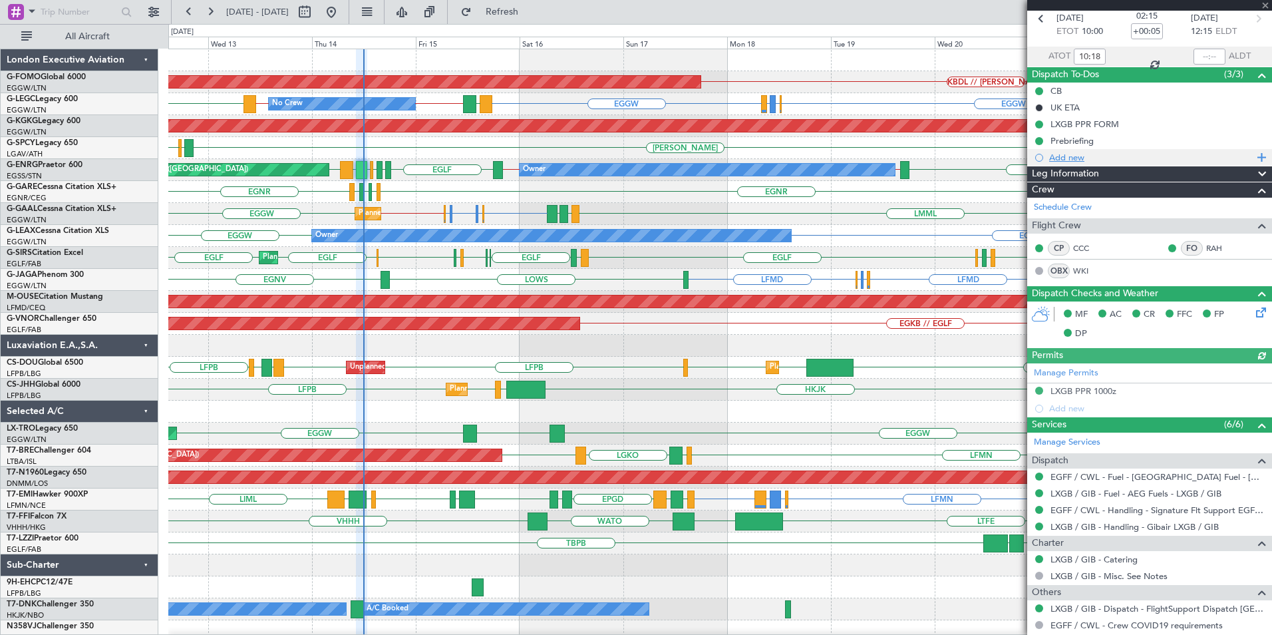
scroll to position [0, 0]
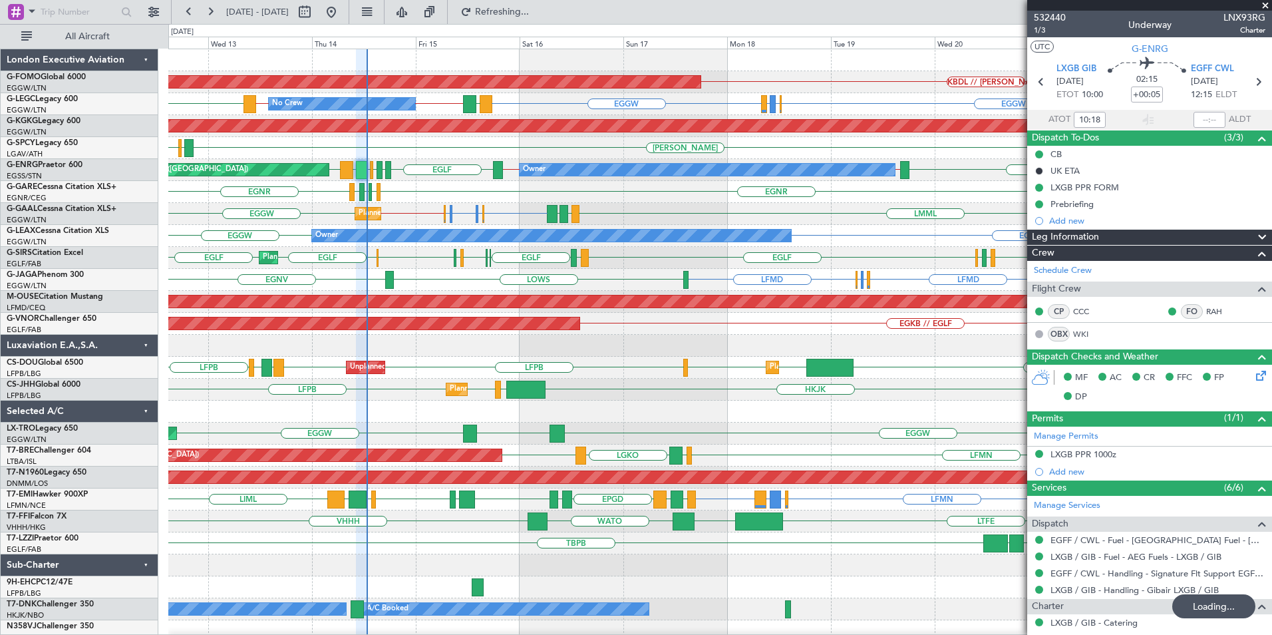
type input "12:34"
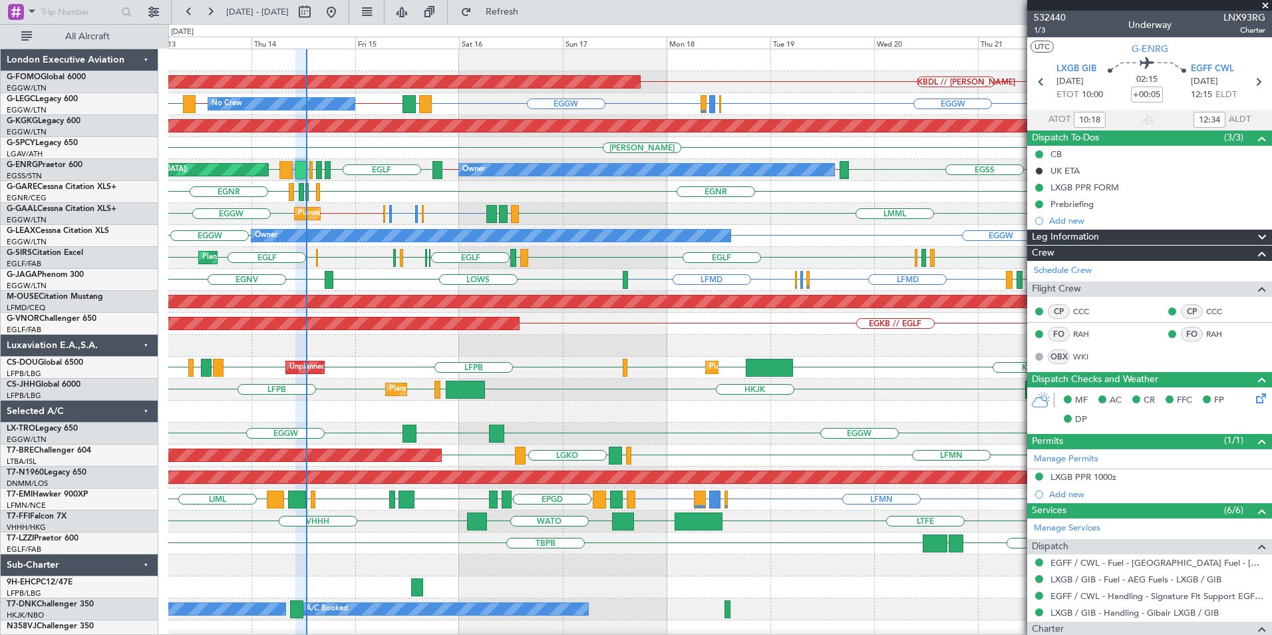
click at [760, 191] on div "EGNR LIMJ [GEOGRAPHIC_DATA] [GEOGRAPHIC_DATA] [GEOGRAPHIC_DATA] [GEOGRAPHIC_DAT…" at bounding box center [719, 192] width 1103 height 22
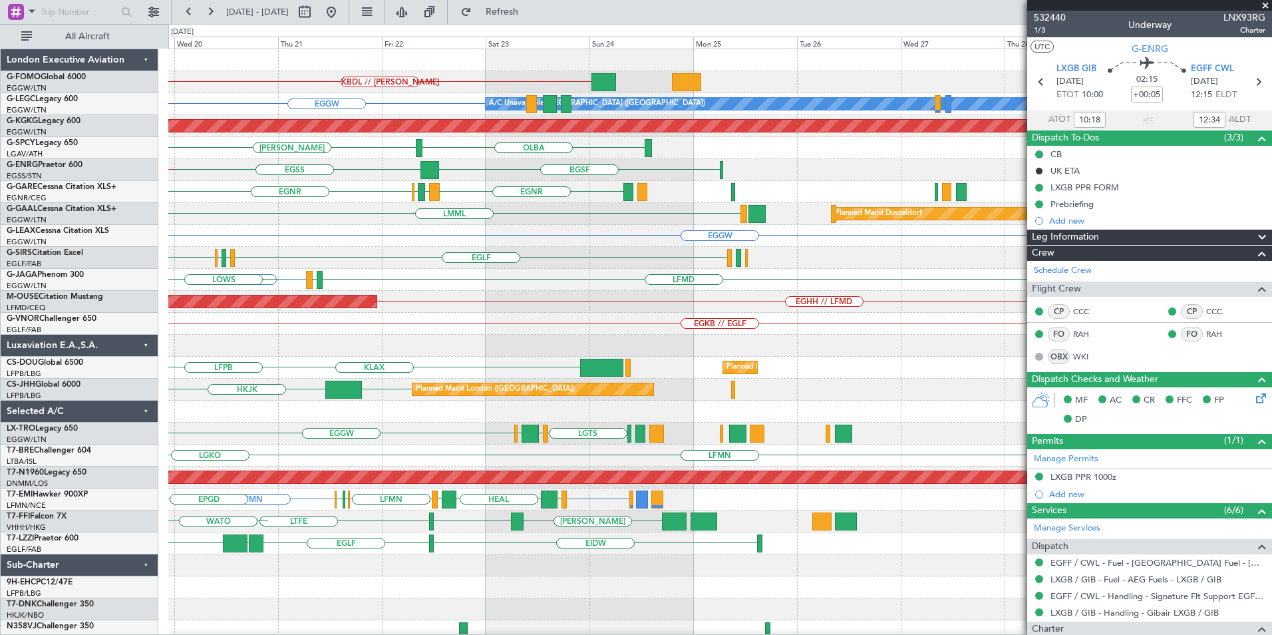
click at [198, 363] on div "KBDL // [PERSON_NAME] Planned Maint Windsor Locks ([PERSON_NAME] Intl) A/C Unav…" at bounding box center [719, 345] width 1103 height 593
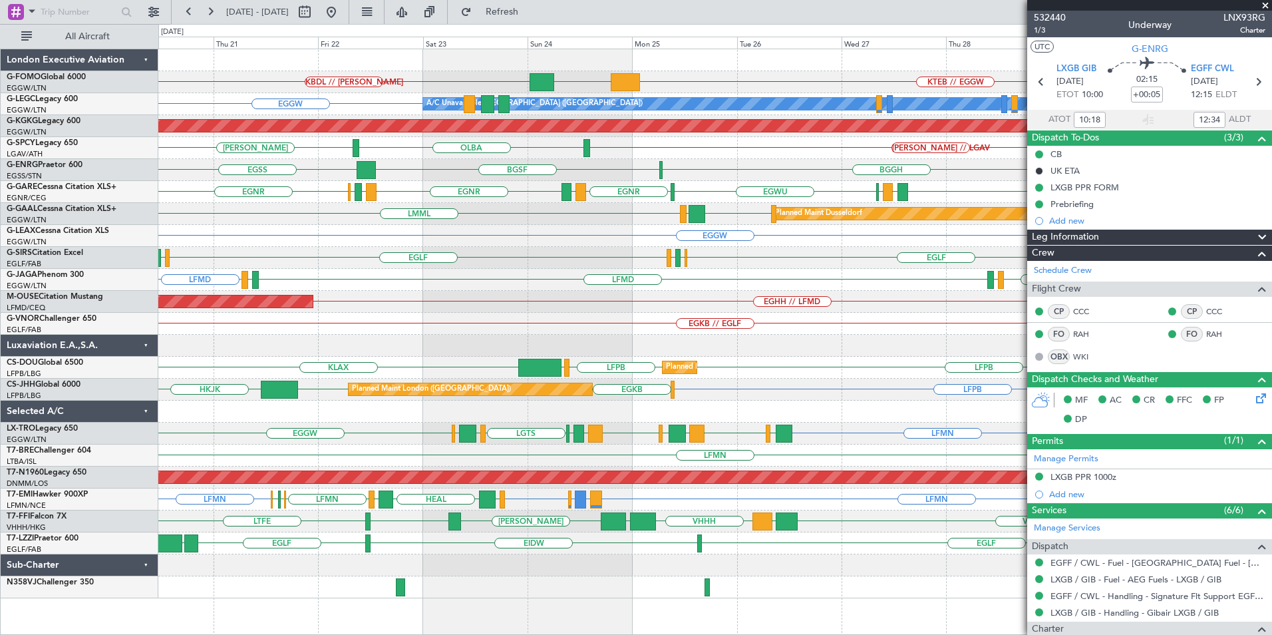
click at [674, 217] on div "KTEB // EGGW EGGW KBDL // [PERSON_NAME] A/C Unavailable [GEOGRAPHIC_DATA] ([GEO…" at bounding box center [714, 323] width 1113 height 549
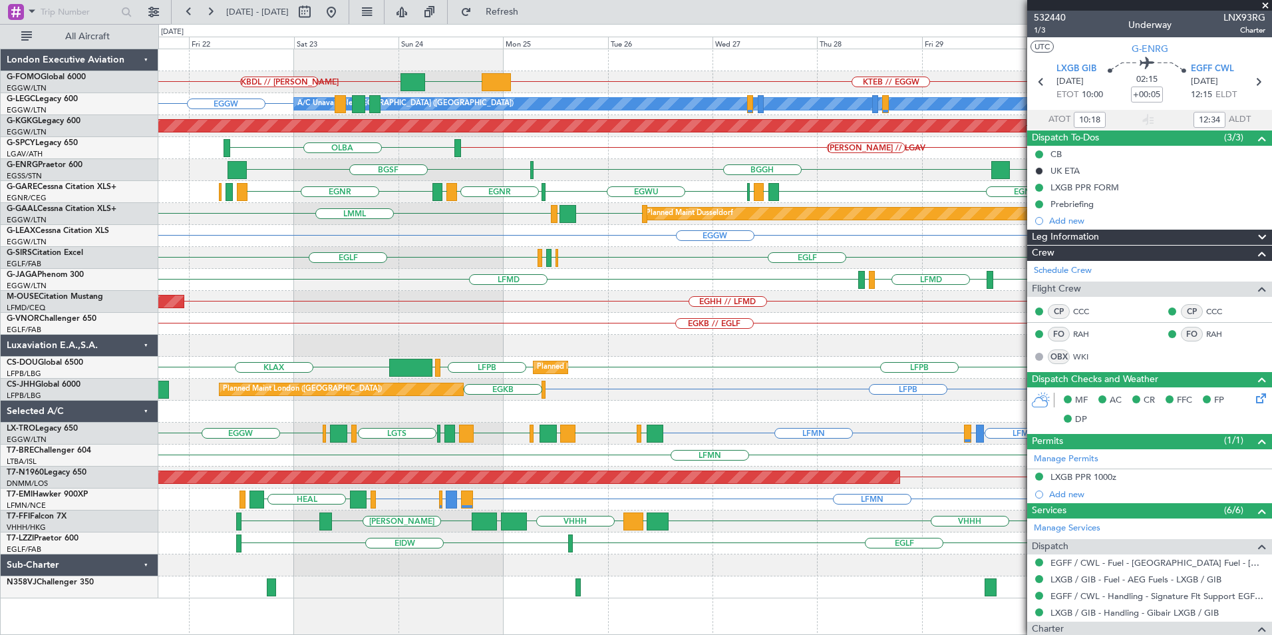
click at [431, 279] on div "LFMD LFMD [PERSON_NAME] LFMD EDDF Planned Maint [GEOGRAPHIC_DATA] ([GEOGRAPHIC_…" at bounding box center [714, 280] width 1113 height 22
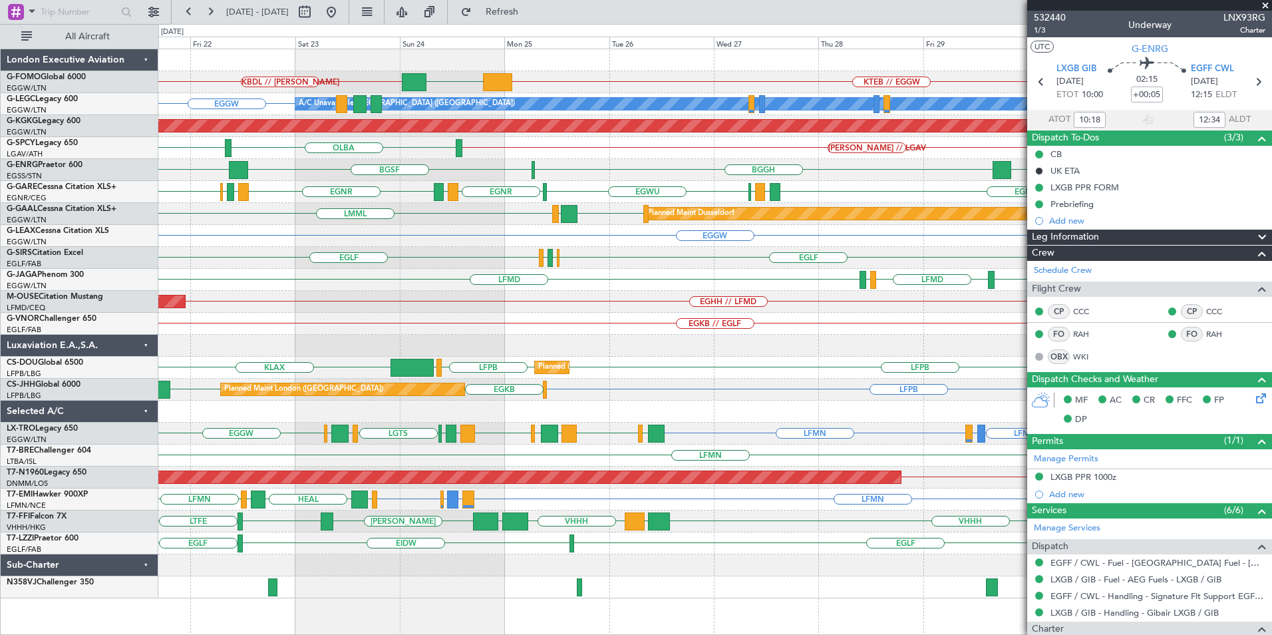
click at [1069, 341] on fb-app "[DATE] - [DATE] Refresh Quick Links All Aircraft KTEB // EGGW EGGW KBDL // [PER…" at bounding box center [636, 322] width 1272 height 625
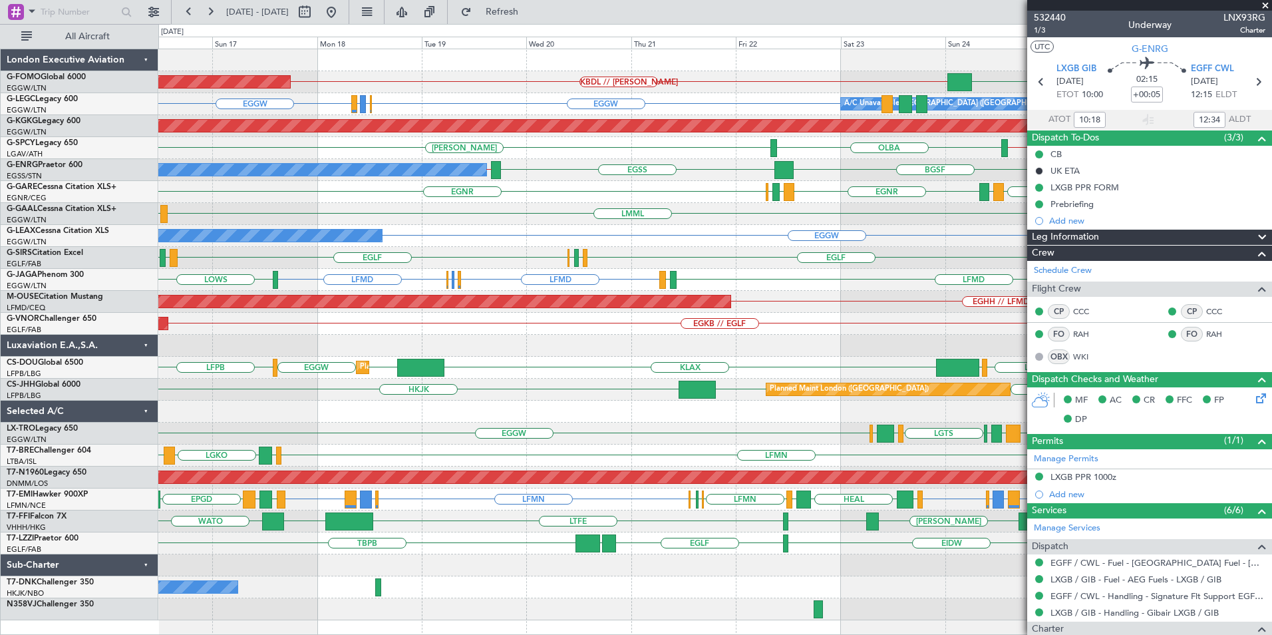
click at [342, 10] on button at bounding box center [331, 11] width 21 height 21
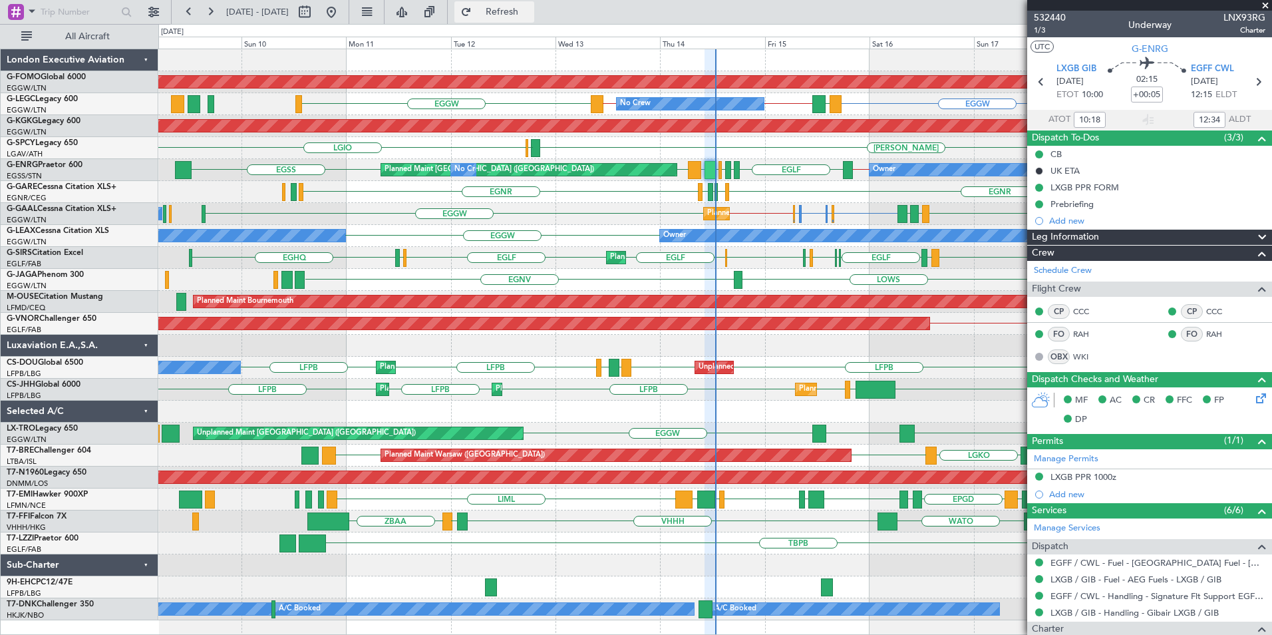
click at [520, 13] on span "Refresh" at bounding box center [502, 11] width 56 height 9
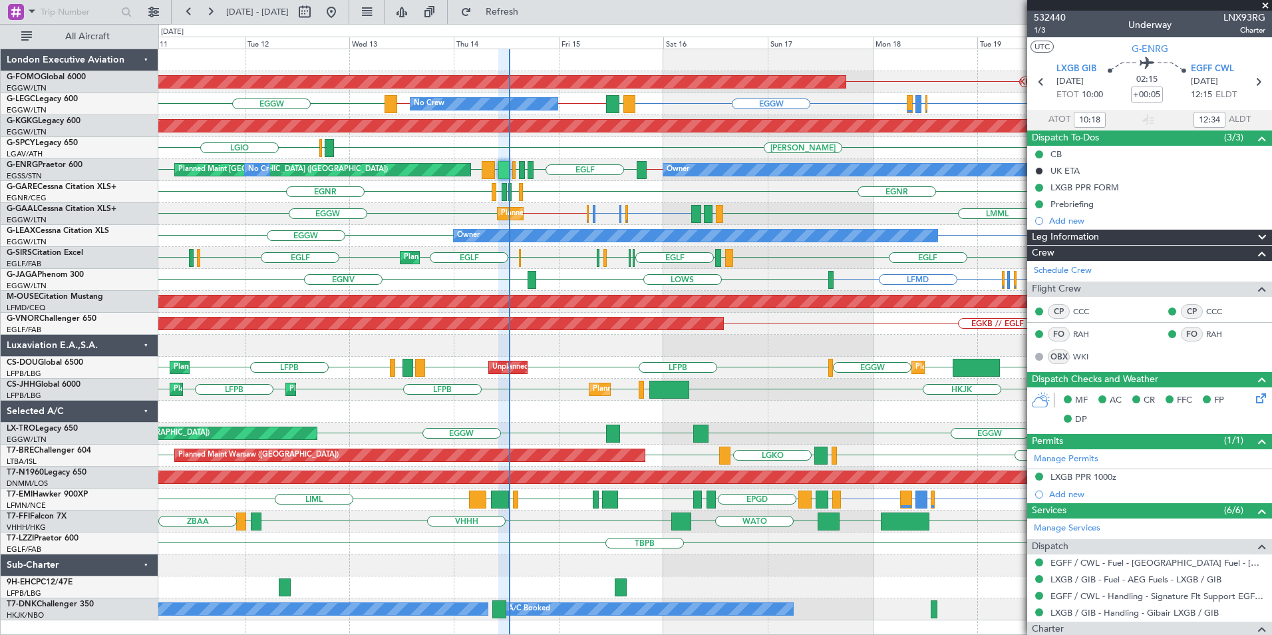
click at [511, 379] on div "KBDL // [PERSON_NAME] Planned Maint Windsor Locks ([PERSON_NAME] Intl) EGGW EGG…" at bounding box center [714, 334] width 1113 height 571
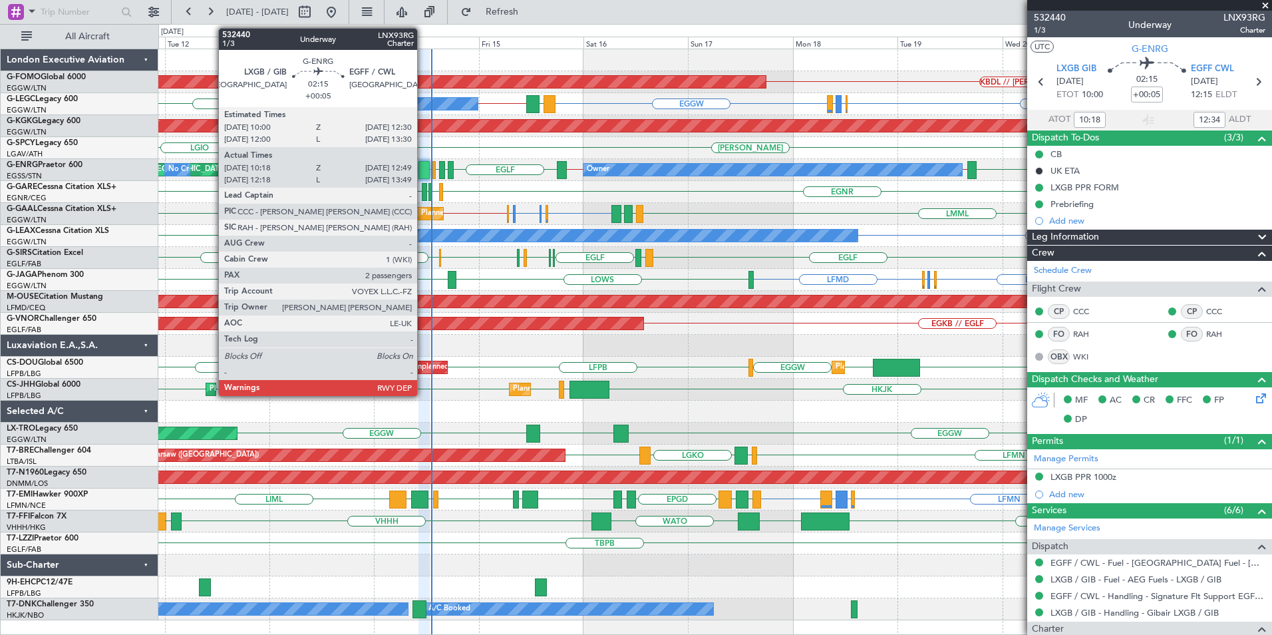
click at [423, 171] on div at bounding box center [423, 170] width 11 height 18
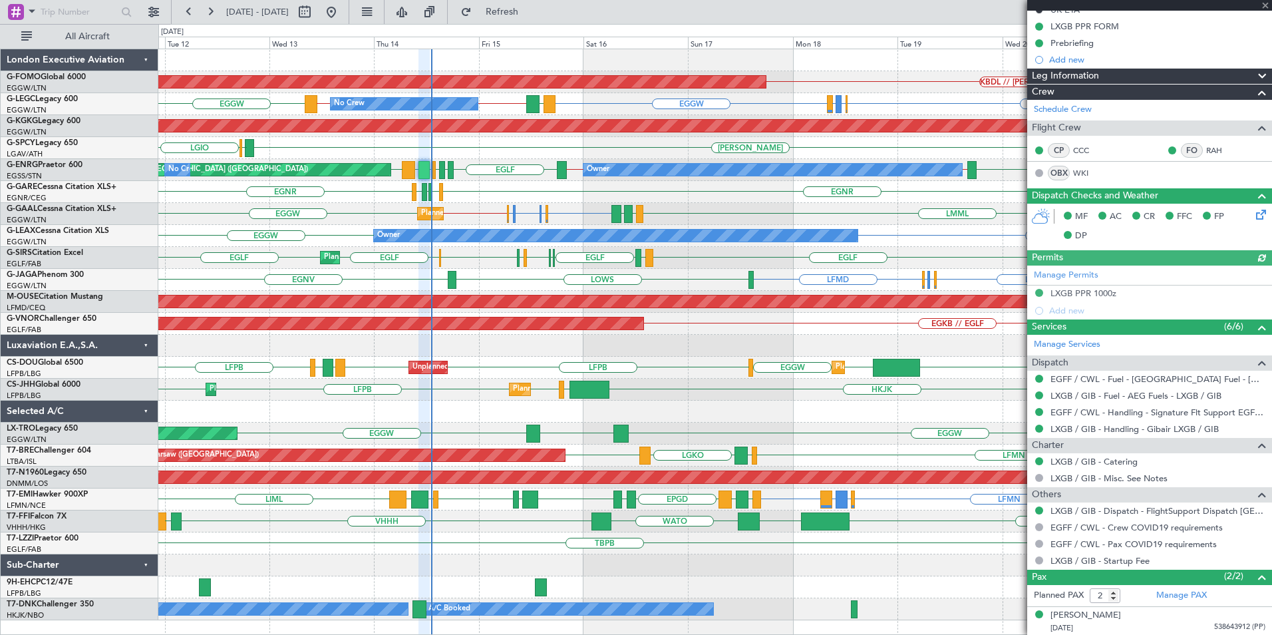
scroll to position [192, 0]
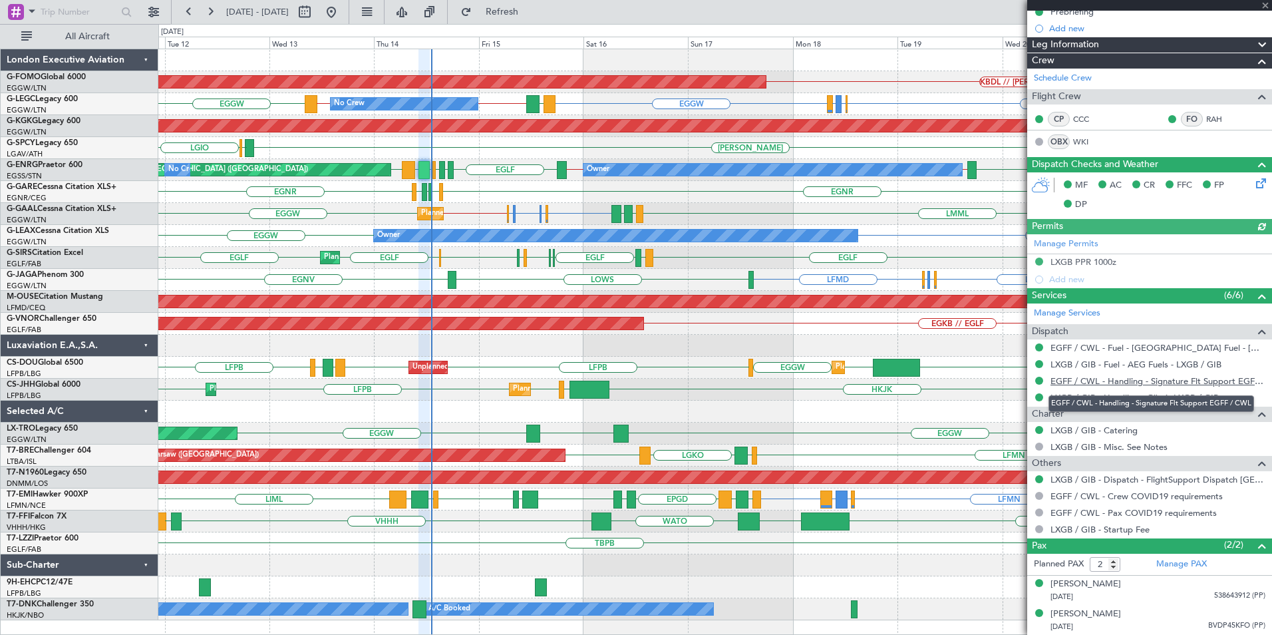
click at [1155, 379] on link "EGFF / CWL - Handling - Signature Flt Support EGFF / CWL" at bounding box center [1157, 380] width 215 height 11
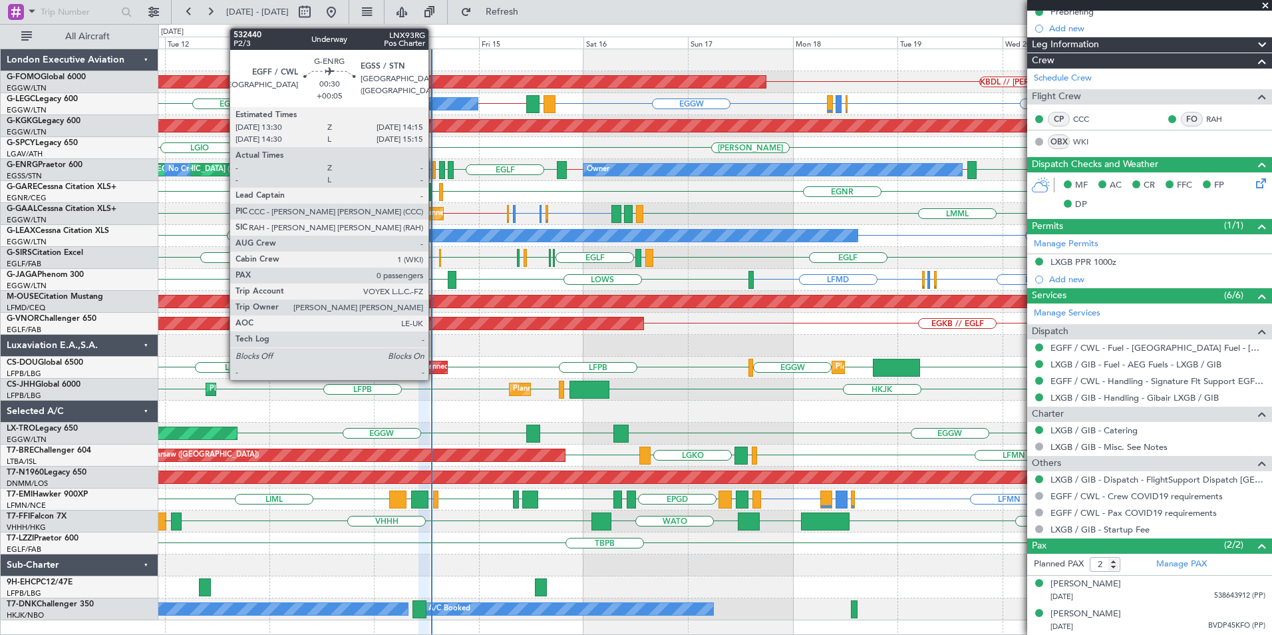
click at [434, 169] on div at bounding box center [433, 170] width 3 height 18
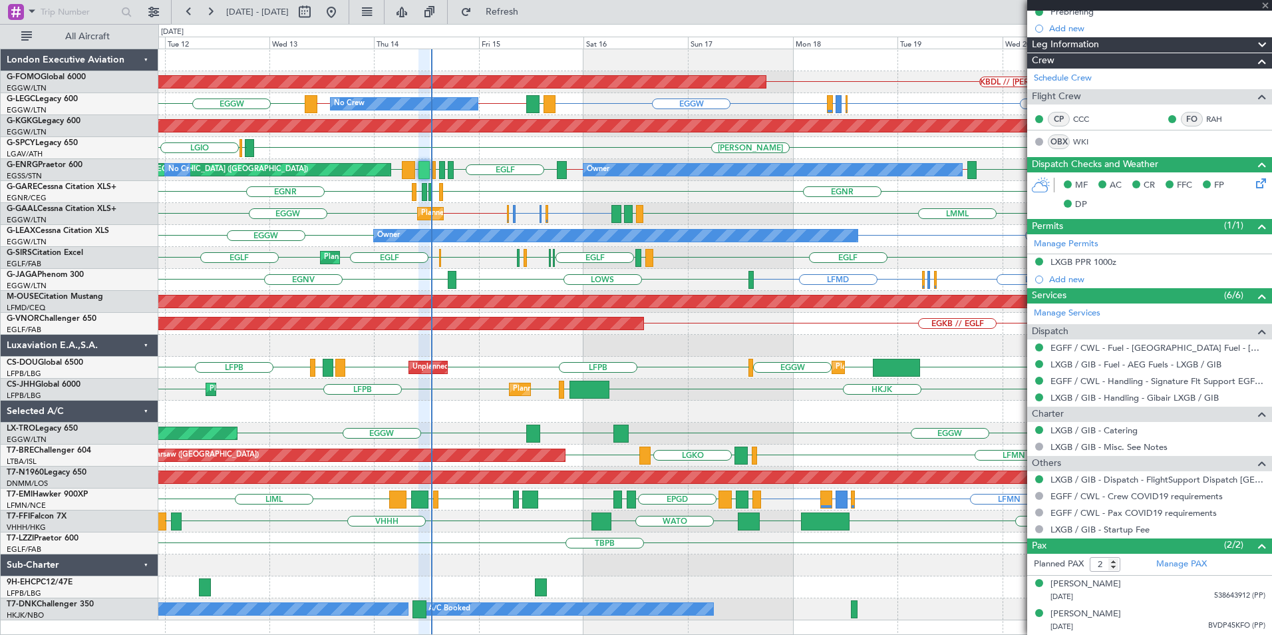
type input "0"
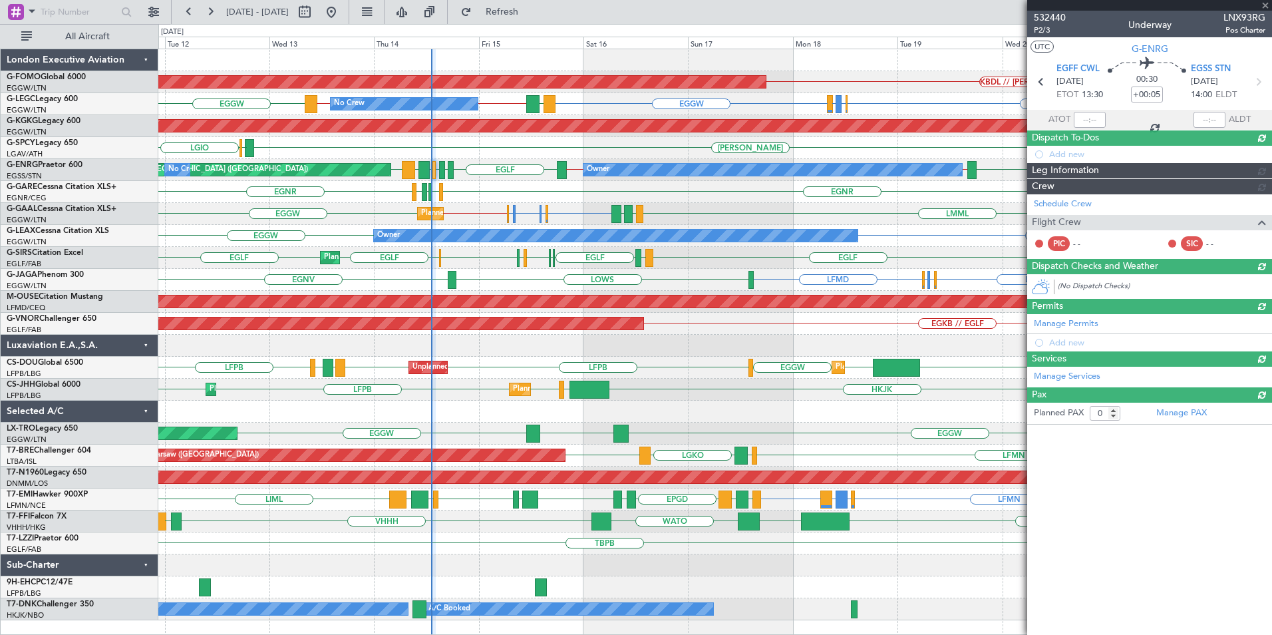
scroll to position [0, 0]
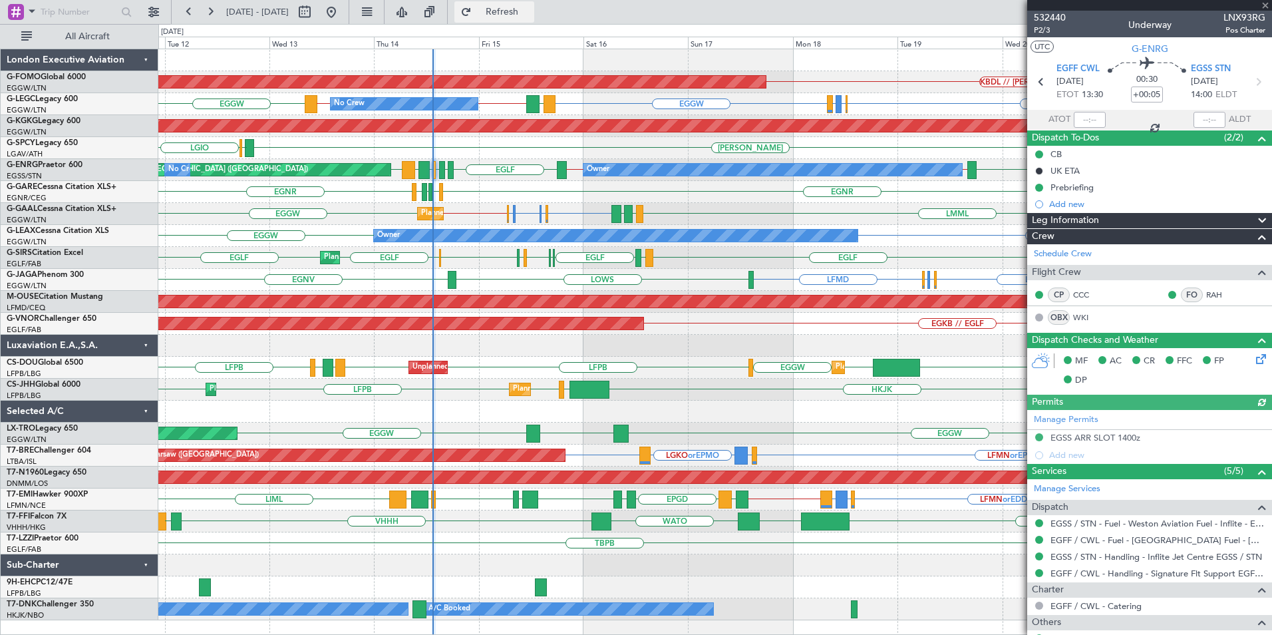
click at [530, 10] on span "Refresh" at bounding box center [502, 11] width 56 height 9
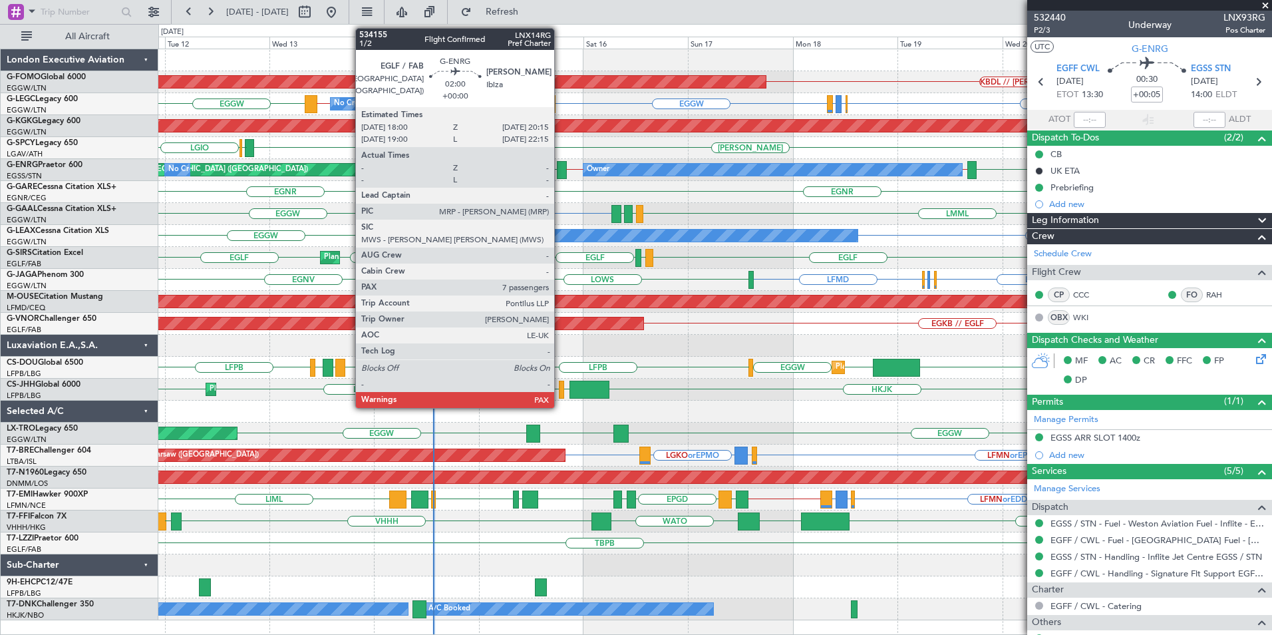
click at [560, 172] on div at bounding box center [562, 170] width 10 height 18
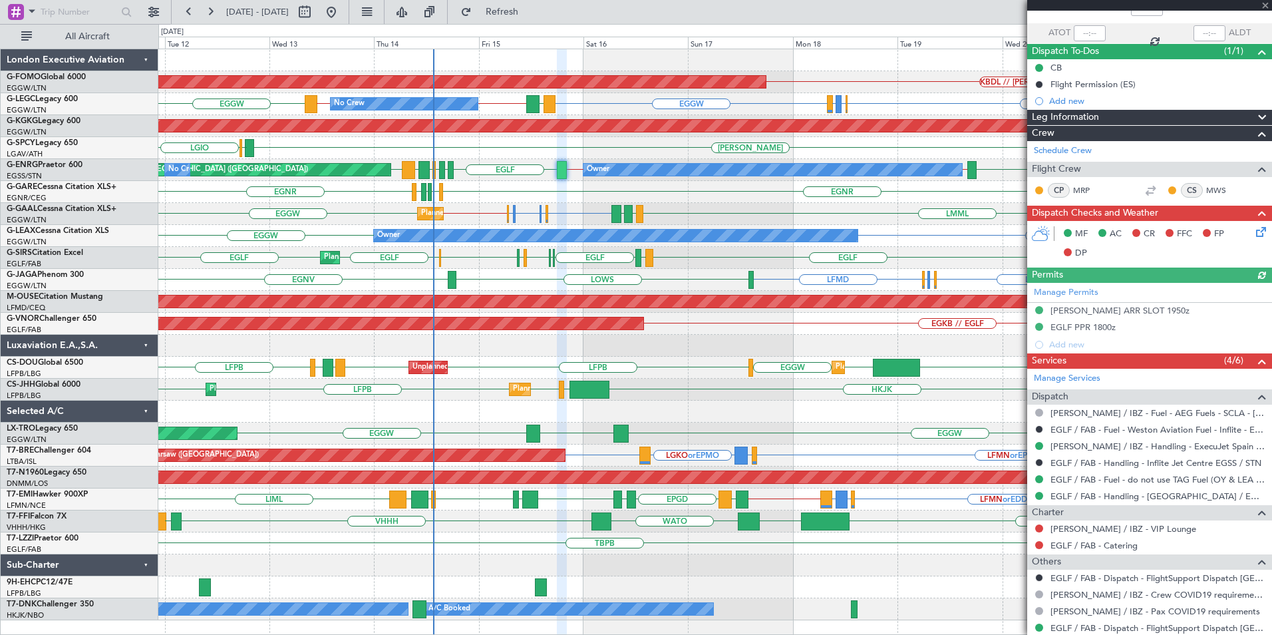
scroll to position [142, 0]
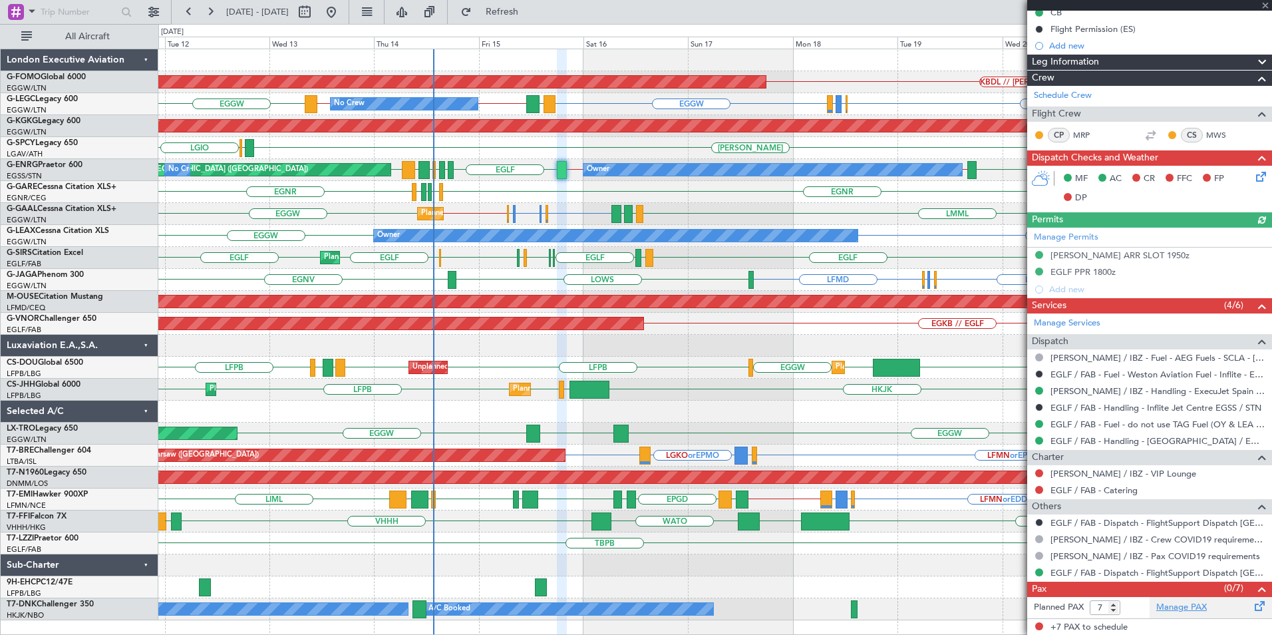
click at [1167, 612] on link "Manage PAX" at bounding box center [1181, 607] width 51 height 13
click at [482, 436] on div "KBDL // KACK Planned Maint Windsor Locks (Bradley Intl) EGGW EGLF or EGGW EGPE …" at bounding box center [714, 334] width 1113 height 571
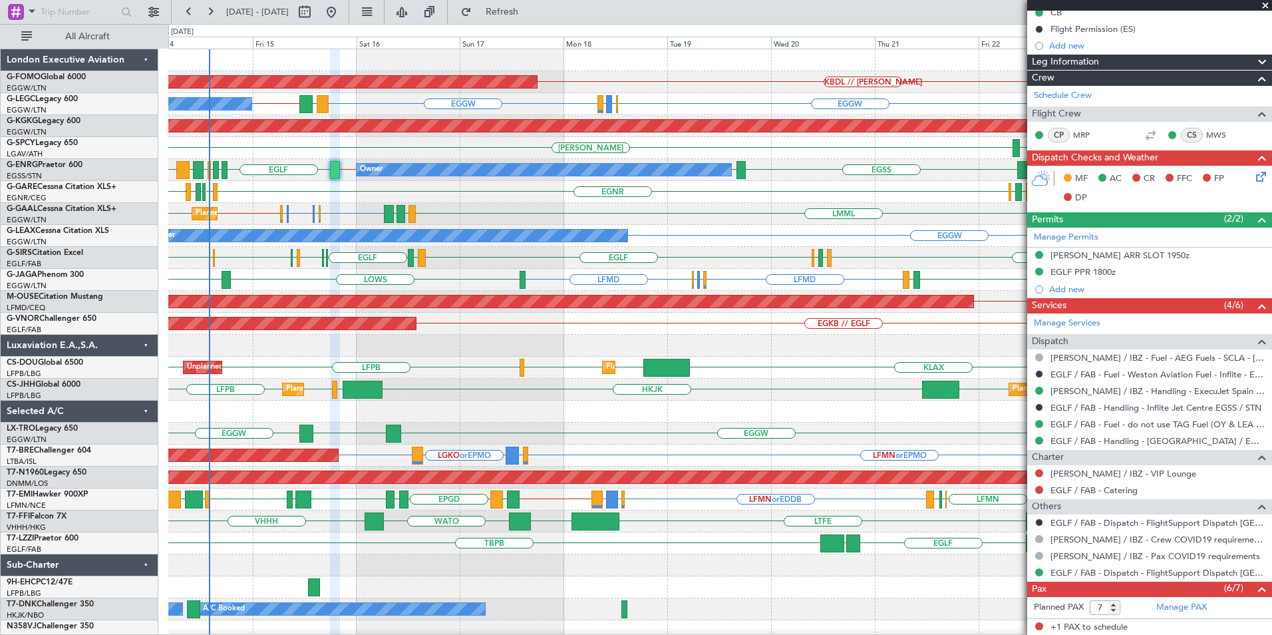
drag, startPoint x: 1265, startPoint y: 7, endPoint x: 744, endPoint y: 64, distance: 524.0
click at [1265, 7] on span at bounding box center [1265, 6] width 13 height 12
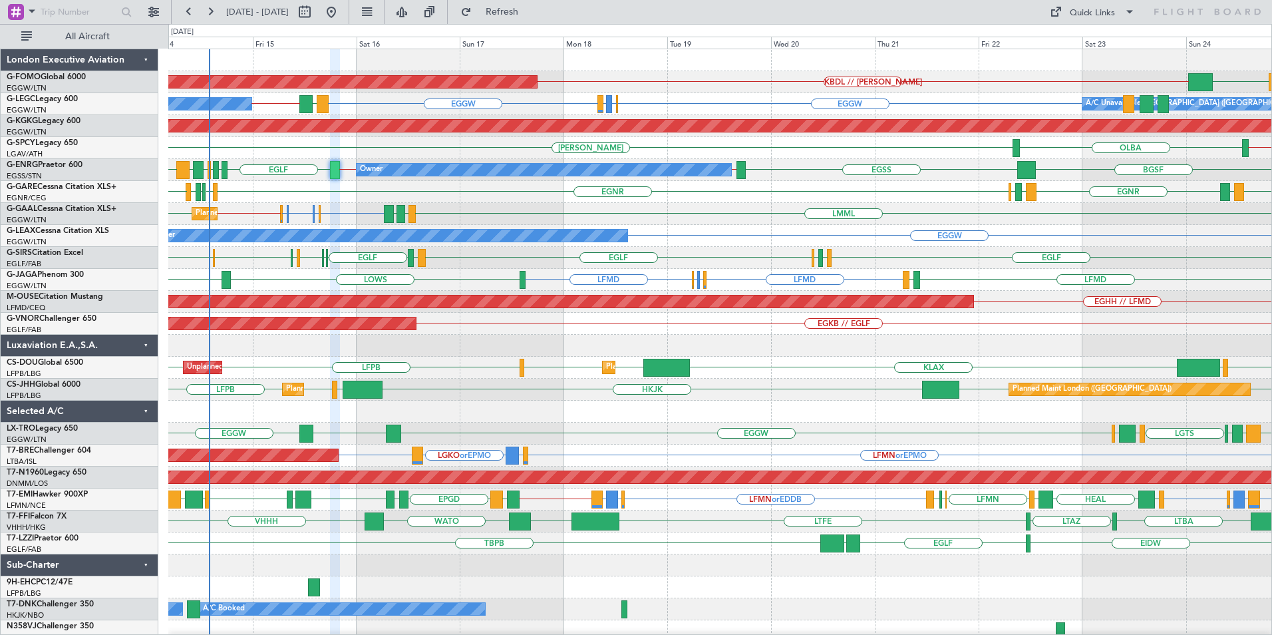
type input "0"
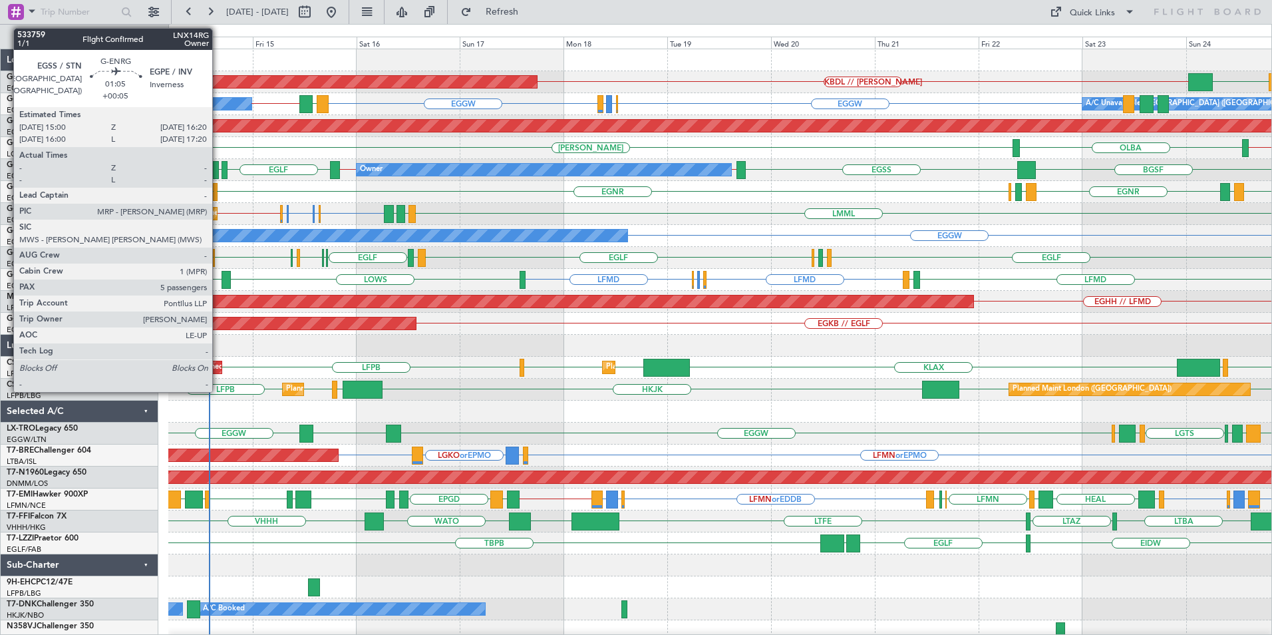
click at [218, 166] on div at bounding box center [216, 170] width 6 height 18
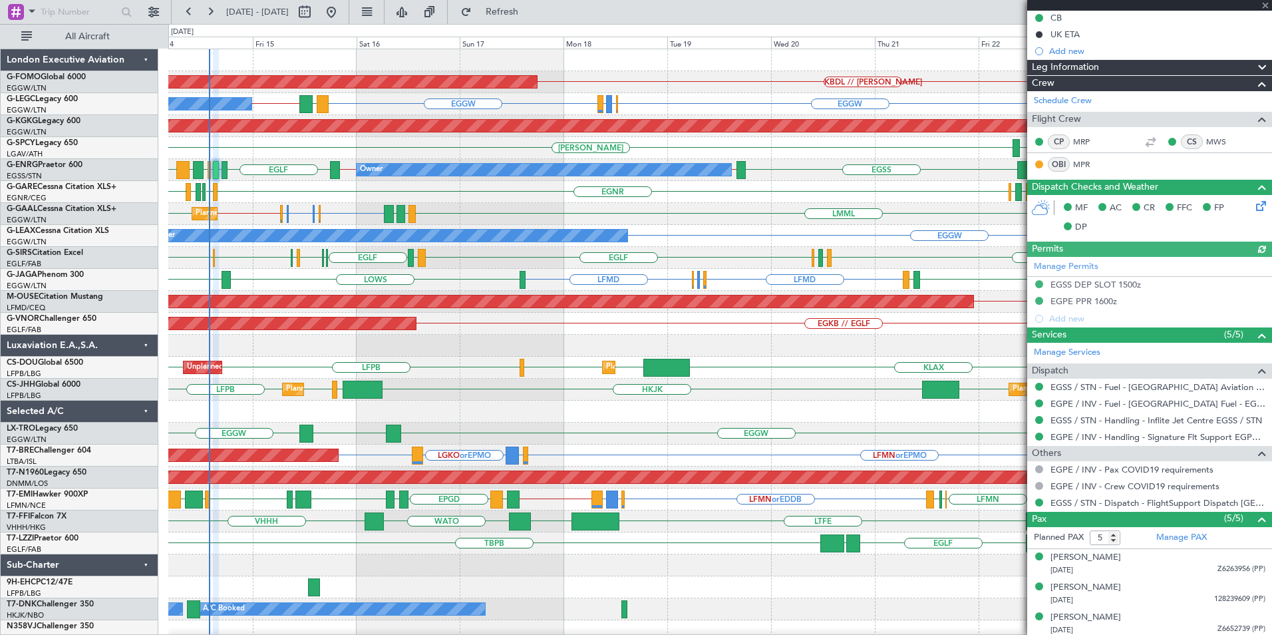
scroll to position [200, 0]
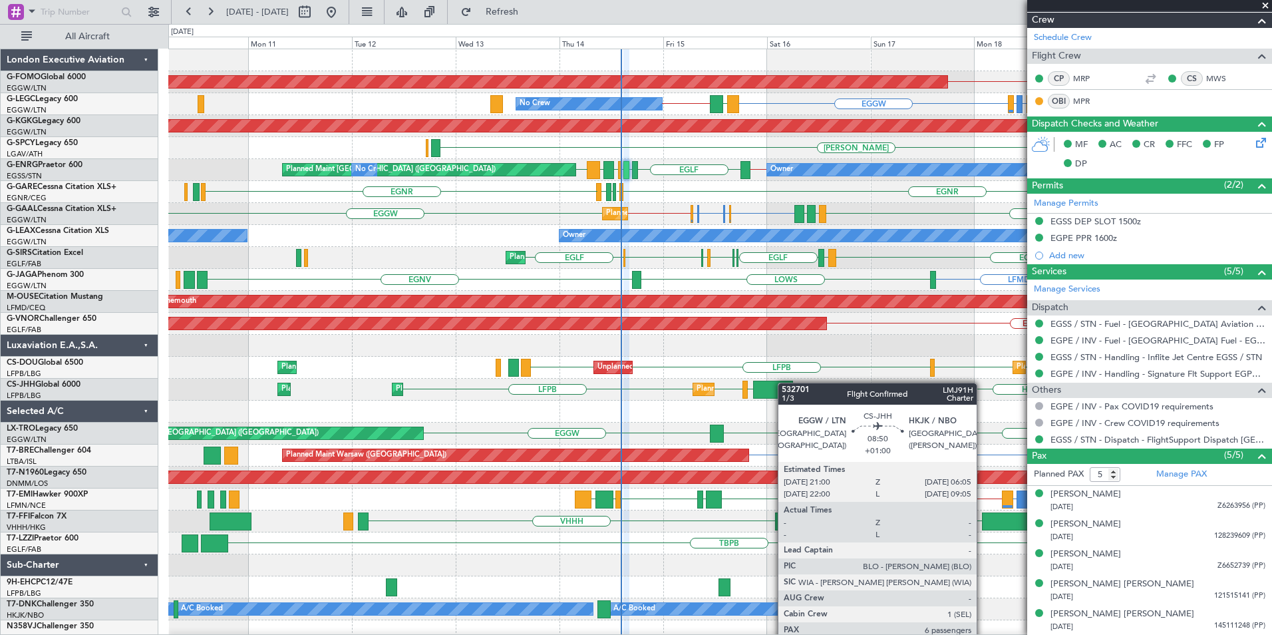
click at [784, 383] on div "KBDL // KACK Planned Maint Windsor Locks (Bradley Intl) EGGW EGLF or EGGW EGPE …" at bounding box center [719, 345] width 1103 height 593
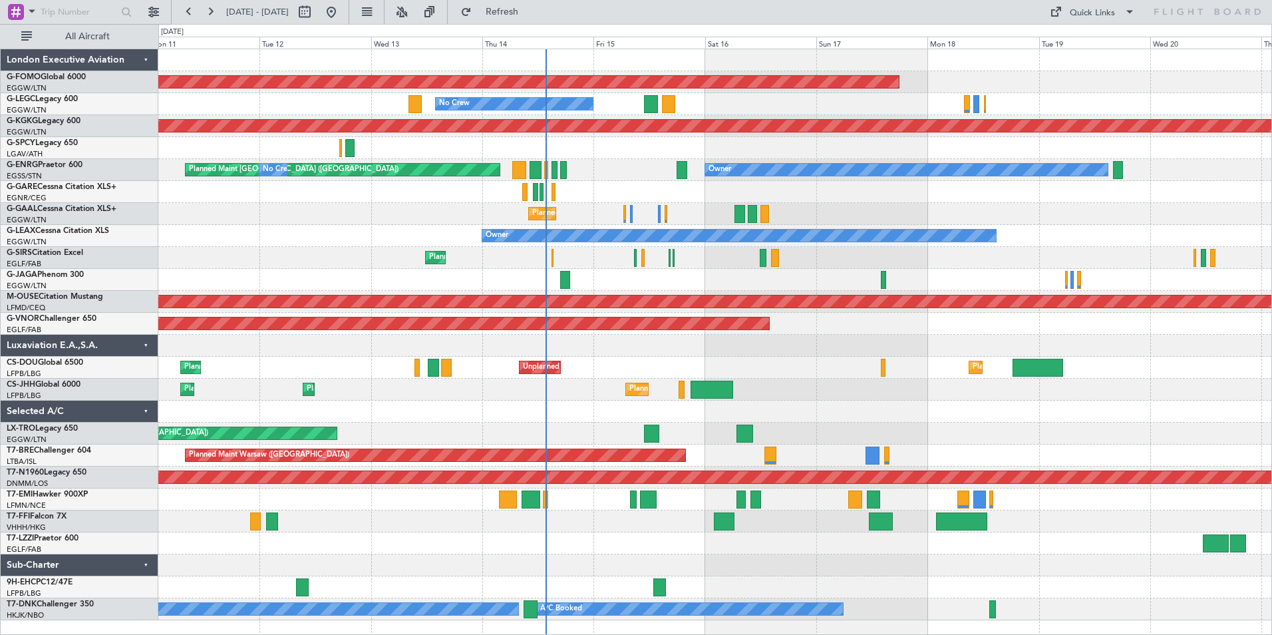
click at [773, 227] on div "Planned Maint Windsor Locks ([PERSON_NAME] Intl) No Crew A/C Unavailable [GEOGR…" at bounding box center [714, 334] width 1113 height 571
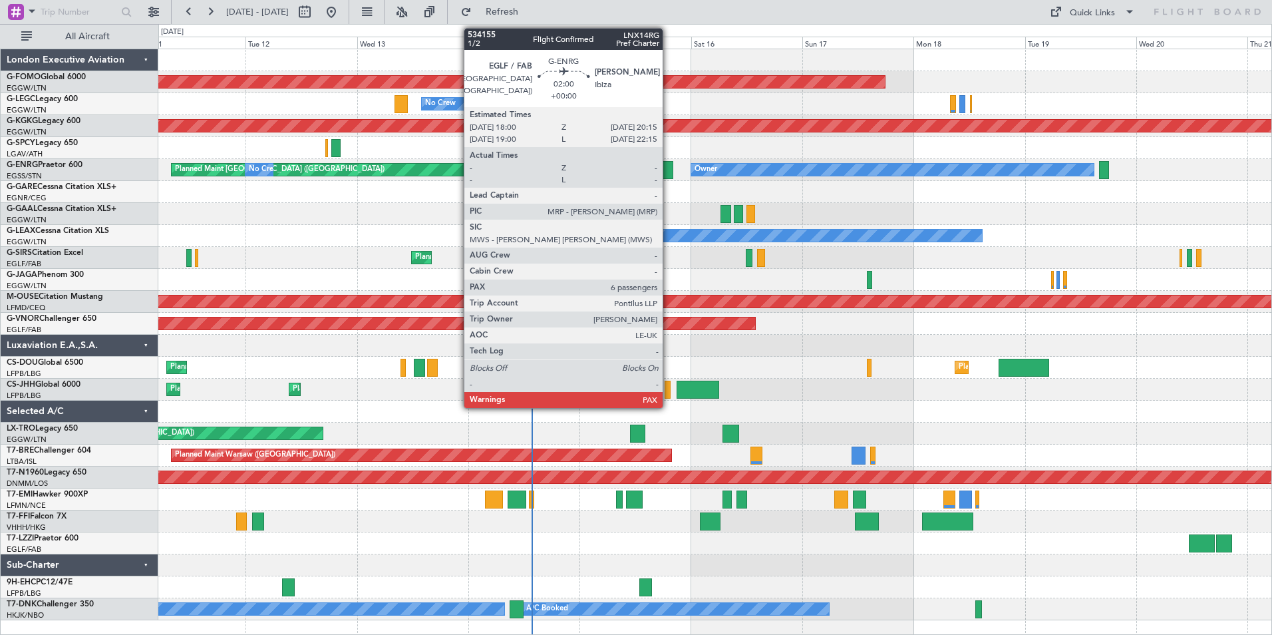
click at [669, 175] on div at bounding box center [668, 170] width 11 height 18
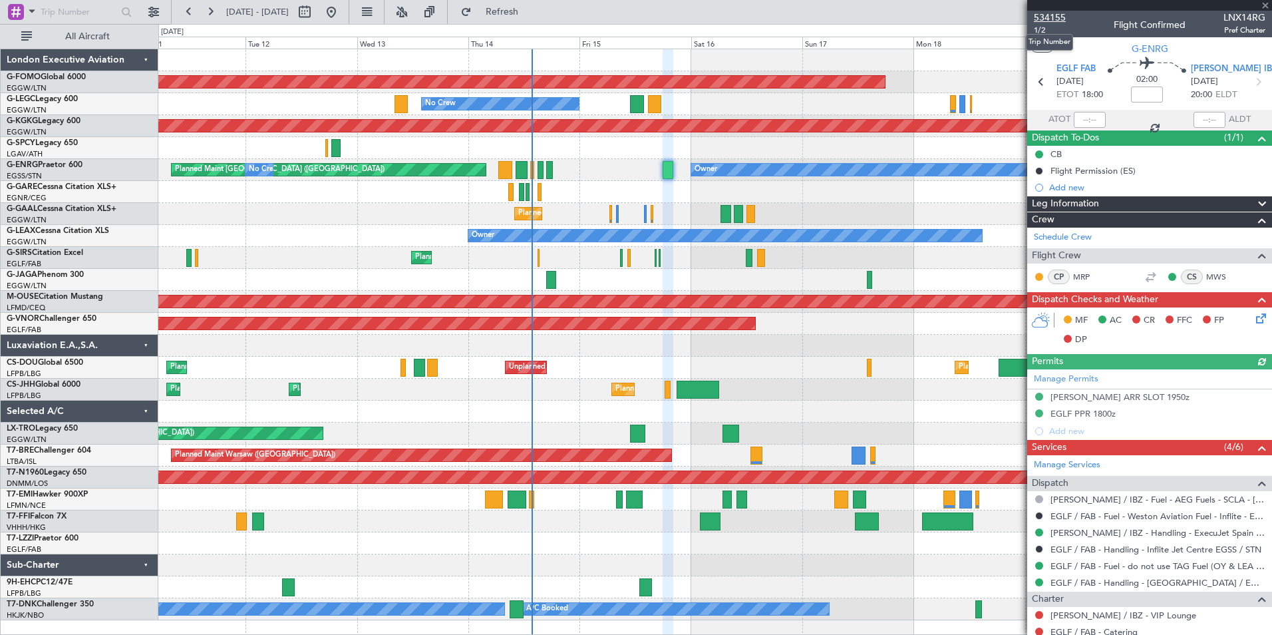
click at [1056, 17] on span "534155" at bounding box center [1050, 18] width 32 height 14
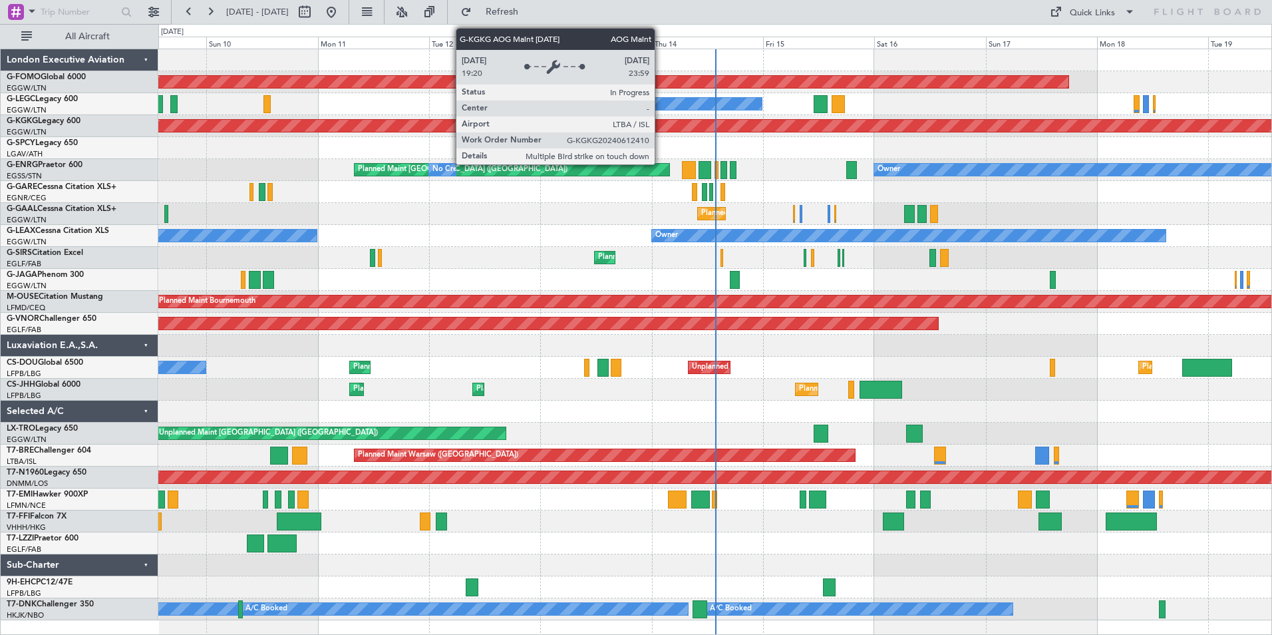
click at [512, 361] on div "Planned Maint Windsor Locks ([PERSON_NAME] Intl) No Crew AOG Maint [GEOGRAPHIC_…" at bounding box center [714, 334] width 1113 height 571
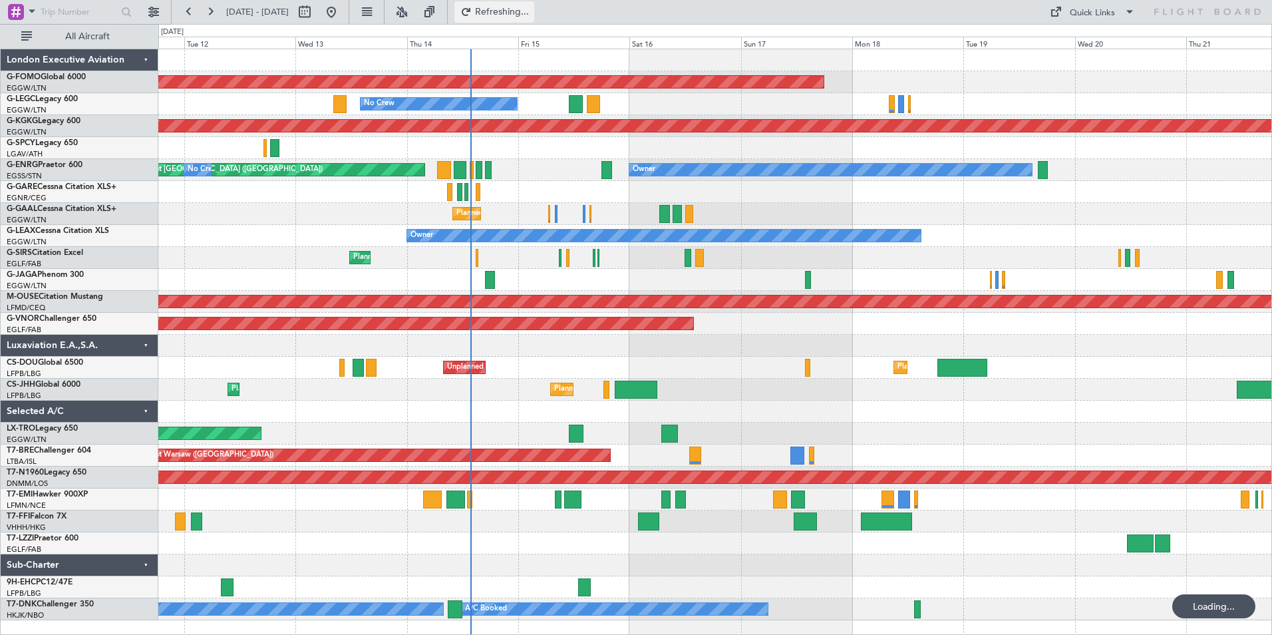
click at [534, 4] on button "Refreshing..." at bounding box center [494, 11] width 80 height 21
click at [448, 14] on fb-legs-stacking-toggle at bounding box center [432, 12] width 32 height 24
click at [412, 12] on button at bounding box center [401, 11] width 21 height 21
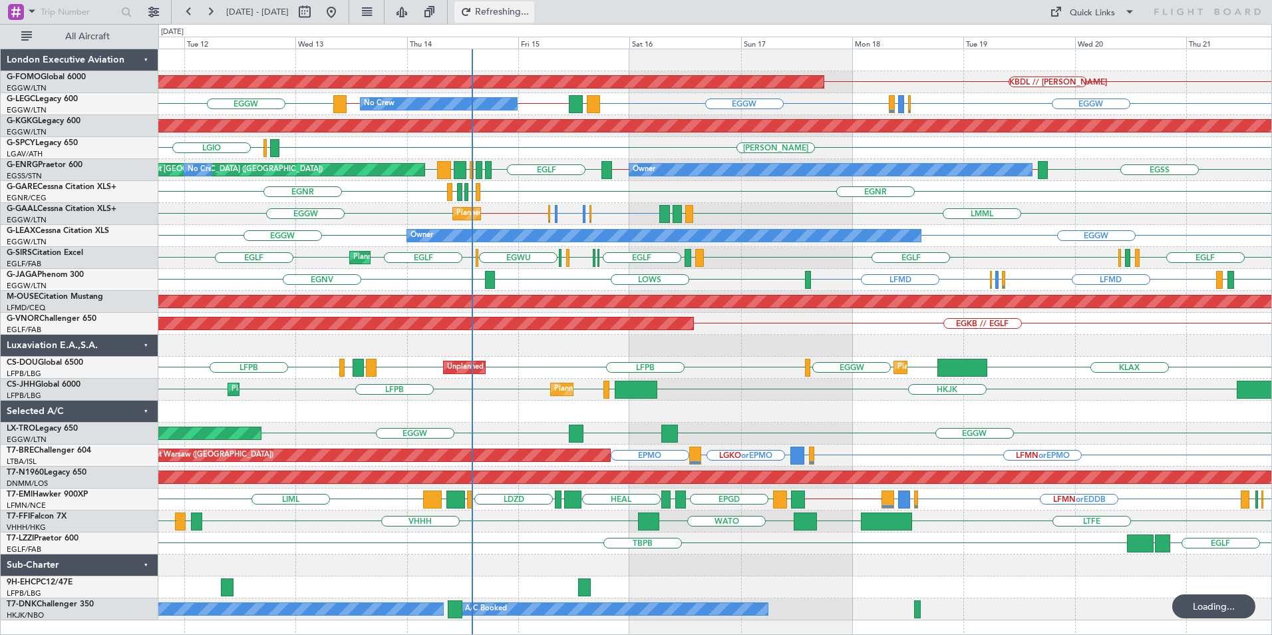
click at [527, 12] on span "Refreshing..." at bounding box center [502, 11] width 56 height 9
click at [500, 197] on div "EGNR [GEOGRAPHIC_DATA] [GEOGRAPHIC_DATA] [GEOGRAPHIC_DATA] [GEOGRAPHIC_DATA]" at bounding box center [714, 192] width 1113 height 22
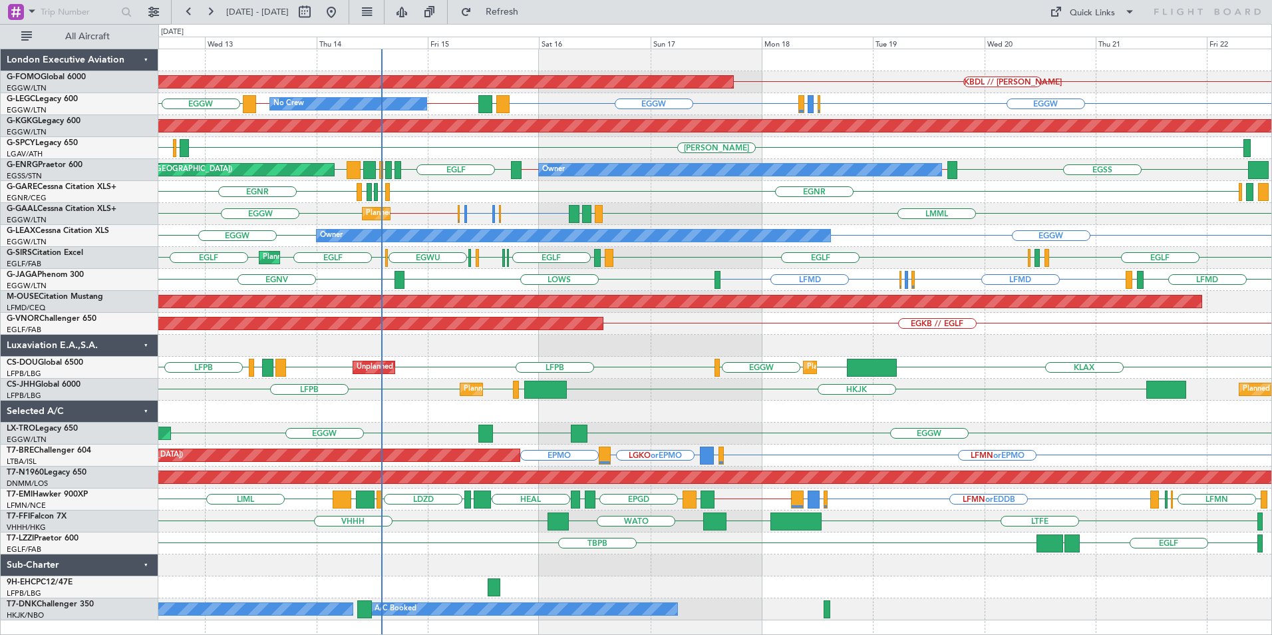
click at [324, 340] on div "KBDL // [PERSON_NAME] Planned Maint Windsor Locks ([PERSON_NAME] Intl) EGGW EGL…" at bounding box center [714, 334] width 1113 height 571
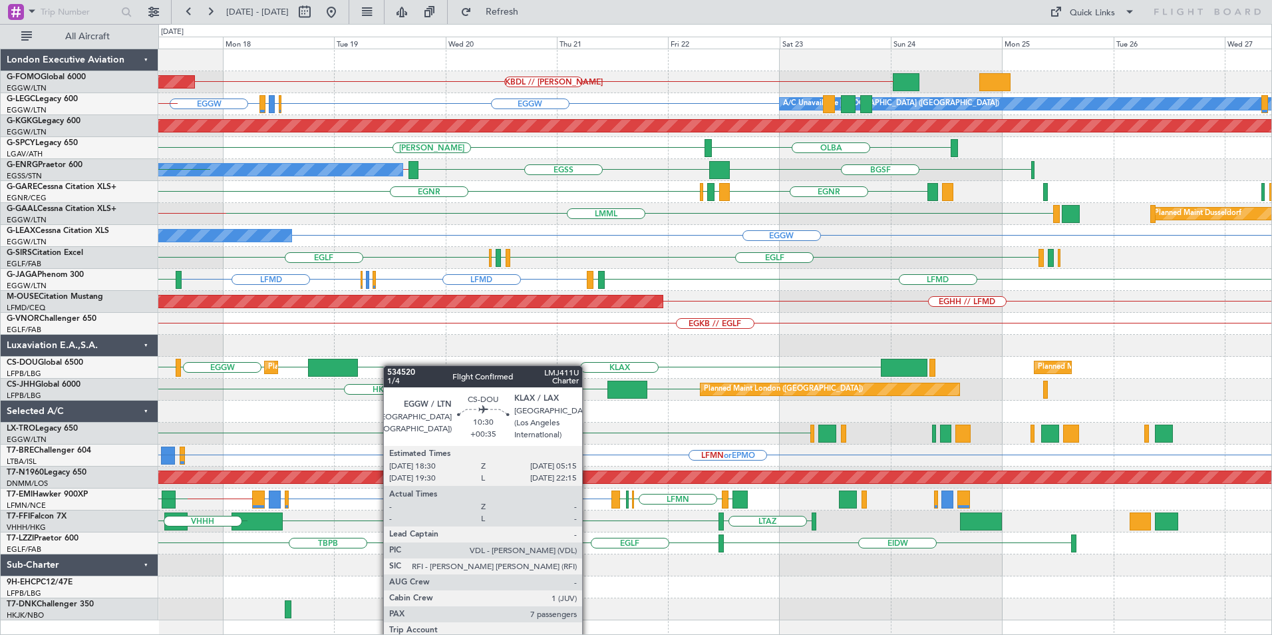
click at [305, 367] on div "Planned Maint Windsor Locks ([PERSON_NAME] Intl) KBDL // [PERSON_NAME] EGGW EGL…" at bounding box center [714, 334] width 1113 height 571
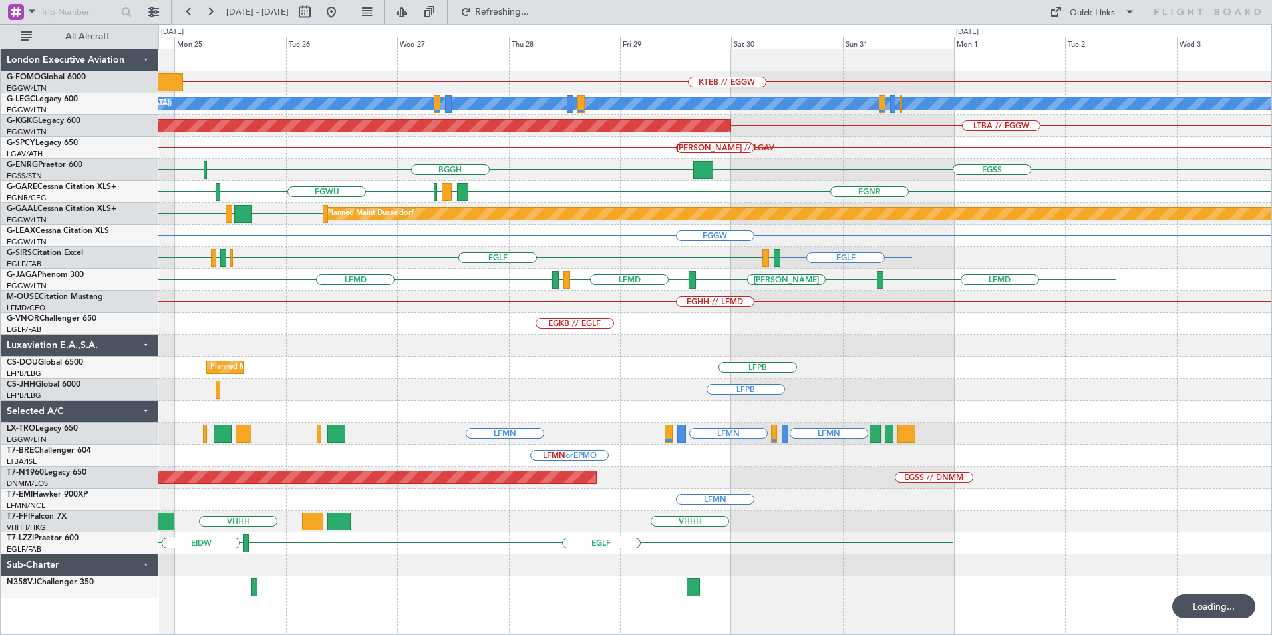
click at [267, 399] on div "KTEB // EGGW A/C Unavailable [GEOGRAPHIC_DATA] ([GEOGRAPHIC_DATA]) LTBA // EGGW…" at bounding box center [714, 323] width 1113 height 549
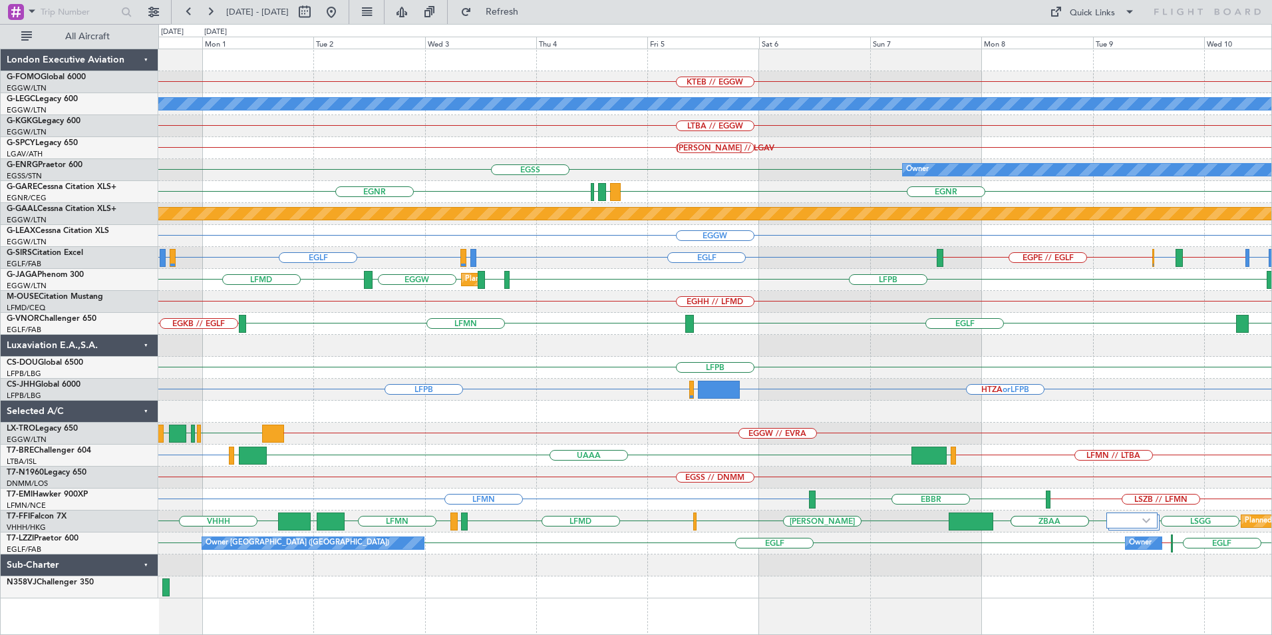
click at [662, 333] on div "KTEB // EGGW A/C Unavailable [GEOGRAPHIC_DATA] ([GEOGRAPHIC_DATA]) LTBA // EGGW…" at bounding box center [714, 323] width 1113 height 549
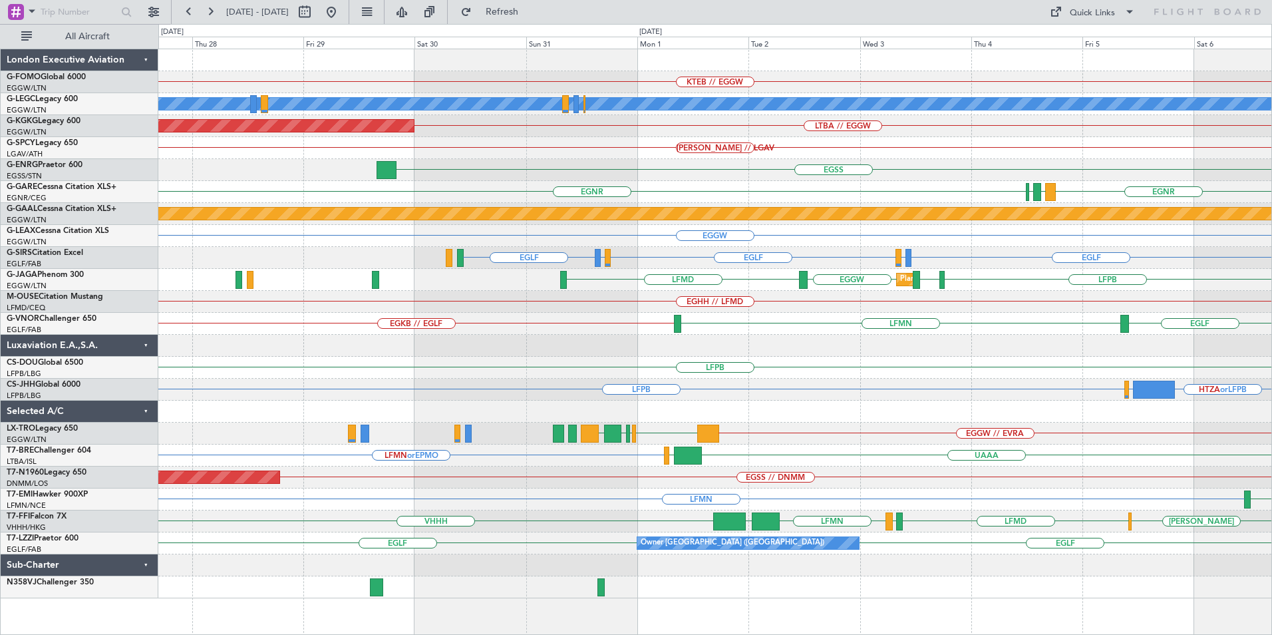
click at [808, 350] on div "KTEB // EGGW A/C Unavailable [GEOGRAPHIC_DATA] ([GEOGRAPHIC_DATA]) LTBA // EGGW…" at bounding box center [714, 323] width 1113 height 549
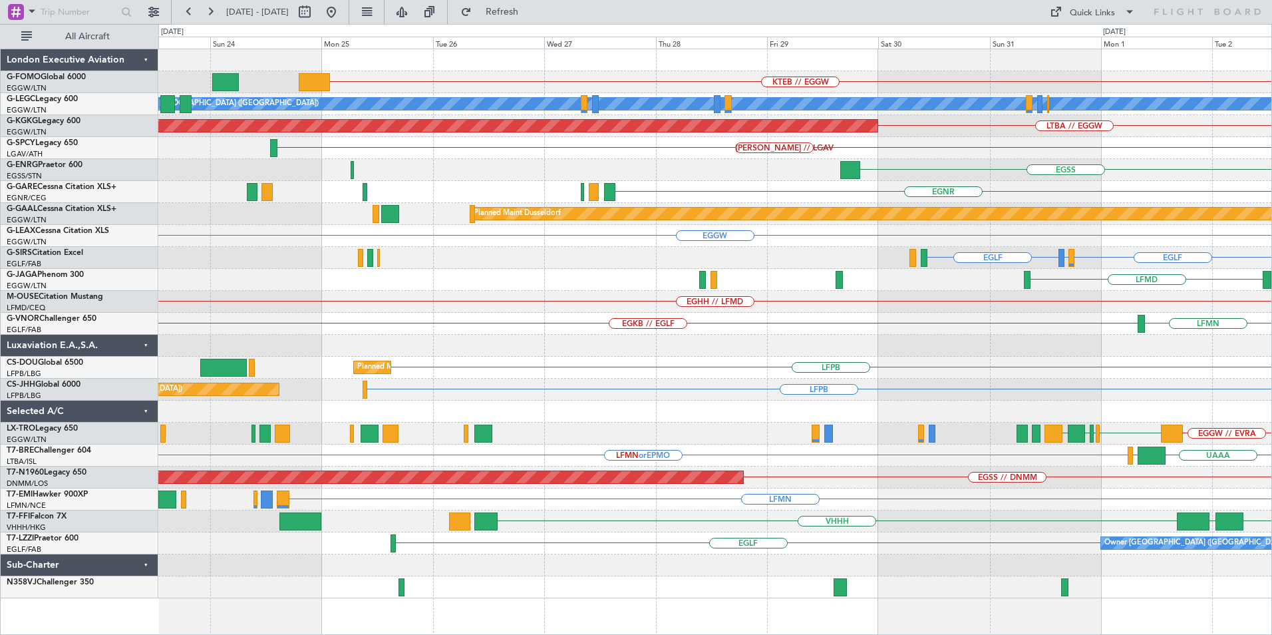
click at [756, 343] on div "KTEB // EGGW A/C Unavailable [GEOGRAPHIC_DATA] ([GEOGRAPHIC_DATA]) LTBA // EGGW…" at bounding box center [714, 323] width 1113 height 549
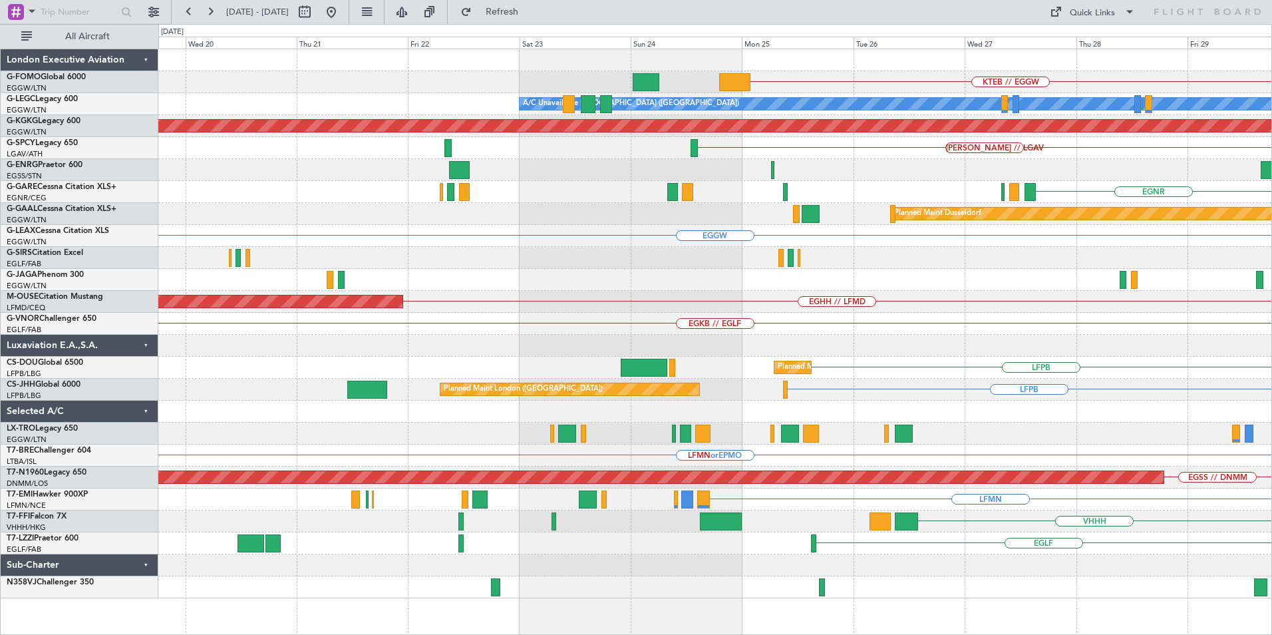
click at [901, 357] on div "LFPB Planned Maint [GEOGRAPHIC_DATA] ([GEOGRAPHIC_DATA]) Planned Maint [GEOGRAP…" at bounding box center [714, 368] width 1113 height 22
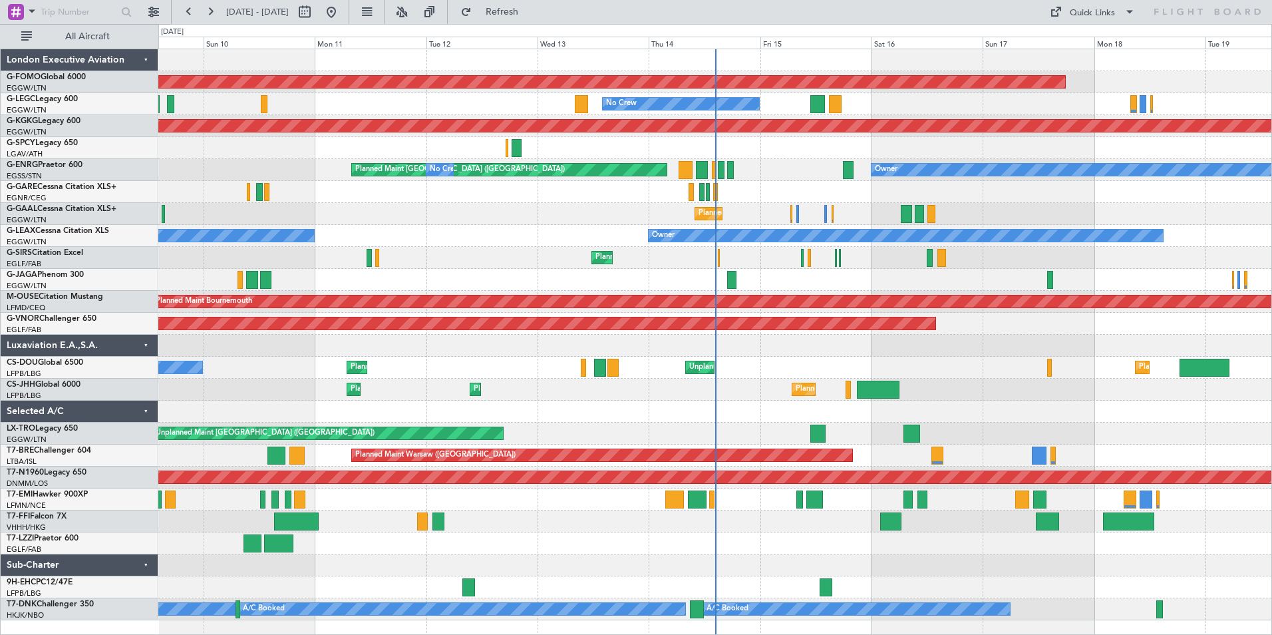
click at [64, 319] on link "G-VNOR Challenger 650" at bounding box center [52, 319] width 90 height 8
click at [530, 13] on span "Refresh" at bounding box center [502, 11] width 56 height 9
